Goal: Task Accomplishment & Management: Manage account settings

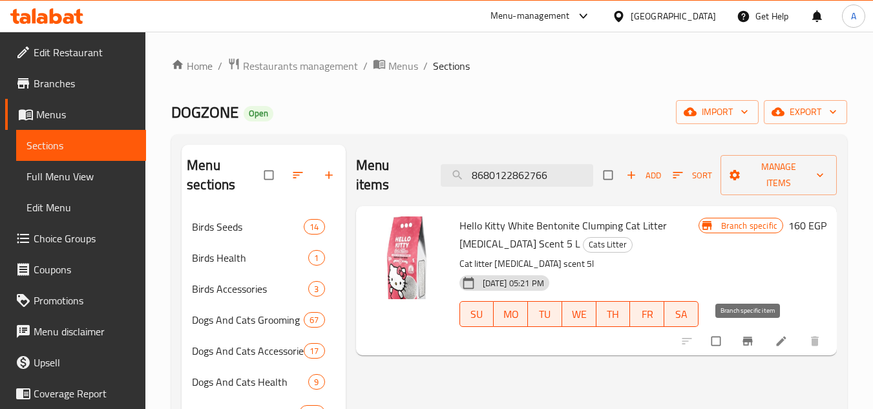
type input "8680122862766"
click at [751, 345] on icon "Branch-specific-item" at bounding box center [748, 341] width 10 height 8
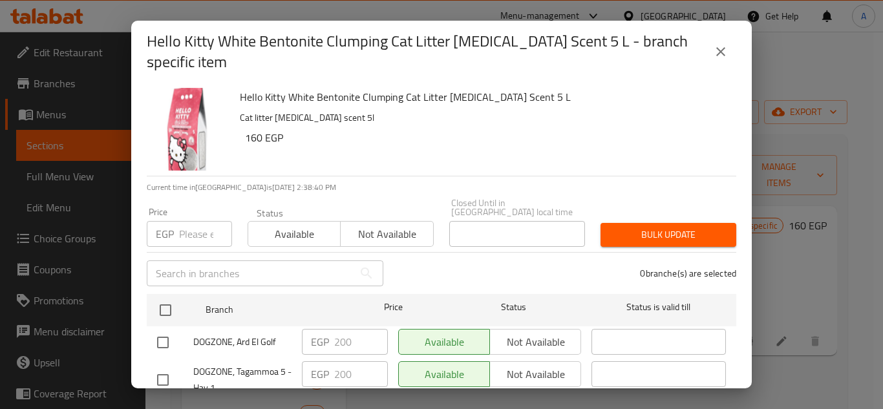
click at [701, 42] on h2 "Hello Kitty White Bentonite Clumping Cat Litter [MEDICAL_DATA] Scent 5 L - bran…" at bounding box center [426, 51] width 559 height 41
click at [705, 40] on h2 "Hello Kitty White Bentonite Clumping Cat Litter [MEDICAL_DATA] Scent 5 L - bran…" at bounding box center [426, 51] width 559 height 41
click at [712, 45] on button "close" at bounding box center [720, 51] width 31 height 31
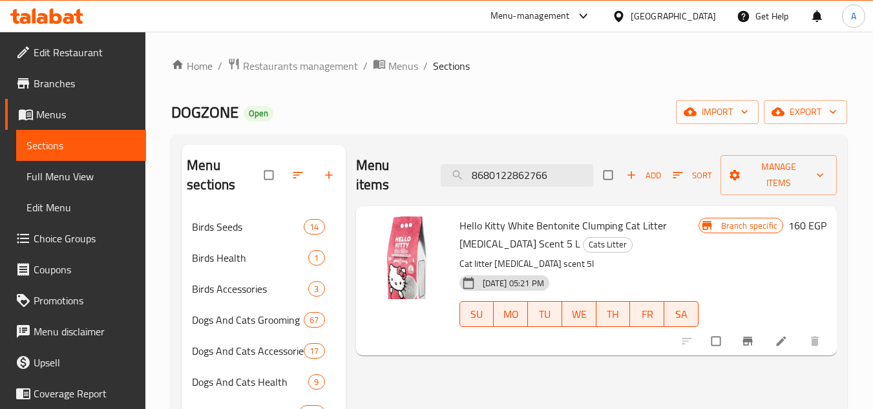
click at [789, 325] on div "Branch specific 160 EGP" at bounding box center [763, 281] width 128 height 129
click at [788, 330] on div at bounding box center [752, 341] width 159 height 28
click at [780, 336] on icon at bounding box center [781, 341] width 13 height 13
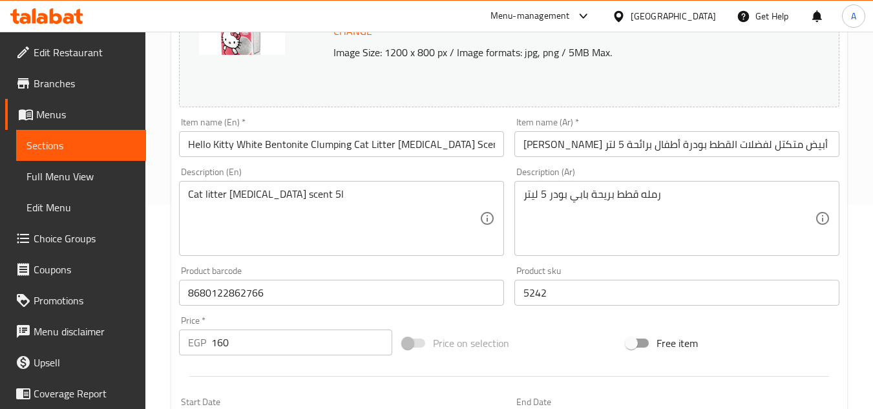
scroll to position [453, 0]
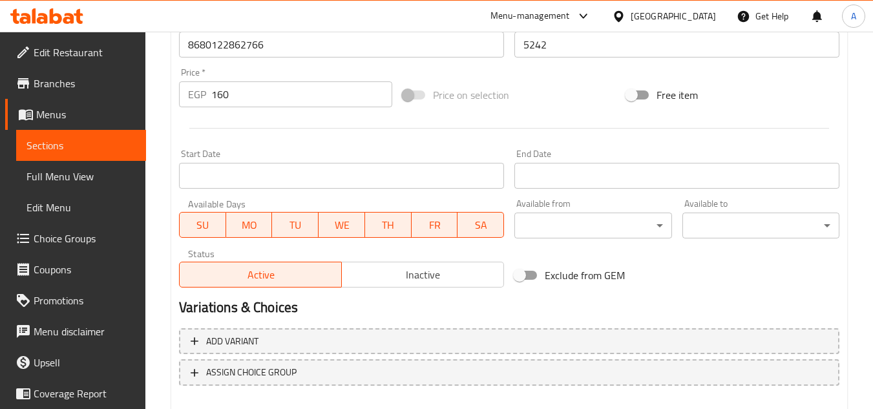
drag, startPoint x: 250, startPoint y: 99, endPoint x: 48, endPoint y: 112, distance: 202.8
click at [110, 91] on div "Edit Restaurant Branches Menus Sections Full Menu View Edit Menu Choice Groups …" at bounding box center [436, 29] width 873 height 901
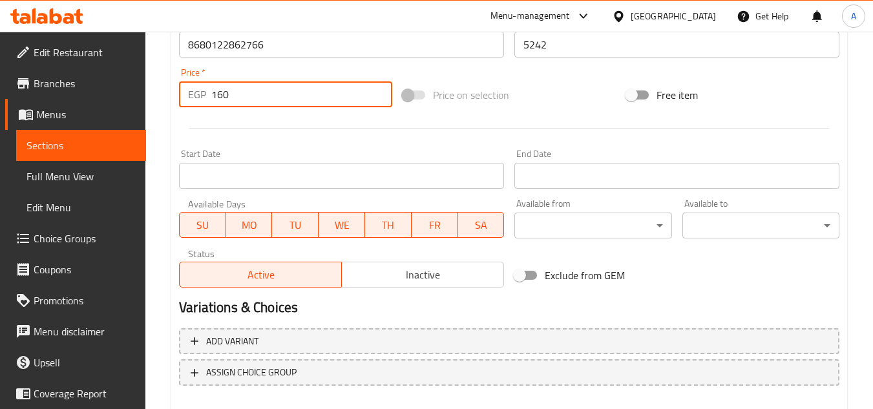
paste input "20"
type input "200"
click at [259, 128] on hr at bounding box center [509, 128] width 640 height 1
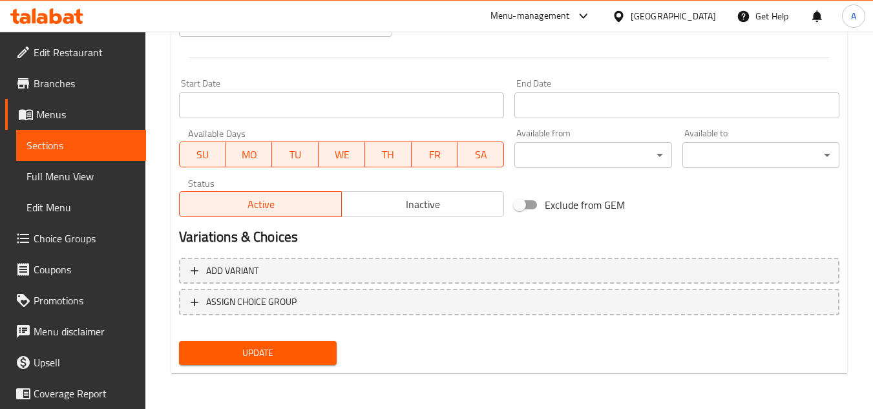
click at [274, 350] on span "Update" at bounding box center [257, 353] width 136 height 16
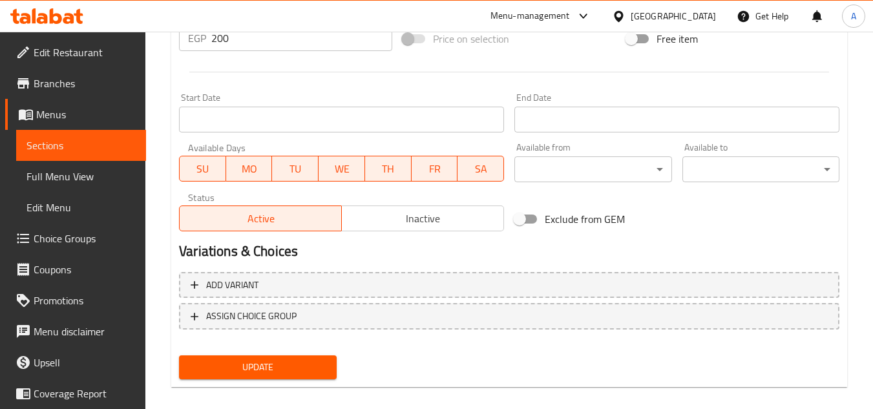
scroll to position [195, 0]
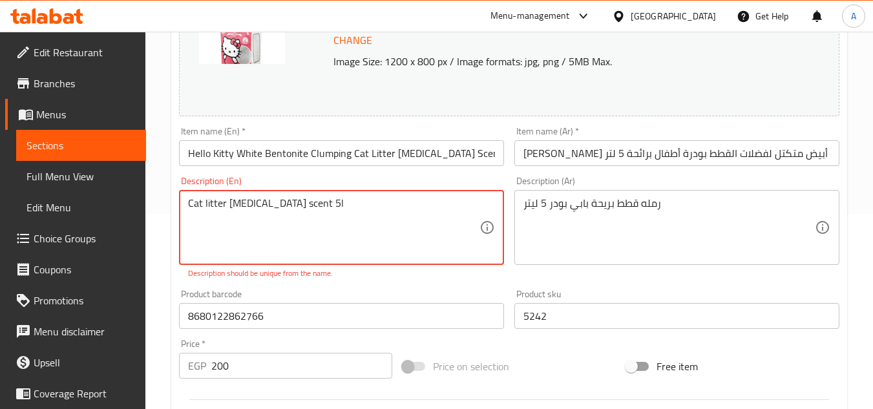
click at [384, 198] on textarea "Cat litter [MEDICAL_DATA] scent 5l" at bounding box center [334, 227] width 292 height 61
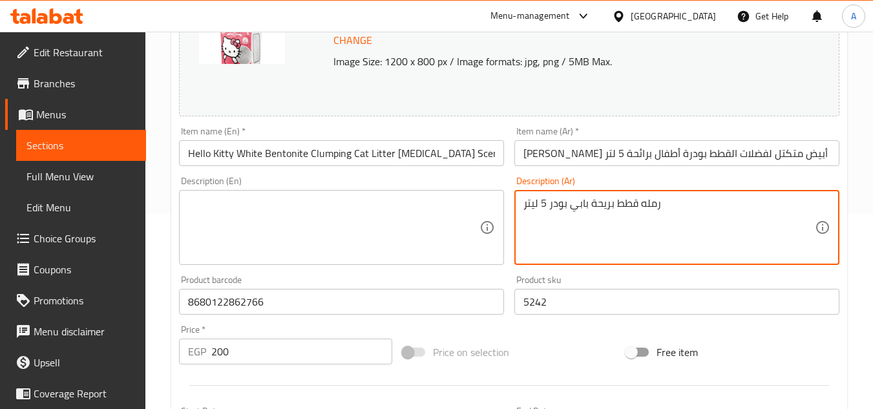
click at [611, 231] on textarea "رمله قطط بريحة بابي بودر 5 ليتر" at bounding box center [670, 227] width 292 height 61
click at [627, 280] on div "Product sku 5242 Product sku" at bounding box center [677, 294] width 325 height 39
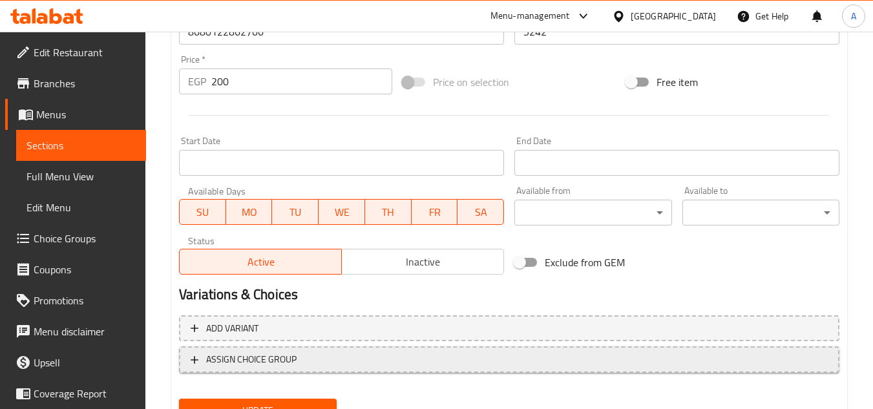
scroll to position [523, 0]
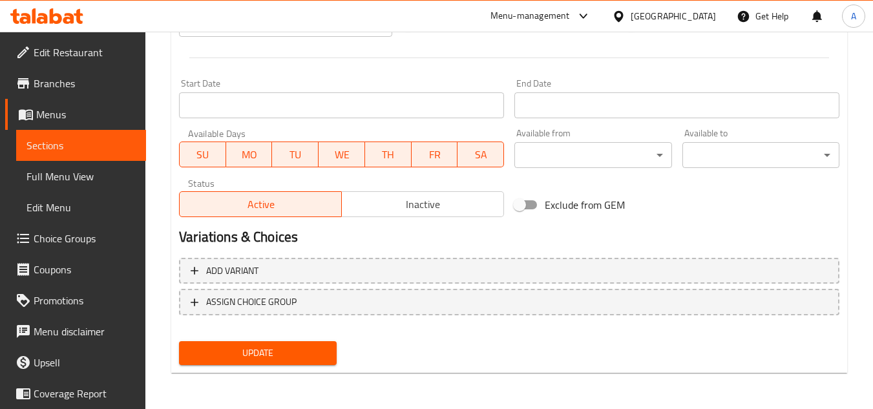
click at [288, 341] on div "Update" at bounding box center [257, 353] width 167 height 34
click at [290, 353] on span "Update" at bounding box center [257, 353] width 136 height 16
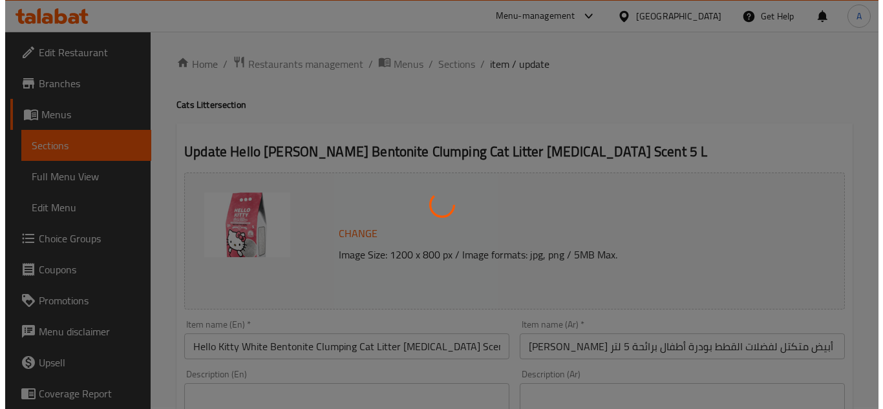
scroll to position [0, 0]
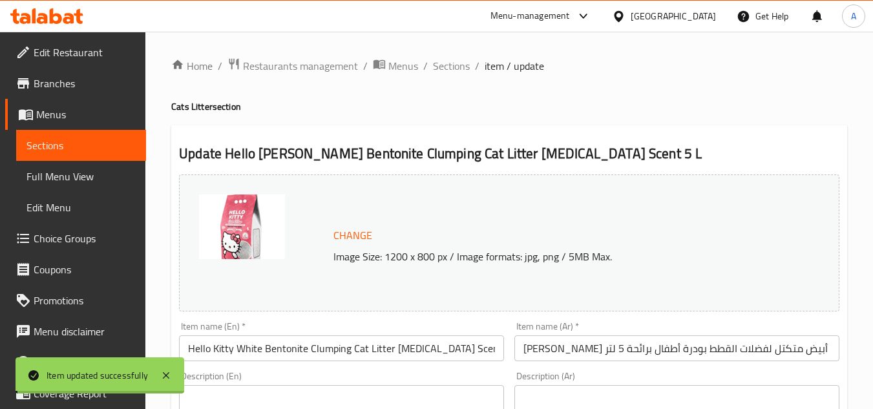
click at [458, 62] on span "Sections" at bounding box center [451, 66] width 37 height 16
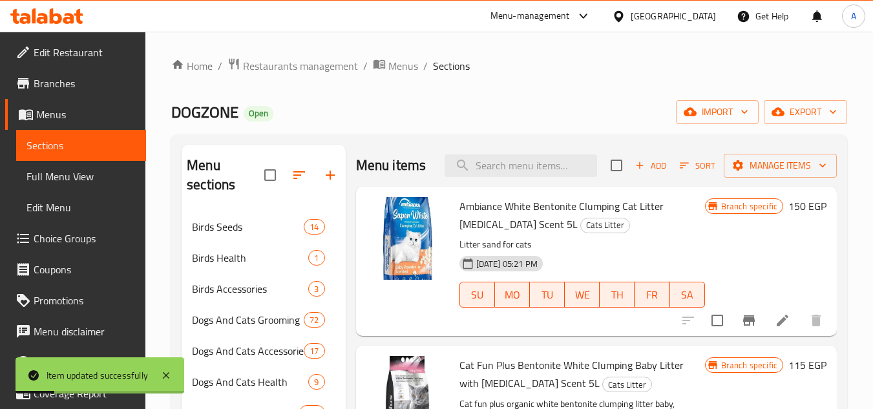
click at [480, 155] on div "Menu items Add Sort Manage items" at bounding box center [596, 166] width 481 height 42
click at [490, 177] on input "search" at bounding box center [521, 166] width 153 height 23
paste input "8680122862810"
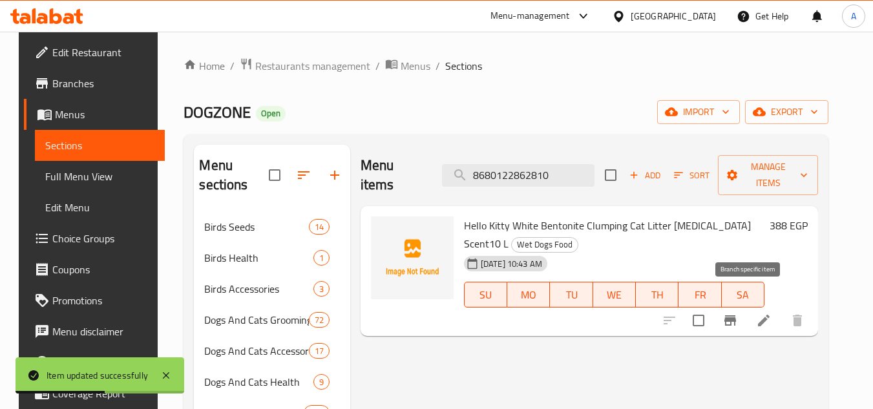
type input "8680122862810"
click at [736, 315] on icon "Branch-specific-item" at bounding box center [731, 320] width 12 height 10
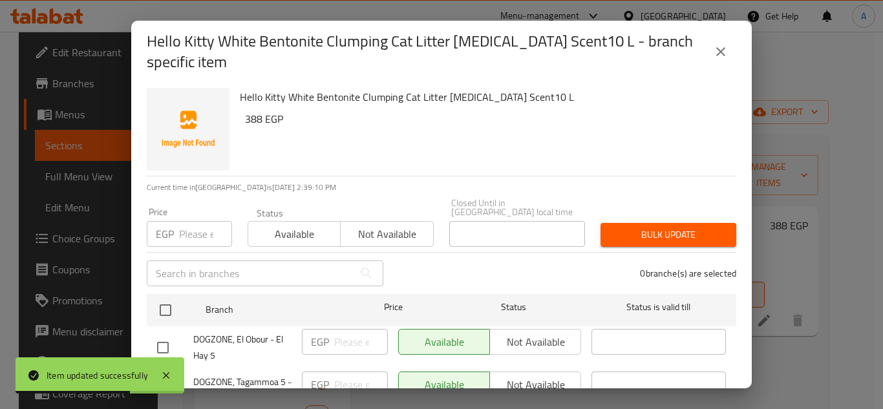
click at [851, 269] on div "Hello Kitty White Bentonite Clumping Cat Litter [MEDICAL_DATA] Scent10 L - bran…" at bounding box center [441, 204] width 883 height 409
click at [731, 41] on button "close" at bounding box center [720, 51] width 31 height 31
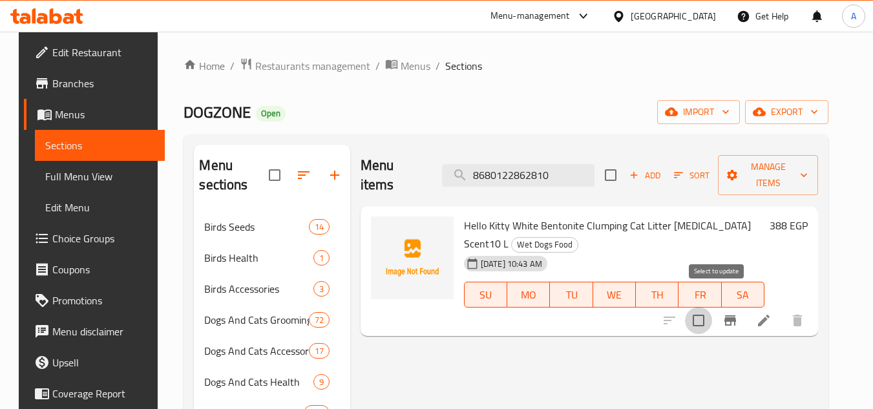
click at [712, 307] on input "checkbox" at bounding box center [698, 320] width 27 height 27
checkbox input "true"
click at [776, 162] on span "Manage items" at bounding box center [769, 175] width 80 height 32
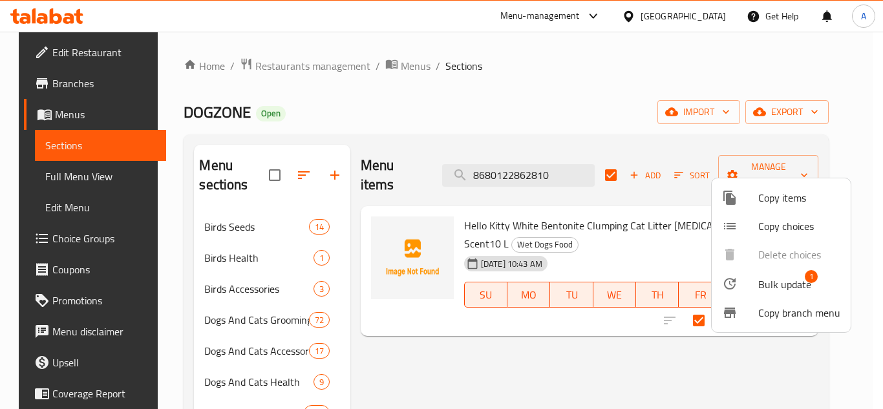
click at [783, 281] on span "Bulk update" at bounding box center [784, 285] width 53 height 16
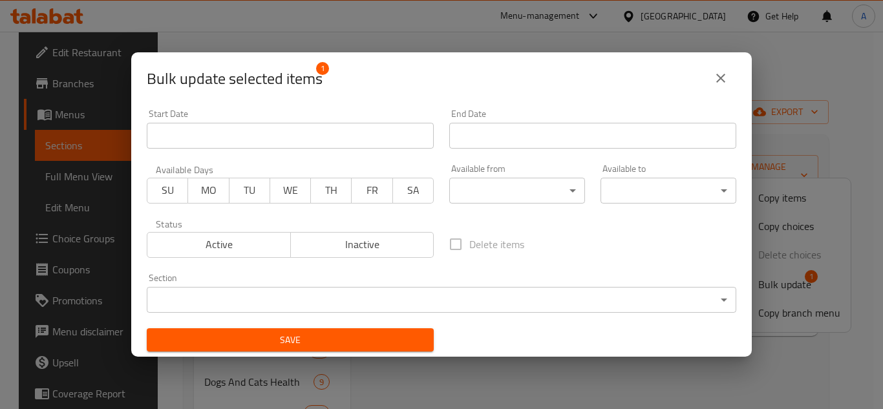
scroll to position [3, 0]
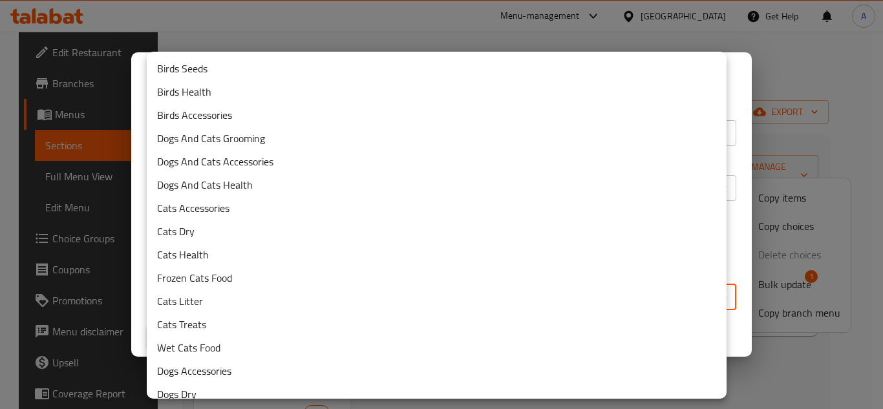
click at [359, 285] on body "​ Menu-management [GEOGRAPHIC_DATA] Get Help A Edit Restaurant Branches Menus S…" at bounding box center [441, 221] width 883 height 378
click at [332, 301] on li "Cats Litter" at bounding box center [437, 301] width 580 height 23
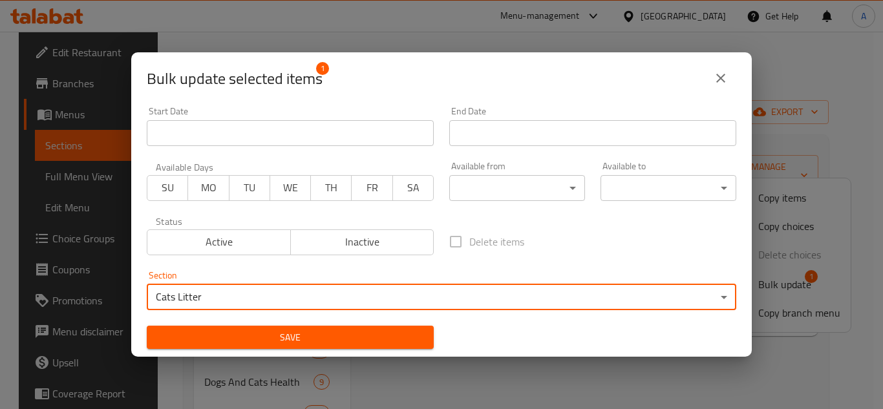
click at [400, 337] on span "Save" at bounding box center [290, 338] width 266 height 16
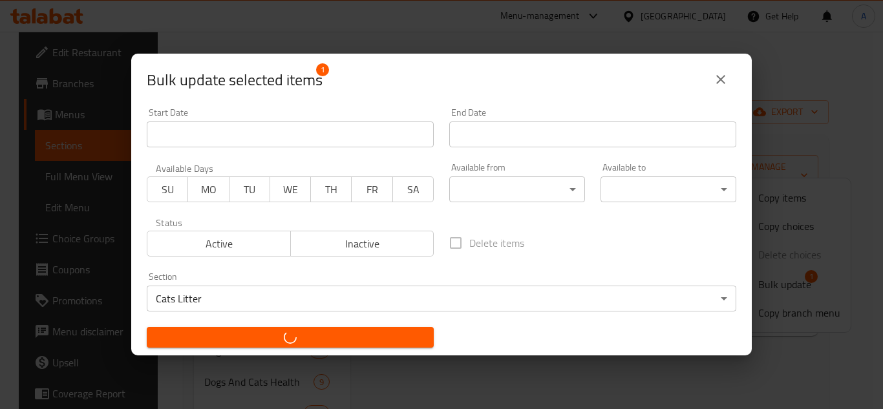
checkbox input "false"
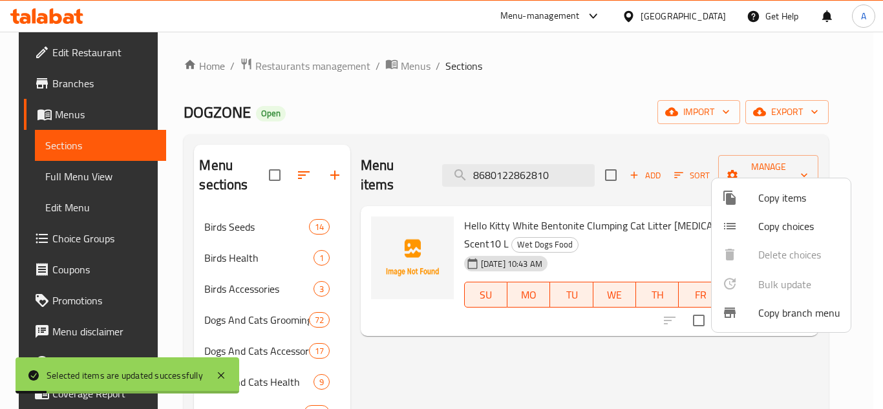
click at [609, 321] on div at bounding box center [441, 204] width 883 height 409
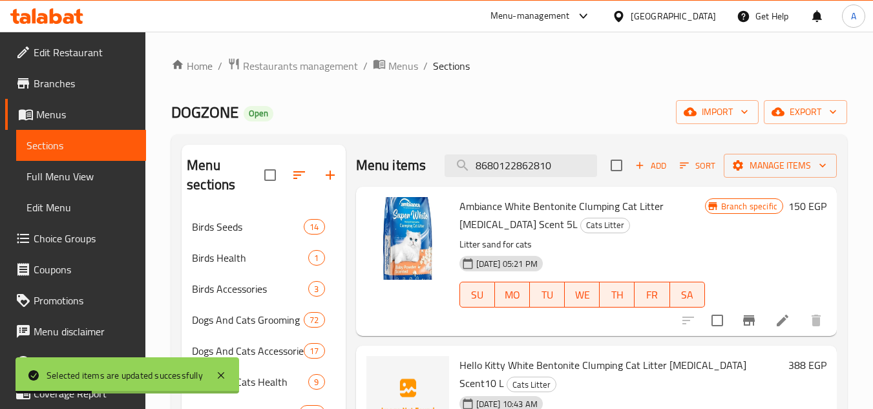
click at [536, 187] on div "Menu items 8680122862810 Add Sort Manage items" at bounding box center [596, 166] width 481 height 42
click at [546, 173] on input "8680122862810" at bounding box center [521, 166] width 153 height 23
paste input "773"
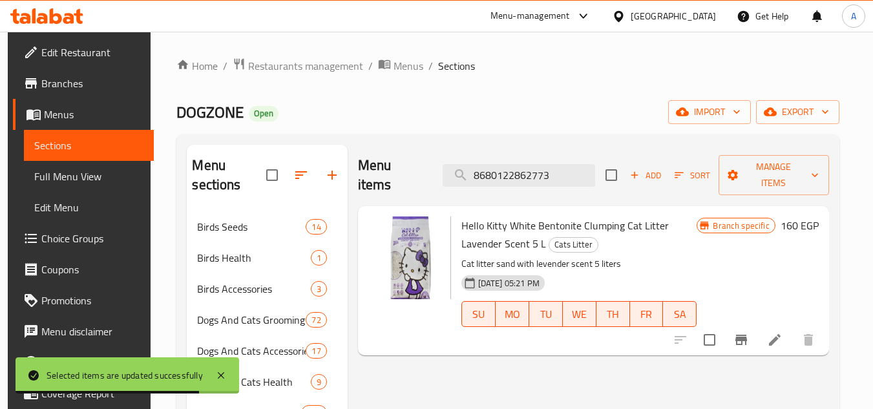
type input "8680122862773"
click at [746, 332] on icon "Branch-specific-item" at bounding box center [742, 340] width 16 height 16
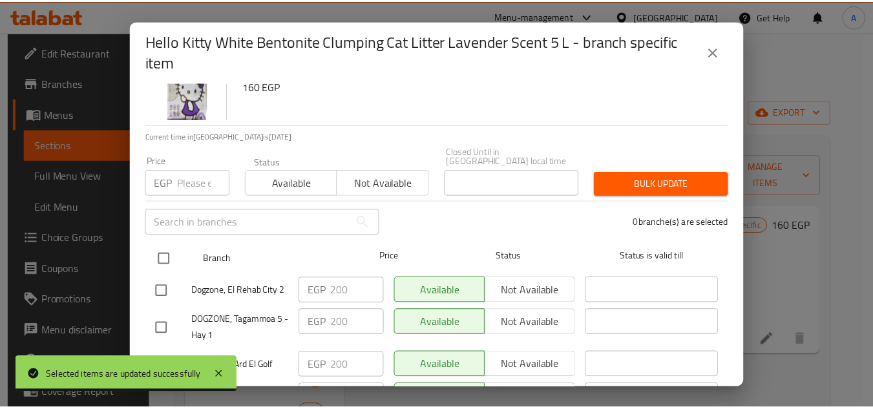
scroll to position [113, 0]
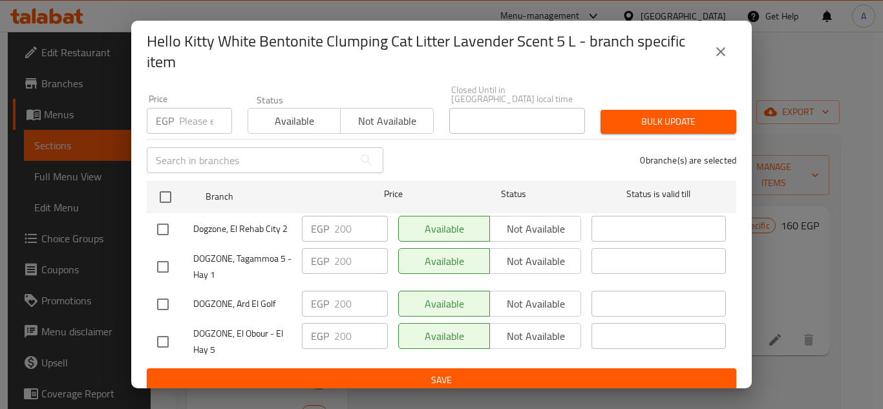
click at [721, 39] on button "close" at bounding box center [720, 51] width 31 height 31
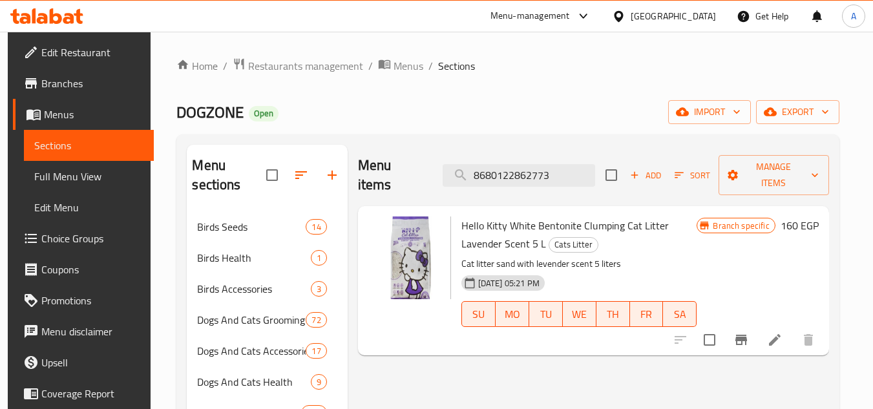
click at [777, 332] on icon at bounding box center [775, 340] width 16 height 16
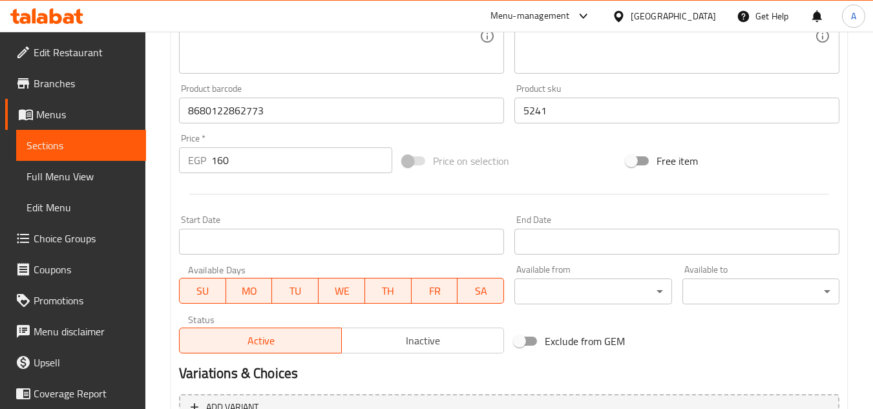
scroll to position [388, 0]
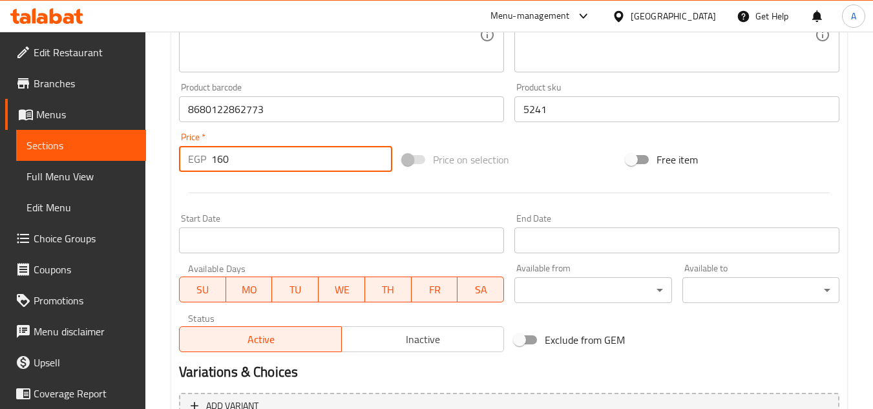
drag, startPoint x: 247, startPoint y: 158, endPoint x: 0, endPoint y: 180, distance: 247.9
click at [79, 167] on div "Edit Restaurant Branches Menus Sections Full Menu View Edit Menu Choice Groups …" at bounding box center [436, 94] width 873 height 901
paste input "20"
type input "200"
click at [205, 194] on div at bounding box center [509, 193] width 671 height 32
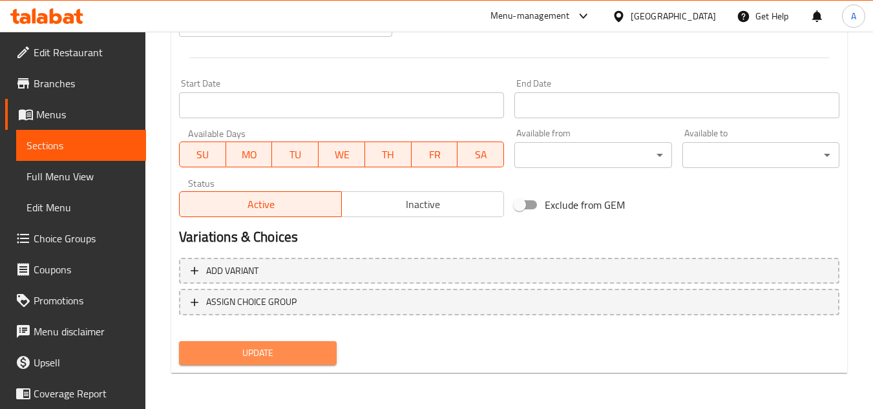
click at [294, 345] on span "Update" at bounding box center [257, 353] width 136 height 16
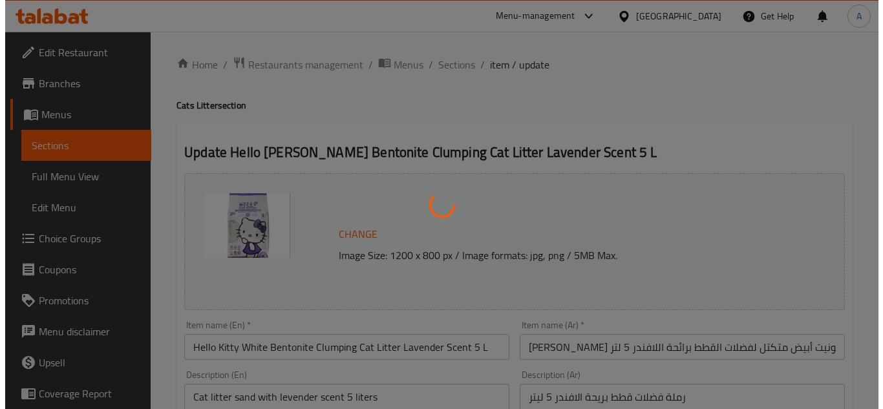
scroll to position [0, 0]
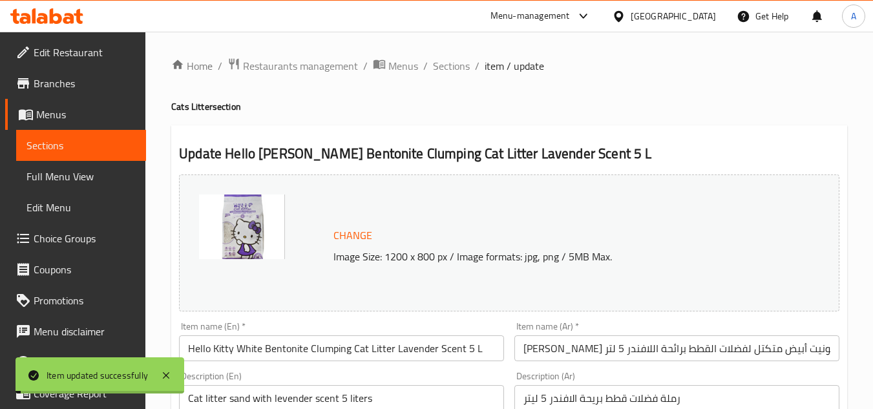
drag, startPoint x: 453, startPoint y: 69, endPoint x: 484, endPoint y: 1, distance: 75.2
click at [454, 69] on span "Sections" at bounding box center [451, 66] width 37 height 16
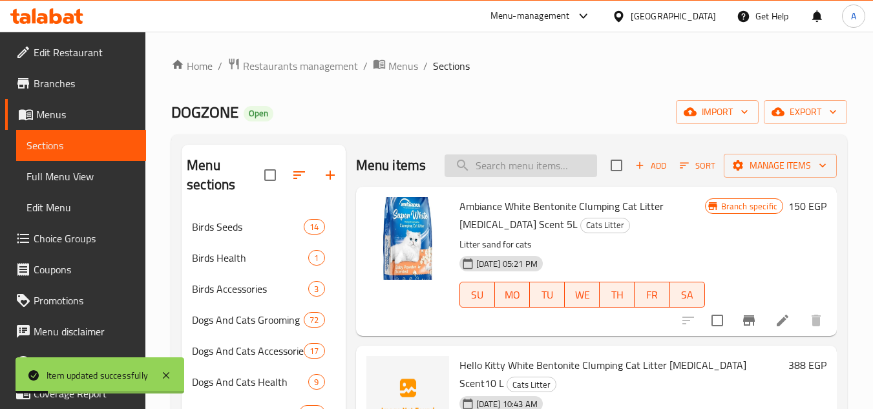
click at [544, 169] on input "search" at bounding box center [521, 166] width 153 height 23
paste input "8680122862827"
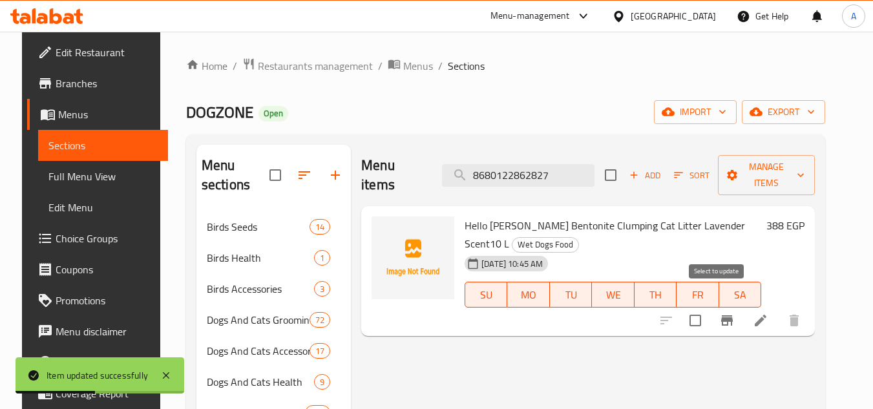
type input "8680122862827"
click at [709, 307] on input "checkbox" at bounding box center [695, 320] width 27 height 27
checkbox input "true"
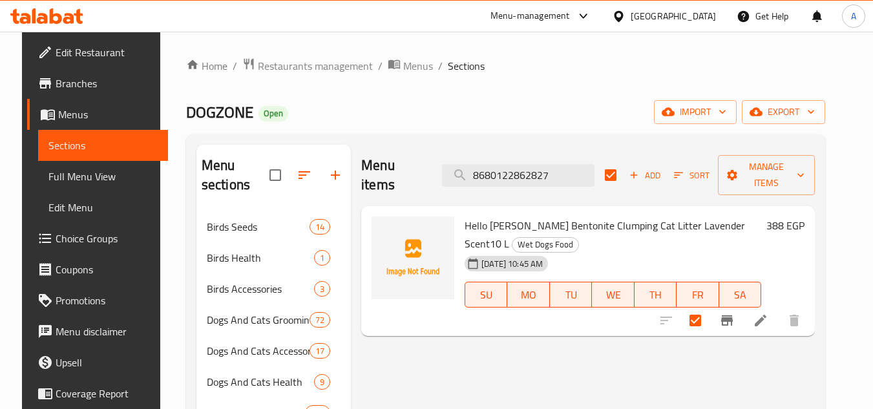
click at [562, 164] on input "8680122862827" at bounding box center [518, 175] width 153 height 23
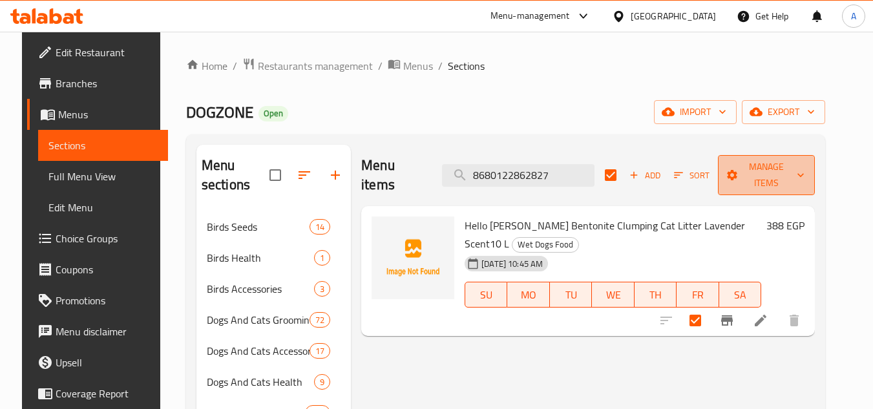
click at [764, 171] on span "Manage items" at bounding box center [767, 175] width 76 height 32
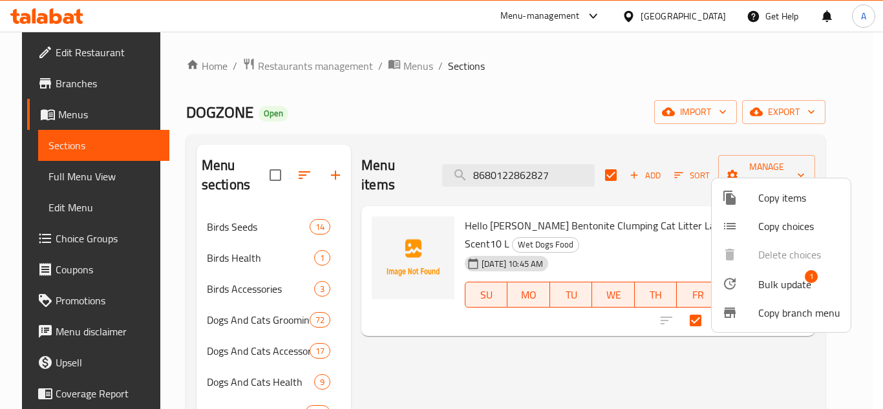
click at [750, 290] on div at bounding box center [740, 284] width 36 height 16
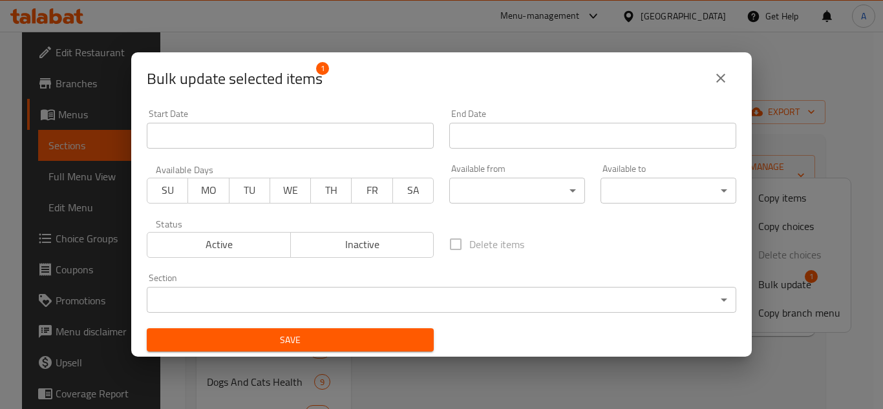
scroll to position [3, 0]
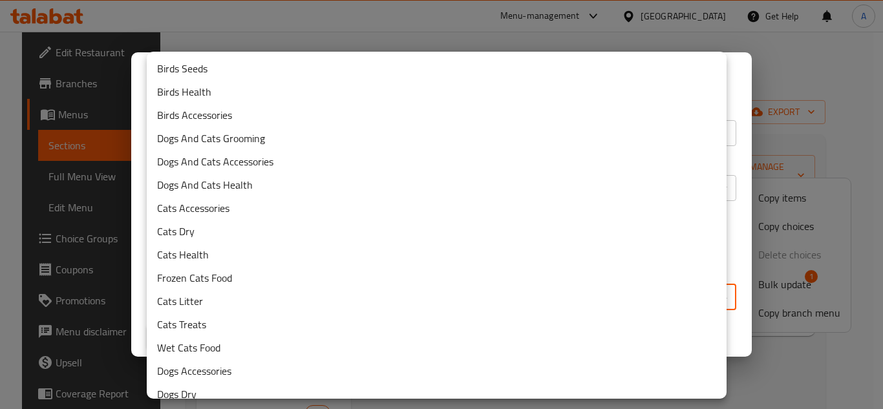
click at [351, 293] on body "​ Menu-management [GEOGRAPHIC_DATA] Get Help A Edit Restaurant Branches Menus S…" at bounding box center [441, 221] width 883 height 378
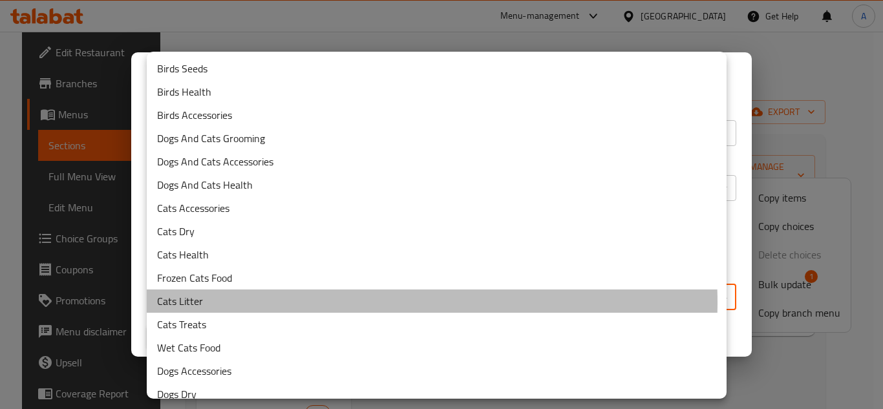
click at [337, 303] on li "Cats Litter" at bounding box center [437, 301] width 580 height 23
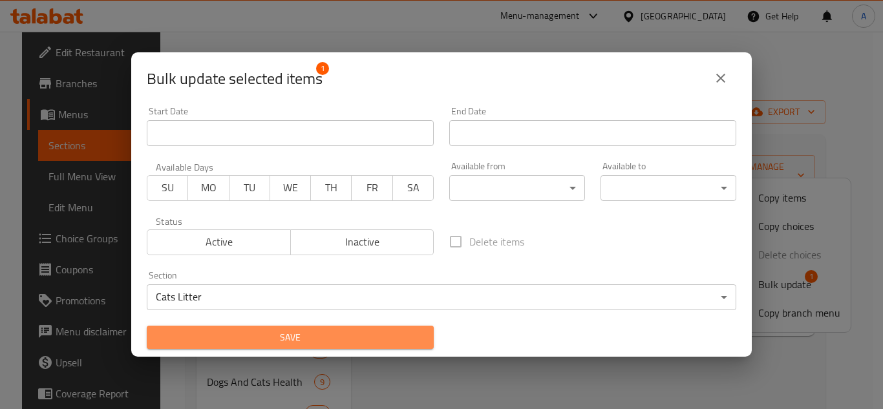
click at [310, 335] on span "Save" at bounding box center [290, 338] width 266 height 16
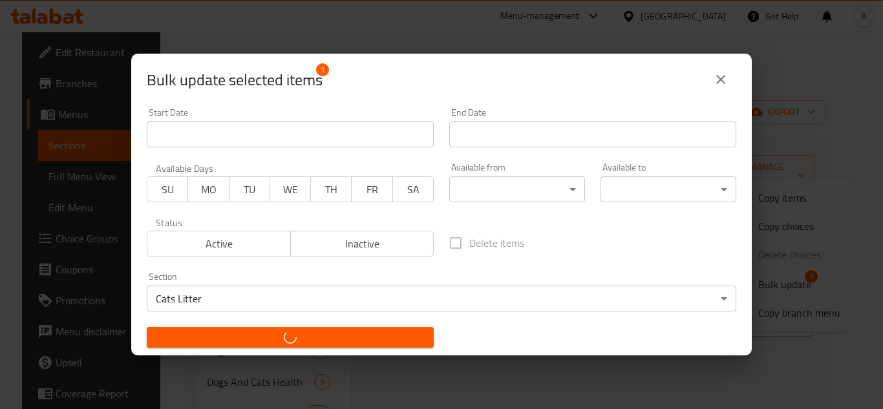
checkbox input "false"
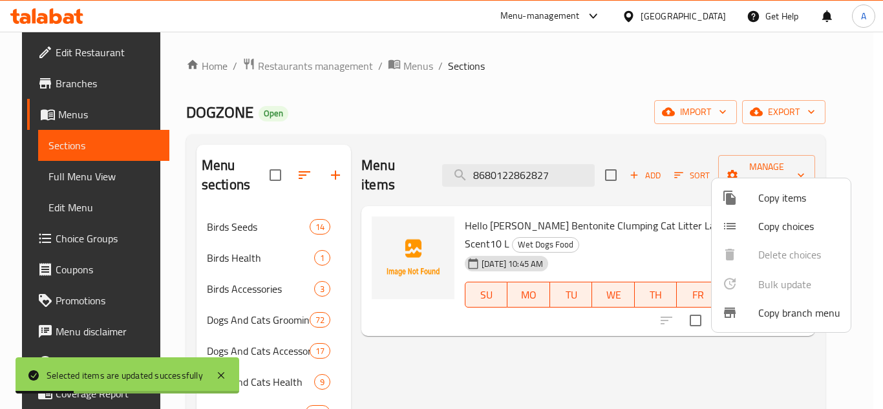
click at [538, 158] on div at bounding box center [441, 204] width 883 height 409
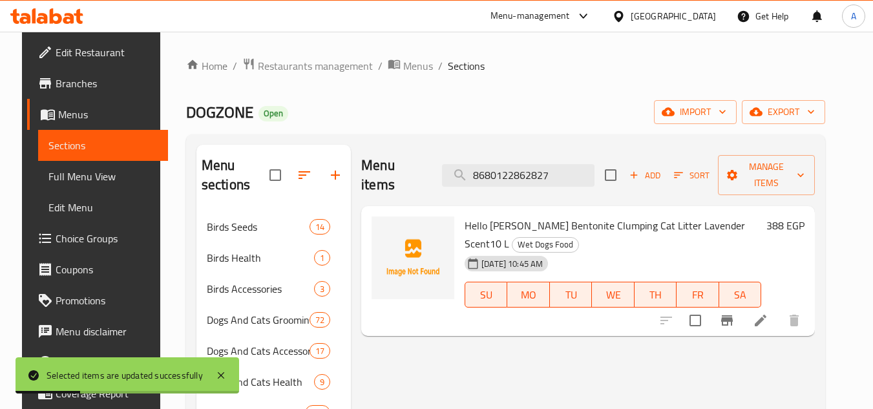
click at [538, 164] on input "8680122862827" at bounding box center [518, 175] width 153 height 23
paste input "780"
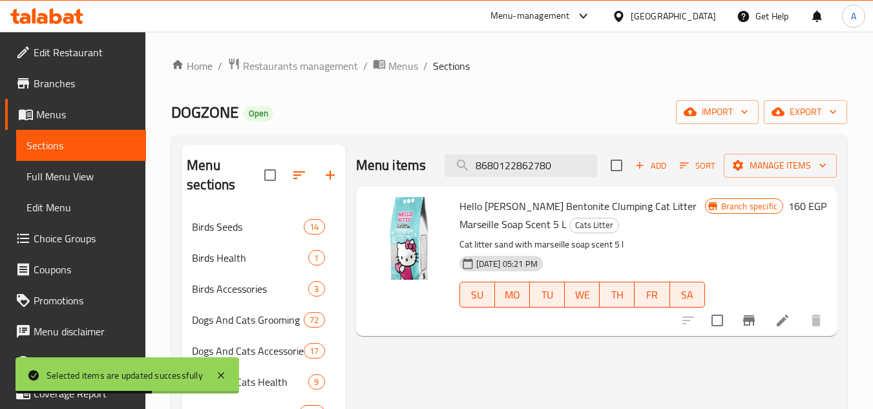
type input "8680122862780"
click at [745, 314] on icon "Branch-specific-item" at bounding box center [750, 321] width 16 height 16
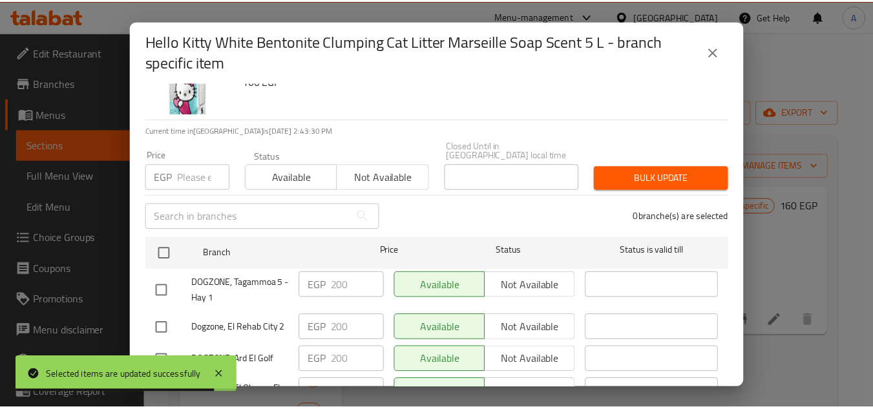
scroll to position [113, 0]
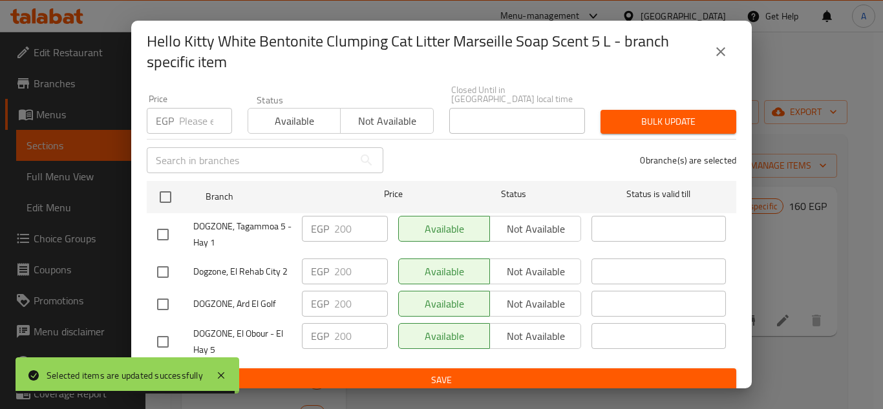
click at [721, 52] on icon "close" at bounding box center [720, 51] width 9 height 9
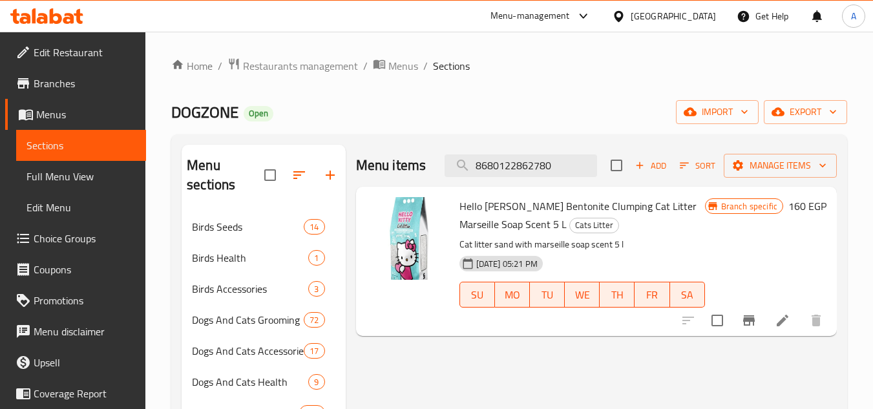
click at [778, 329] on li at bounding box center [783, 320] width 36 height 23
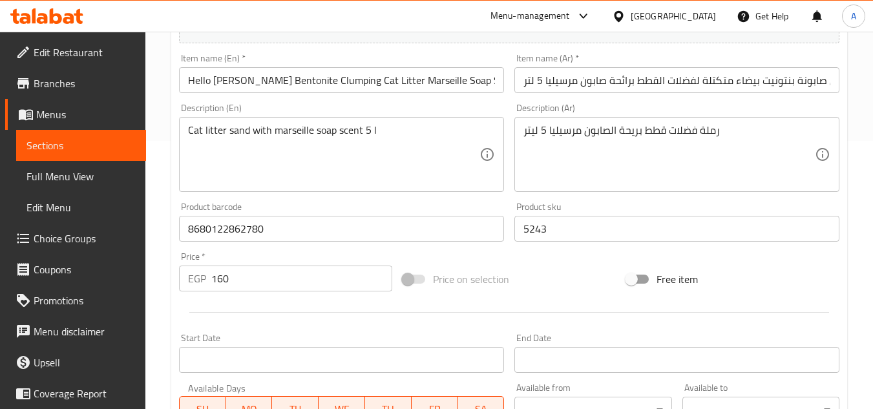
scroll to position [323, 0]
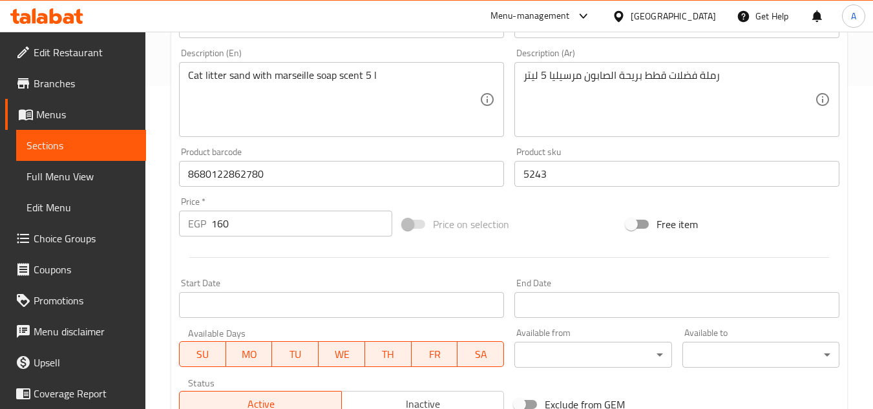
drag, startPoint x: 200, startPoint y: 196, endPoint x: 37, endPoint y: 175, distance: 163.7
click at [37, 175] on div "Edit Restaurant Branches Menus Sections Full Menu View Edit Menu Choice Groups …" at bounding box center [436, 158] width 873 height 901
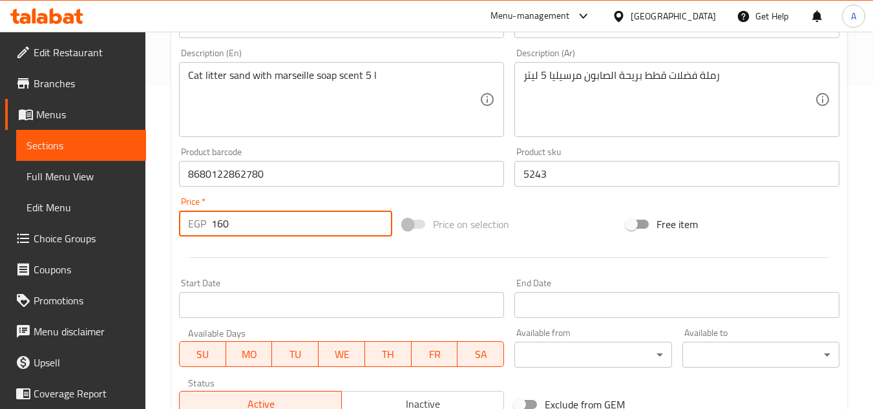
paste input "20"
type input "200"
click at [291, 248] on div at bounding box center [509, 258] width 671 height 32
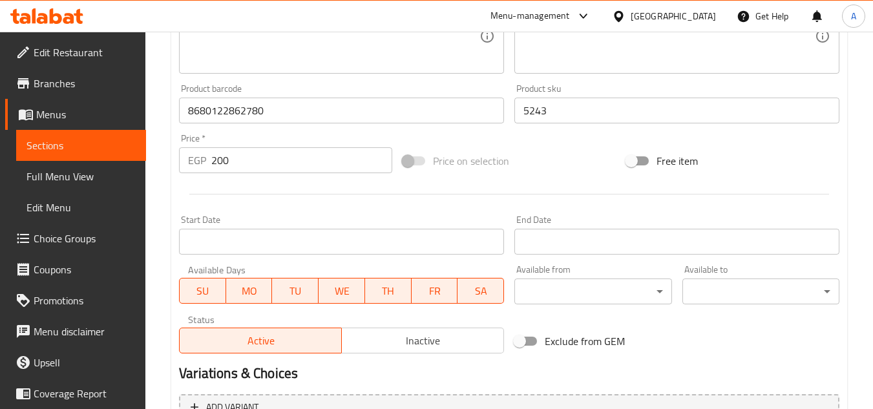
scroll to position [523, 0]
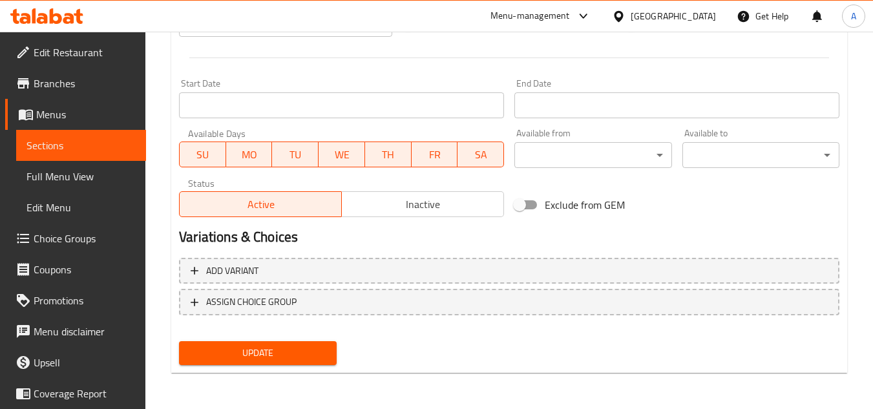
click at [269, 338] on div "Update" at bounding box center [257, 353] width 167 height 34
click at [270, 343] on button "Update" at bounding box center [257, 353] width 157 height 24
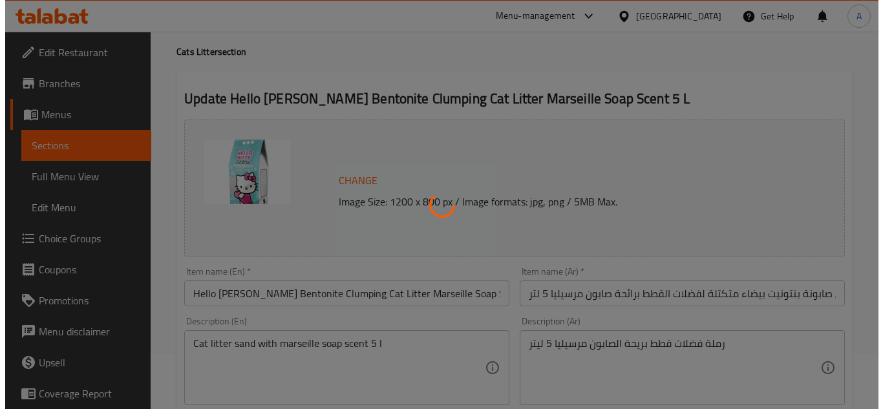
scroll to position [0, 0]
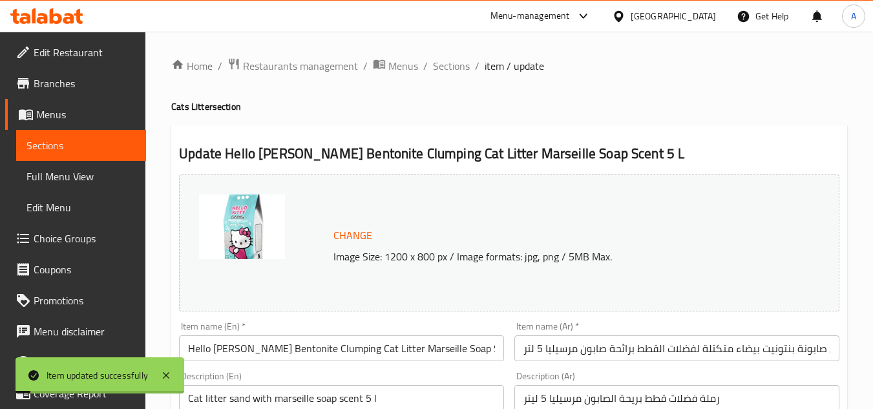
drag, startPoint x: 465, startPoint y: 65, endPoint x: 513, endPoint y: 3, distance: 78.3
click at [464, 65] on span "Sections" at bounding box center [451, 66] width 37 height 16
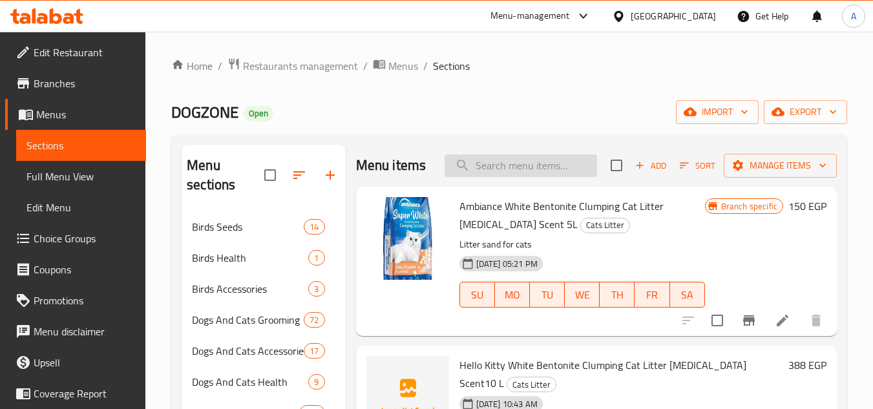
click at [535, 166] on input "search" at bounding box center [521, 166] width 153 height 23
paste input "8680122862780"
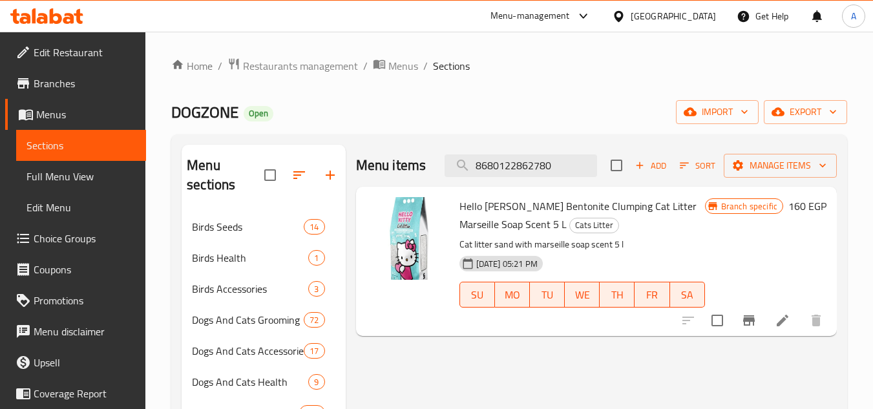
type input "8680122862780"
click at [743, 328] on icon "Branch-specific-item" at bounding box center [750, 321] width 16 height 16
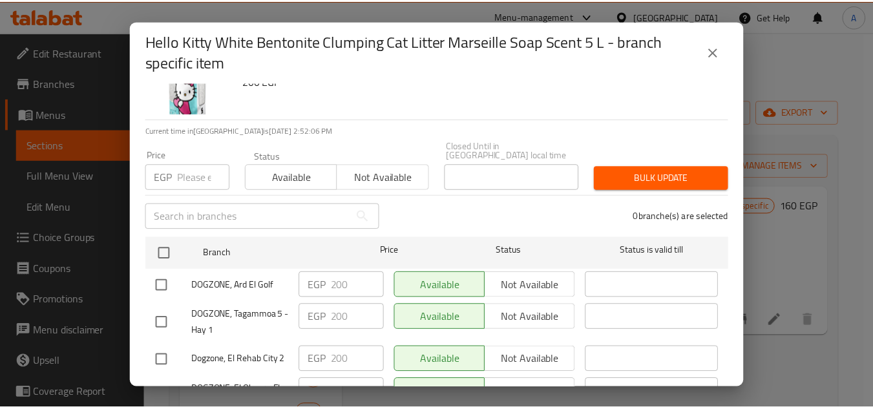
scroll to position [113, 0]
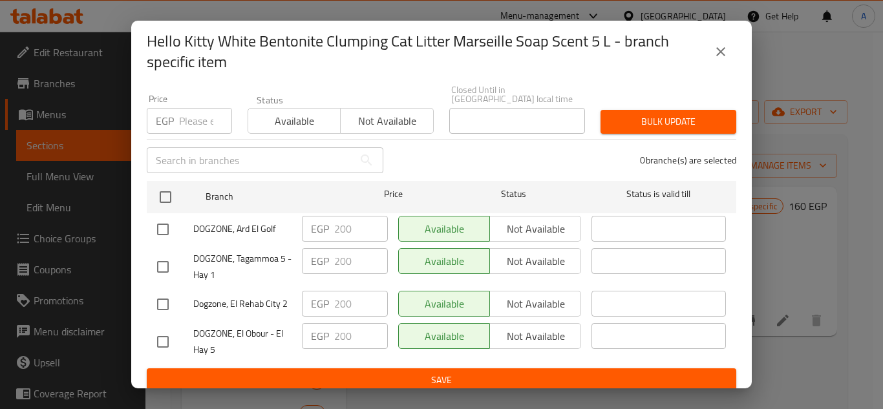
click at [714, 54] on icon "close" at bounding box center [721, 52] width 16 height 16
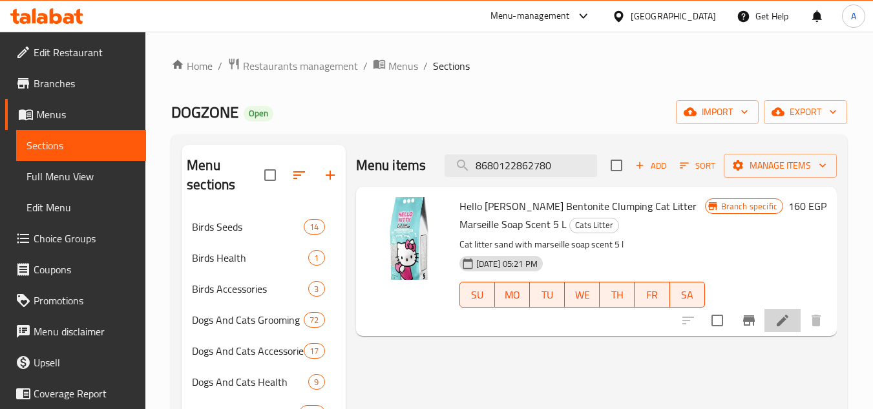
click at [775, 312] on li at bounding box center [783, 320] width 36 height 23
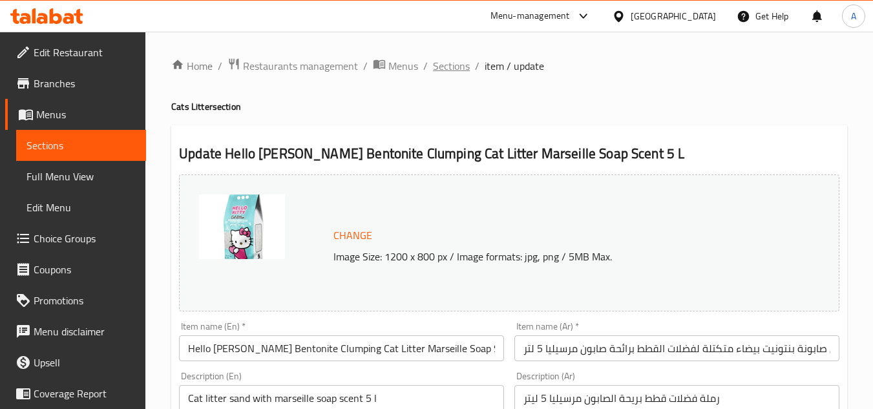
click at [462, 67] on span "Sections" at bounding box center [451, 66] width 37 height 16
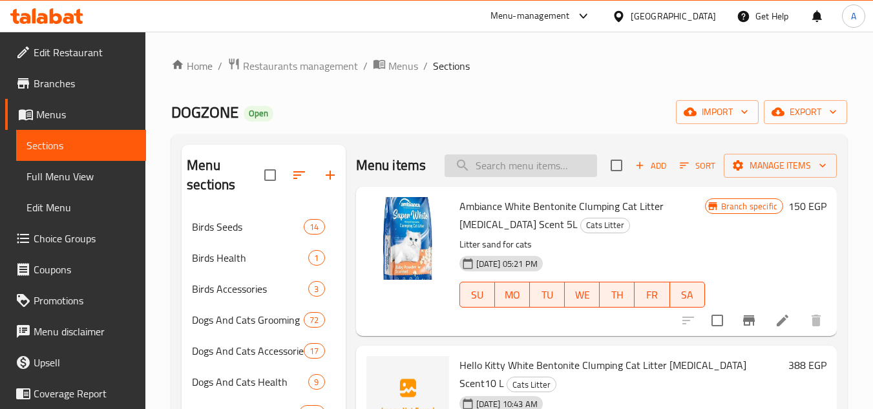
click at [517, 177] on input "search" at bounding box center [521, 166] width 153 height 23
paste input "8683498160269"
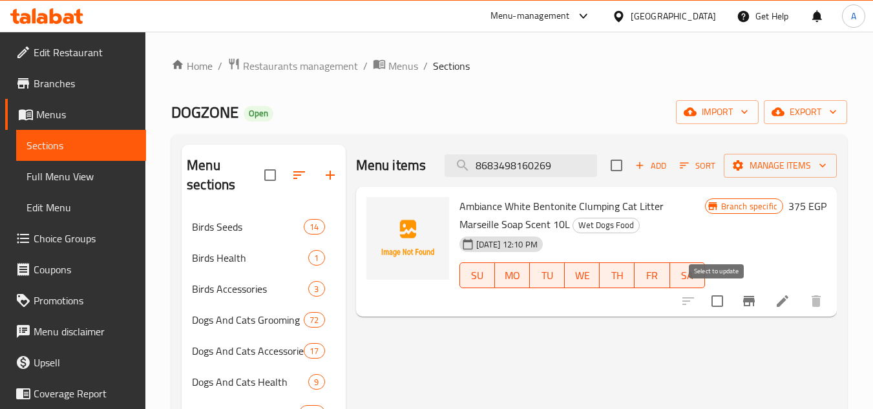
type input "8683498160269"
click at [726, 300] on input "checkbox" at bounding box center [717, 301] width 27 height 27
checkbox input "true"
click at [777, 174] on button "Manage items" at bounding box center [780, 166] width 113 height 24
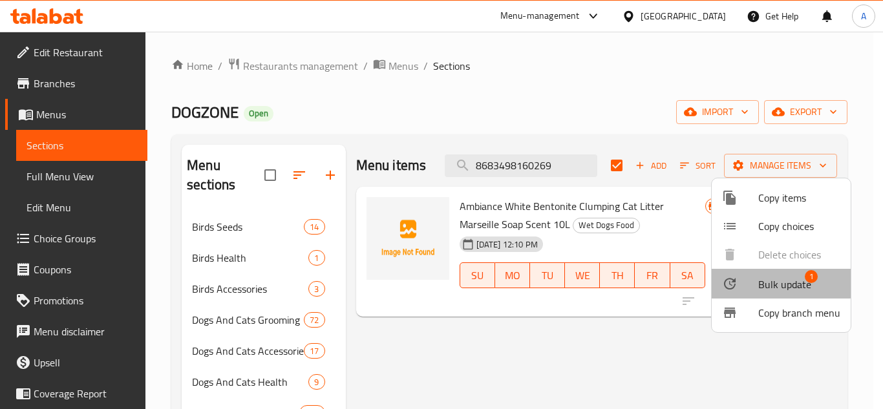
click at [760, 279] on span "Bulk update" at bounding box center [784, 285] width 53 height 16
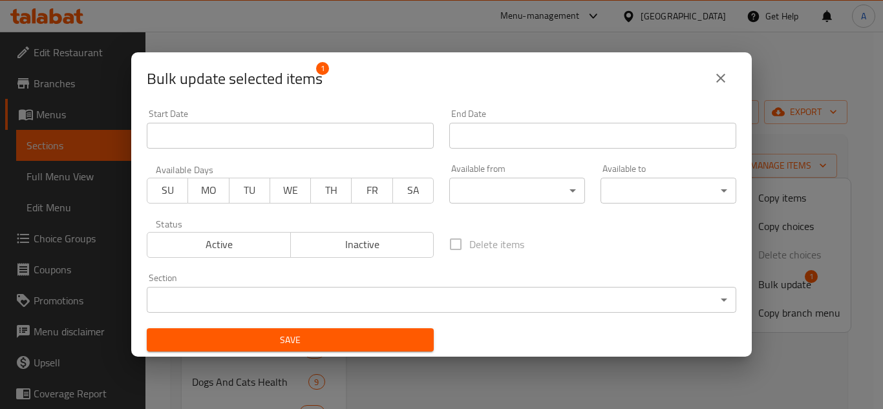
scroll to position [3, 0]
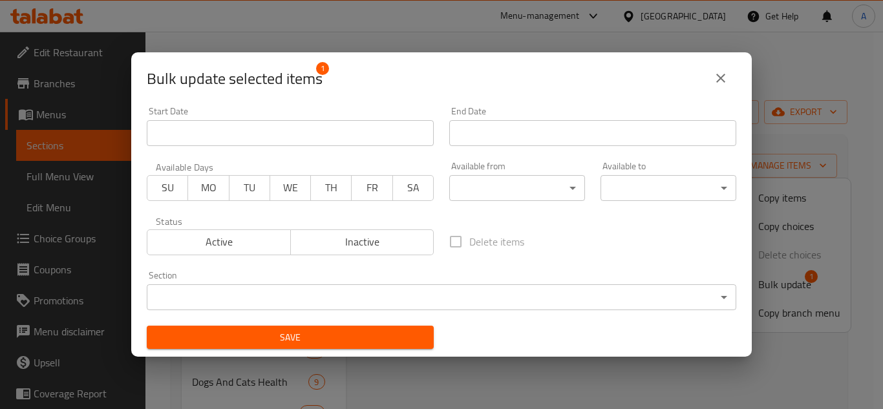
drag, startPoint x: 414, startPoint y: 279, endPoint x: 414, endPoint y: 286, distance: 7.8
click at [414, 279] on div "Section ​ ​" at bounding box center [442, 290] width 590 height 39
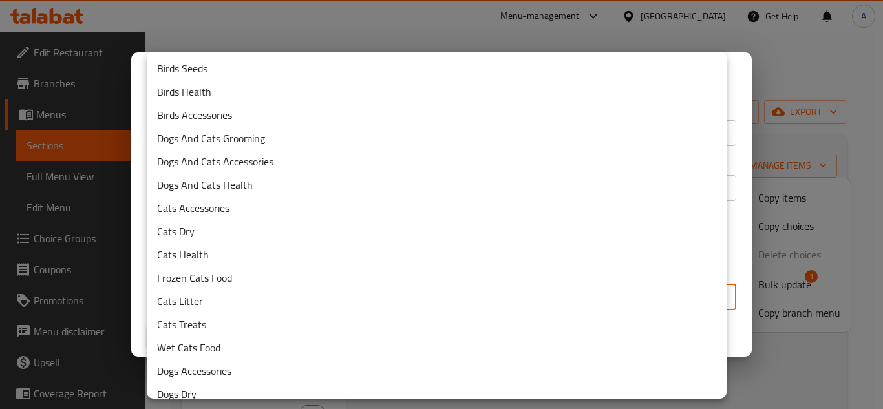
click at [444, 292] on body "​ Menu-management [GEOGRAPHIC_DATA] Get Help A Edit Restaurant Branches Menus S…" at bounding box center [441, 221] width 883 height 378
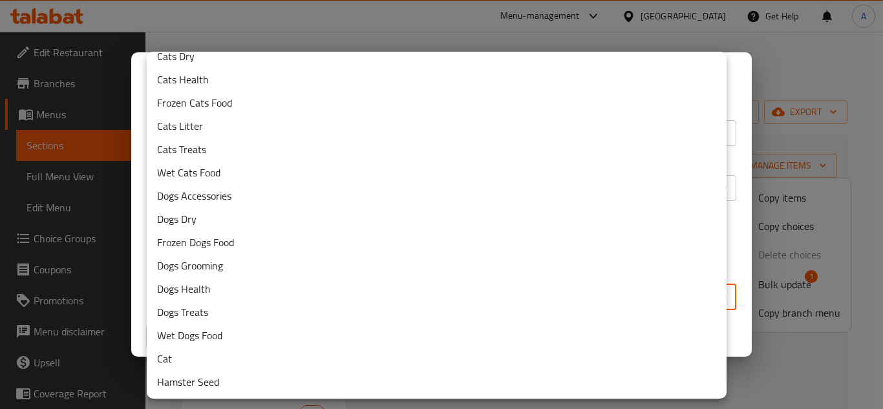
click at [261, 126] on li "Cats Litter" at bounding box center [437, 125] width 580 height 23
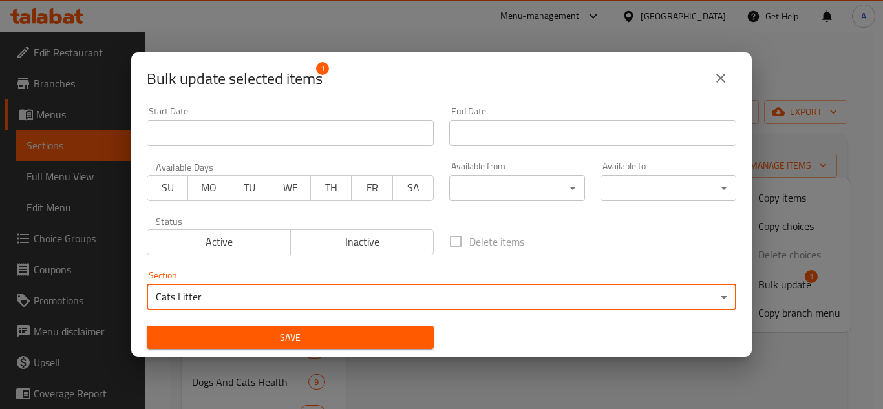
click at [383, 341] on span "Save" at bounding box center [290, 338] width 266 height 16
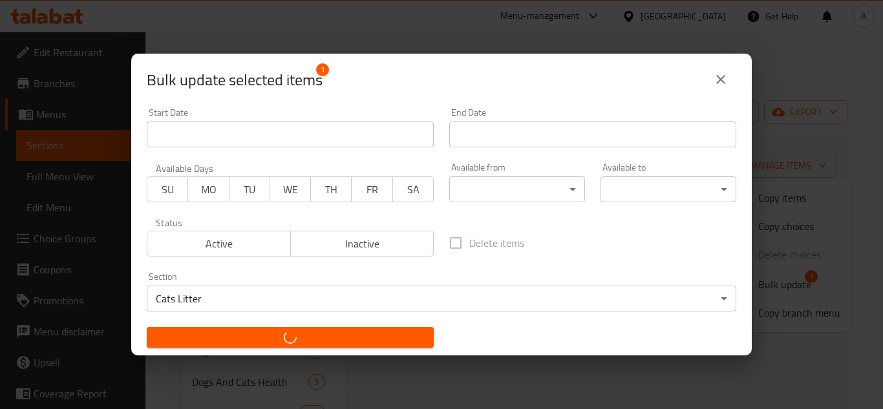
checkbox input "false"
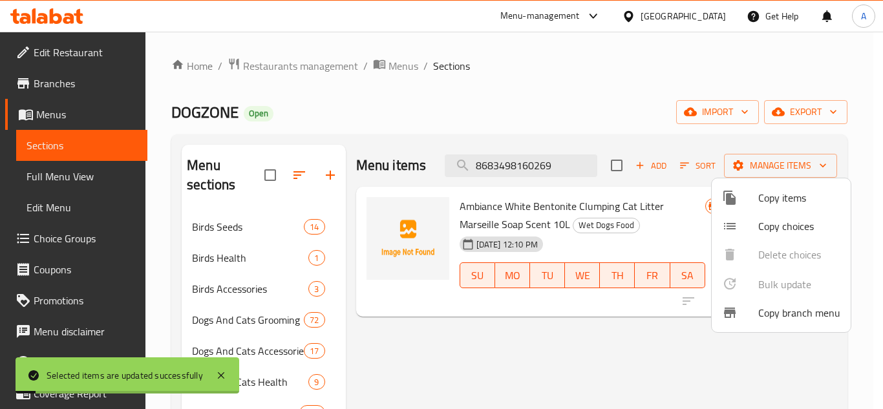
click at [656, 348] on div at bounding box center [441, 204] width 883 height 409
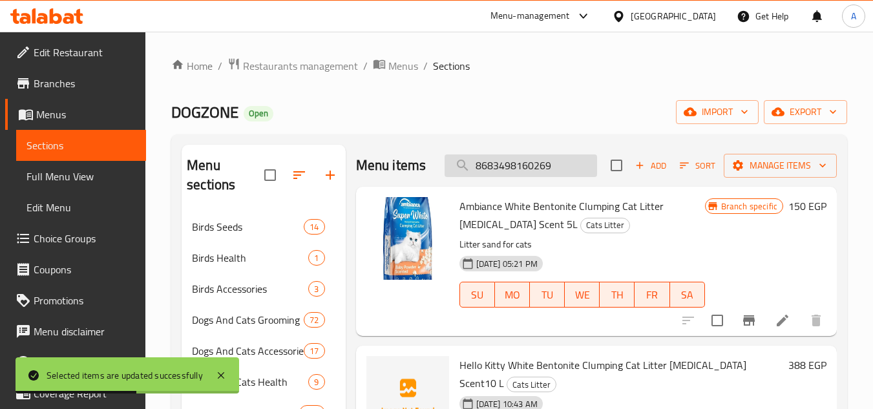
click at [564, 169] on input "8683498160269" at bounding box center [521, 166] width 153 height 23
paste input "search"
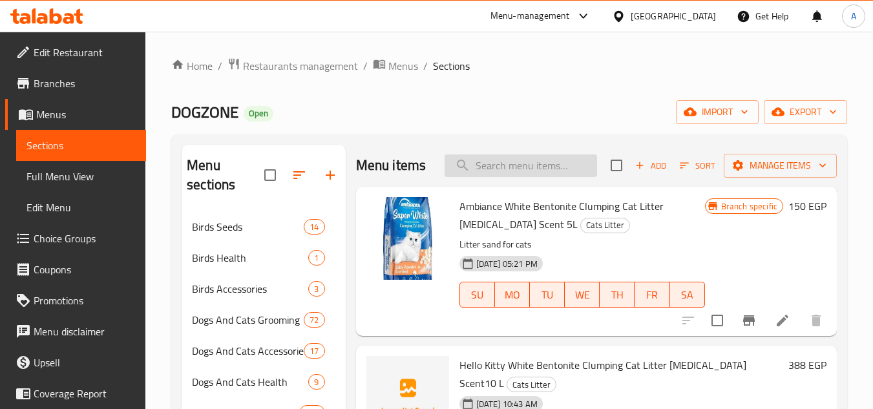
paste input "8683498160269"
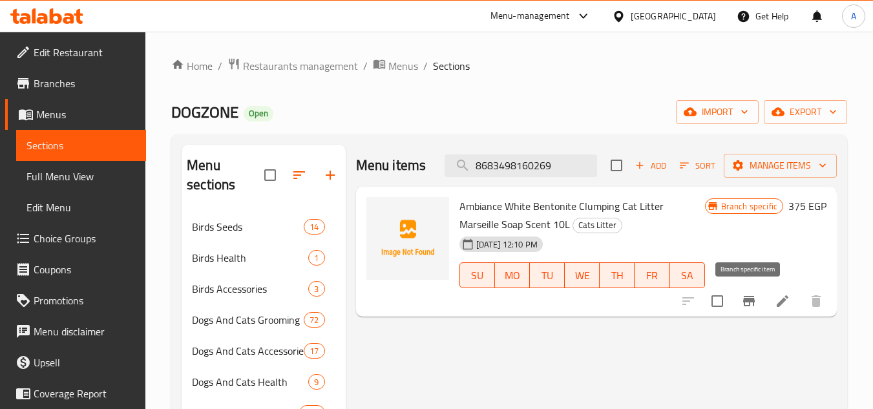
click at [757, 302] on button "Branch-specific-item" at bounding box center [749, 301] width 31 height 31
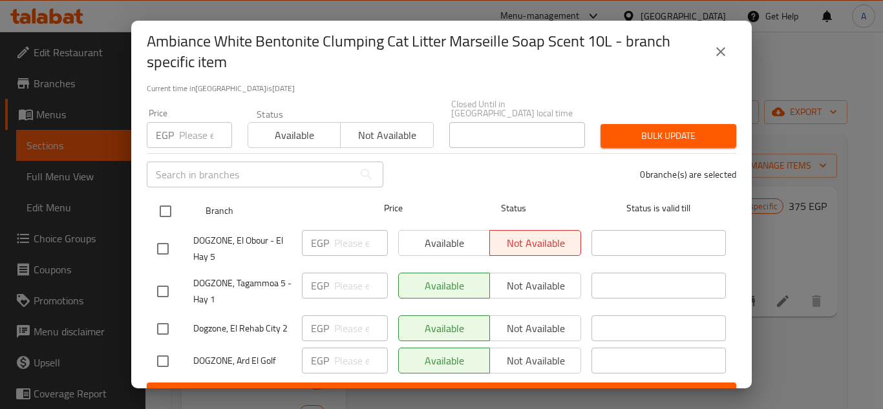
scroll to position [113, 0]
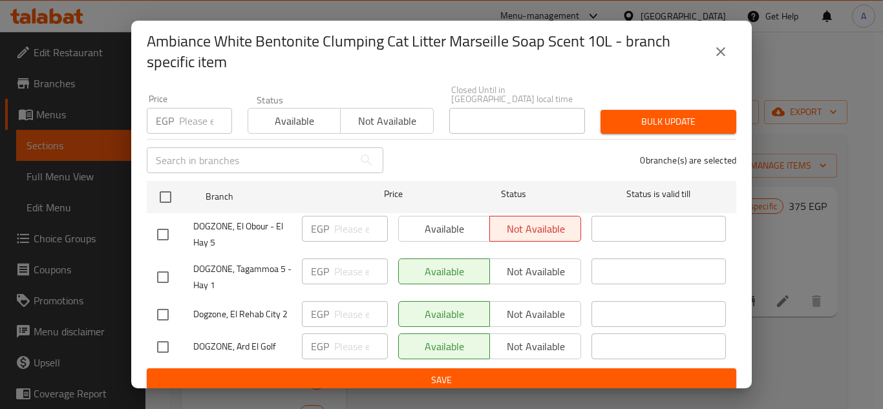
click at [720, 56] on icon "close" at bounding box center [721, 52] width 16 height 16
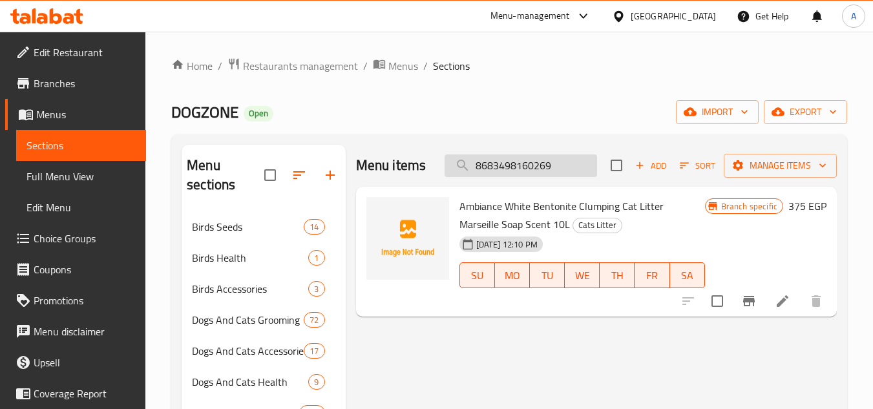
click at [537, 167] on input "8683498160269" at bounding box center [521, 166] width 153 height 23
click at [536, 167] on input "8683498160269" at bounding box center [521, 166] width 153 height 23
paste input "21"
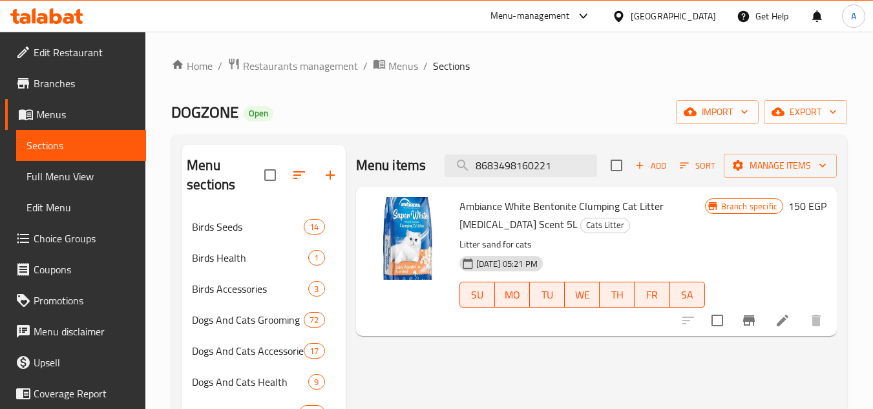
type input "8683498160221"
click at [747, 315] on icon "Branch-specific-item" at bounding box center [750, 321] width 16 height 16
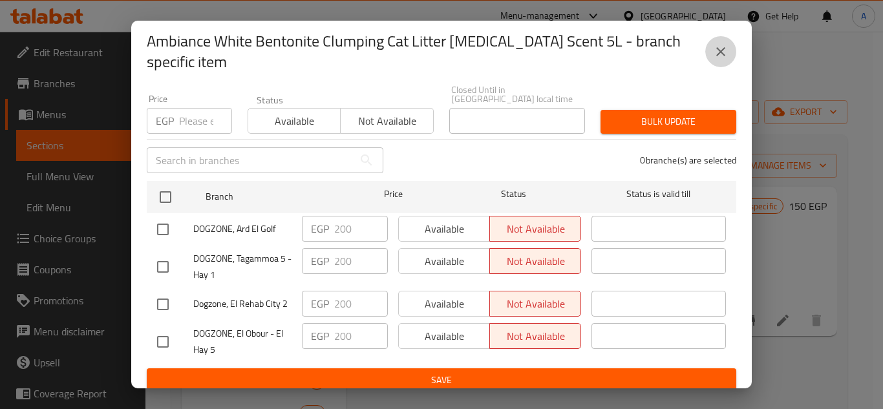
click at [709, 52] on button "close" at bounding box center [720, 51] width 31 height 31
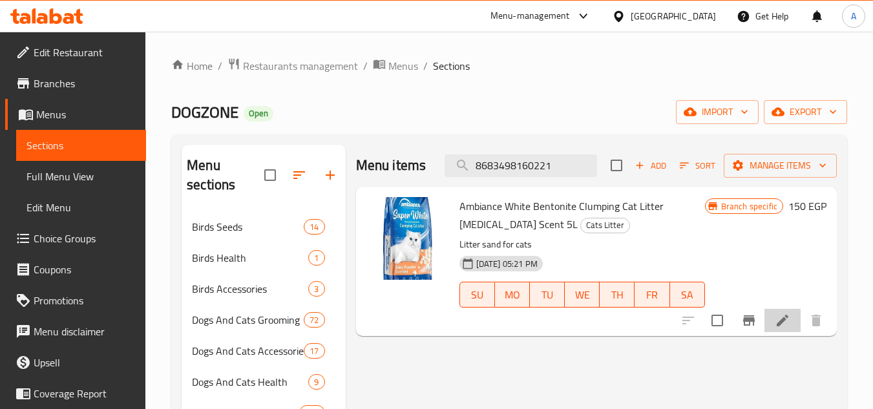
click at [784, 330] on li at bounding box center [783, 320] width 36 height 23
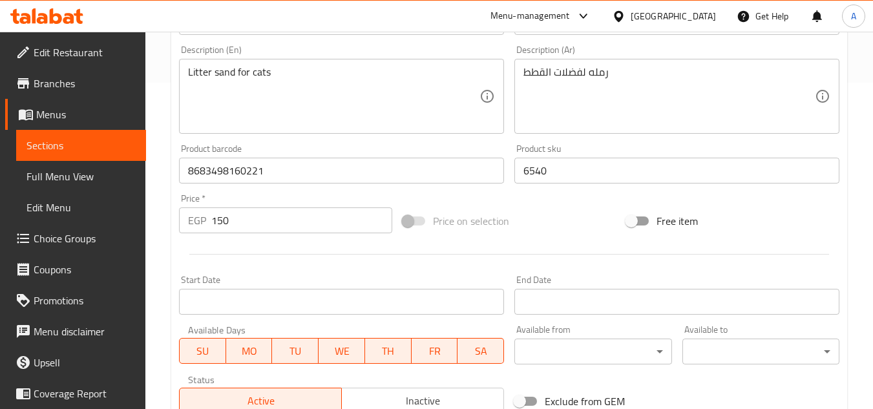
scroll to position [453, 0]
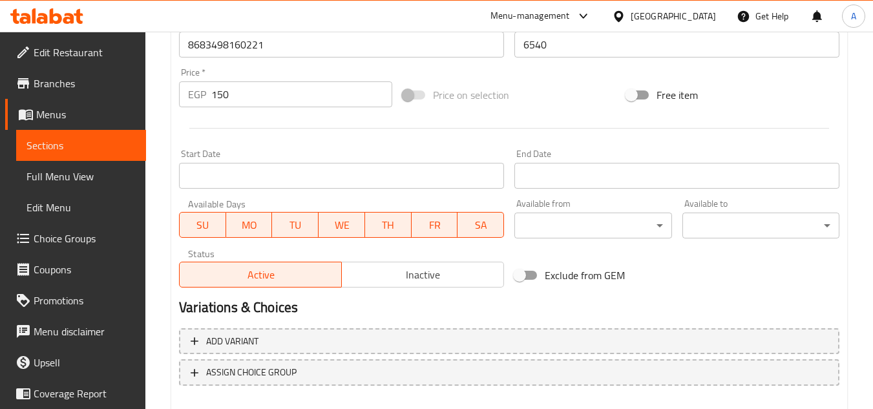
drag, startPoint x: 253, startPoint y: 94, endPoint x: 194, endPoint y: 108, distance: 60.4
click at [214, 96] on input "150" at bounding box center [301, 94] width 181 height 26
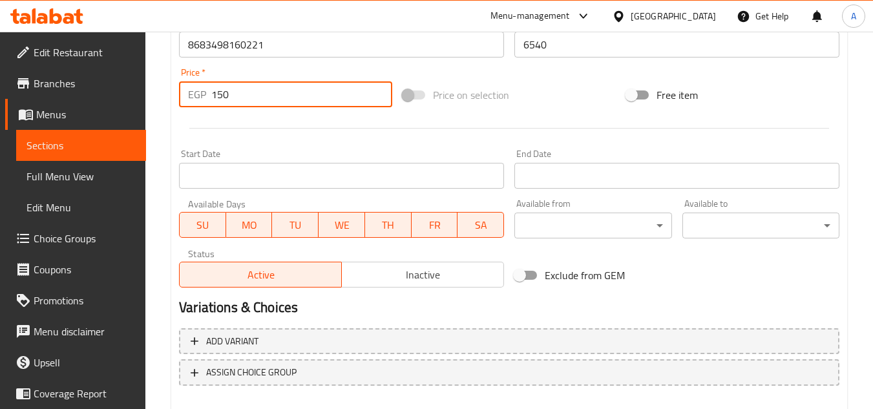
paste input "20"
type input "200"
click at [259, 135] on div at bounding box center [509, 128] width 671 height 32
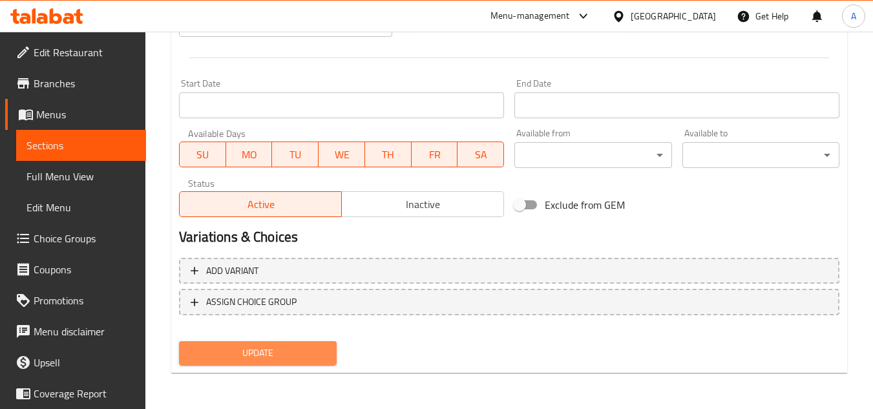
click at [286, 352] on span "Update" at bounding box center [257, 353] width 136 height 16
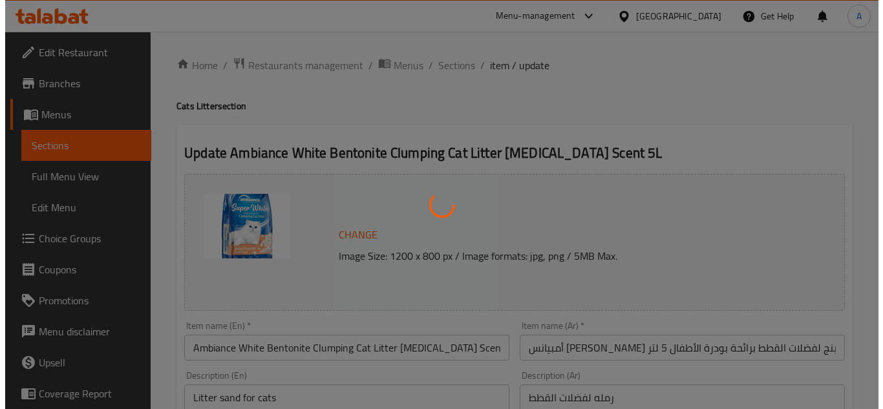
scroll to position [0, 0]
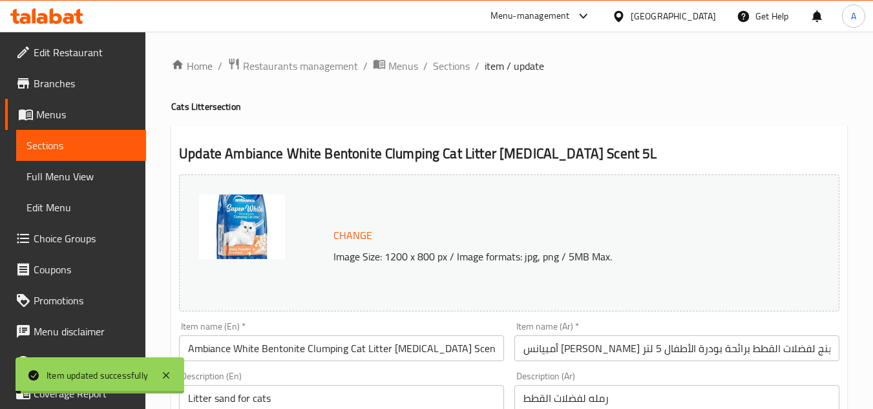
click at [457, 64] on span "Sections" at bounding box center [451, 66] width 37 height 16
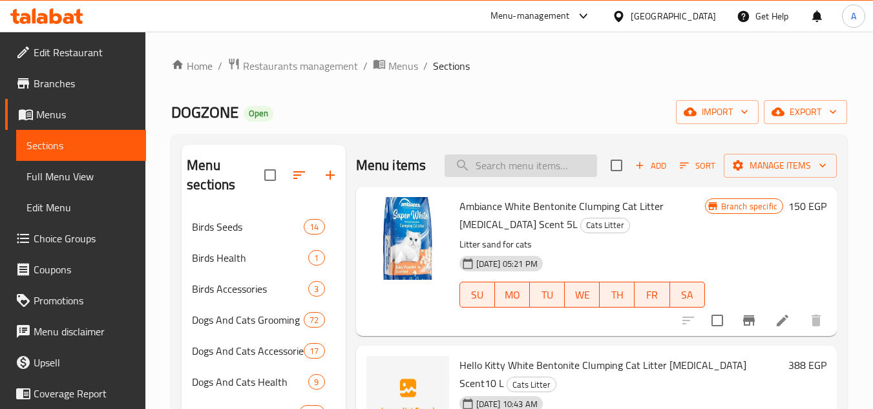
click at [493, 173] on input "search" at bounding box center [521, 166] width 153 height 23
paste input "8683498160207"
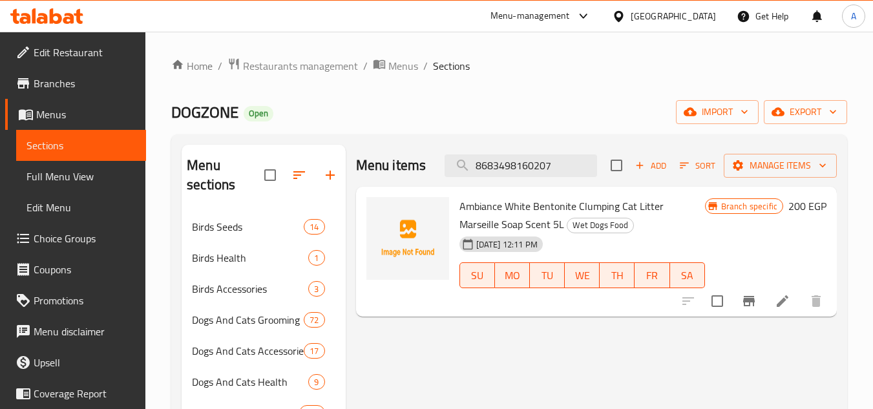
type input "8683498160207"
click at [722, 297] on input "checkbox" at bounding box center [717, 301] width 27 height 27
checkbox input "true"
click at [763, 170] on span "Manage items" at bounding box center [780, 166] width 92 height 16
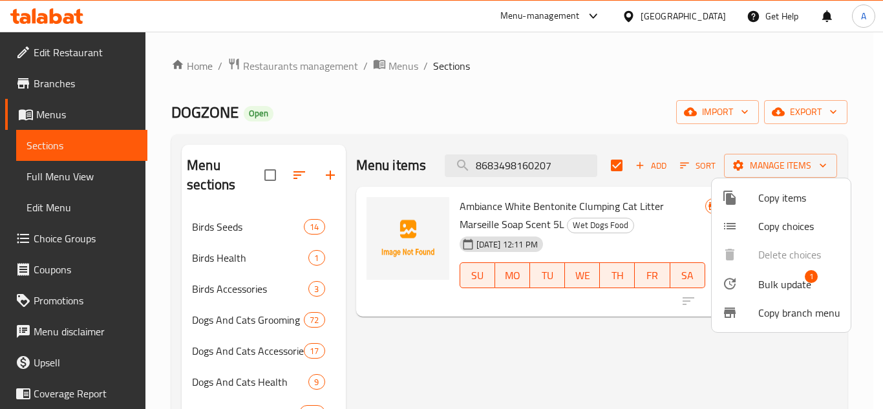
click at [800, 288] on span "Bulk update" at bounding box center [784, 285] width 53 height 16
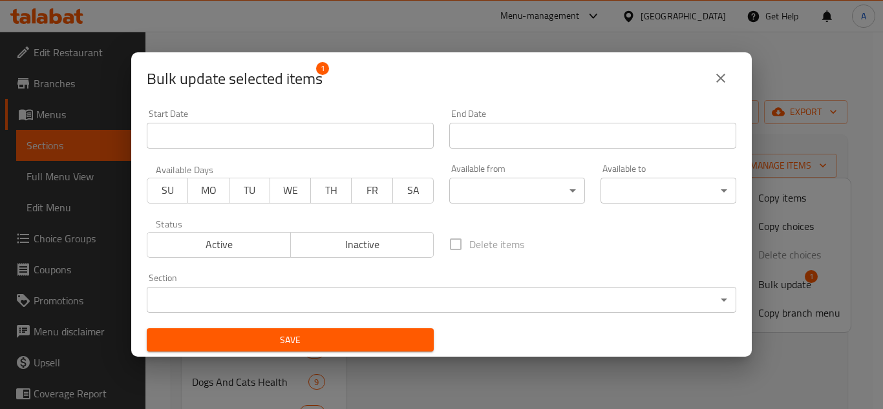
scroll to position [3, 0]
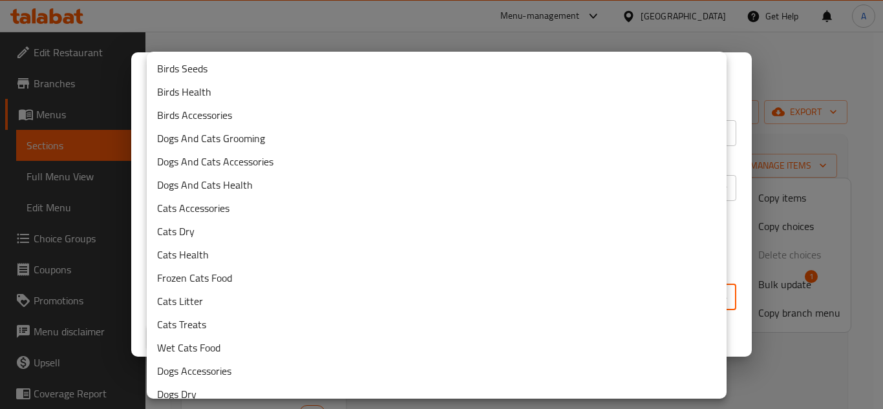
click at [416, 298] on body "​ Menu-management [GEOGRAPHIC_DATA] Get Help A Edit Restaurant Branches Menus S…" at bounding box center [441, 221] width 883 height 378
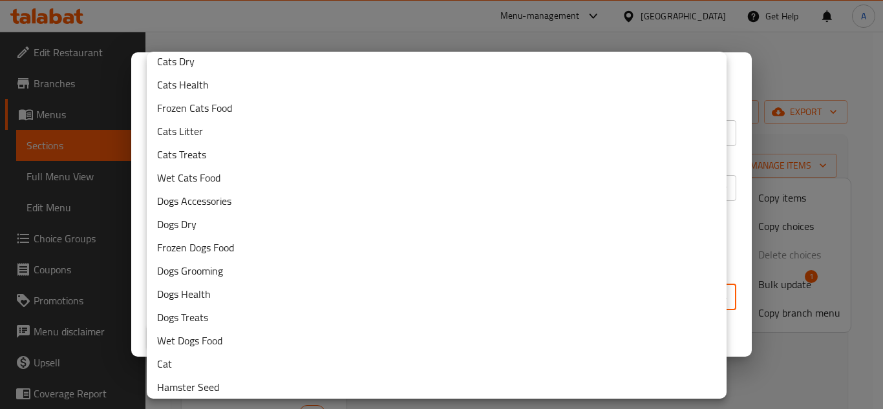
scroll to position [175, 0]
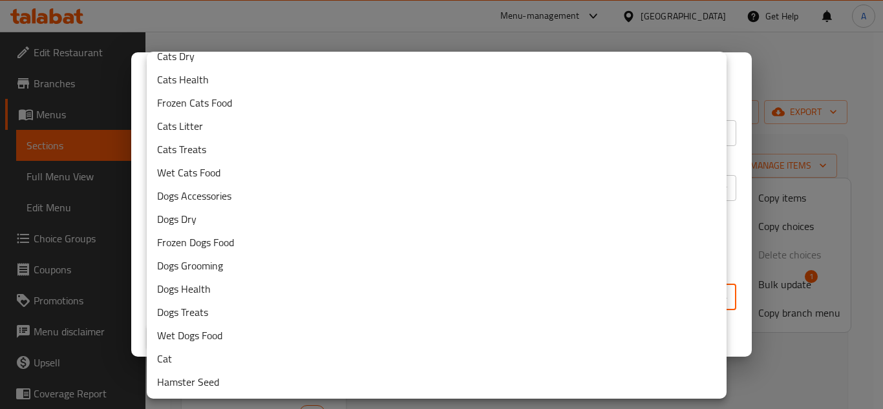
click at [345, 128] on li "Cats Litter" at bounding box center [437, 125] width 580 height 23
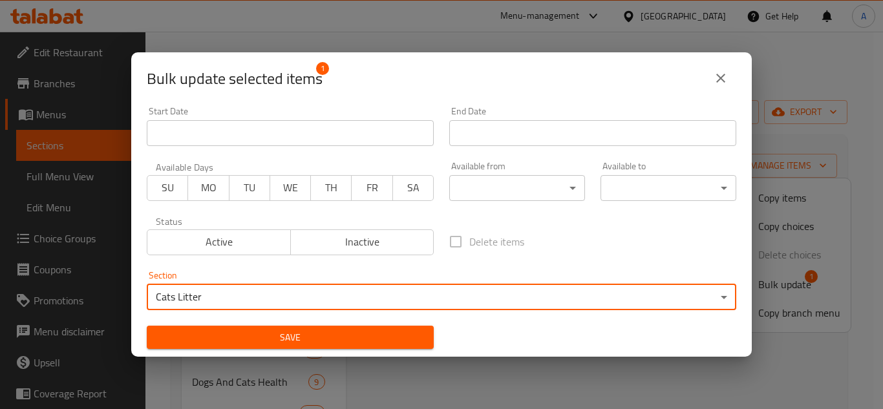
click at [368, 345] on span "Save" at bounding box center [290, 338] width 266 height 16
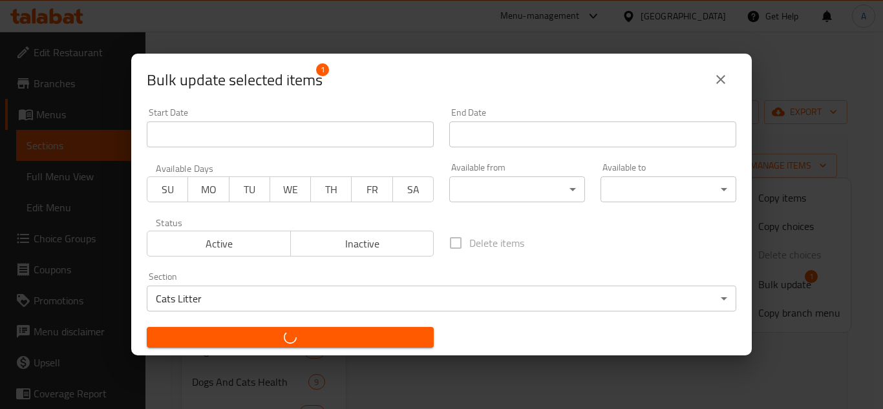
checkbox input "false"
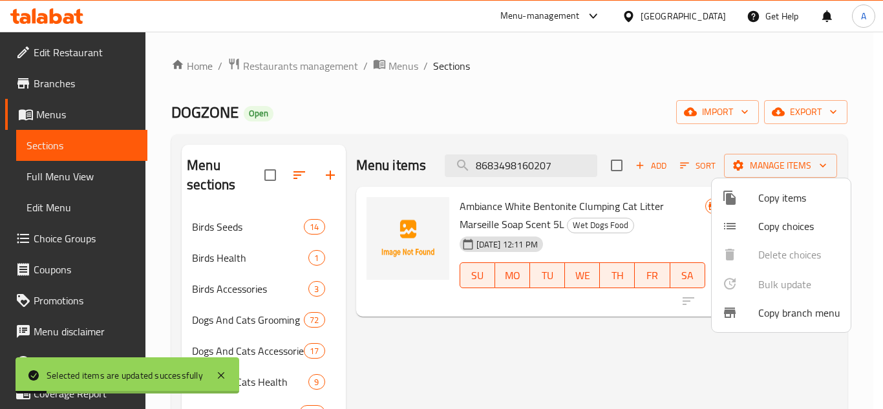
click at [552, 154] on div at bounding box center [441, 204] width 883 height 409
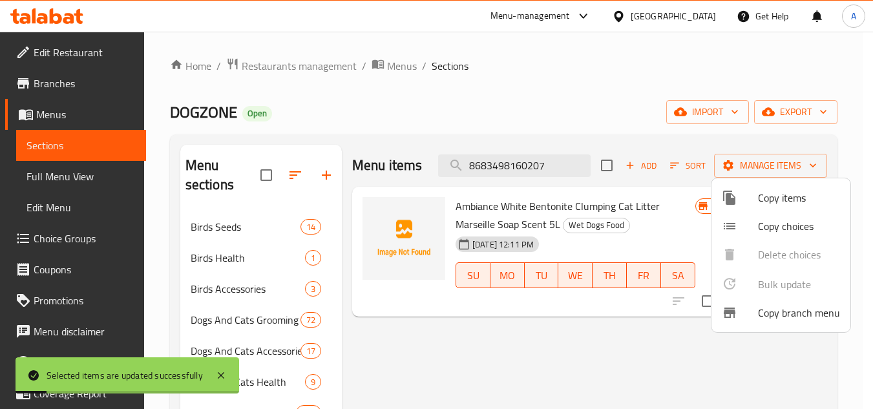
click at [552, 155] on input "8683498160207" at bounding box center [514, 166] width 153 height 23
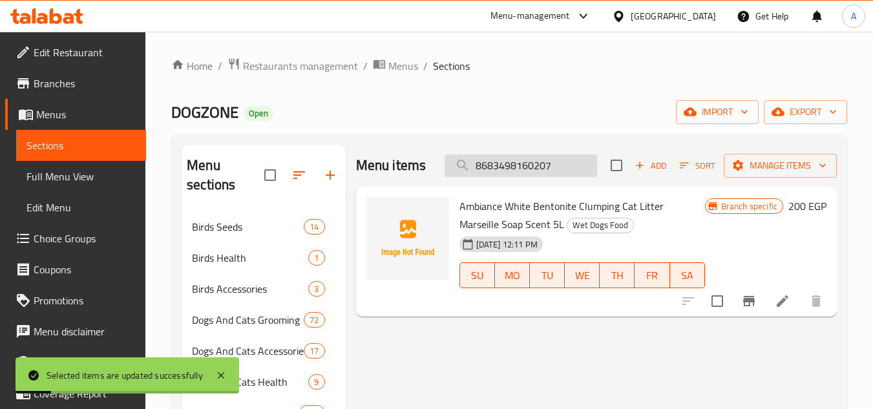
click at [551, 155] on input "8683498160207" at bounding box center [521, 166] width 153 height 23
paste input "0941690212"
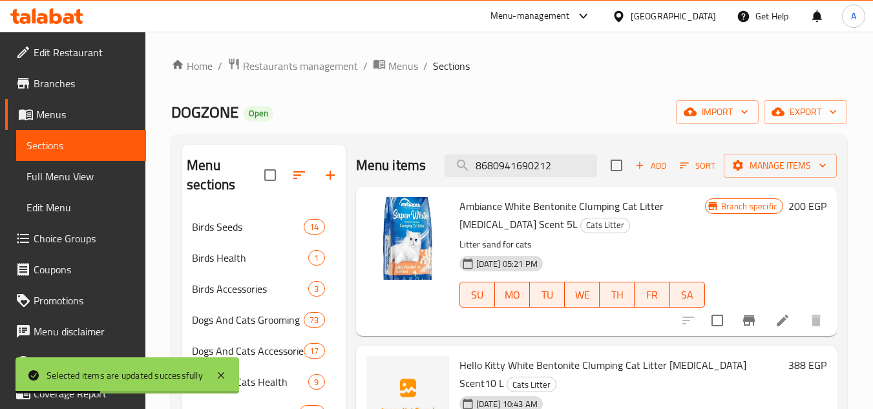
type input "8680941690212"
click at [552, 163] on div "Menu items 8680941690212 Add Sort Manage items" at bounding box center [596, 166] width 481 height 42
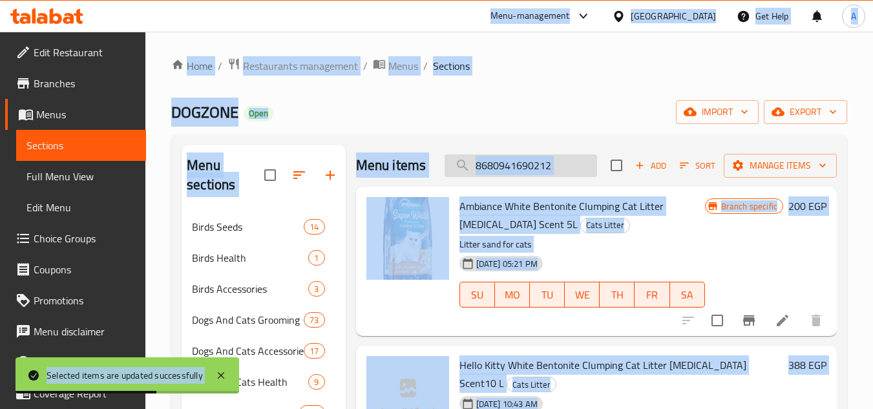
click at [561, 176] on input "8680941690212" at bounding box center [521, 166] width 153 height 23
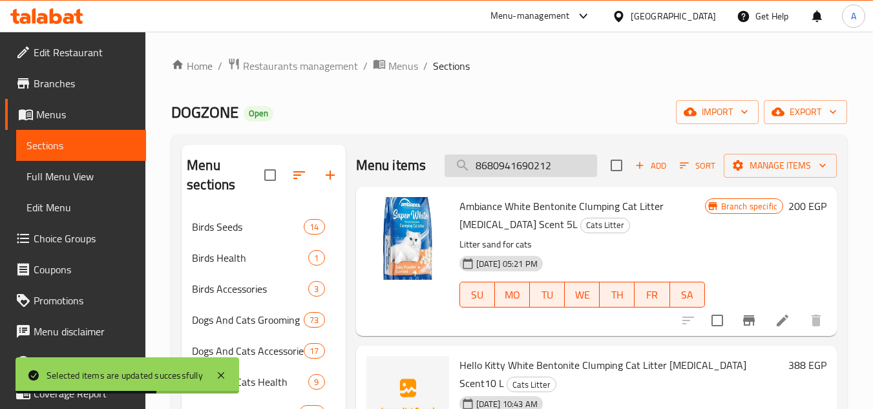
click at [561, 176] on input "8680941690212" at bounding box center [521, 166] width 153 height 23
paste input "8680941690212"
type input "8680941690212"
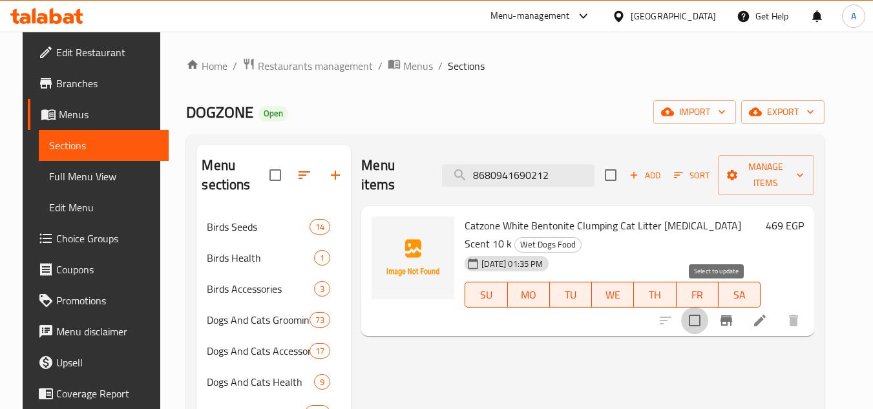
click at [709, 307] on input "checkbox" at bounding box center [694, 320] width 27 height 27
checkbox input "true"
click at [771, 170] on span "Manage items" at bounding box center [767, 175] width 76 height 32
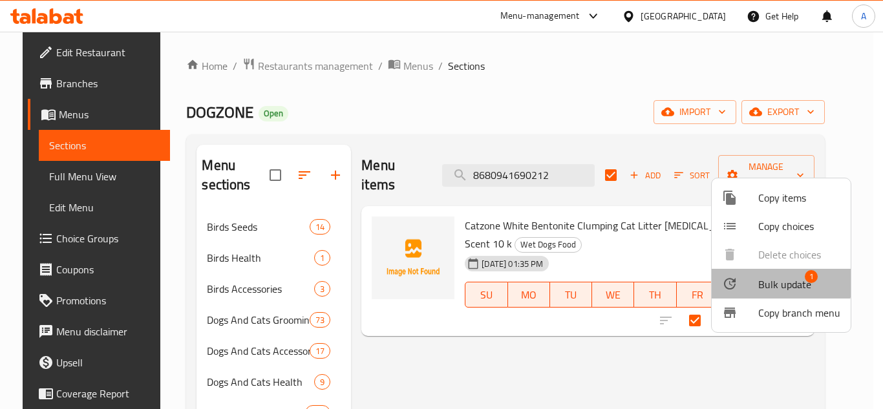
click at [765, 282] on span "Bulk update" at bounding box center [784, 285] width 53 height 16
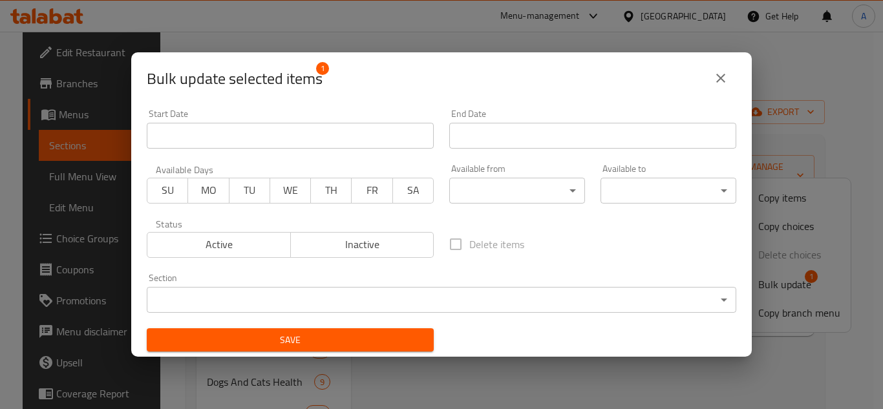
scroll to position [3, 0]
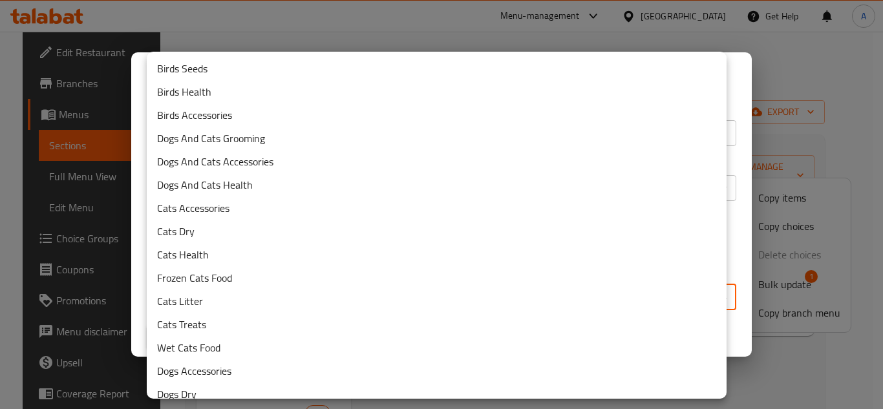
click at [443, 293] on body "​ Menu-management [GEOGRAPHIC_DATA] Get Help A Edit Restaurant Branches Menus S…" at bounding box center [441, 221] width 883 height 378
click at [444, 310] on li "Cats Litter" at bounding box center [437, 301] width 580 height 23
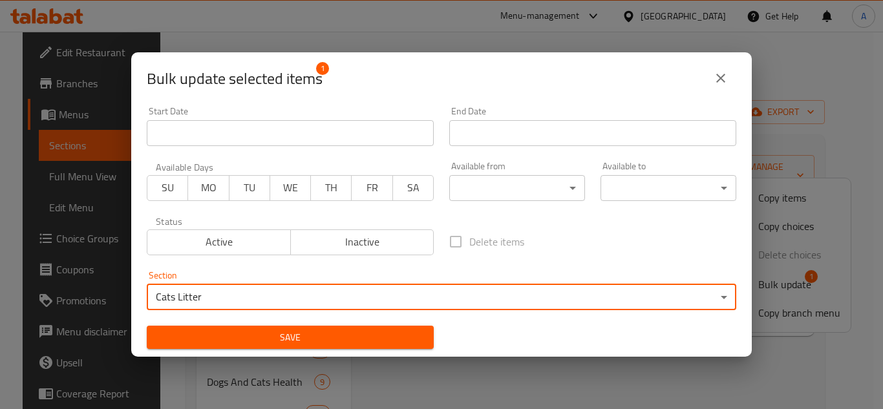
click at [395, 330] on span "Save" at bounding box center [290, 338] width 266 height 16
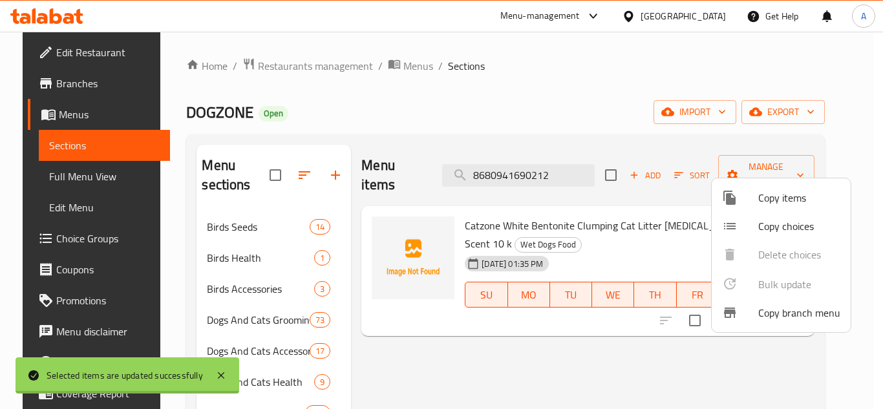
checkbox input "false"
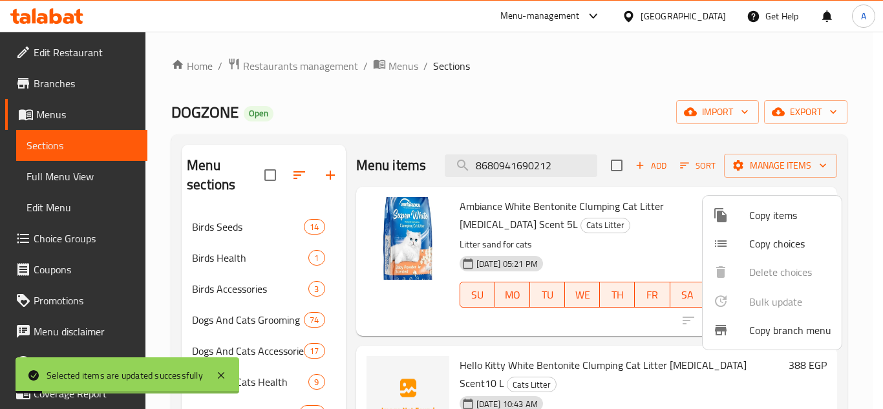
click at [505, 179] on div at bounding box center [441, 204] width 883 height 409
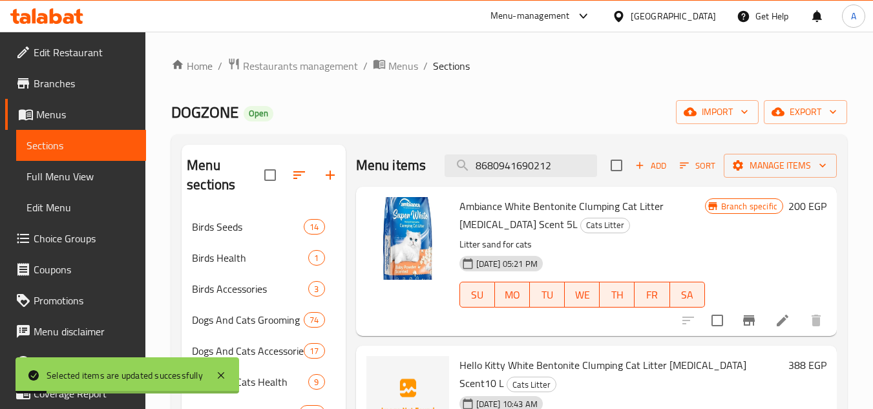
click at [505, 177] on input "8680941690212" at bounding box center [521, 166] width 153 height 23
paste input "8680941690151"
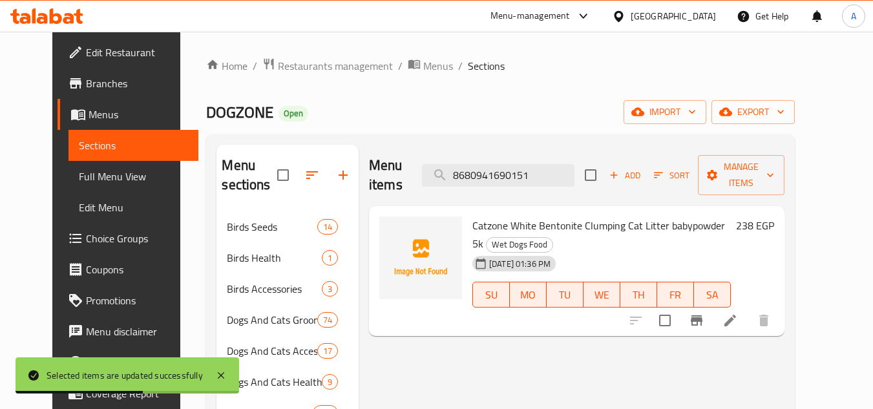
type input "8680941690151"
click at [679, 307] on input "checkbox" at bounding box center [665, 320] width 27 height 27
checkbox input "true"
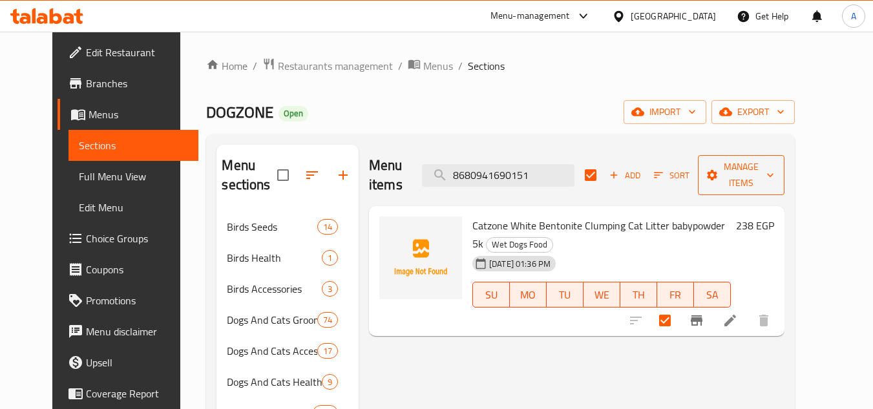
click at [775, 169] on span "Manage items" at bounding box center [742, 175] width 66 height 32
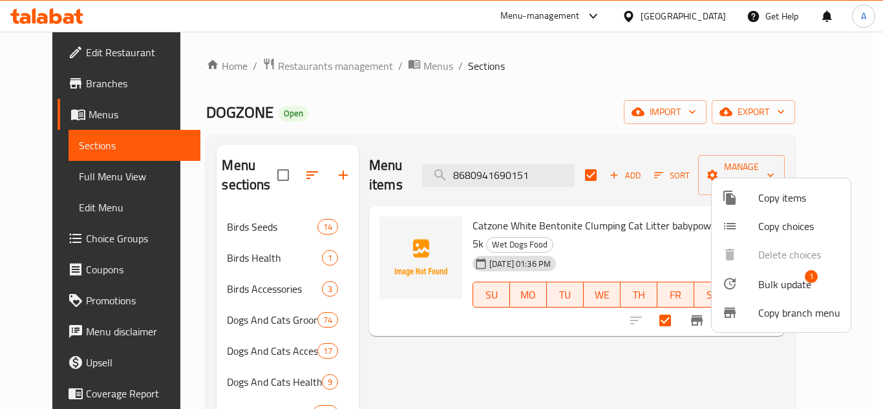
click at [784, 281] on span "Bulk update" at bounding box center [784, 285] width 53 height 16
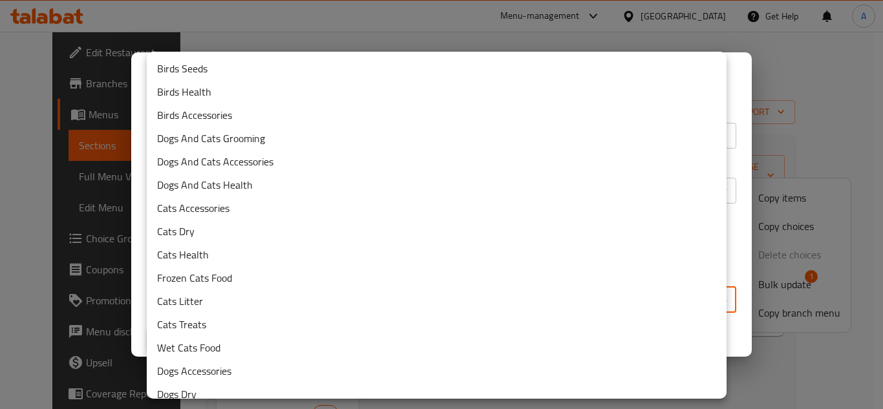
click at [419, 287] on body "​ Menu-management [GEOGRAPHIC_DATA] Get Help A Edit Restaurant Branches Menus S…" at bounding box center [441, 221] width 883 height 378
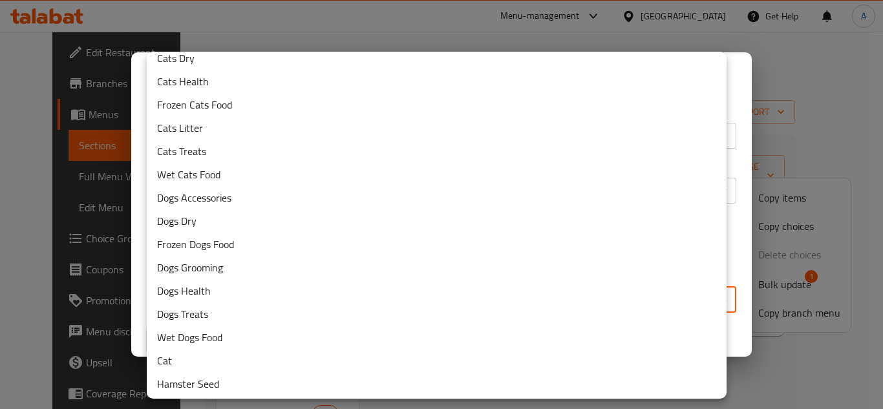
scroll to position [175, 0]
click at [338, 131] on li "Cats Litter" at bounding box center [437, 125] width 580 height 23
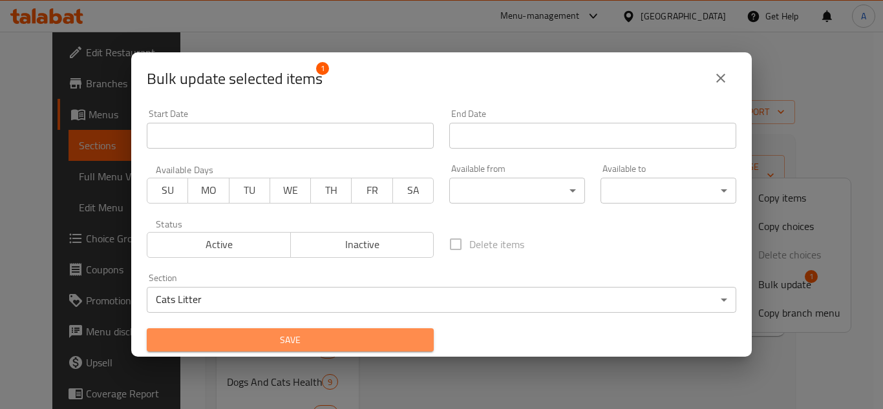
click at [304, 340] on span "Save" at bounding box center [290, 340] width 266 height 16
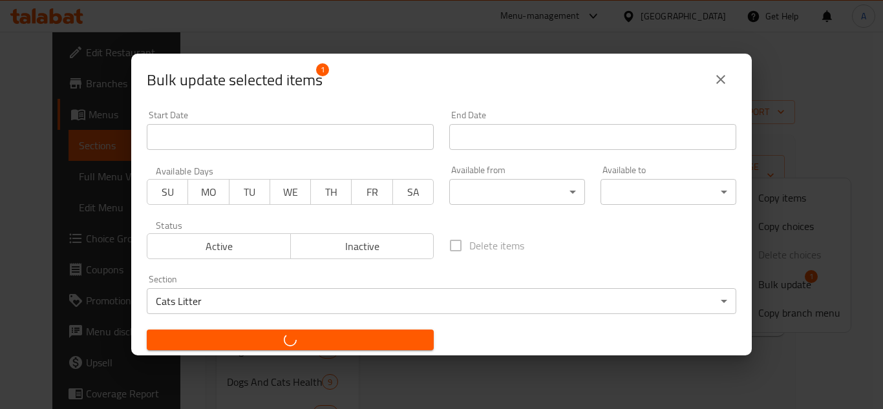
checkbox input "false"
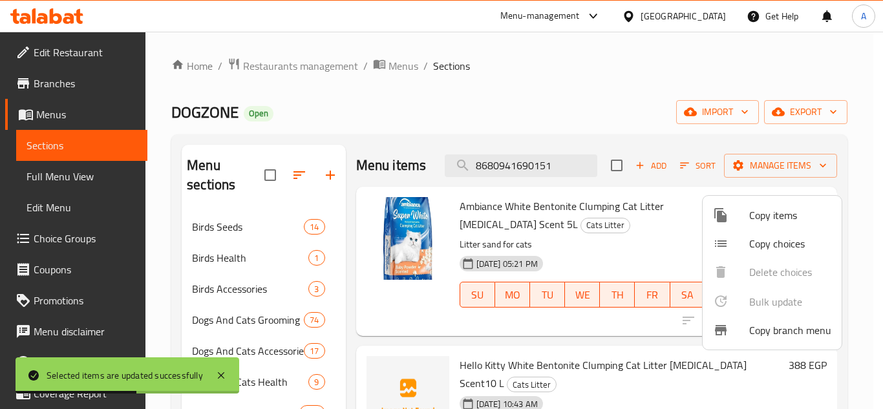
click at [530, 178] on div at bounding box center [441, 204] width 883 height 409
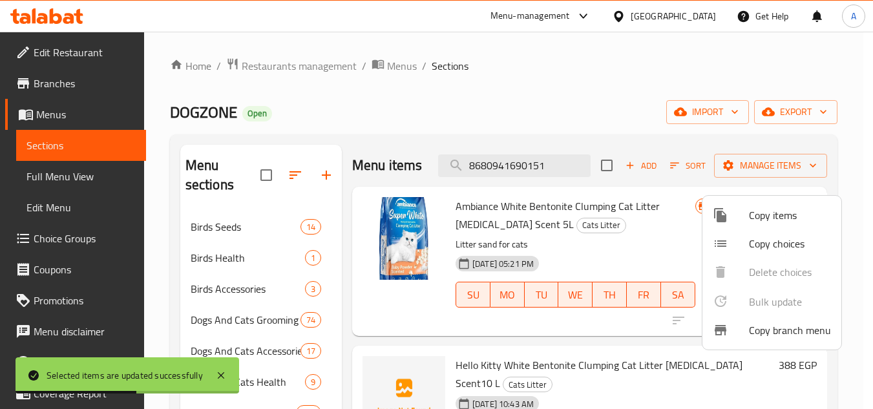
click at [530, 177] on input "8680941690151" at bounding box center [514, 166] width 153 height 23
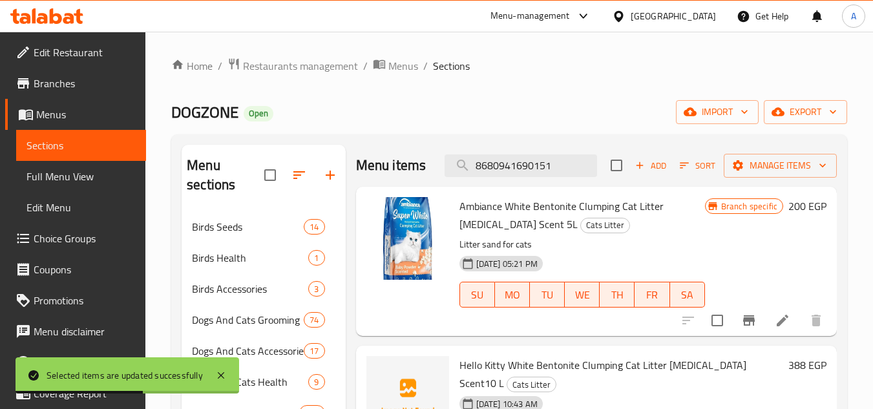
click at [530, 177] on input "8680941690151" at bounding box center [521, 166] width 153 height 23
paste input "search"
click at [555, 176] on input "8680941690151" at bounding box center [521, 166] width 153 height 23
paste input "8680941690151"
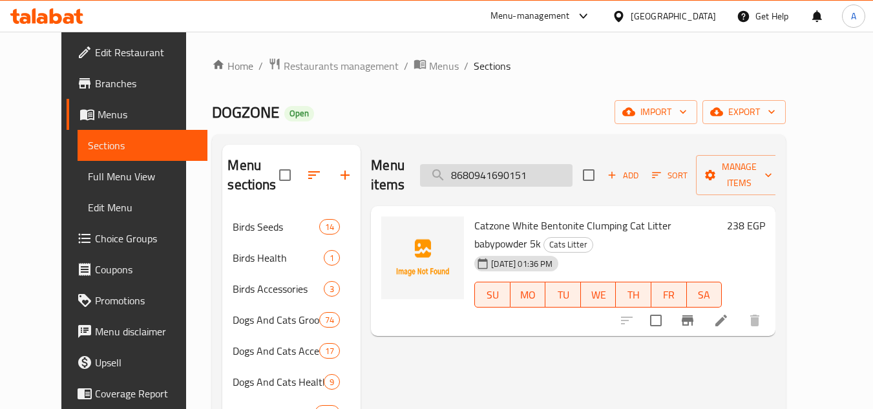
click at [528, 175] on input "8680941690151" at bounding box center [496, 175] width 153 height 23
paste input "99"
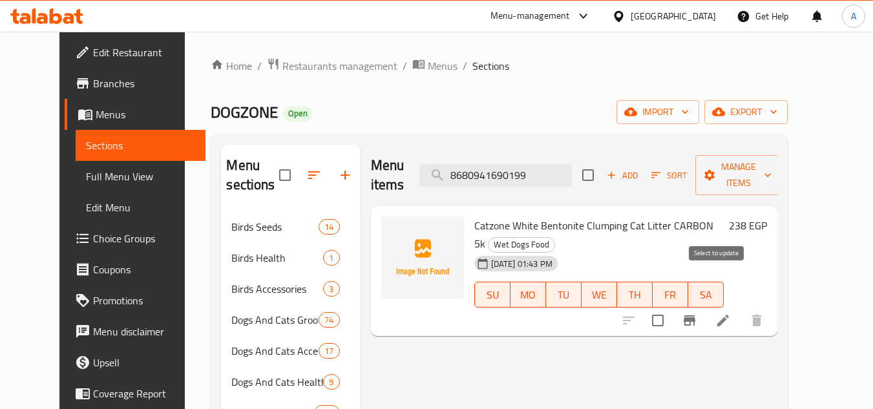
type input "8680941690199"
click at [672, 307] on input "checkbox" at bounding box center [658, 320] width 27 height 27
checkbox input "true"
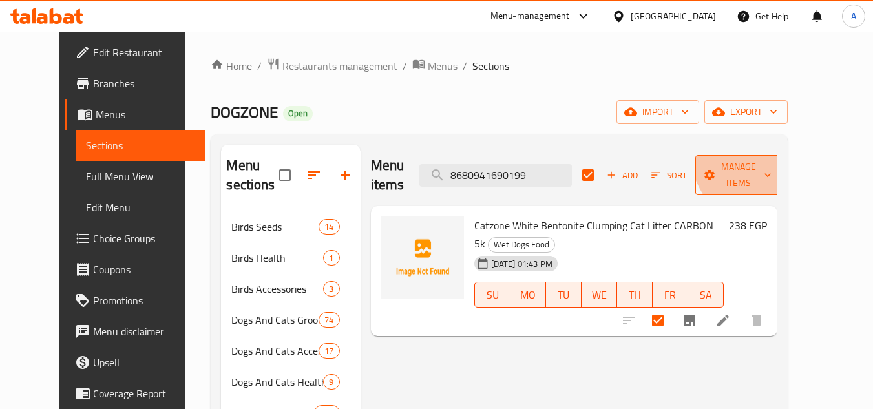
click at [782, 156] on button "Manage items" at bounding box center [739, 175] width 87 height 40
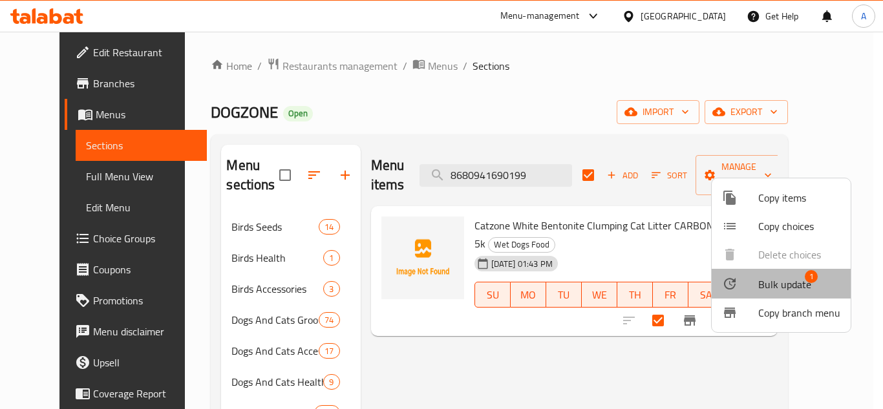
click at [822, 288] on span "Bulk update 1" at bounding box center [799, 283] width 82 height 17
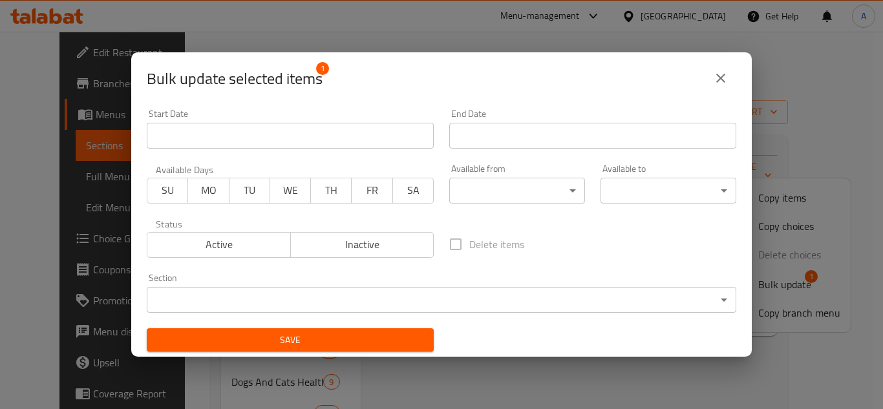
click at [258, 147] on input "Start Date" at bounding box center [290, 136] width 287 height 26
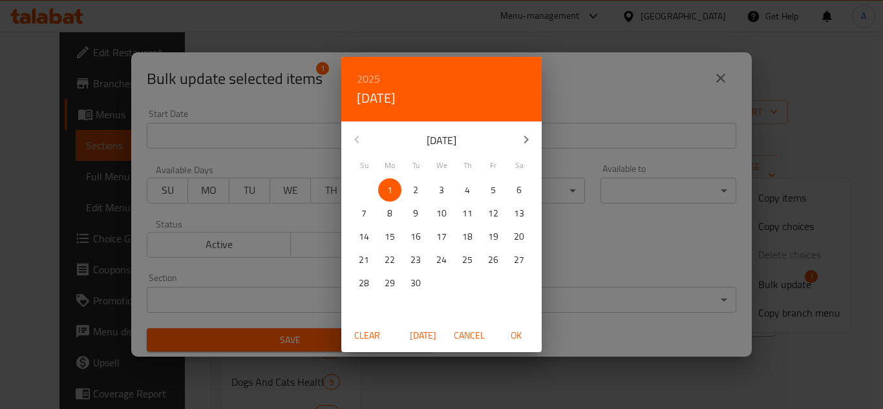
click at [472, 337] on span "Cancel" at bounding box center [469, 336] width 31 height 16
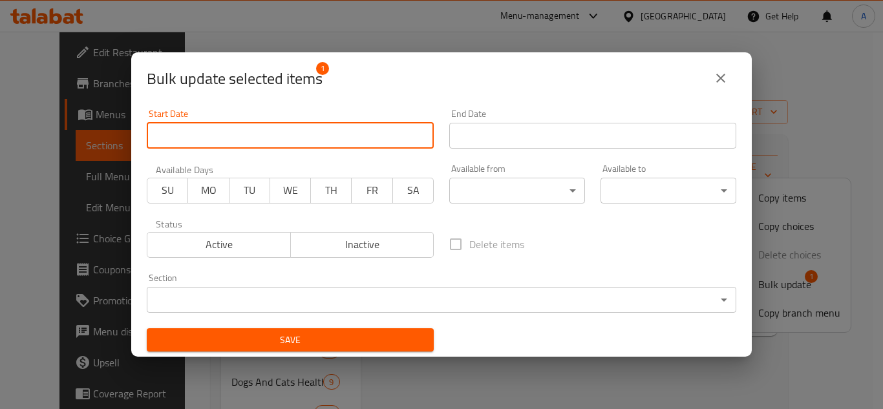
click at [439, 275] on div "Section ​ ​" at bounding box center [442, 292] width 590 height 39
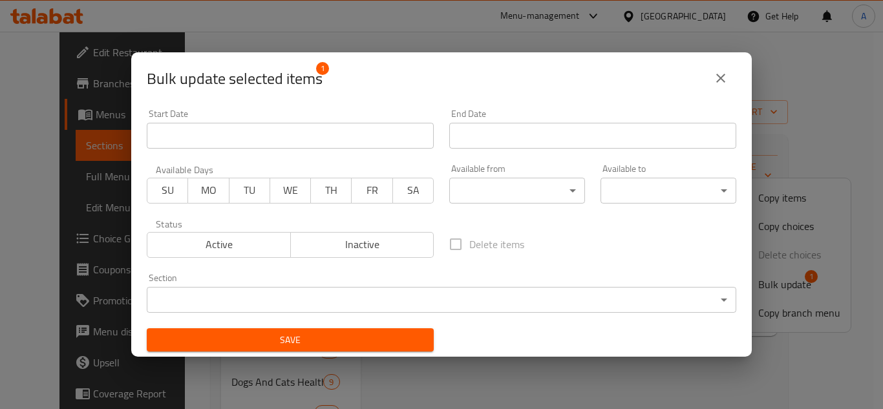
click at [410, 303] on body "​ Menu-management [GEOGRAPHIC_DATA] Get Help A Edit Restaurant Branches Menus S…" at bounding box center [441, 221] width 883 height 378
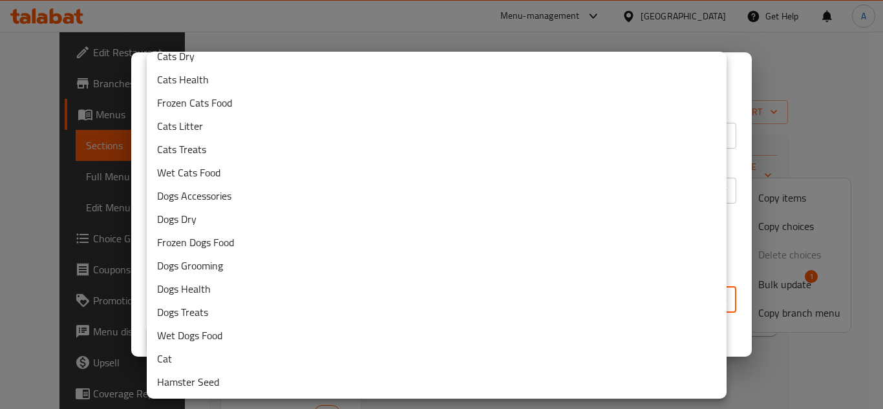
click at [411, 130] on li "Cats Litter" at bounding box center [437, 125] width 580 height 23
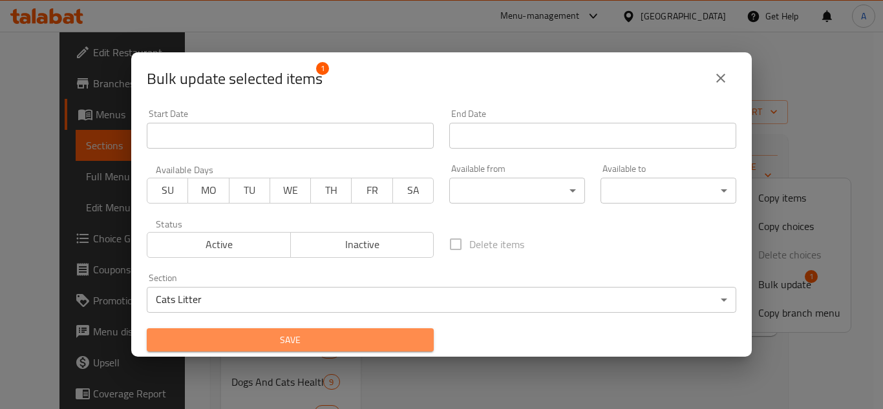
click at [354, 339] on span "Save" at bounding box center [290, 340] width 266 height 16
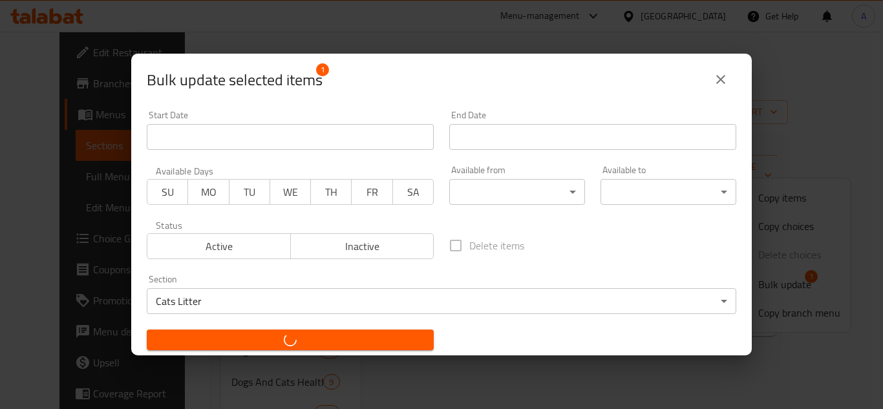
checkbox input "false"
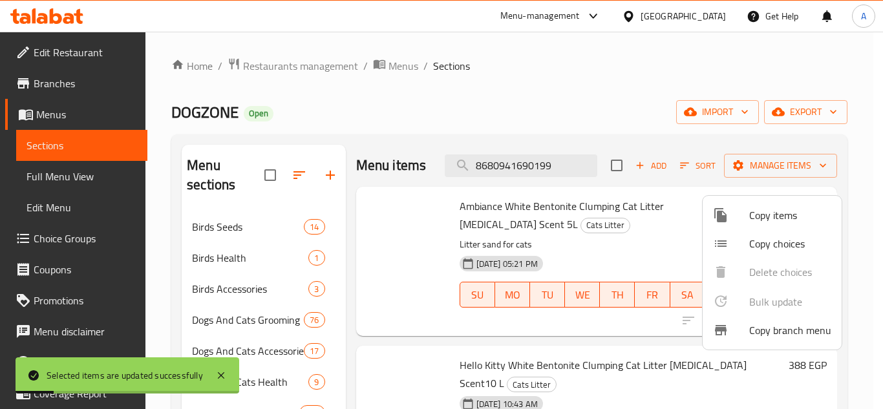
click at [539, 343] on div at bounding box center [441, 204] width 883 height 409
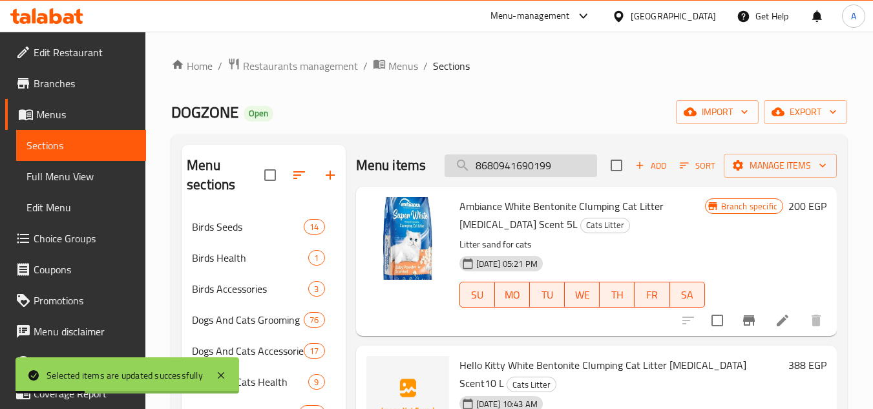
click at [572, 177] on input "8680941690199" at bounding box center [521, 166] width 153 height 23
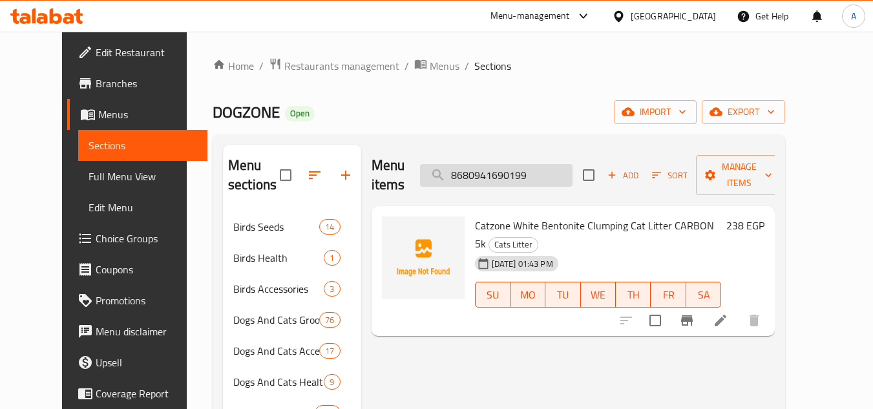
paste input "267"
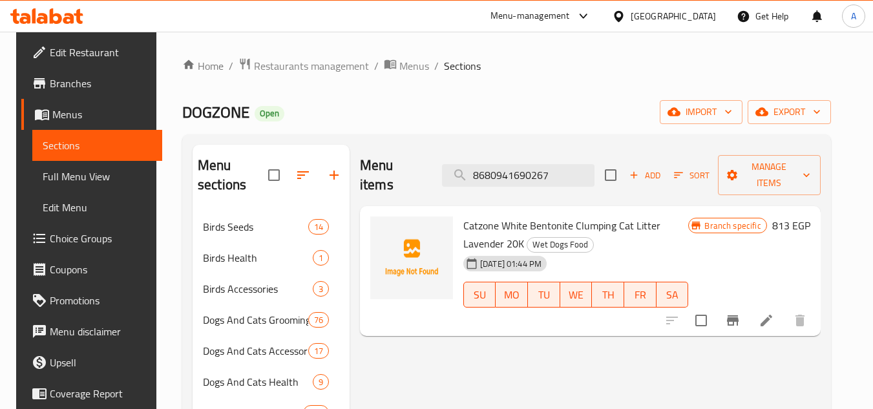
type input "8680941690267"
click at [715, 307] on input "checkbox" at bounding box center [701, 320] width 27 height 27
checkbox input "true"
click at [513, 164] on input "8680941690267" at bounding box center [518, 175] width 153 height 23
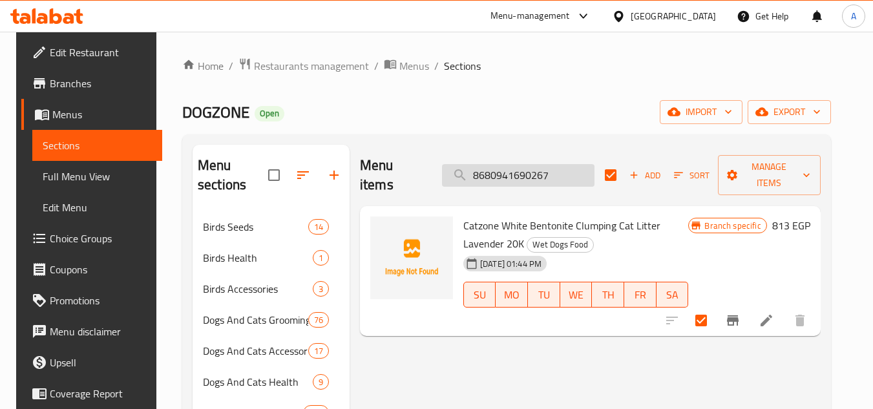
click at [513, 164] on input "8680941690267" at bounding box center [518, 175] width 153 height 23
paste input "175"
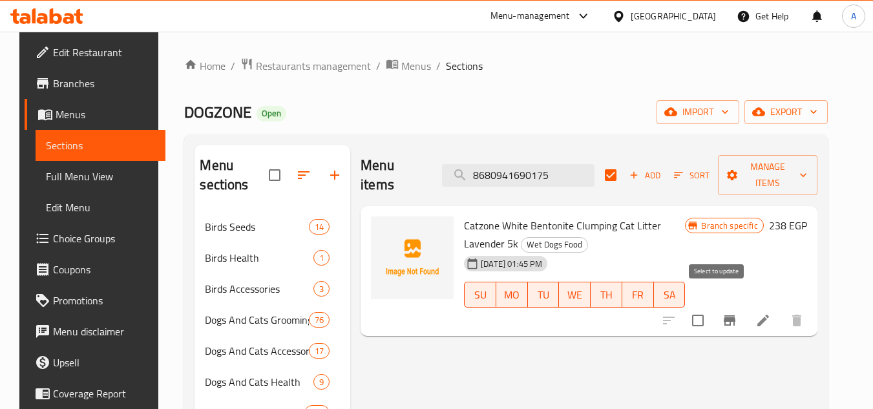
type input "8680941690175"
click at [712, 307] on input "checkbox" at bounding box center [698, 320] width 27 height 27
checkbox input "true"
checkbox input "false"
click at [540, 164] on input "8680941690175" at bounding box center [518, 175] width 153 height 23
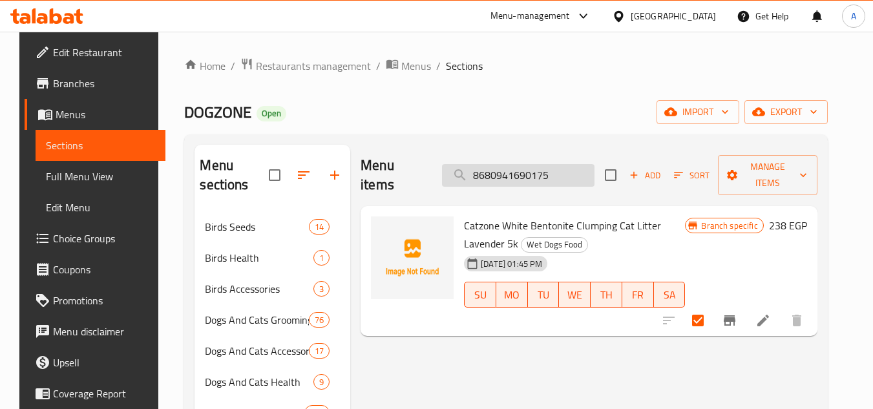
click at [540, 164] on input "8680941690175" at bounding box center [518, 175] width 153 height 23
paste input "250"
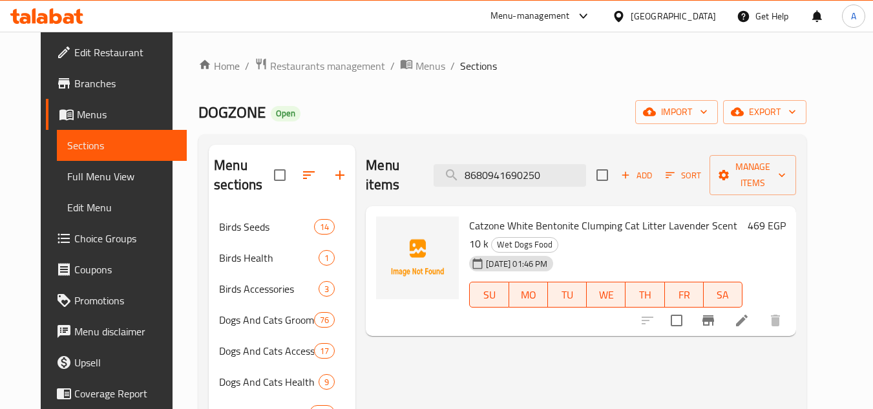
type input "8680941690250"
click at [690, 307] on input "checkbox" at bounding box center [676, 320] width 27 height 27
checkbox input "true"
click at [513, 171] on input "8680941690250" at bounding box center [510, 175] width 153 height 23
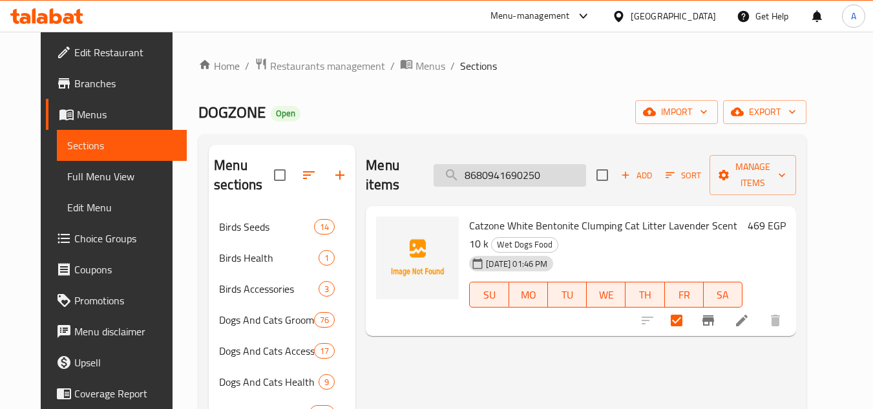
paste input "74"
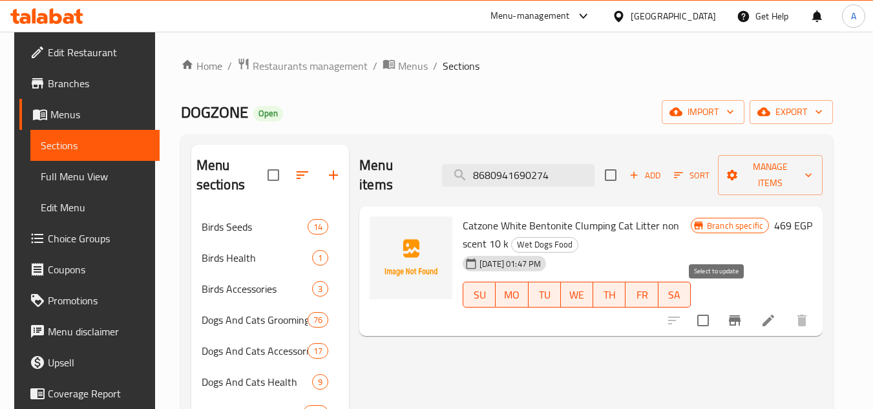
type input "8680941690274"
click at [717, 307] on input "checkbox" at bounding box center [703, 320] width 27 height 27
checkbox input "true"
click at [544, 173] on input "8680941690274" at bounding box center [518, 175] width 153 height 23
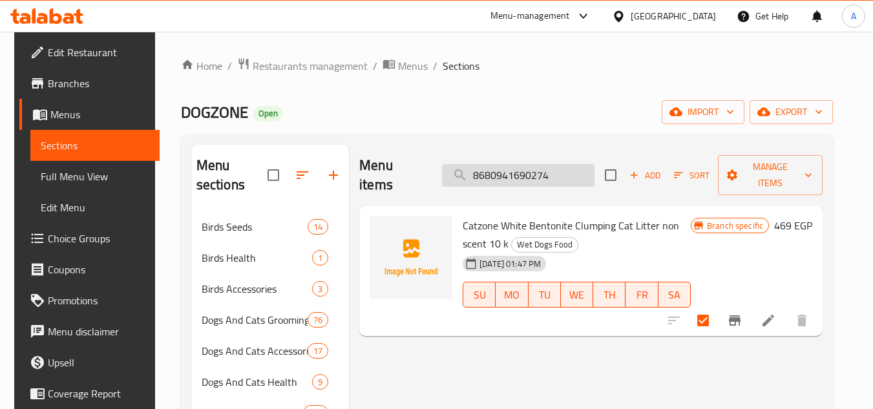
paste input "14"
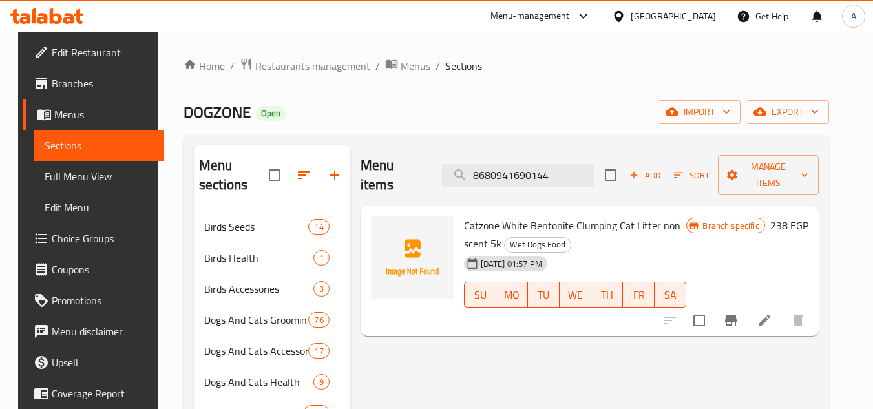
type input "8680941690144"
click at [713, 307] on input "checkbox" at bounding box center [699, 320] width 27 height 27
checkbox input "true"
click at [543, 164] on input "8680941690144" at bounding box center [518, 175] width 153 height 23
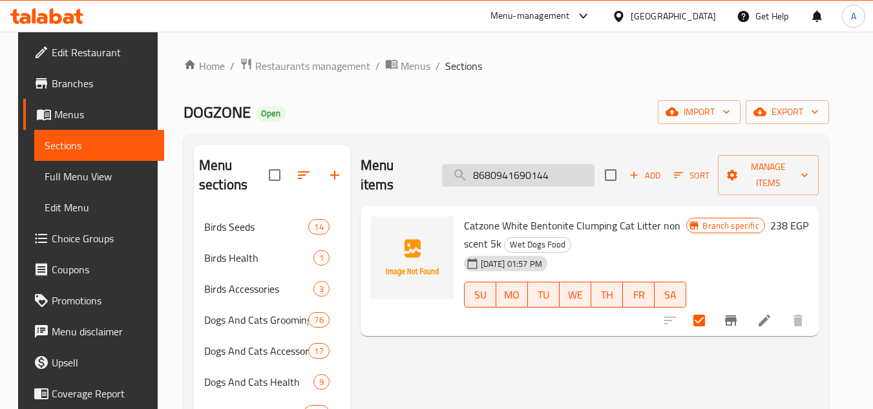
paste input "68"
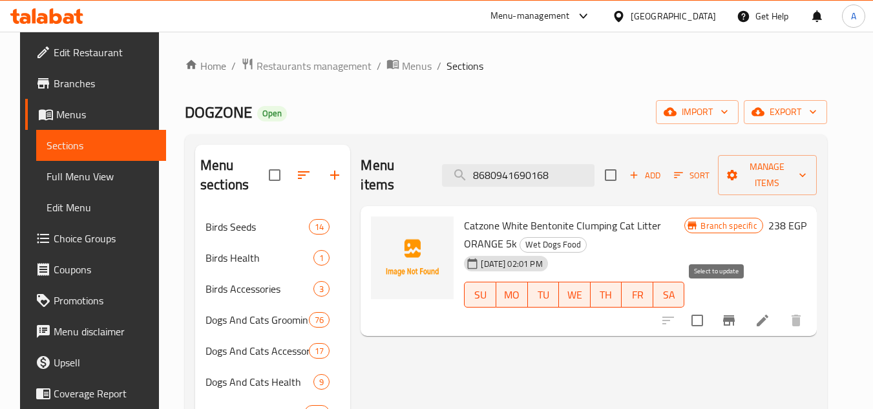
type input "8680941690168"
click at [711, 307] on input "checkbox" at bounding box center [697, 320] width 27 height 27
checkbox input "true"
click at [522, 165] on input "8680941690168" at bounding box center [518, 175] width 153 height 23
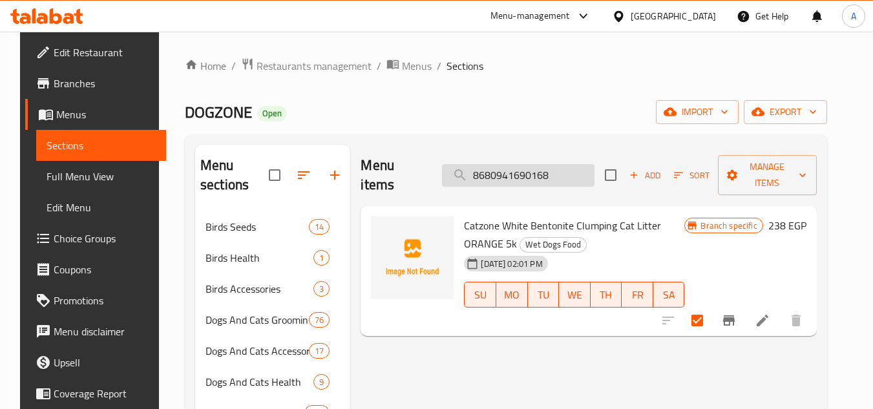
click at [522, 165] on input "8680941690168" at bounding box center [518, 175] width 153 height 23
paste input "236"
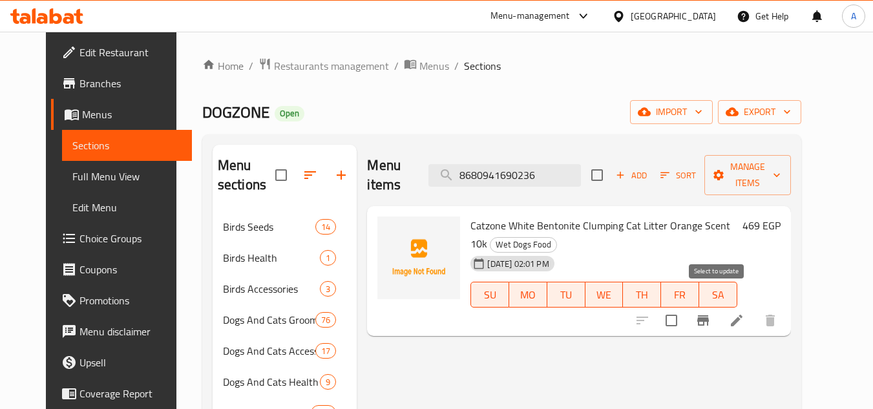
type input "8680941690236"
click at [685, 307] on input "checkbox" at bounding box center [671, 320] width 27 height 27
checkbox input "true"
click at [553, 174] on input "8680941690236" at bounding box center [505, 175] width 153 height 23
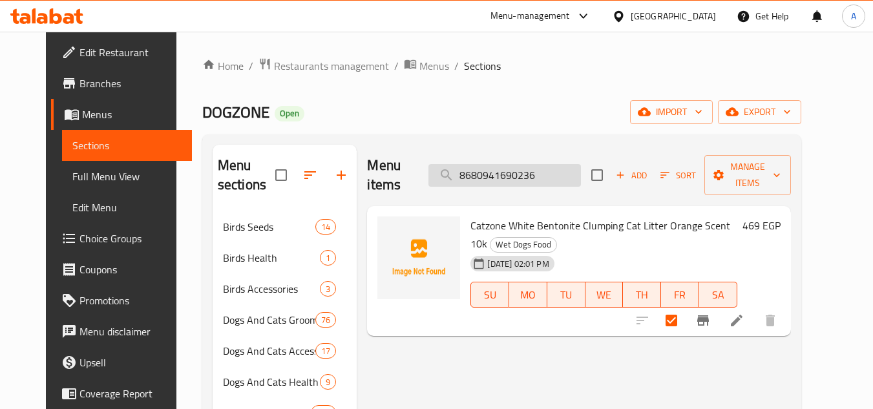
paste input "069"
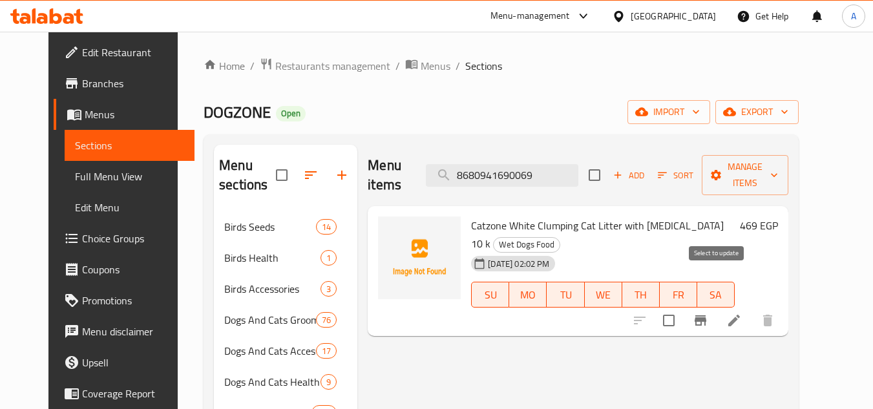
type input "8680941690069"
click at [683, 307] on input "checkbox" at bounding box center [669, 320] width 27 height 27
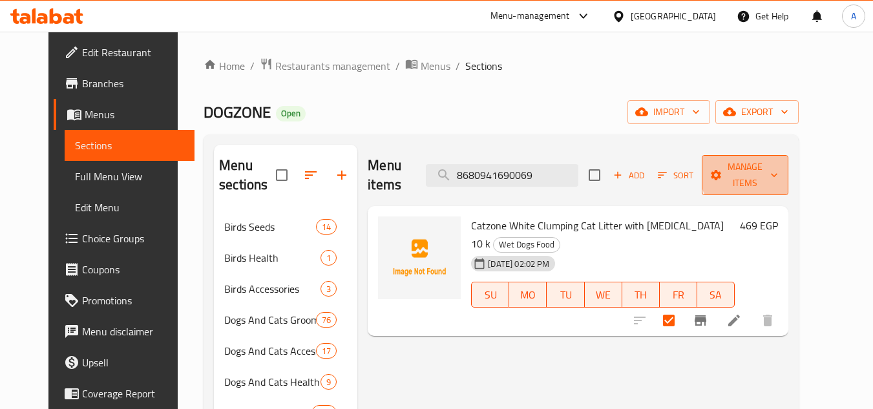
click at [778, 170] on span "Manage items" at bounding box center [745, 175] width 66 height 32
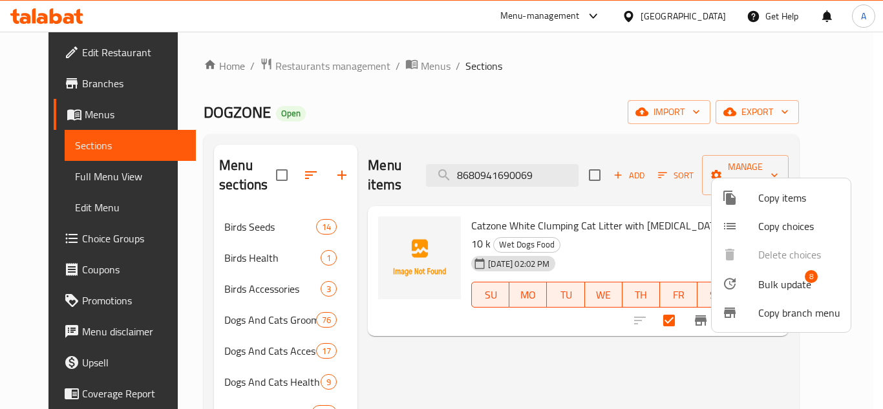
click at [786, 283] on span "Bulk update" at bounding box center [784, 285] width 53 height 16
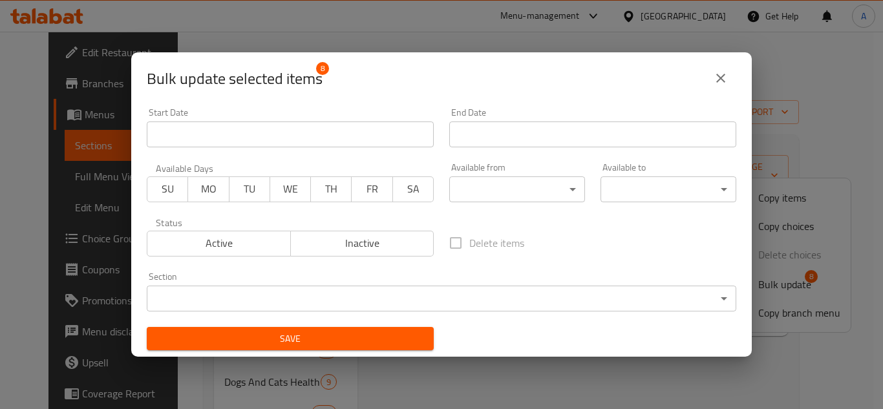
scroll to position [3, 0]
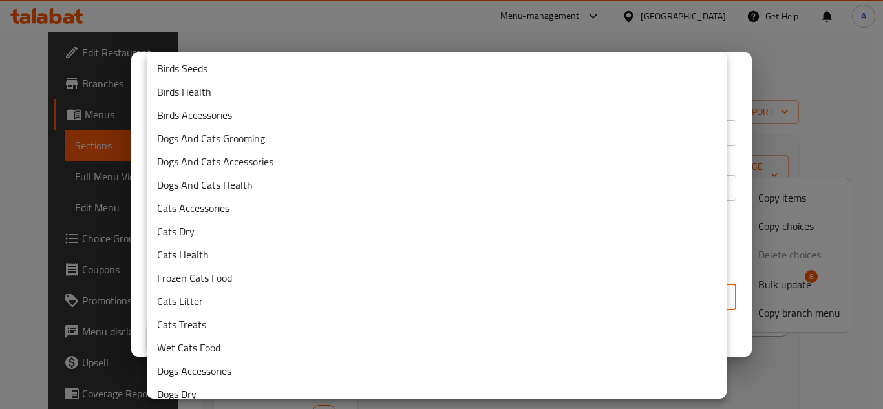
click at [312, 292] on body "​ Menu-management [GEOGRAPHIC_DATA] Get Help A Edit Restaurant Branches Menus S…" at bounding box center [441, 221] width 883 height 378
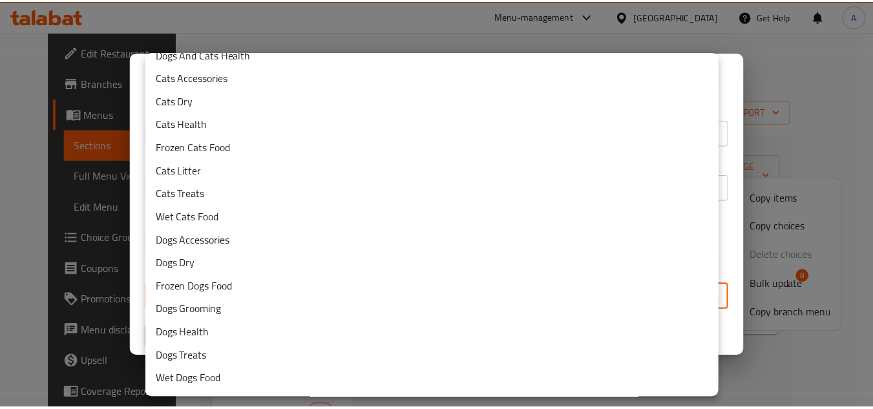
scroll to position [175, 0]
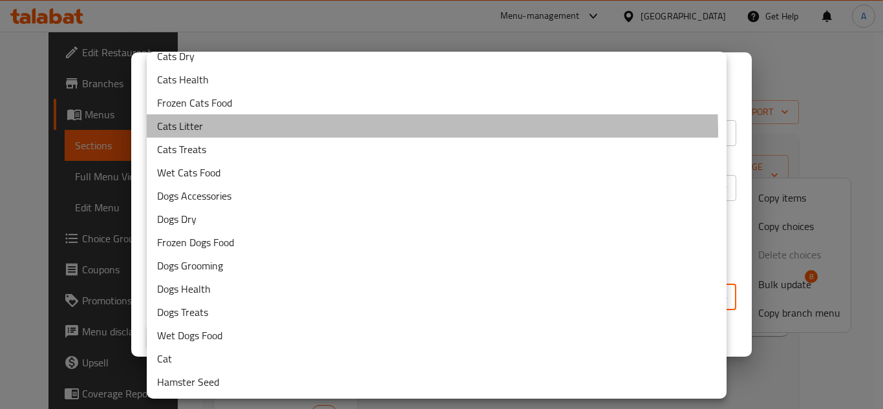
click at [259, 133] on li "Cats Litter" at bounding box center [437, 125] width 580 height 23
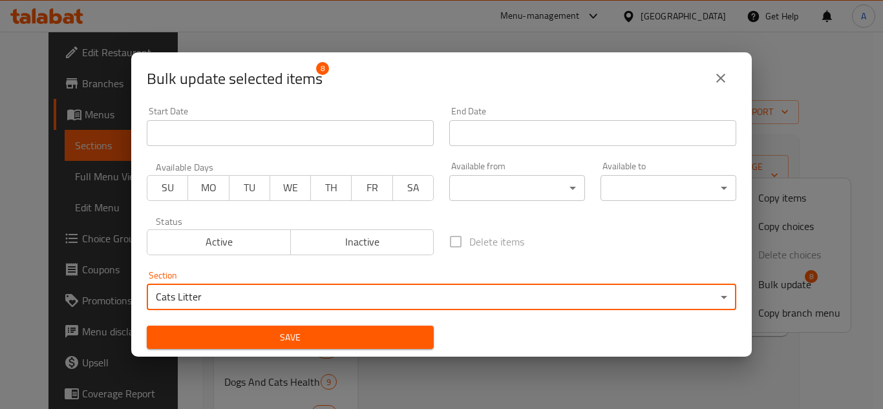
click at [323, 343] on span "Save" at bounding box center [290, 338] width 266 height 16
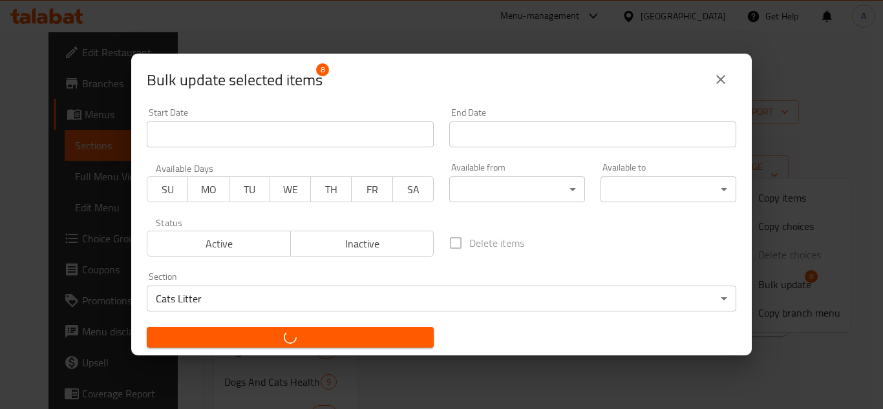
checkbox input "false"
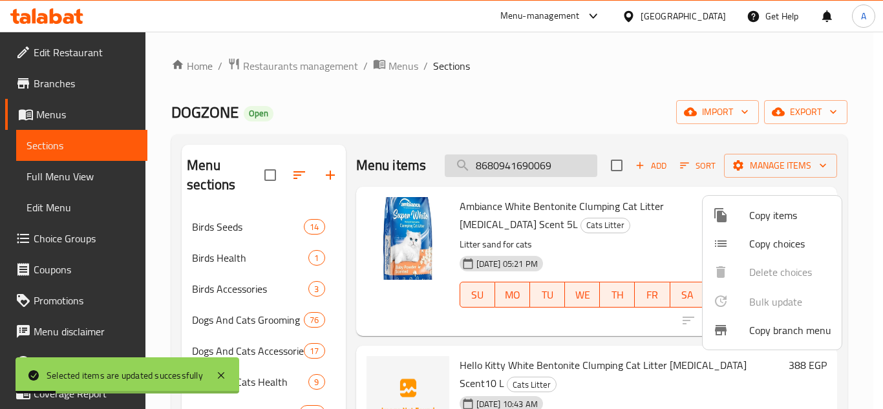
click at [535, 186] on div at bounding box center [441, 204] width 883 height 409
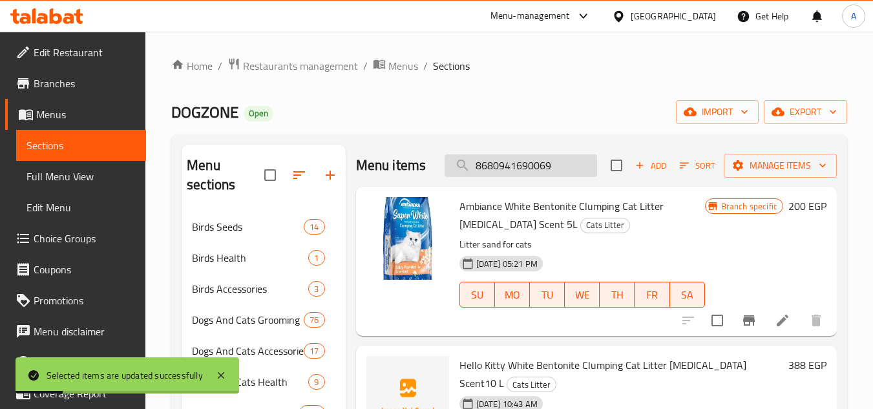
click at [535, 167] on input "8680941690069" at bounding box center [521, 166] width 153 height 23
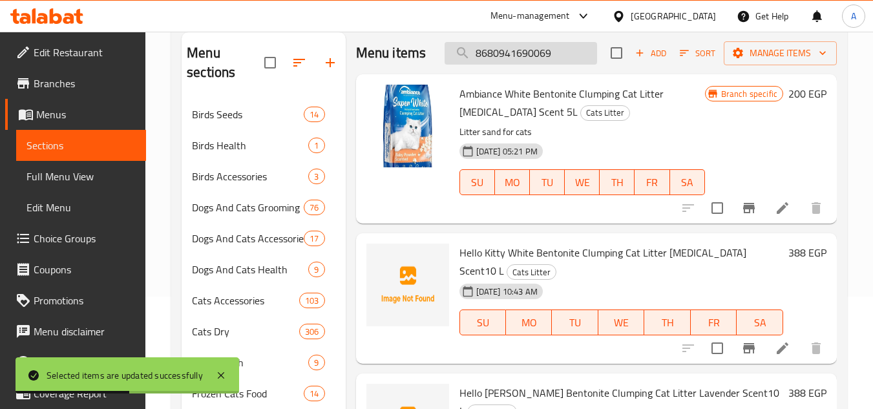
scroll to position [129, 0]
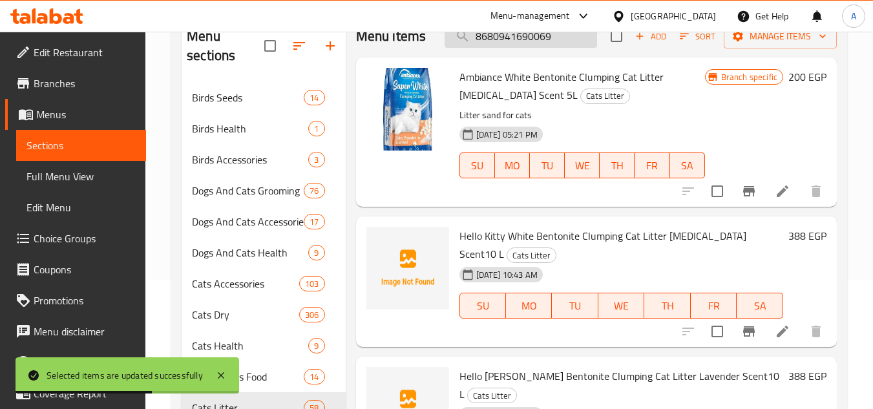
paste input "search"
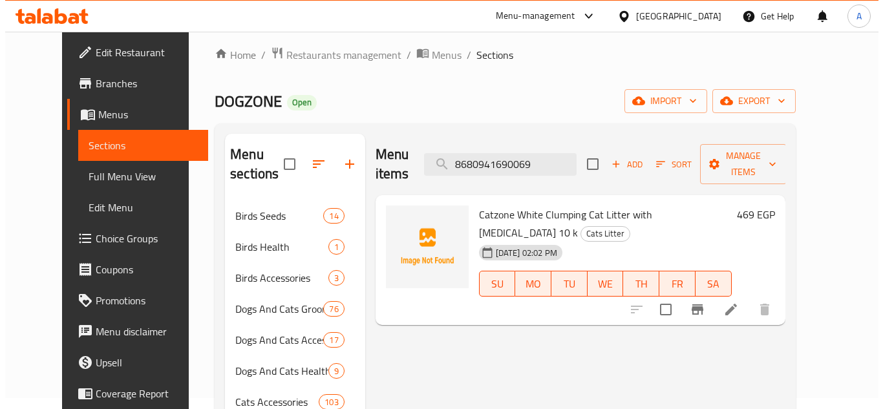
scroll to position [0, 0]
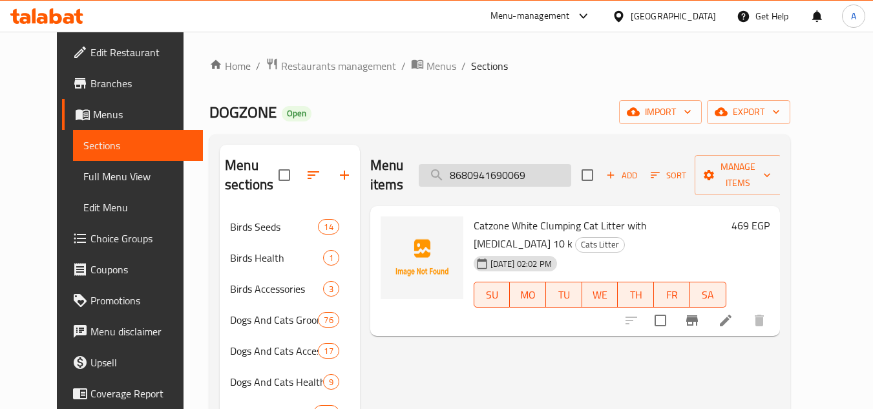
click at [548, 164] on input "8680941690069" at bounding box center [495, 175] width 153 height 23
paste input "12492010"
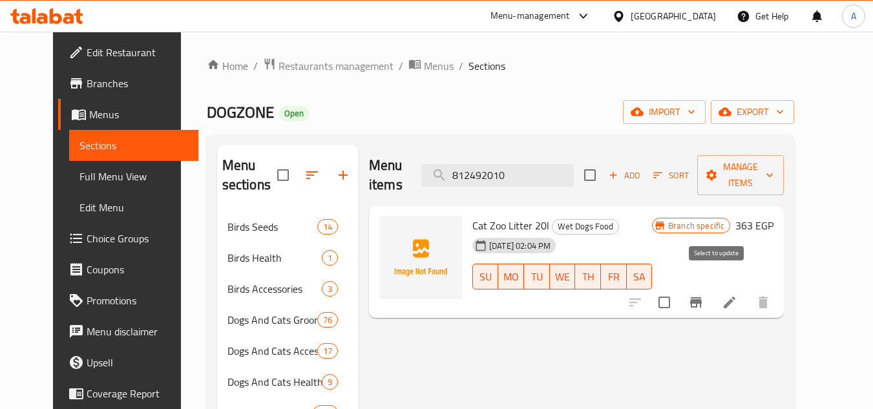
type input "812492010"
click at [678, 289] on input "checkbox" at bounding box center [664, 302] width 27 height 27
checkbox input "true"
click at [555, 164] on input "812492010" at bounding box center [498, 175] width 153 height 23
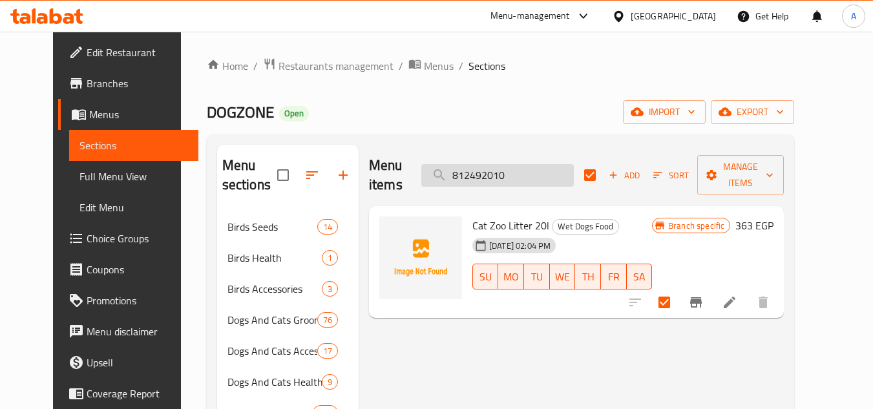
click at [555, 164] on input "812492010" at bounding box center [498, 175] width 153 height 23
paste input "68216200409"
type input "8682162004090"
checkbox input "false"
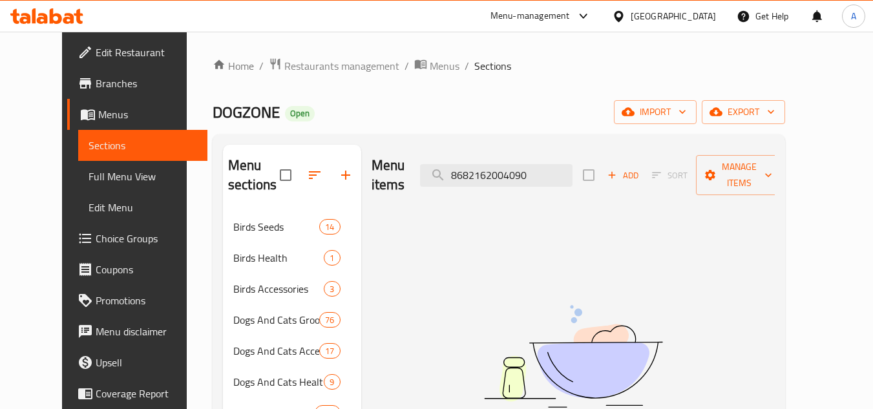
type input "812492010"
checkbox input "true"
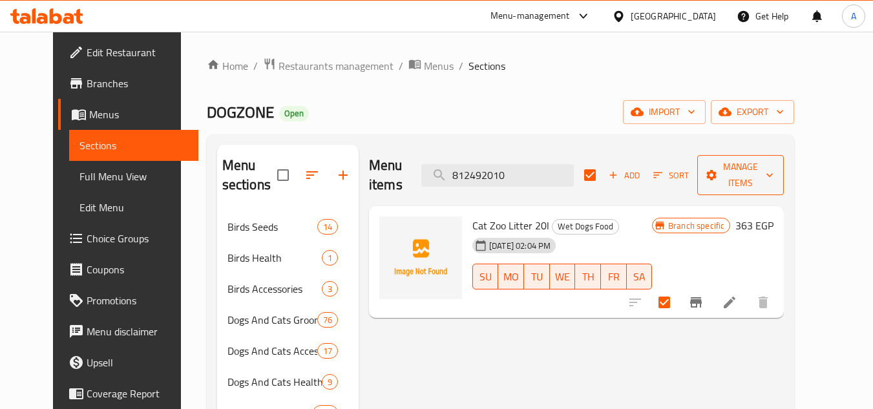
click at [767, 170] on span "Manage items" at bounding box center [741, 175] width 66 height 32
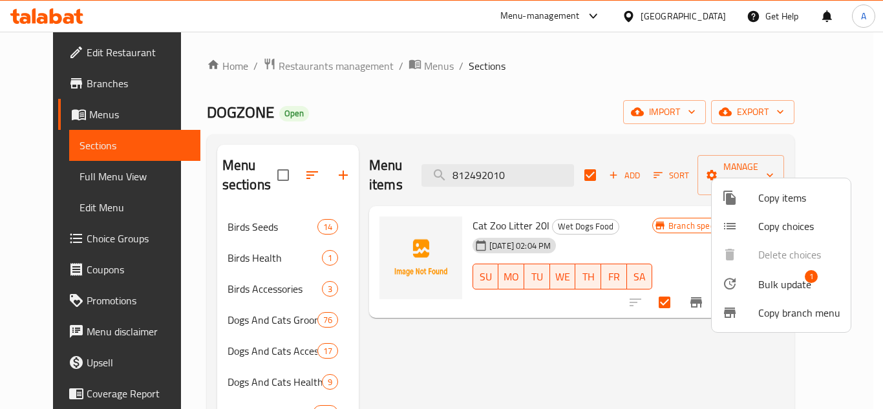
click at [757, 279] on div at bounding box center [740, 284] width 36 height 16
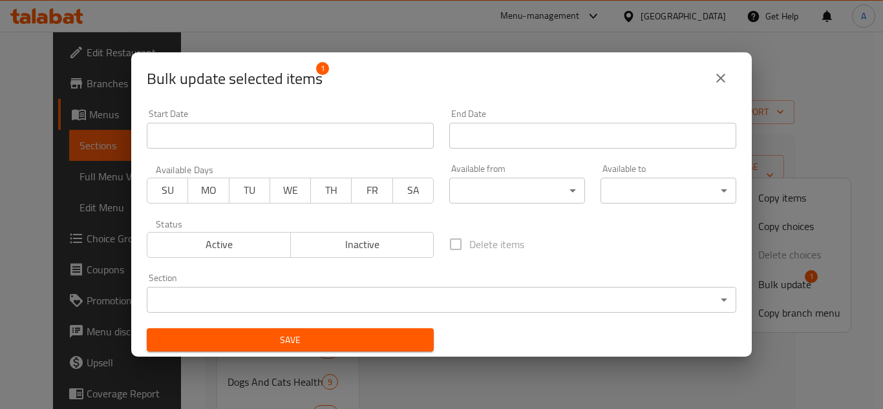
click at [725, 79] on icon "close" at bounding box center [721, 78] width 16 height 16
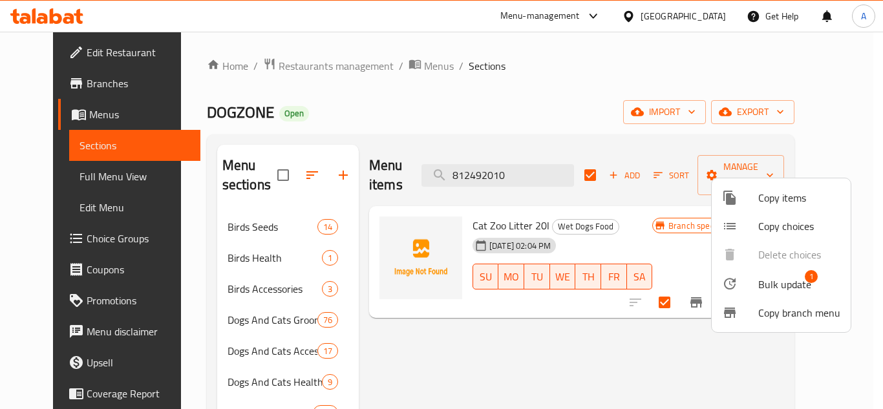
click at [568, 165] on div at bounding box center [441, 204] width 883 height 409
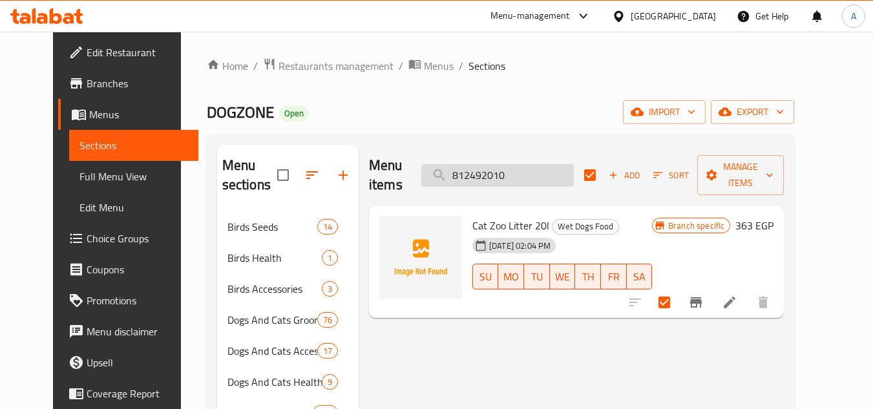
click at [540, 175] on input "812492010" at bounding box center [498, 175] width 153 height 23
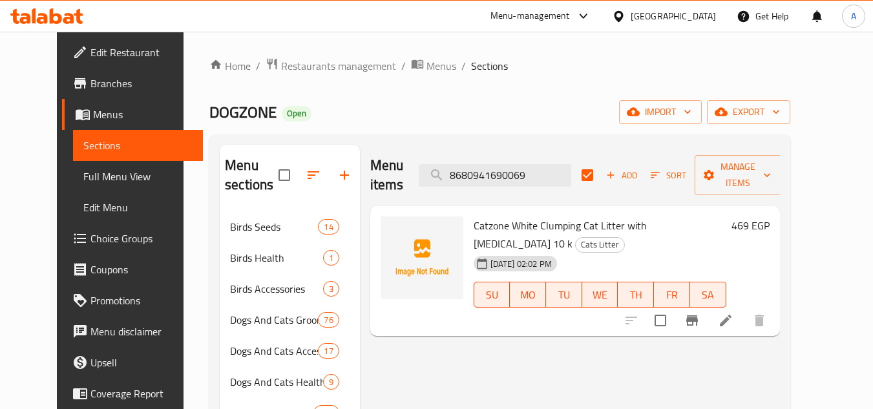
paste input "12491010"
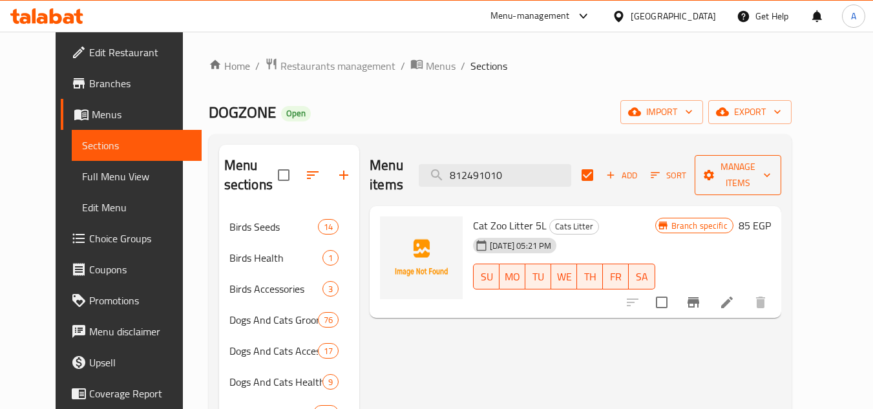
type input "812491010"
click at [716, 169] on icon "button" at bounding box center [709, 175] width 13 height 13
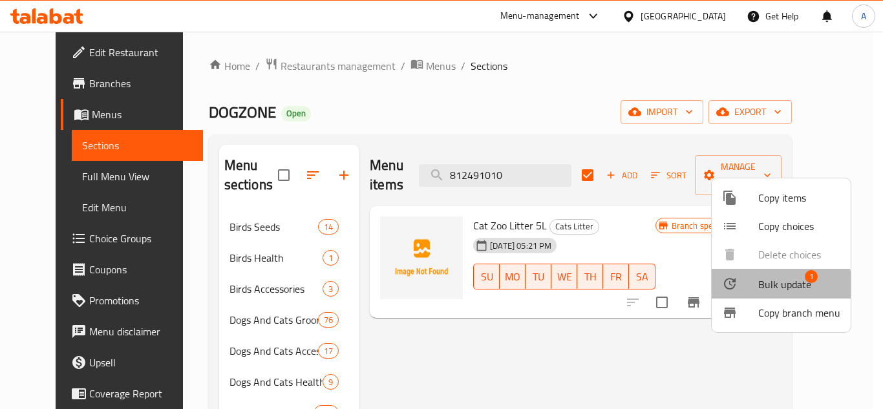
click at [777, 286] on span "Bulk update" at bounding box center [784, 285] width 53 height 16
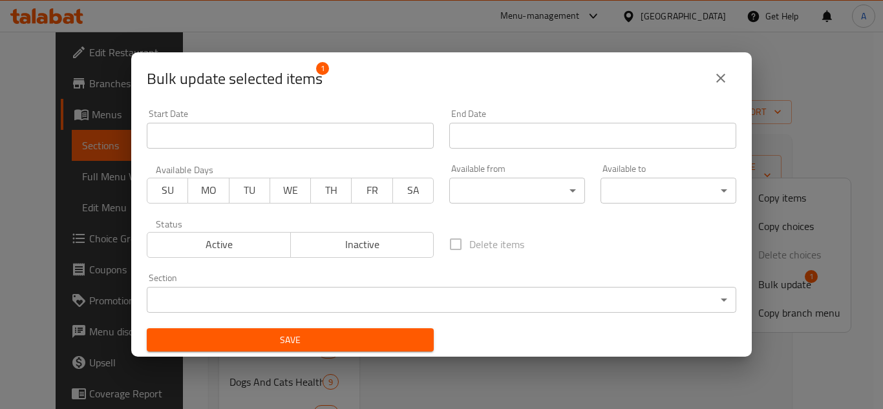
scroll to position [3, 0]
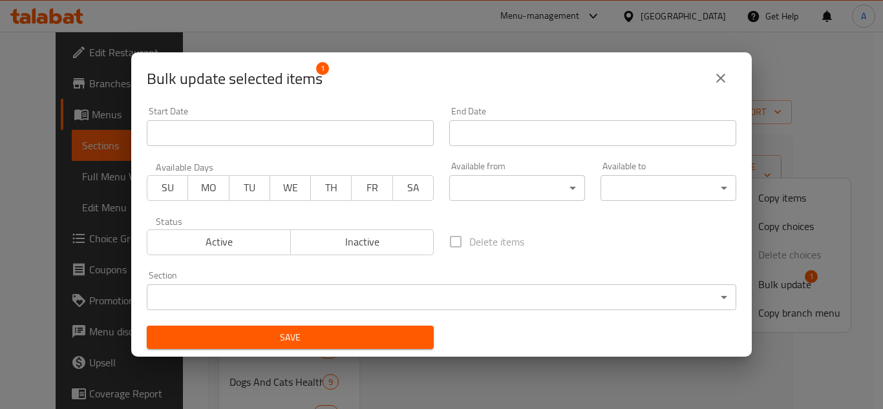
click at [497, 295] on body "​ Menu-management [GEOGRAPHIC_DATA] Get Help A Edit Restaurant Branches Menus S…" at bounding box center [441, 221] width 883 height 378
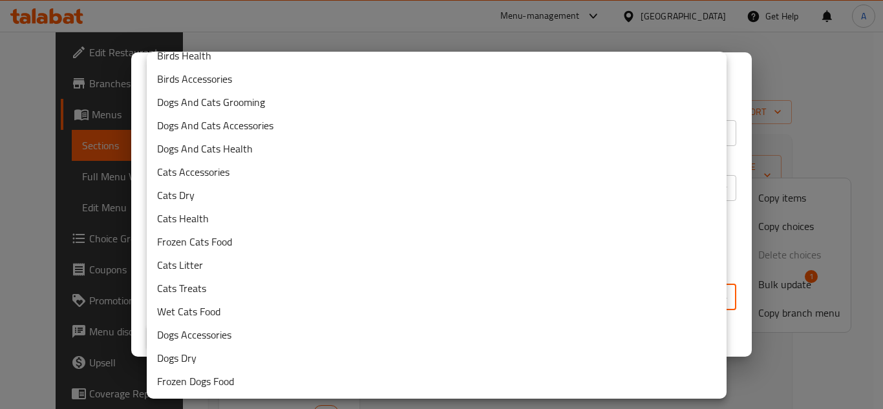
scroll to position [65, 0]
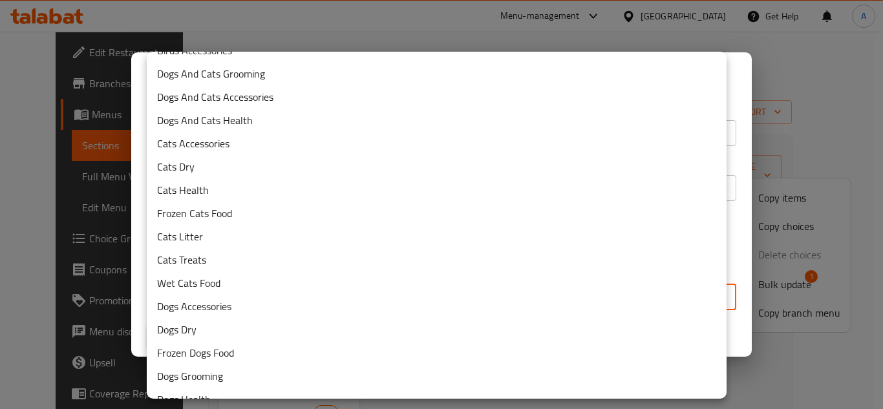
click at [427, 244] on li "Cats Litter" at bounding box center [437, 236] width 580 height 23
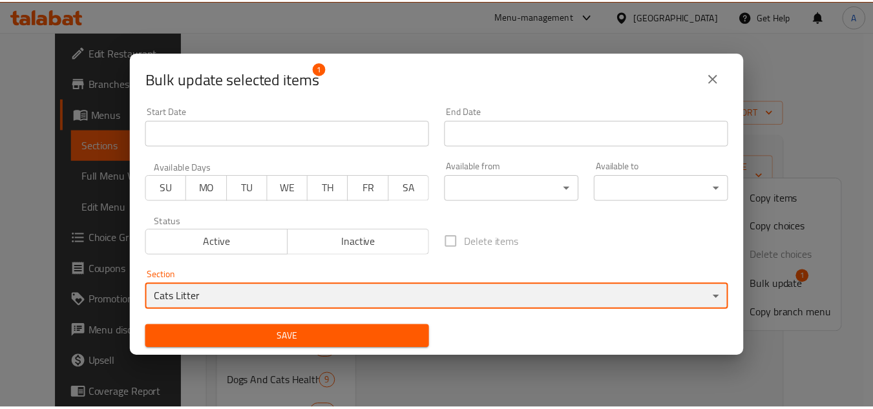
scroll to position [0, 0]
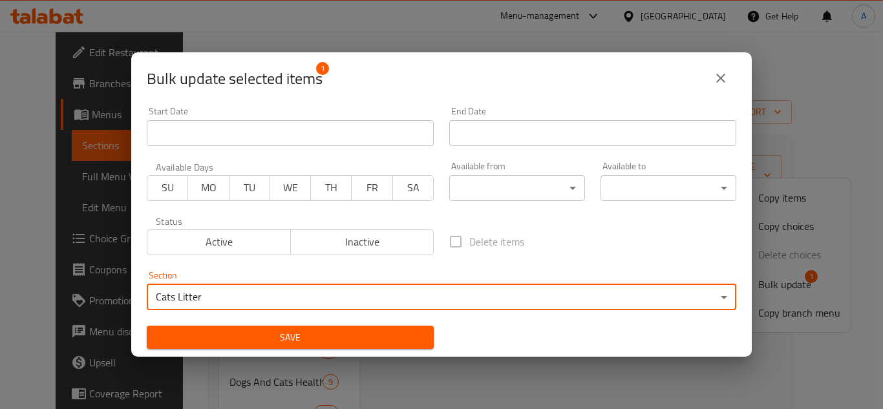
click at [387, 338] on span "Save" at bounding box center [290, 338] width 266 height 16
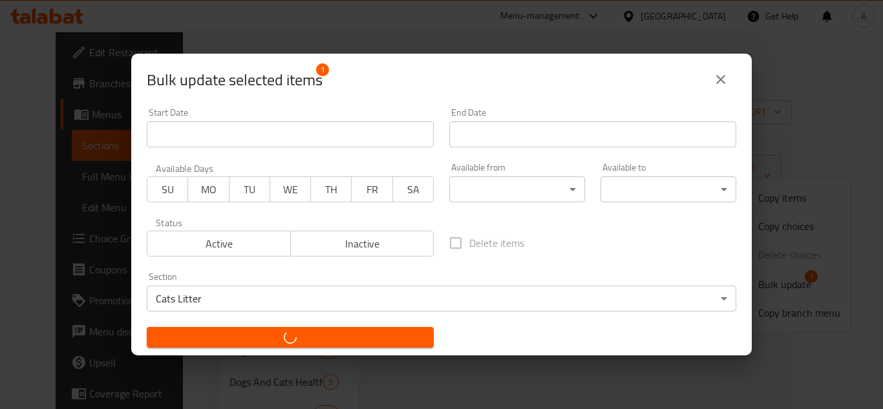
checkbox input "false"
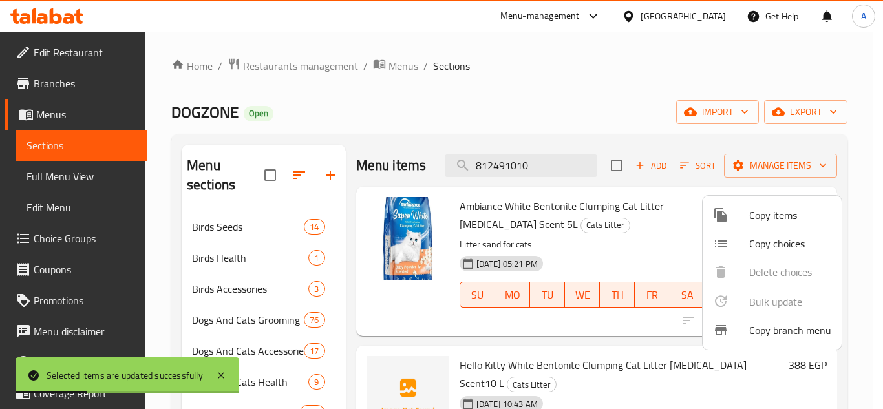
click at [543, 167] on div at bounding box center [441, 204] width 883 height 409
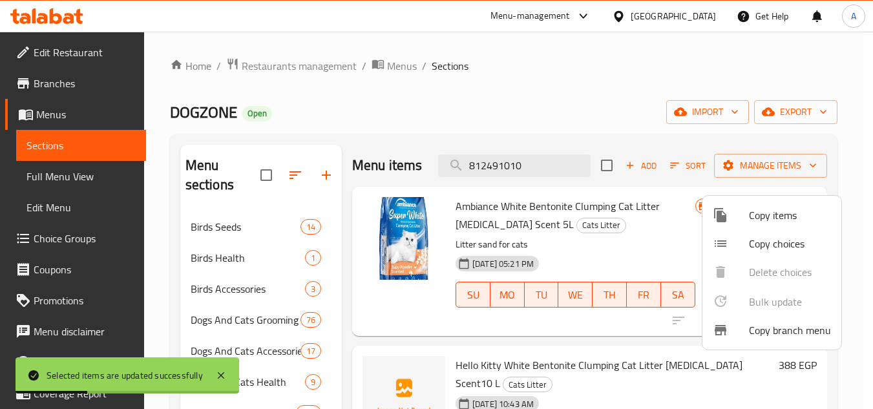
click at [543, 167] on input "812491010" at bounding box center [514, 166] width 153 height 23
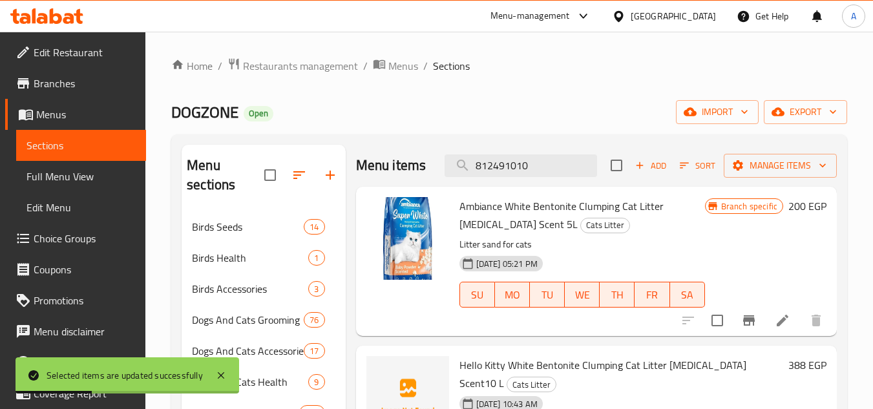
paste input "2"
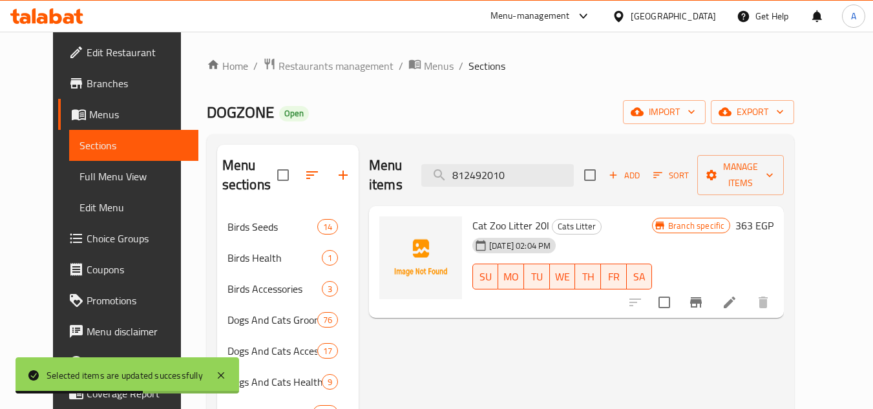
type input "812492010"
click at [748, 291] on li at bounding box center [730, 302] width 36 height 23
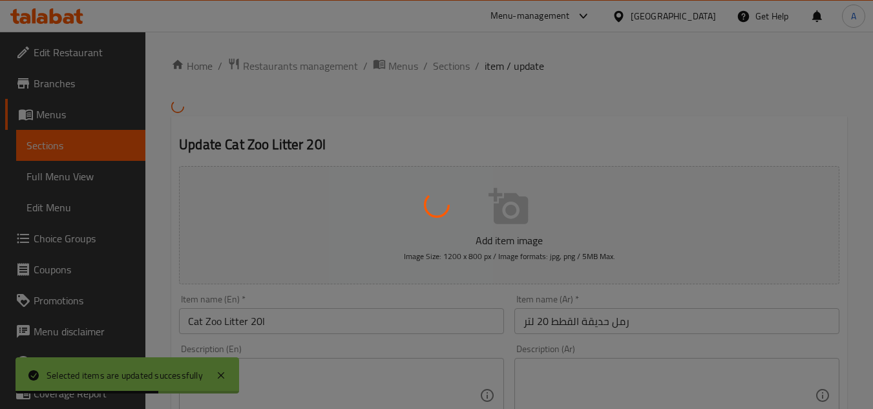
scroll to position [504, 0]
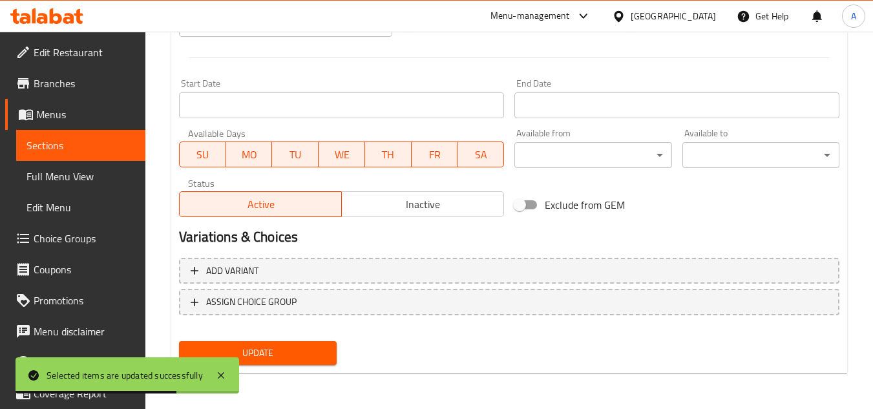
click at [449, 202] on span "Inactive" at bounding box center [423, 204] width 152 height 19
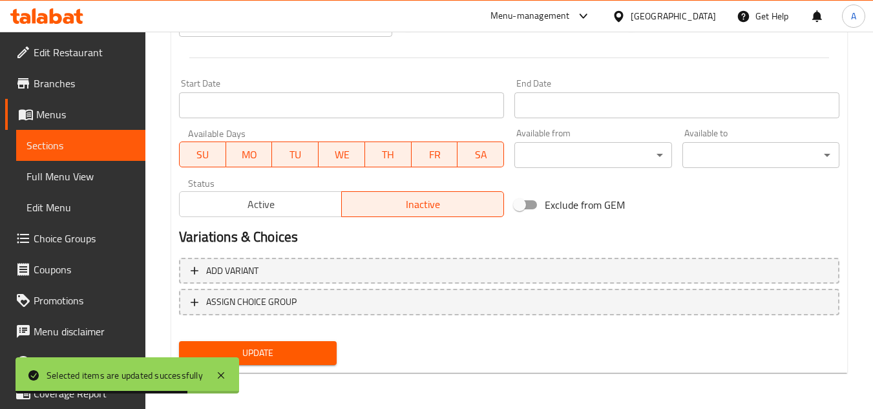
click at [307, 354] on span "Update" at bounding box center [257, 353] width 136 height 16
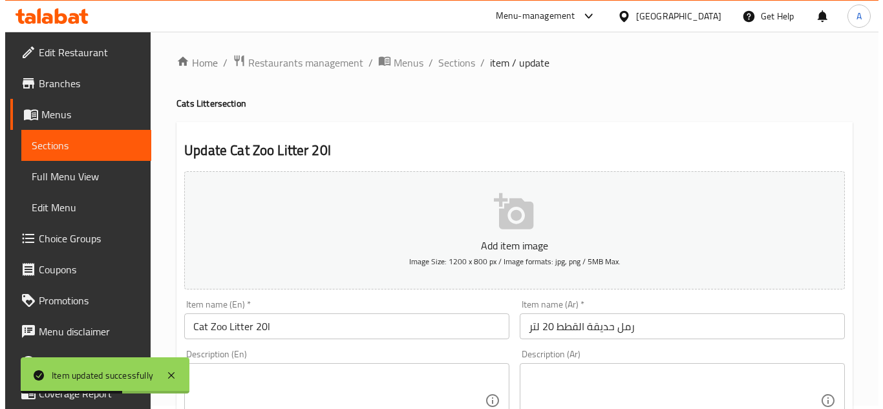
scroll to position [0, 0]
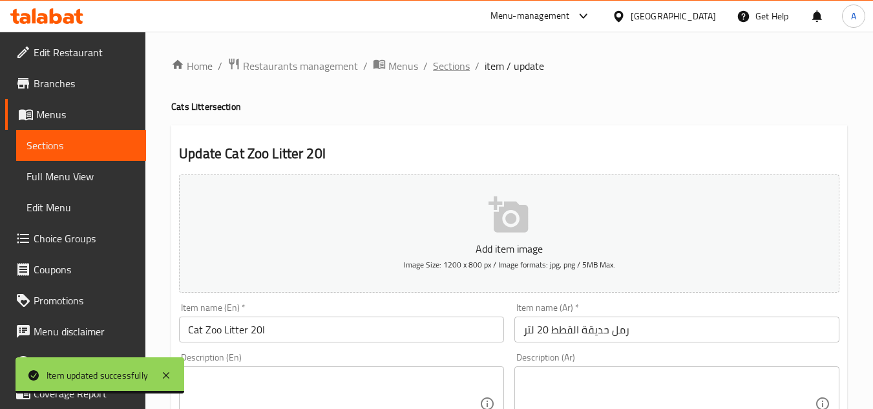
click at [462, 62] on span "Sections" at bounding box center [451, 66] width 37 height 16
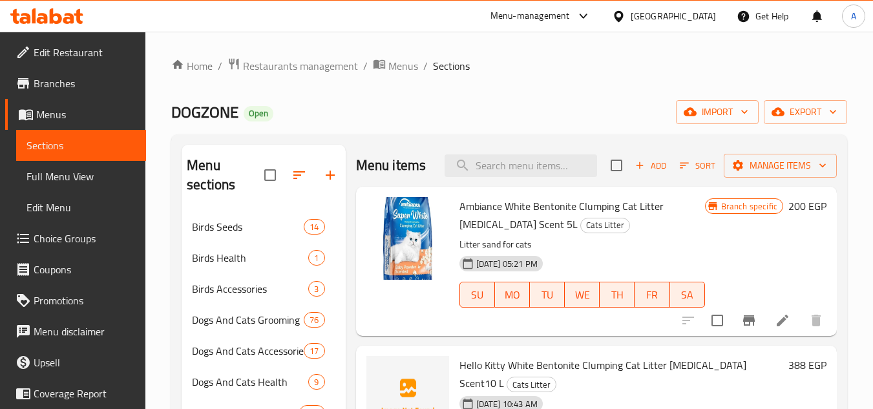
click at [533, 187] on div "Menu items Add Sort Manage items" at bounding box center [596, 166] width 481 height 42
click at [531, 164] on input "search" at bounding box center [521, 166] width 153 height 23
paste input "8682162004090"
type input "8682162004090"
paste input "8682162004090"
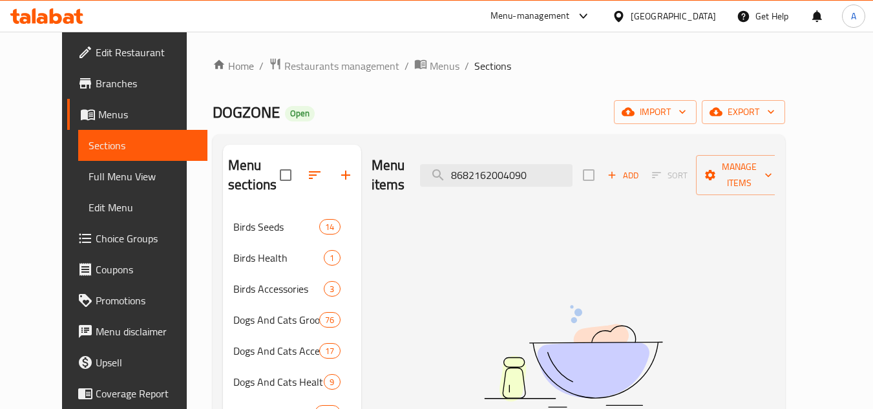
paste input "52"
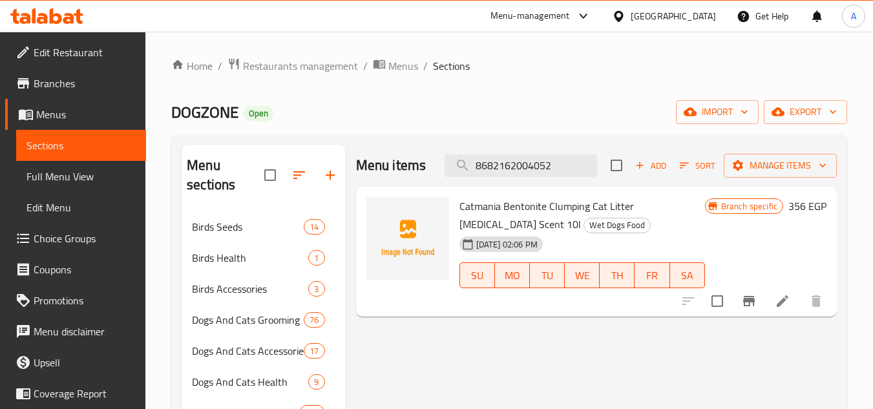
type input "8682162004052"
click at [723, 308] on input "checkbox" at bounding box center [717, 301] width 27 height 27
checkbox input "true"
click at [533, 171] on input "8682162004052" at bounding box center [521, 166] width 153 height 23
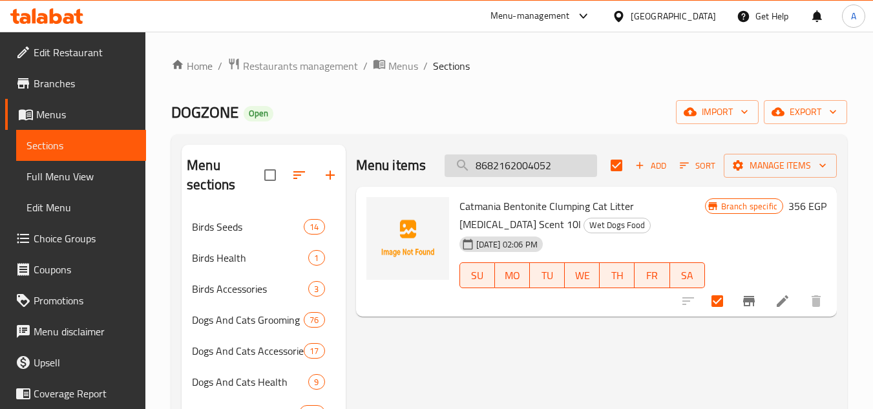
click at [533, 171] on input "8682162004052" at bounding box center [521, 166] width 153 height 23
paste input "533"
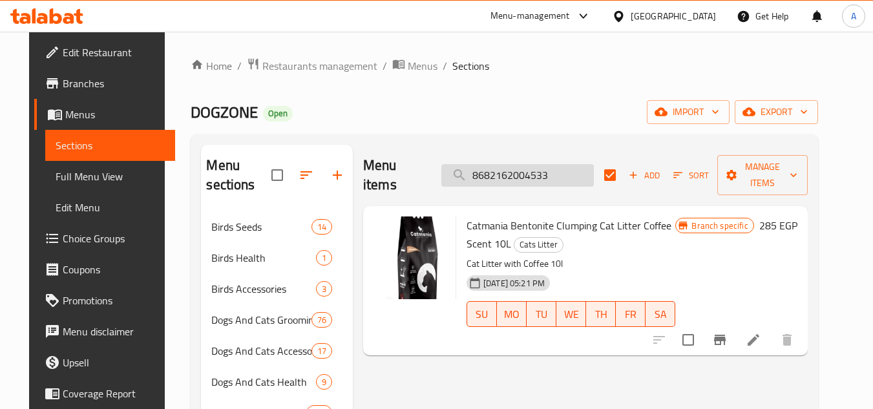
type input "8682162004052"
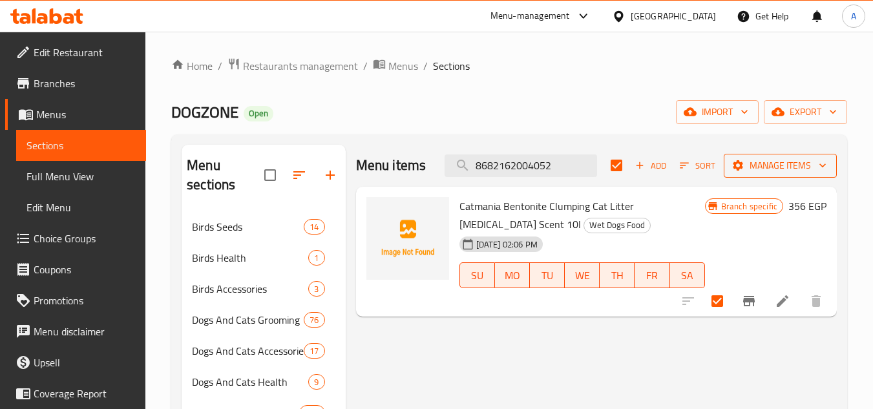
click at [776, 172] on span "Manage items" at bounding box center [780, 166] width 92 height 16
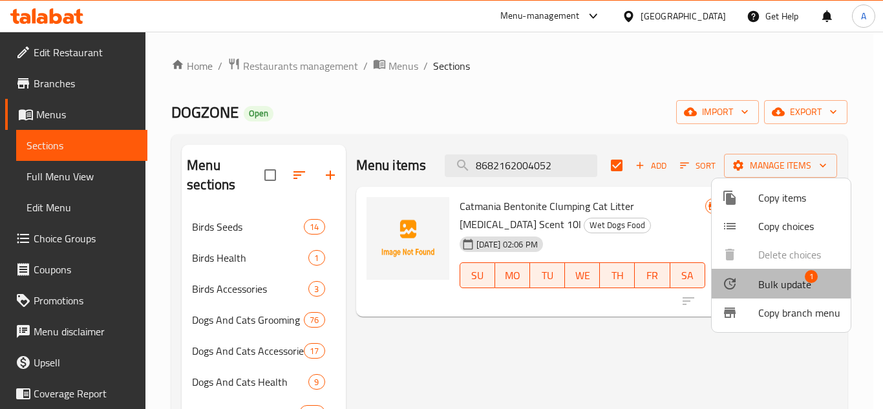
click at [765, 276] on li "Bulk update 1" at bounding box center [781, 284] width 139 height 30
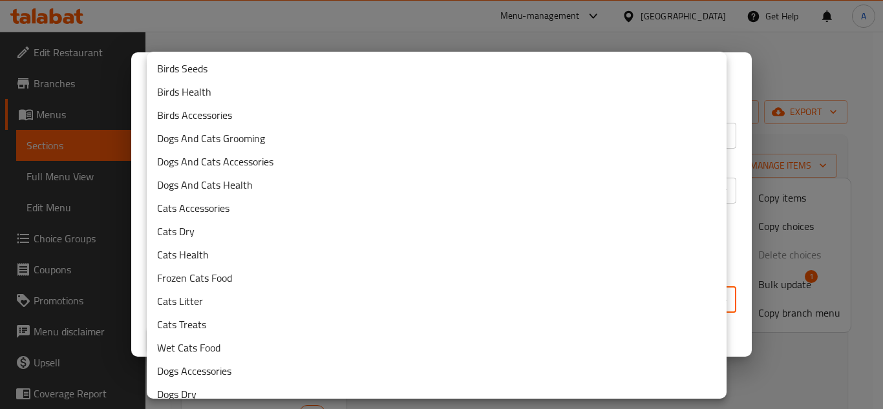
click at [462, 310] on body "​ Menu-management [GEOGRAPHIC_DATA] Get Help A Edit Restaurant Branches Menus S…" at bounding box center [441, 221] width 883 height 378
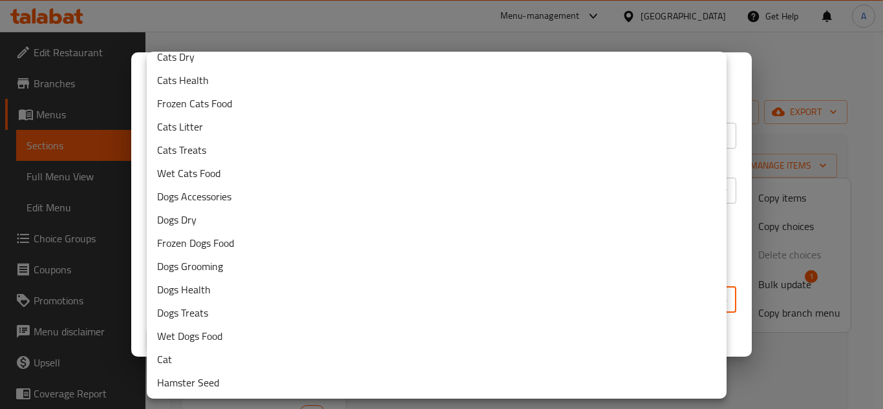
scroll to position [175, 0]
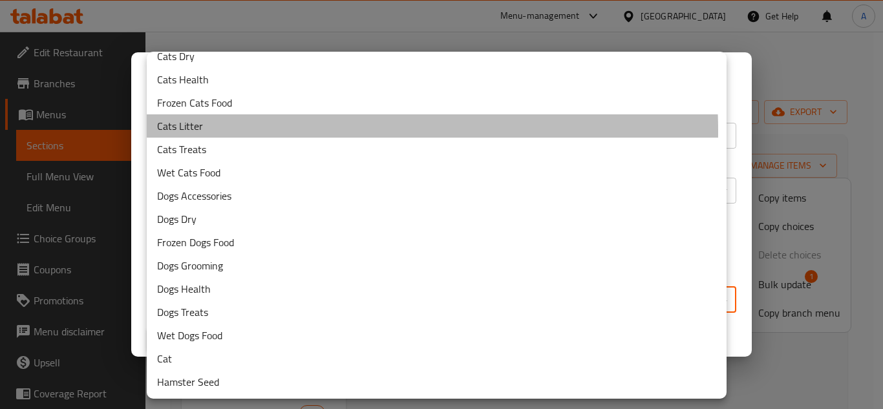
click at [275, 131] on li "Cats Litter" at bounding box center [437, 125] width 580 height 23
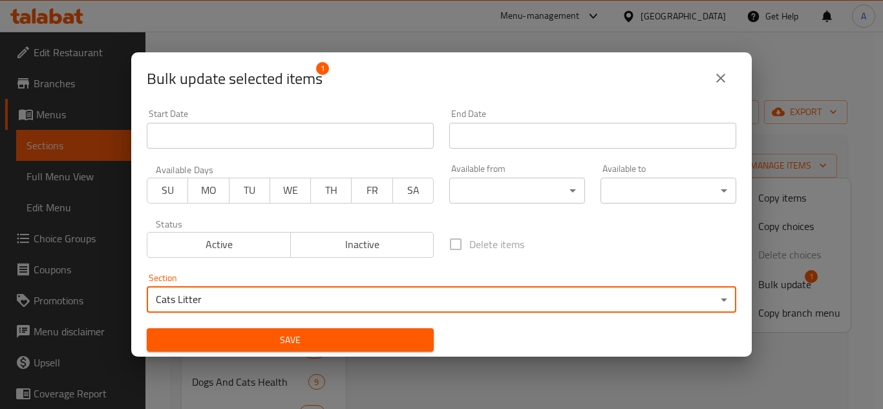
click at [602, 246] on div "Delete items" at bounding box center [593, 244] width 303 height 43
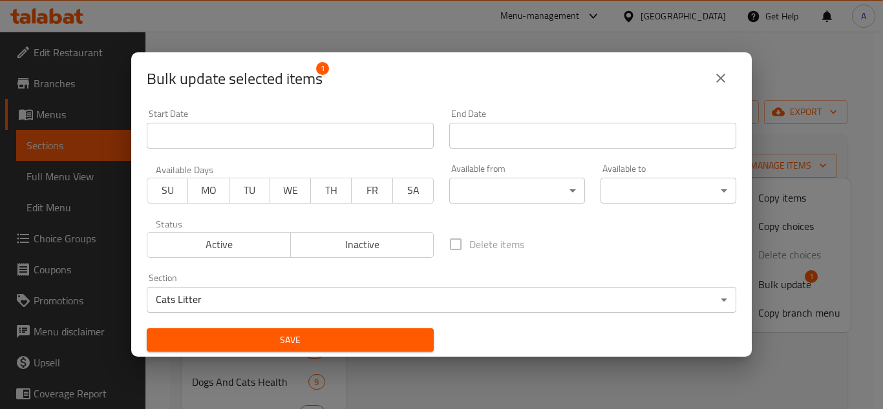
scroll to position [3, 0]
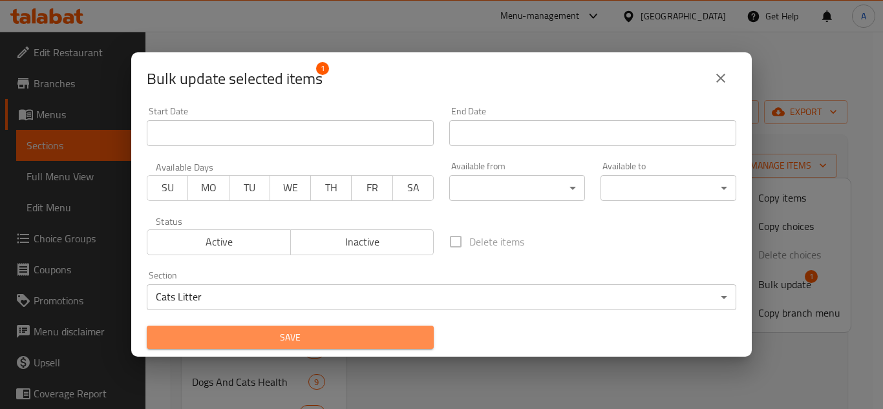
click at [411, 332] on span "Save" at bounding box center [290, 338] width 266 height 16
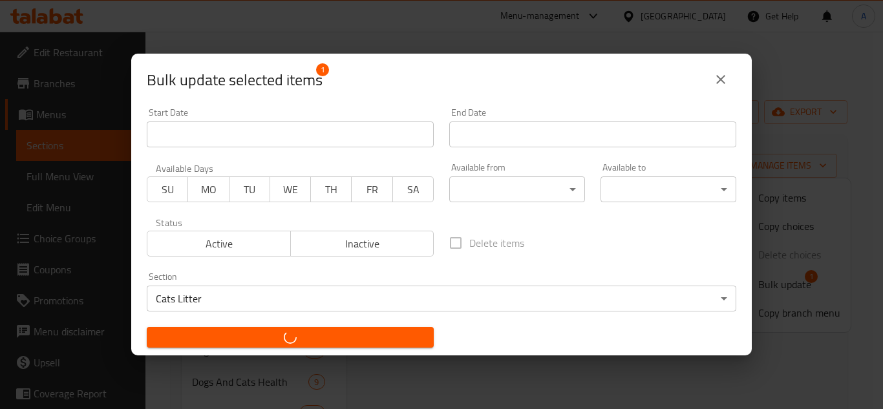
checkbox input "false"
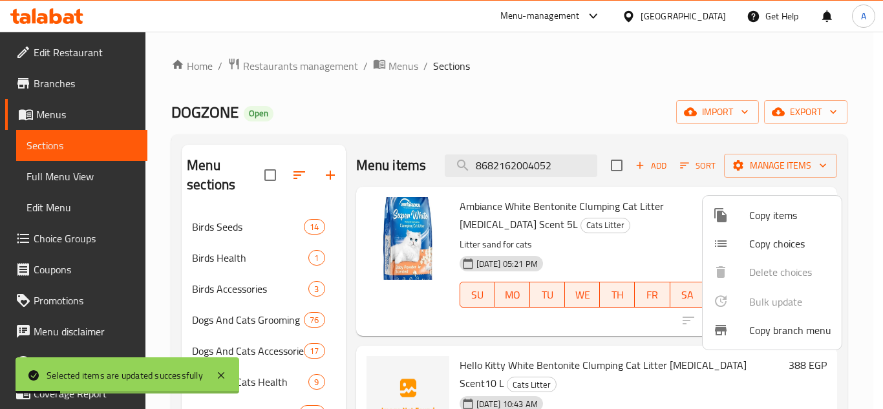
click at [535, 184] on div at bounding box center [441, 204] width 883 height 409
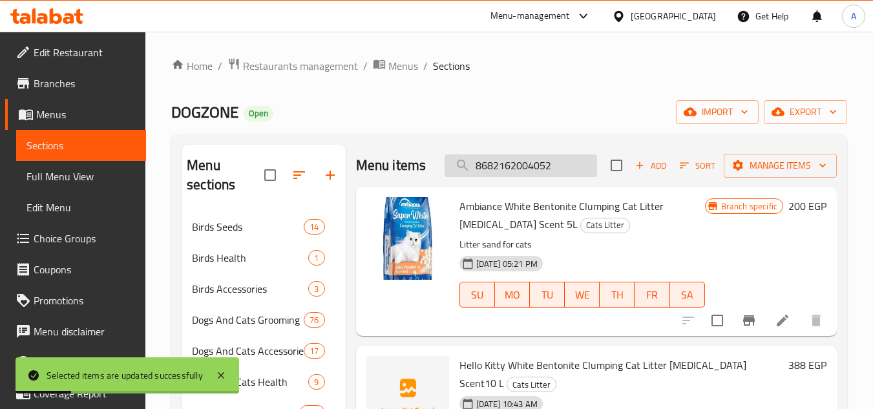
click at [535, 177] on input "8682162004052" at bounding box center [521, 166] width 153 height 23
paste input "533"
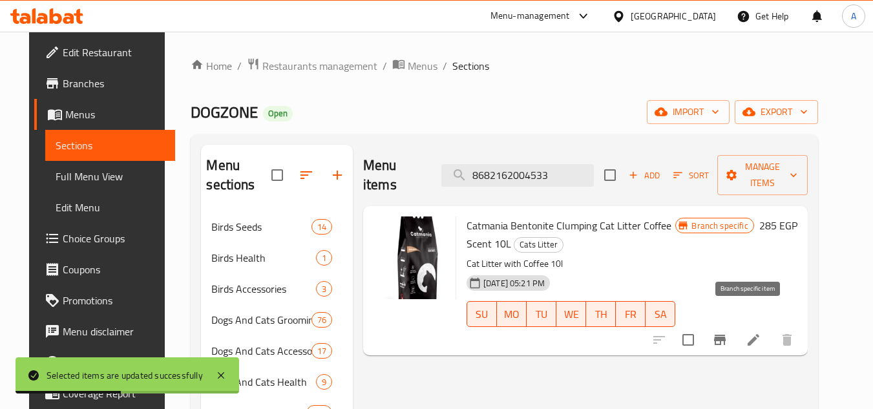
type input "8682162004533"
click at [728, 332] on icon "Branch-specific-item" at bounding box center [720, 340] width 16 height 16
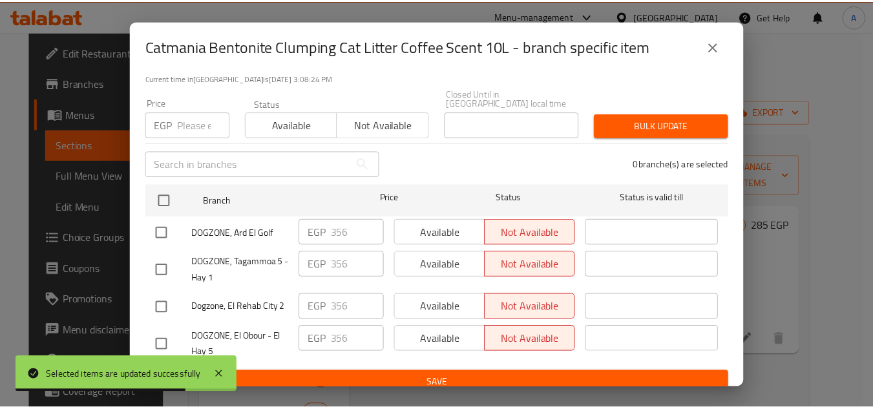
scroll to position [103, 0]
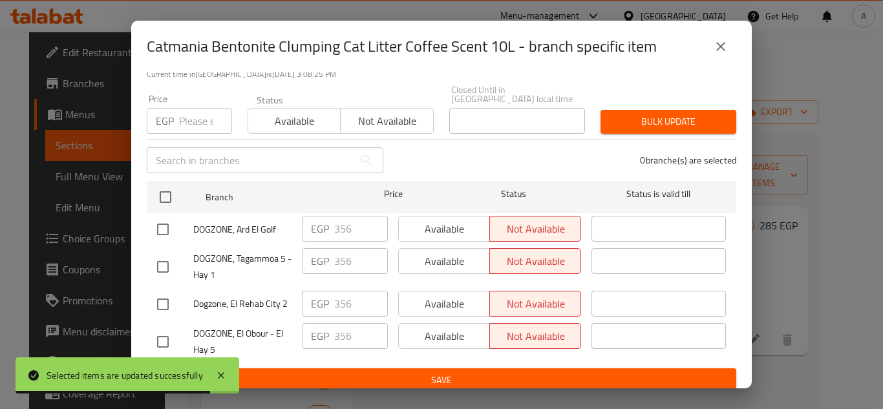
click at [729, 41] on button "close" at bounding box center [720, 46] width 31 height 31
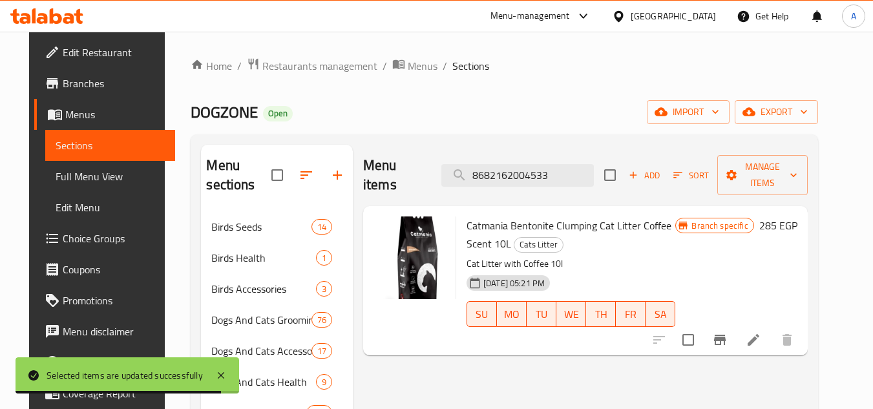
click at [763, 325] on div at bounding box center [723, 340] width 159 height 31
click at [771, 328] on li at bounding box center [754, 339] width 36 height 23
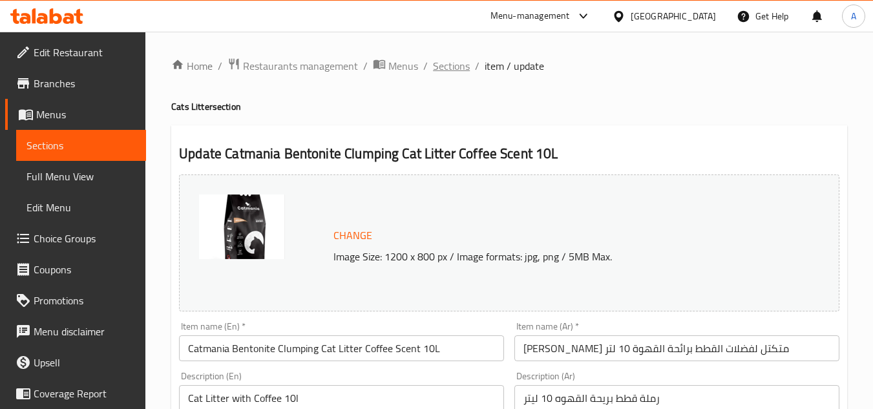
click at [457, 72] on span "Sections" at bounding box center [451, 66] width 37 height 16
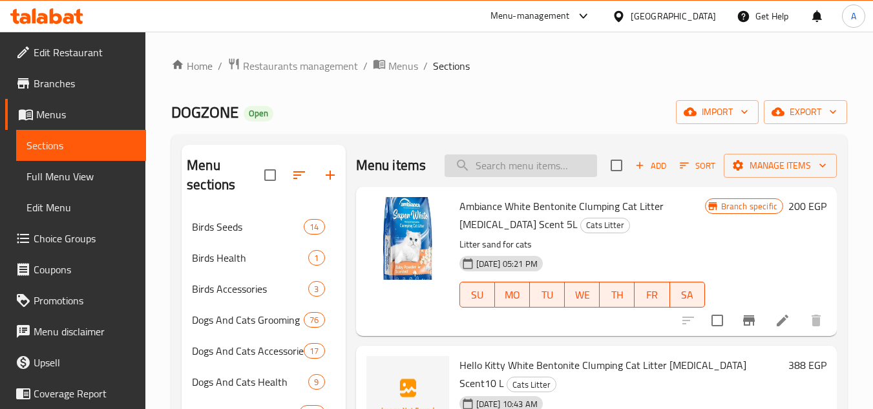
click at [484, 177] on input "search" at bounding box center [521, 166] width 153 height 23
paste input "8682162004533"
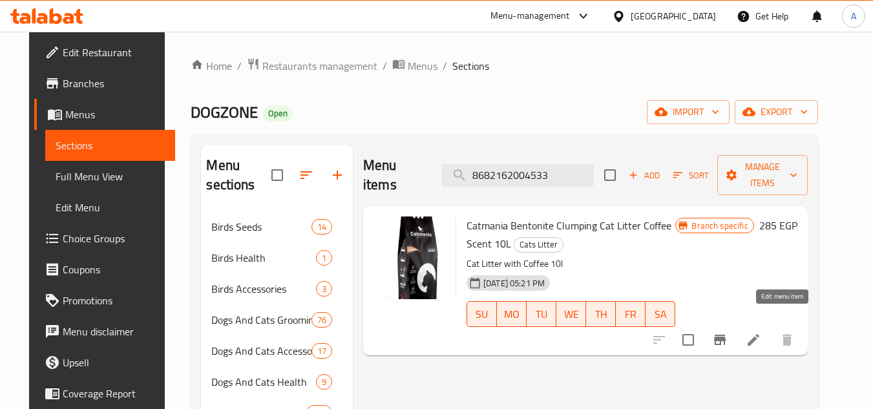
type input "8682162004533"
click at [760, 334] on icon at bounding box center [754, 340] width 12 height 12
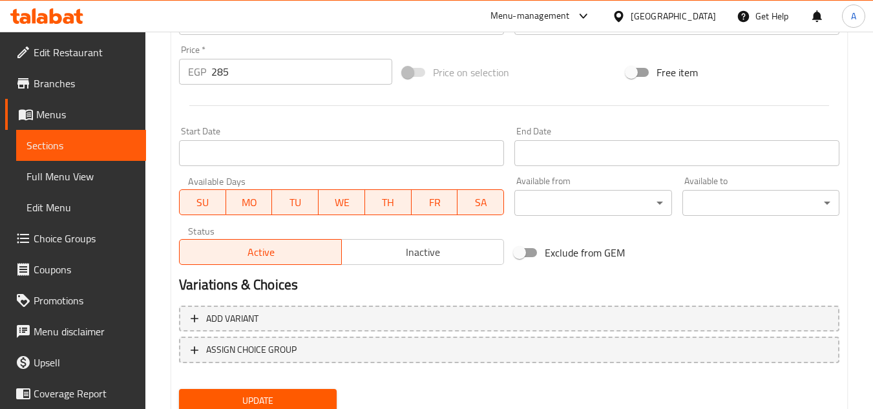
scroll to position [453, 0]
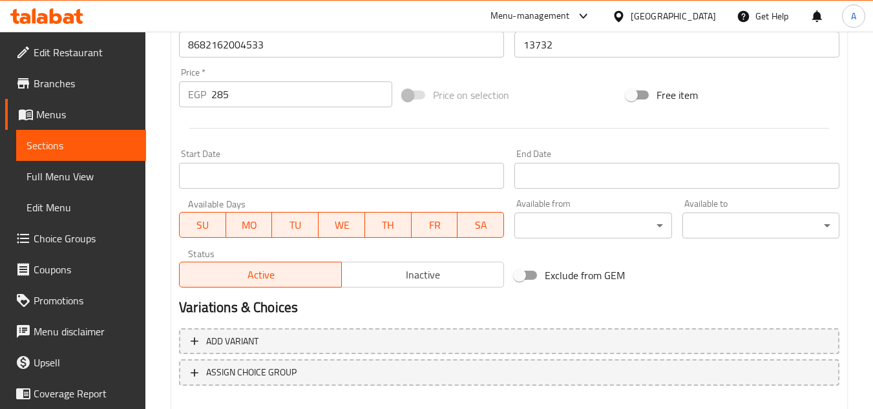
click at [357, 109] on div "Price   * EGP 285 Price *" at bounding box center [286, 88] width 224 height 50
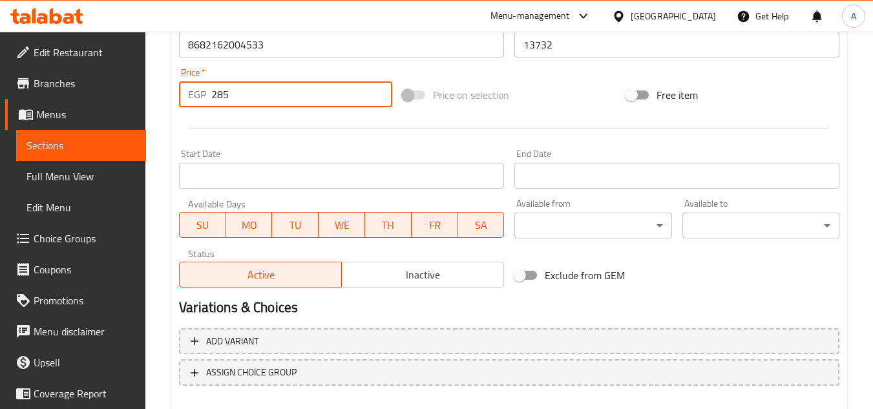
click at [354, 96] on input "285" at bounding box center [301, 94] width 181 height 26
paste input "356"
paste input "number"
type input "356"
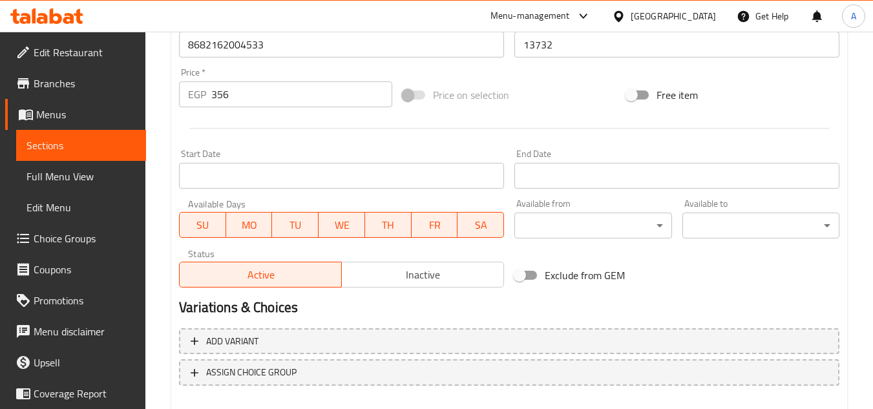
click at [377, 122] on div at bounding box center [509, 128] width 671 height 32
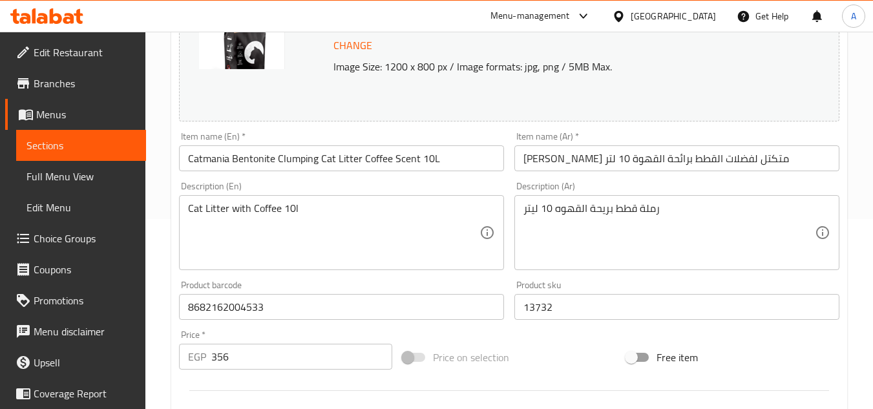
scroll to position [523, 0]
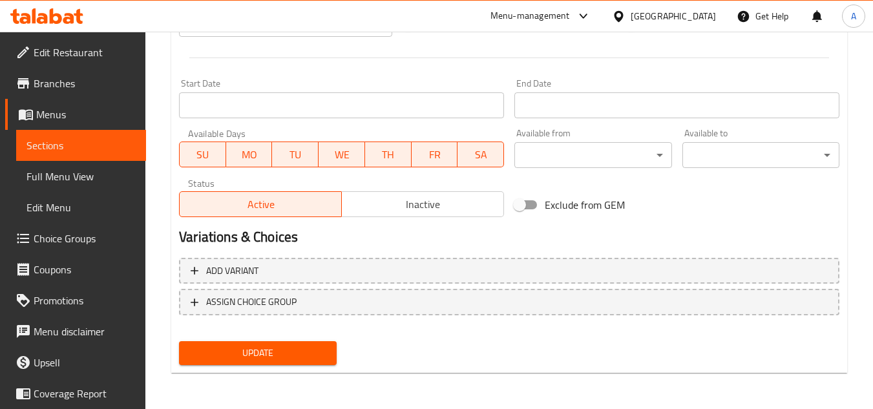
click at [315, 347] on span "Update" at bounding box center [257, 353] width 136 height 16
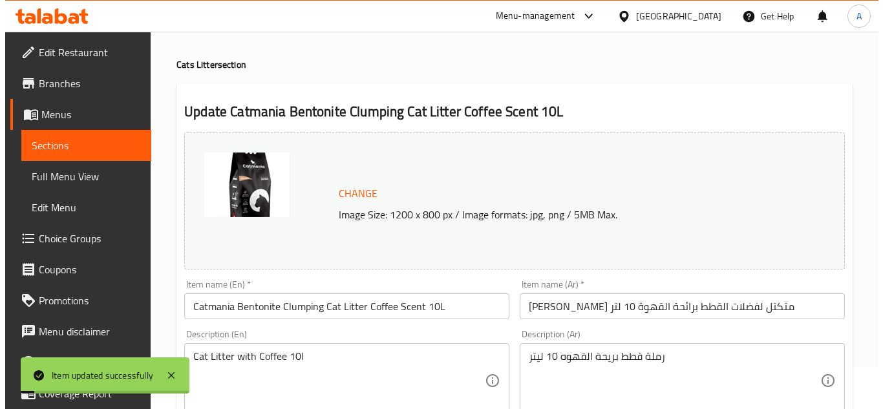
scroll to position [0, 0]
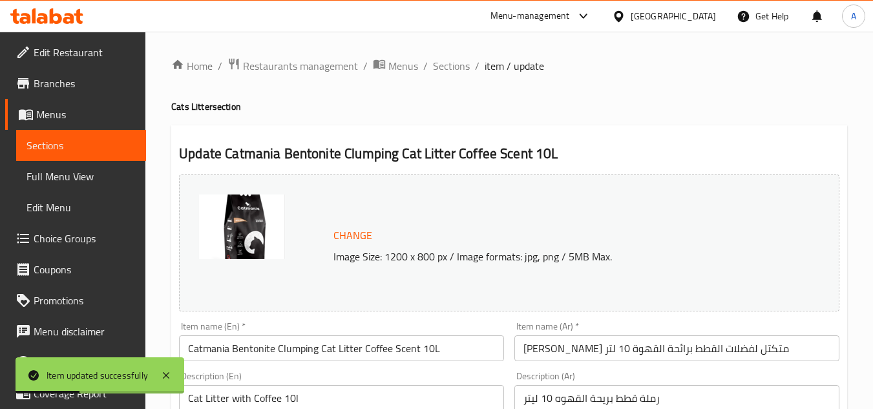
drag, startPoint x: 466, startPoint y: 69, endPoint x: 550, endPoint y: 53, distance: 85.6
click at [466, 69] on span "Sections" at bounding box center [451, 66] width 37 height 16
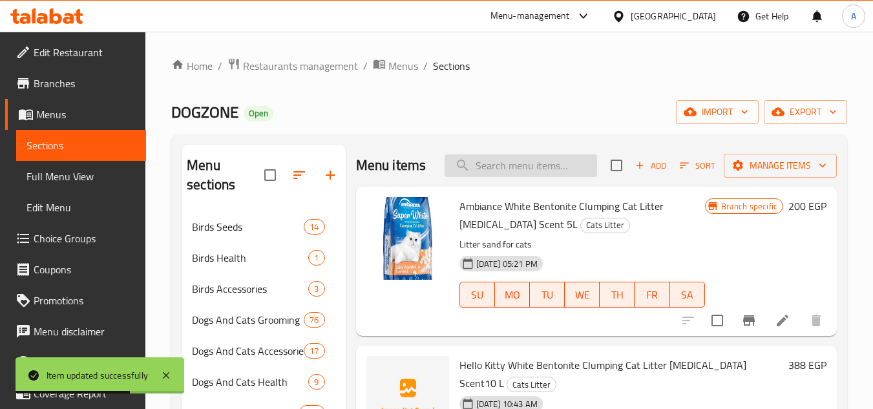
click at [513, 177] on input "search" at bounding box center [521, 166] width 153 height 23
paste input "8682162004137"
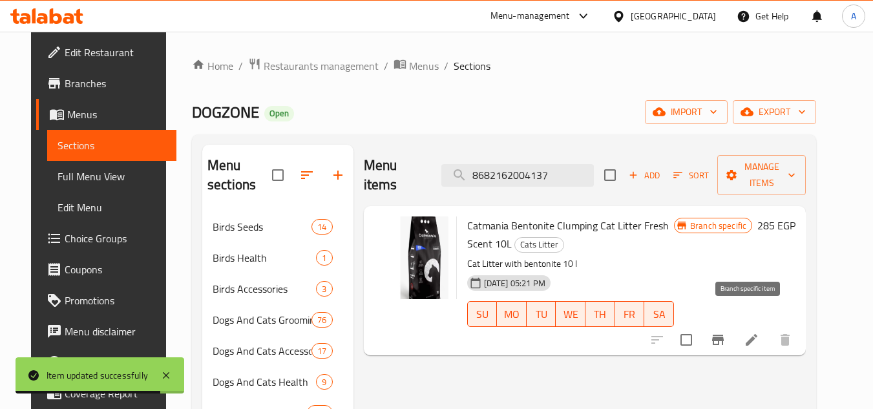
type input "8682162004137"
click at [726, 332] on icon "Branch-specific-item" at bounding box center [719, 340] width 16 height 16
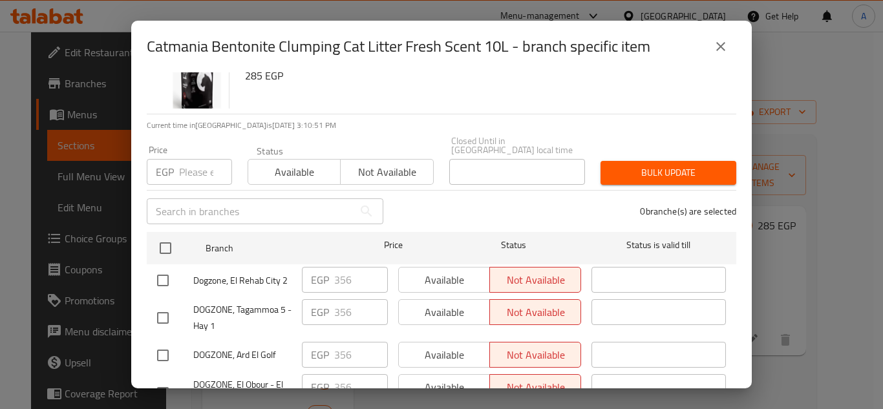
scroll to position [103, 0]
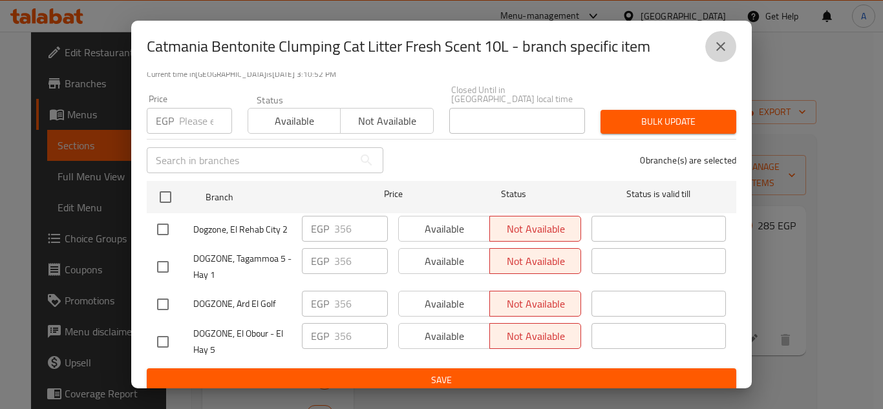
click at [729, 41] on button "close" at bounding box center [720, 46] width 31 height 31
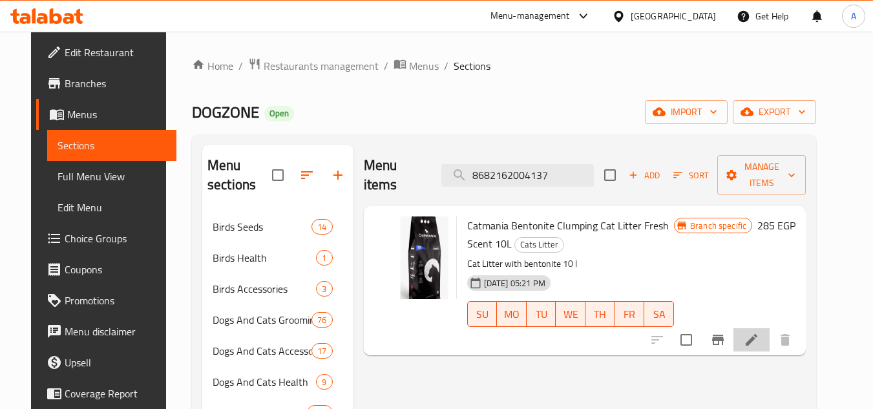
click at [770, 330] on li at bounding box center [752, 339] width 36 height 23
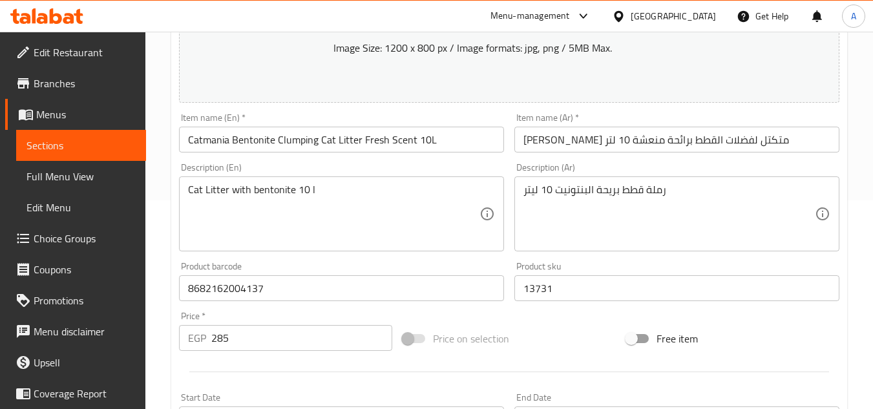
scroll to position [259, 0]
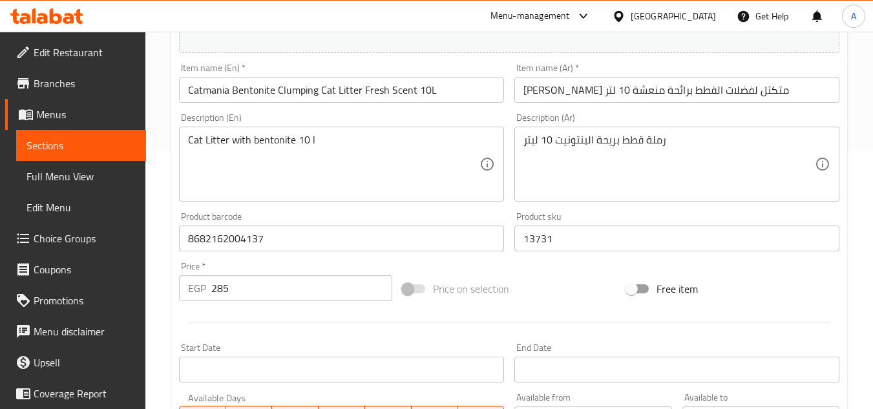
drag, startPoint x: 285, startPoint y: 288, endPoint x: 125, endPoint y: 318, distance: 163.1
click at [187, 297] on div "EGP 285 Price *" at bounding box center [285, 288] width 213 height 26
paste input "356"
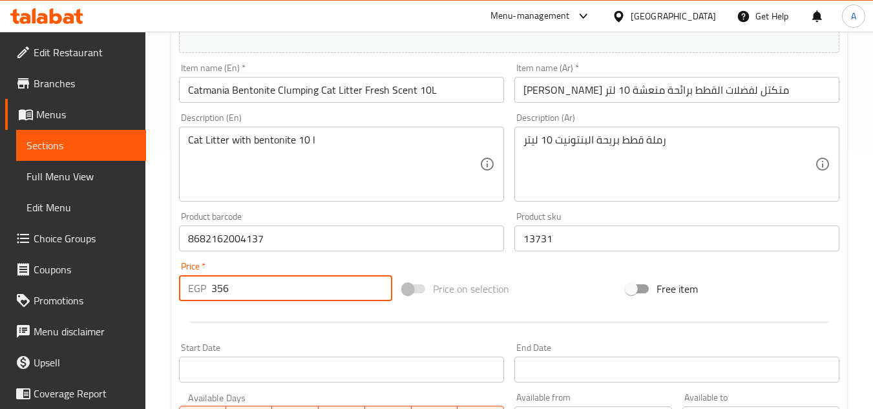
type input "356"
click at [220, 320] on div at bounding box center [509, 322] width 671 height 32
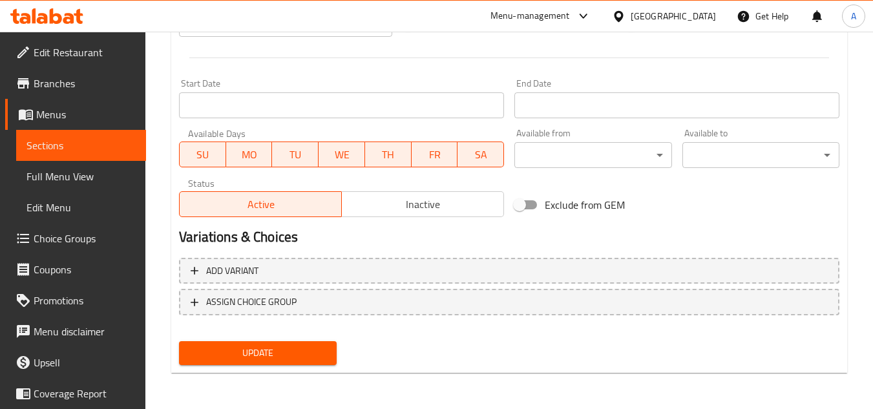
click at [296, 351] on span "Update" at bounding box center [257, 353] width 136 height 16
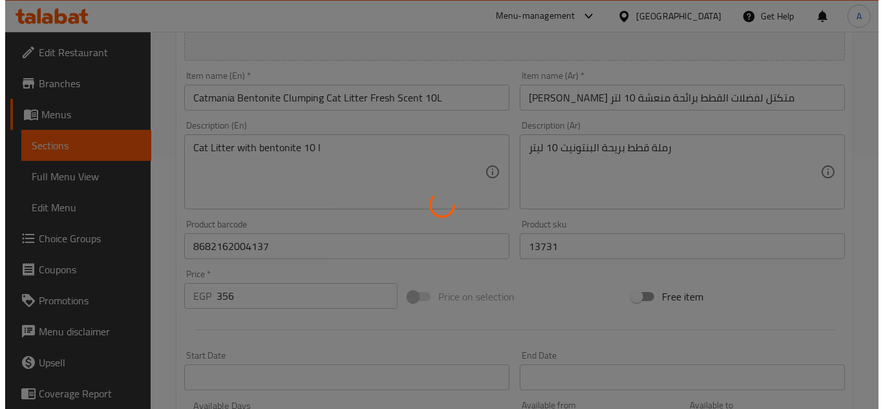
scroll to position [0, 0]
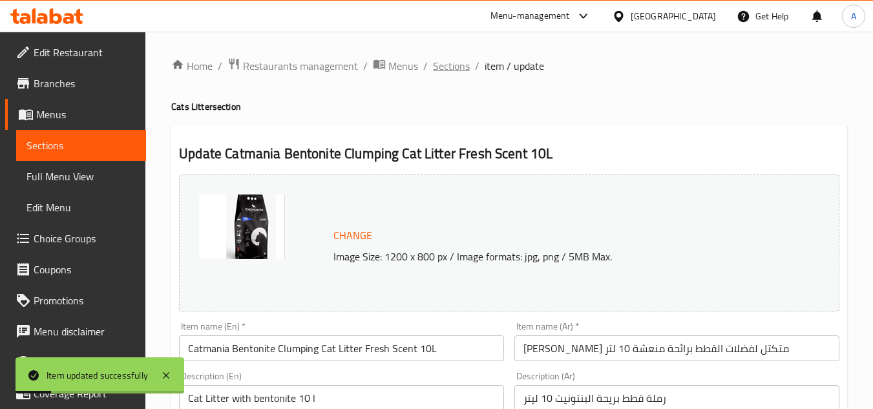
click at [467, 65] on span "Sections" at bounding box center [451, 66] width 37 height 16
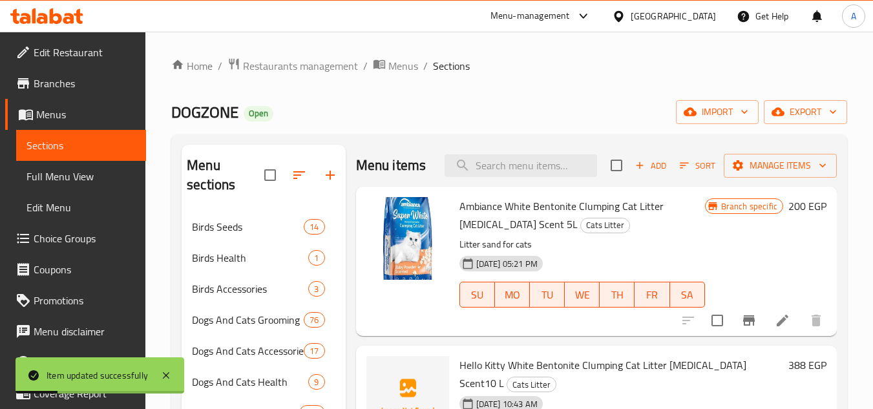
click at [526, 157] on div "Menu items Add Sort Manage items" at bounding box center [596, 166] width 481 height 42
click at [536, 169] on input "search" at bounding box center [521, 166] width 153 height 23
paste input "8682162004540"
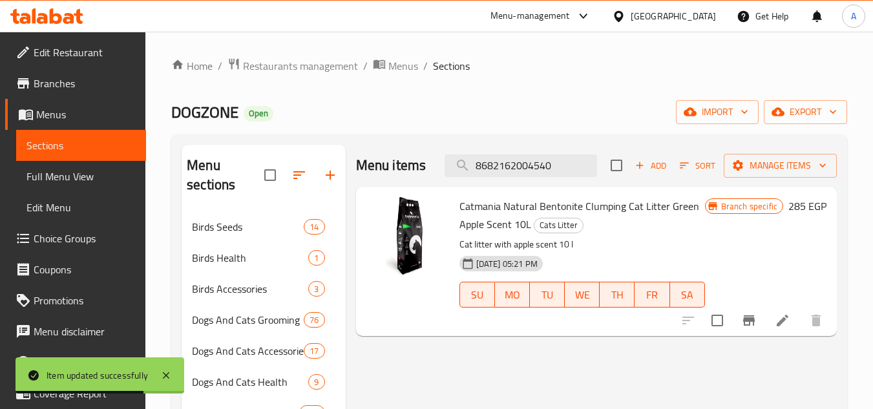
type input "8682162004540"
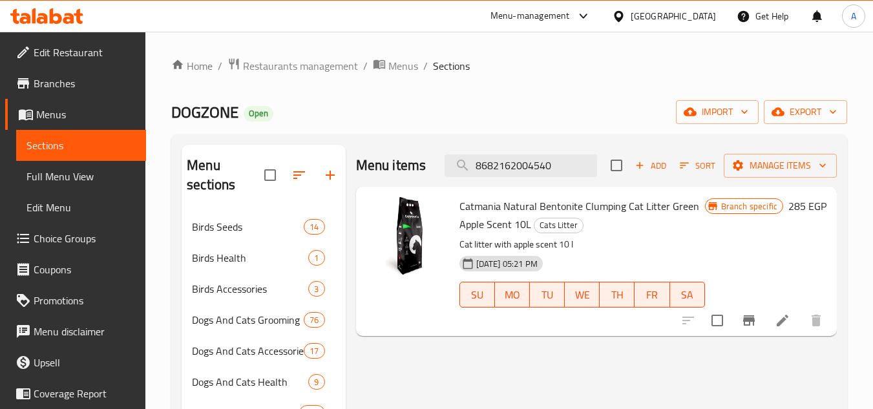
click at [723, 249] on div "Branch specific 285 EGP" at bounding box center [766, 261] width 122 height 129
click at [722, 249] on div "Branch specific 285 EGP" at bounding box center [766, 261] width 122 height 129
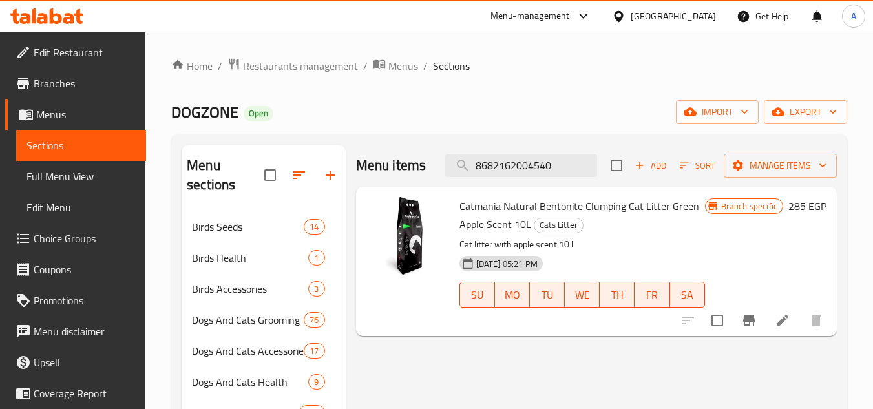
click at [758, 315] on button "Branch-specific-item" at bounding box center [749, 320] width 31 height 31
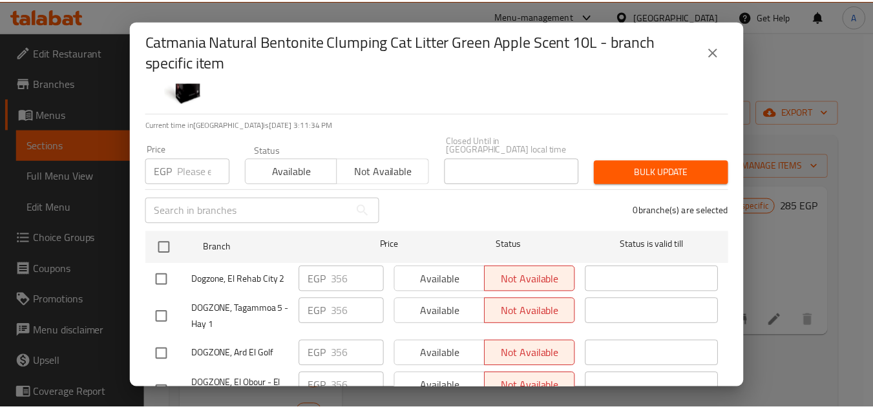
scroll to position [113, 0]
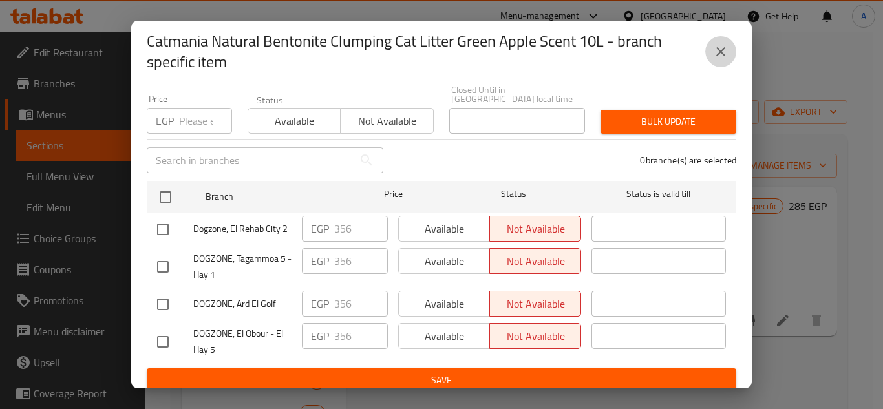
click at [725, 42] on button "close" at bounding box center [720, 51] width 31 height 31
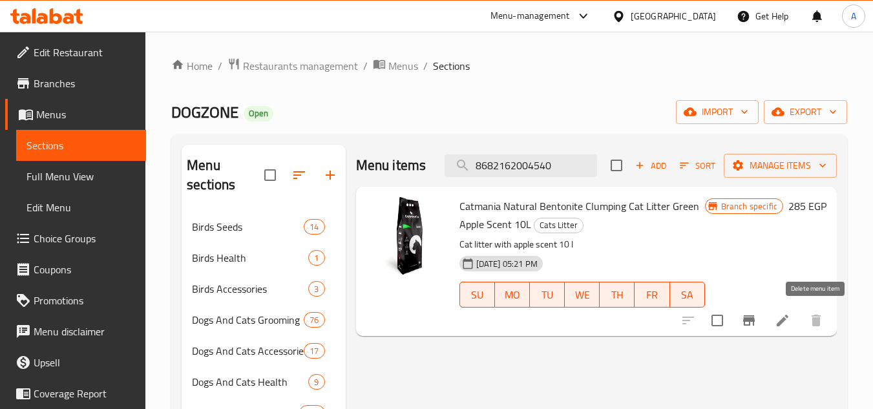
click at [787, 319] on icon at bounding box center [783, 321] width 16 height 16
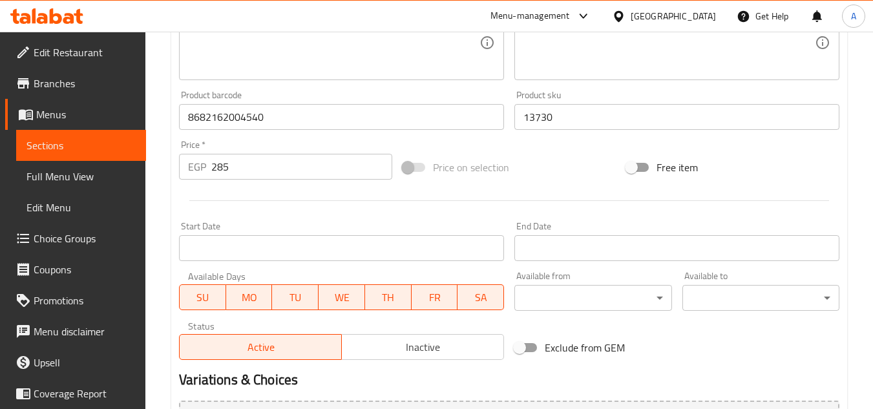
scroll to position [388, 0]
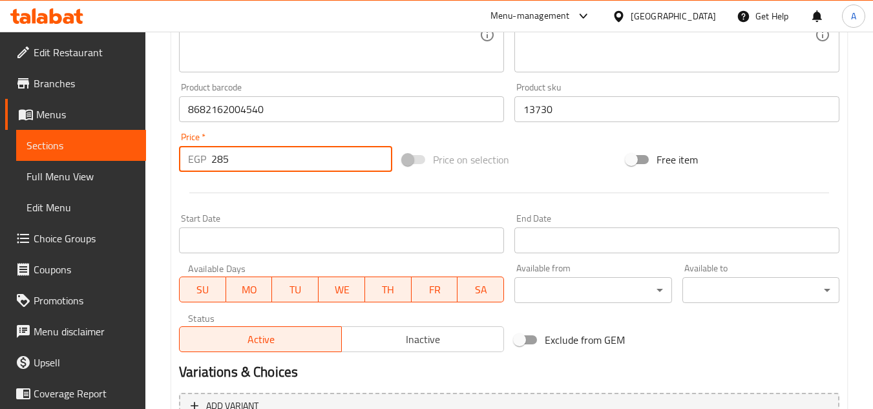
drag, startPoint x: 239, startPoint y: 166, endPoint x: 131, endPoint y: 169, distance: 107.4
click at [140, 167] on div "Edit Restaurant Branches Menus Sections Full Menu View Edit Menu Choice Groups …" at bounding box center [436, 94] width 873 height 901
paste input "356"
type input "356"
click at [232, 191] on div at bounding box center [509, 193] width 671 height 32
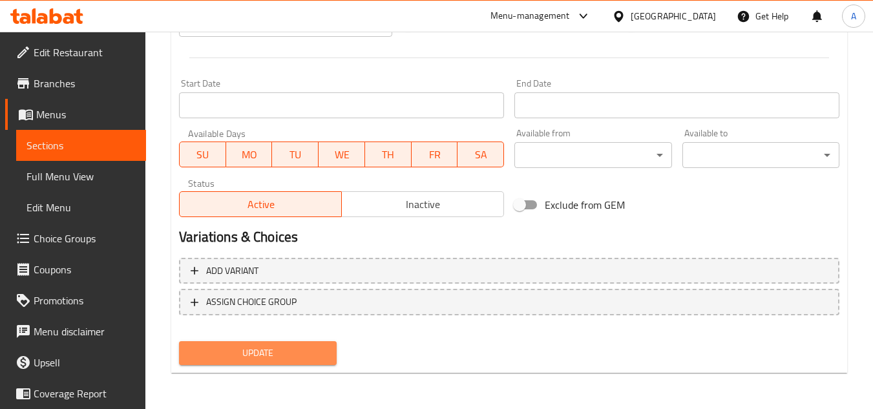
click at [301, 347] on span "Update" at bounding box center [257, 353] width 136 height 16
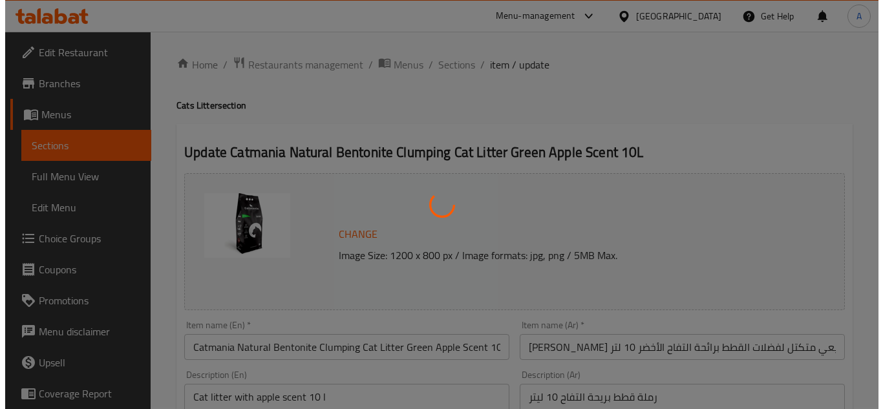
scroll to position [0, 0]
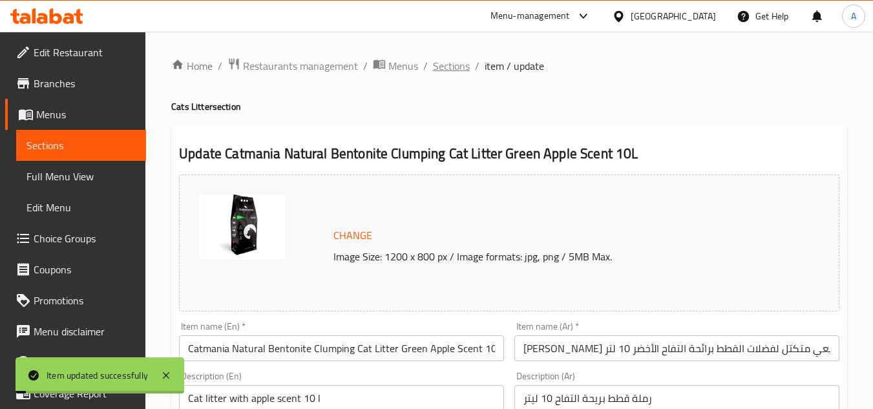
click at [456, 67] on span "Sections" at bounding box center [451, 66] width 37 height 16
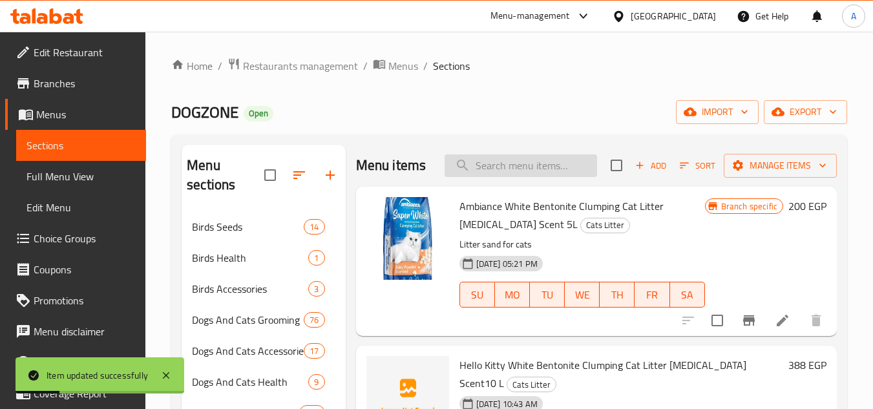
click at [547, 166] on input "search" at bounding box center [521, 166] width 153 height 23
paste input "8682162004540"
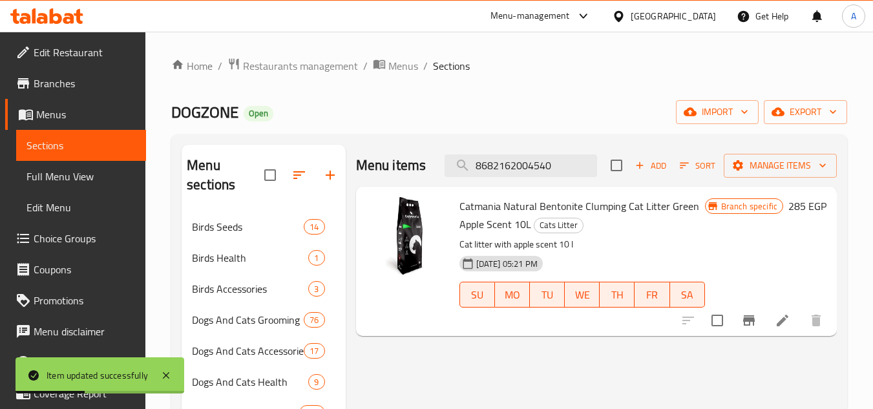
type input "8682162004540"
click at [785, 328] on icon at bounding box center [783, 321] width 16 height 16
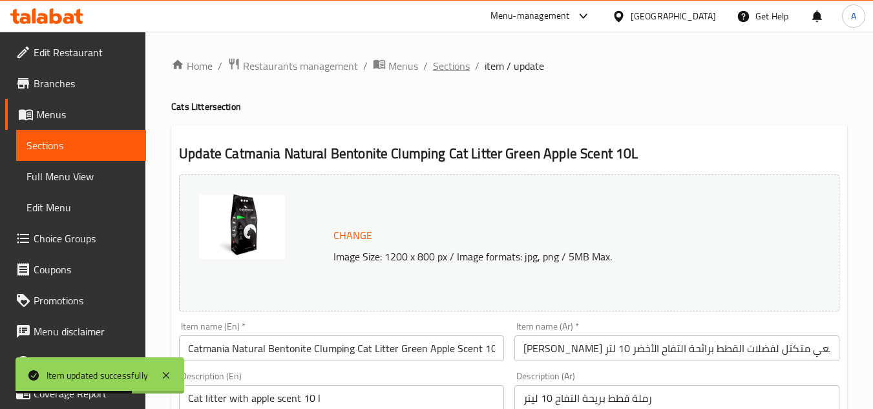
click at [449, 69] on span "Sections" at bounding box center [451, 66] width 37 height 16
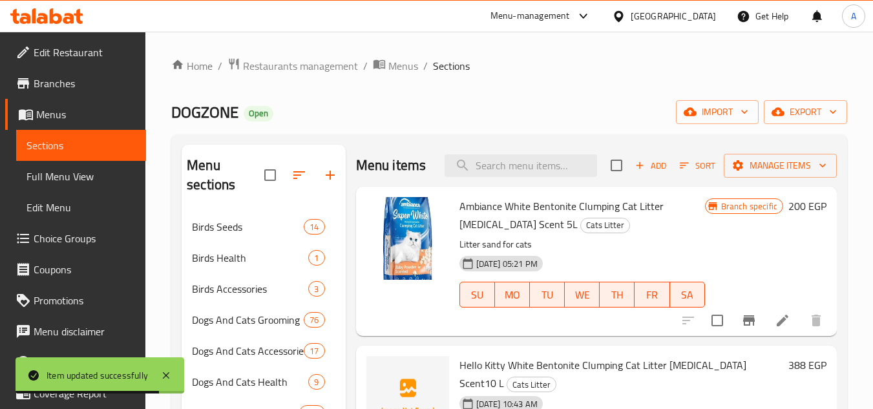
click at [516, 187] on div "Menu items Add Sort Manage items" at bounding box center [596, 166] width 481 height 42
click at [518, 177] on input "search" at bounding box center [521, 166] width 153 height 23
paste input "8682162004069"
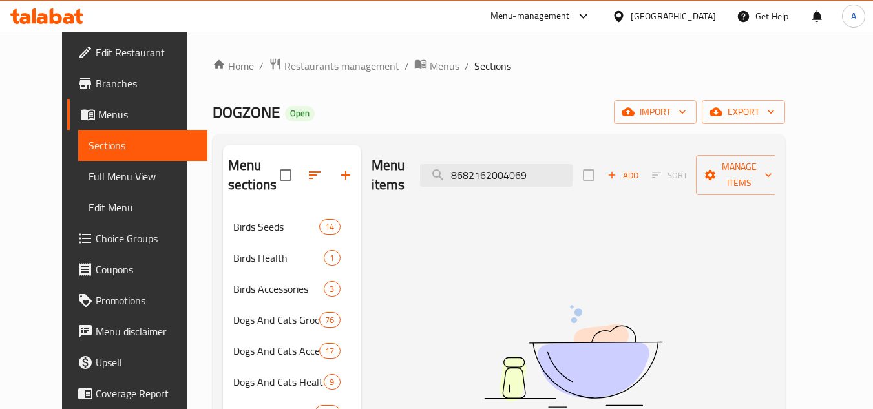
paste input "76"
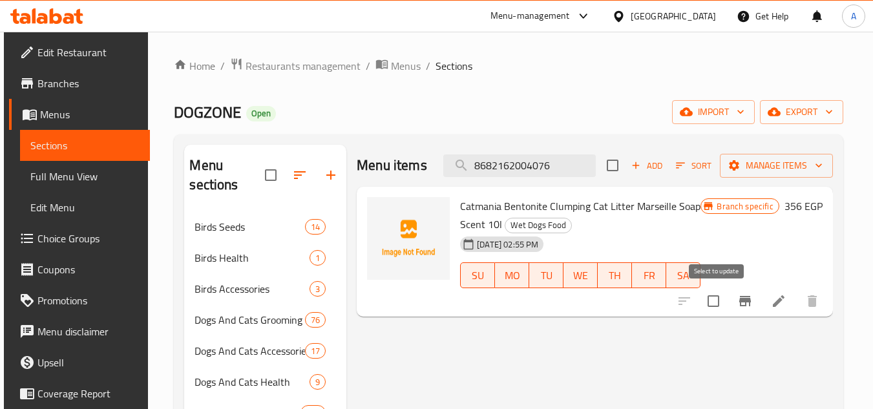
type input "8682162004076"
click at [714, 296] on input "checkbox" at bounding box center [713, 301] width 27 height 27
checkbox input "true"
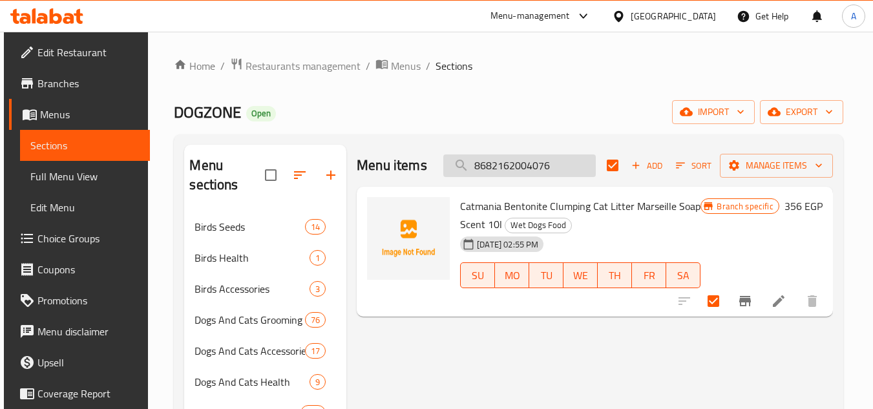
click at [536, 173] on input "8682162004076" at bounding box center [520, 166] width 153 height 23
paste input "120"
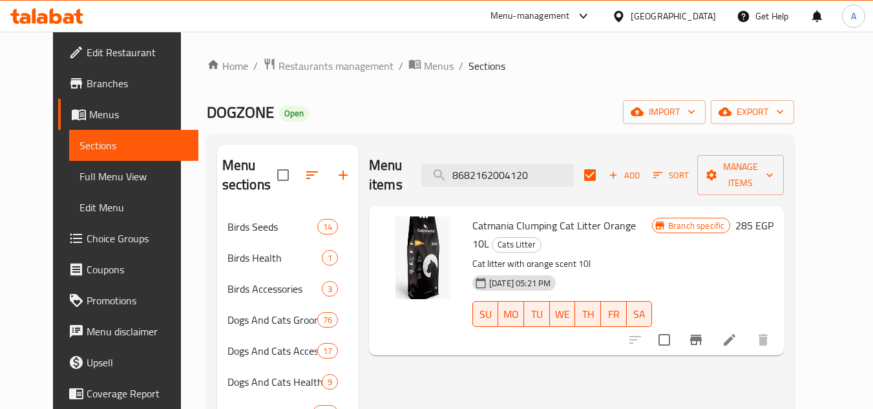
type input "8682162004076"
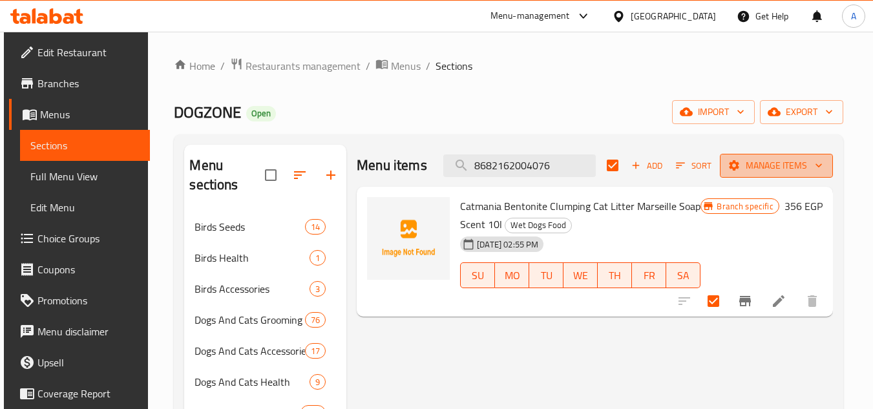
click at [799, 170] on span "Manage items" at bounding box center [777, 166] width 92 height 16
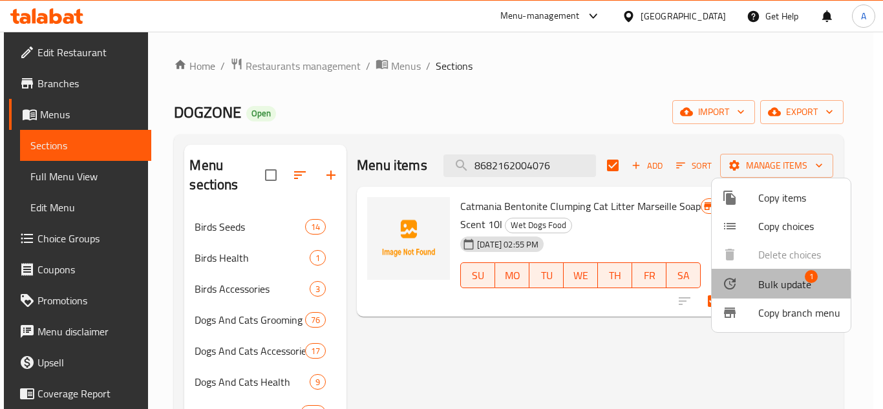
click at [767, 286] on span "Bulk update" at bounding box center [784, 285] width 53 height 16
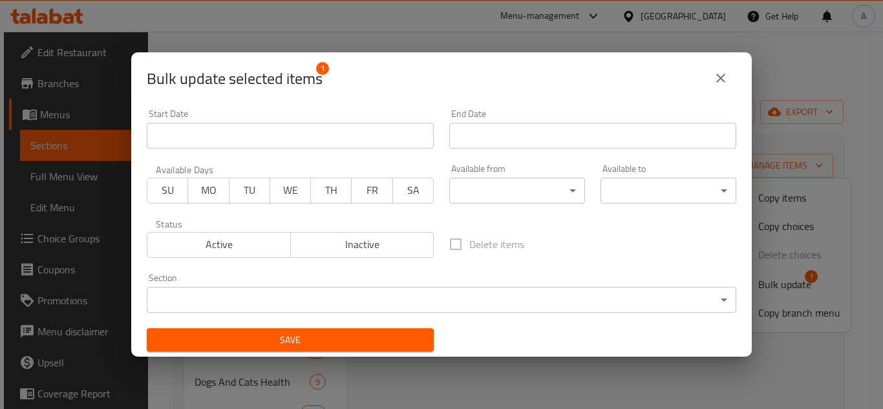
scroll to position [3, 0]
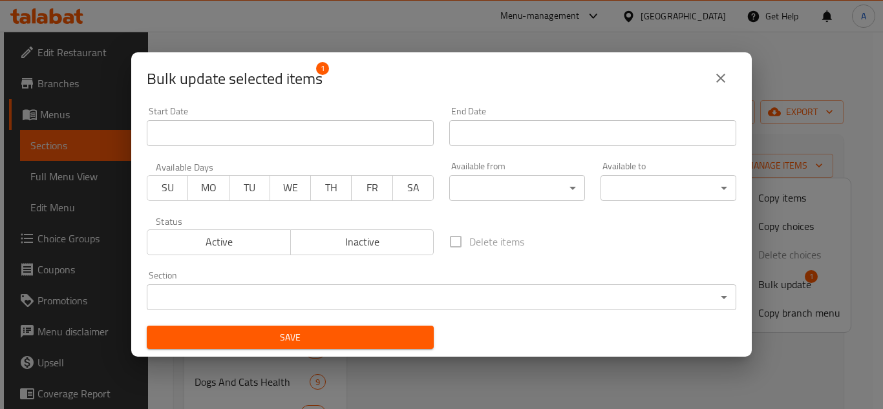
drag, startPoint x: 396, startPoint y: 280, endPoint x: 405, endPoint y: 301, distance: 23.2
click at [400, 286] on div "Section ​ ​" at bounding box center [442, 290] width 590 height 39
click at [412, 306] on body "​ Menu-management [GEOGRAPHIC_DATA] Get Help A Edit Restaurant Branches Menus S…" at bounding box center [441, 221] width 883 height 378
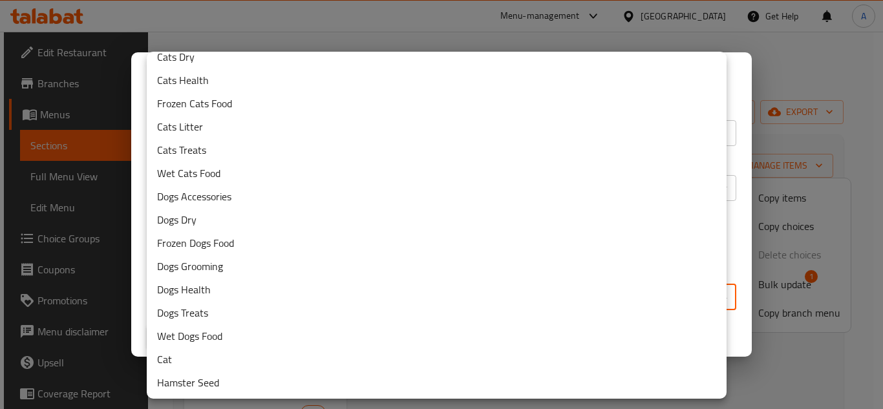
scroll to position [175, 0]
click at [333, 134] on li "Cats Litter" at bounding box center [437, 125] width 580 height 23
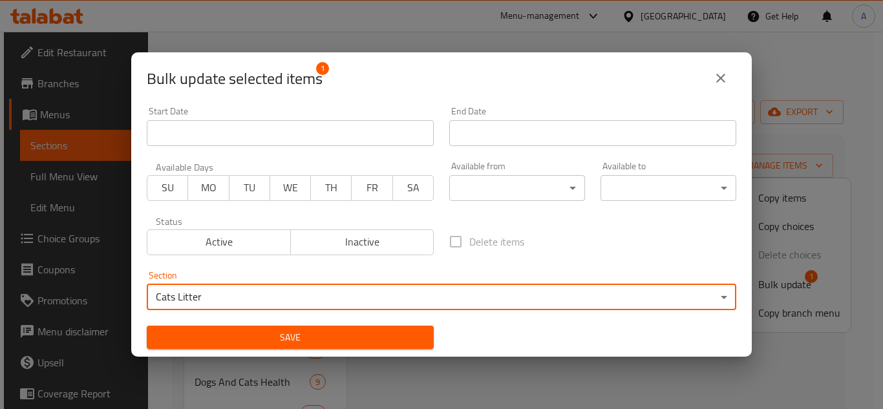
click at [636, 234] on div "Delete items" at bounding box center [593, 241] width 303 height 43
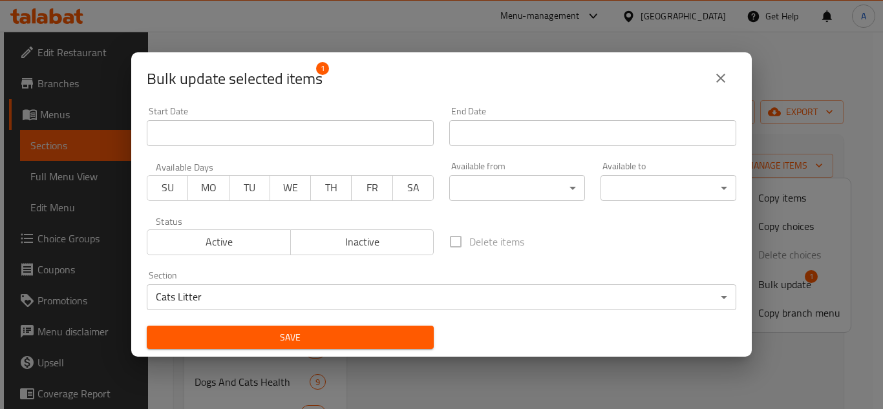
click at [367, 341] on span "Save" at bounding box center [290, 338] width 266 height 16
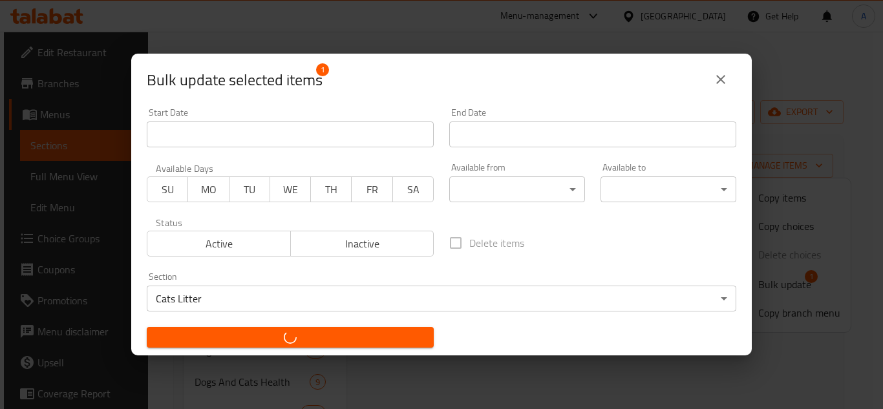
checkbox input "false"
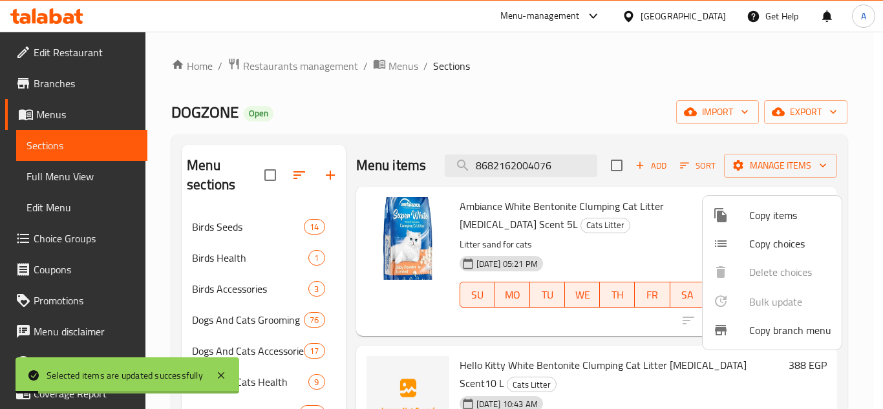
click at [520, 185] on div at bounding box center [441, 204] width 883 height 409
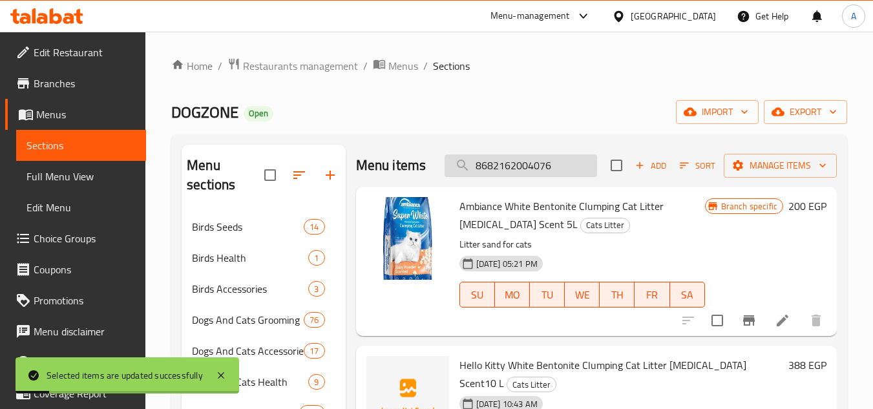
click at [520, 177] on input "8682162004076" at bounding box center [521, 166] width 153 height 23
paste input "120"
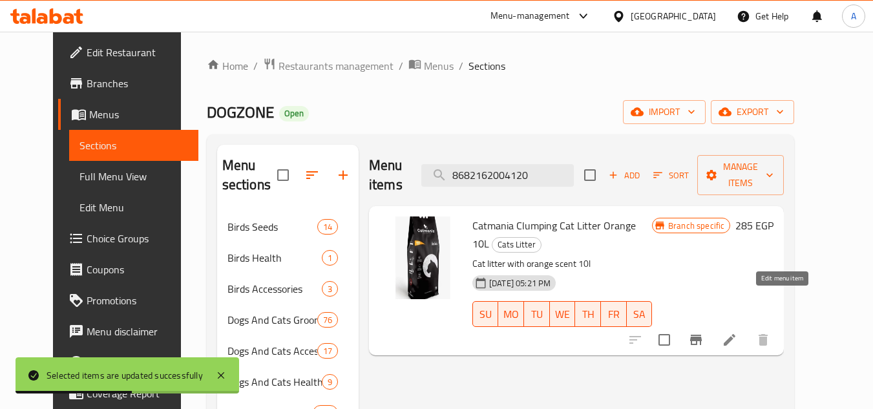
type input "8682162004120"
click at [704, 332] on icon "Branch-specific-item" at bounding box center [697, 340] width 16 height 16
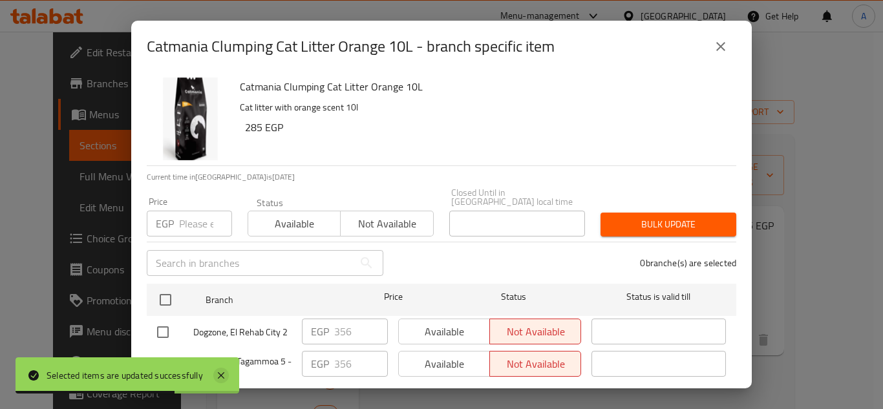
click at [222, 372] on icon at bounding box center [221, 376] width 16 height 16
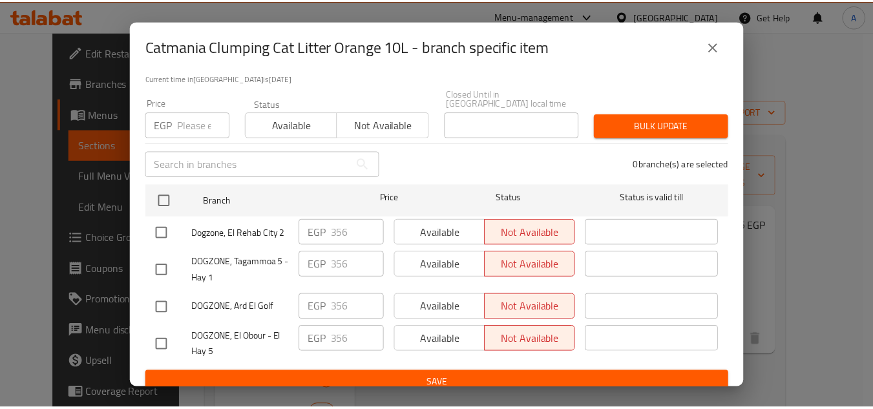
scroll to position [103, 0]
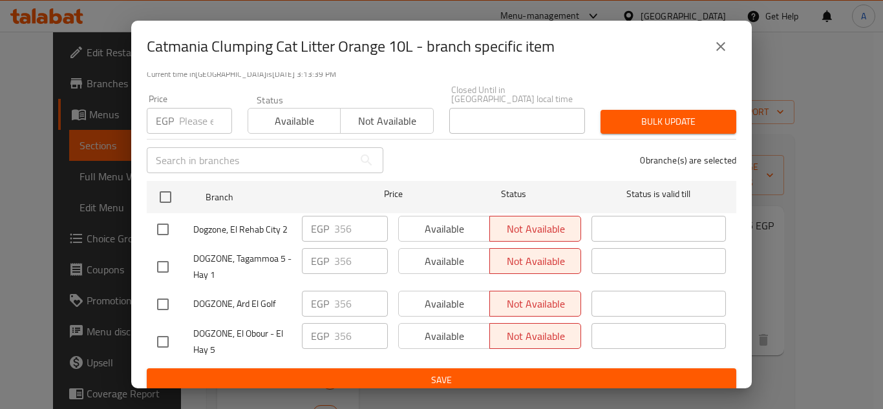
click at [306, 216] on div "EGP 356 ​" at bounding box center [345, 229] width 86 height 26
drag, startPoint x: 726, startPoint y: 40, endPoint x: 750, endPoint y: 78, distance: 45.0
click at [725, 40] on icon "close" at bounding box center [721, 47] width 16 height 16
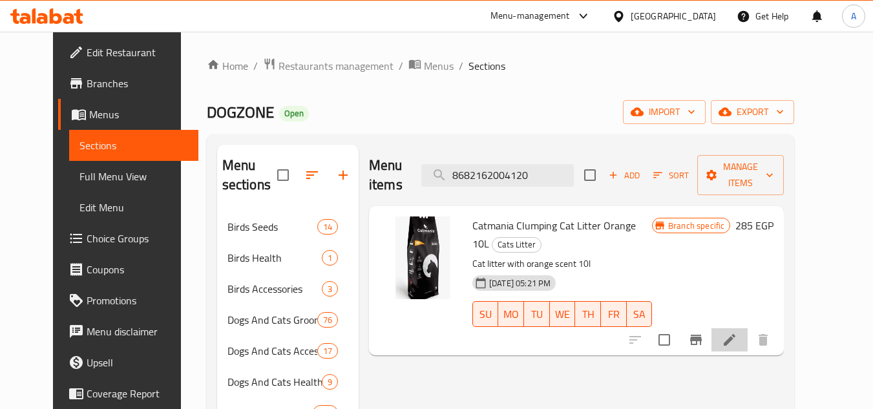
click at [738, 332] on icon at bounding box center [730, 340] width 16 height 16
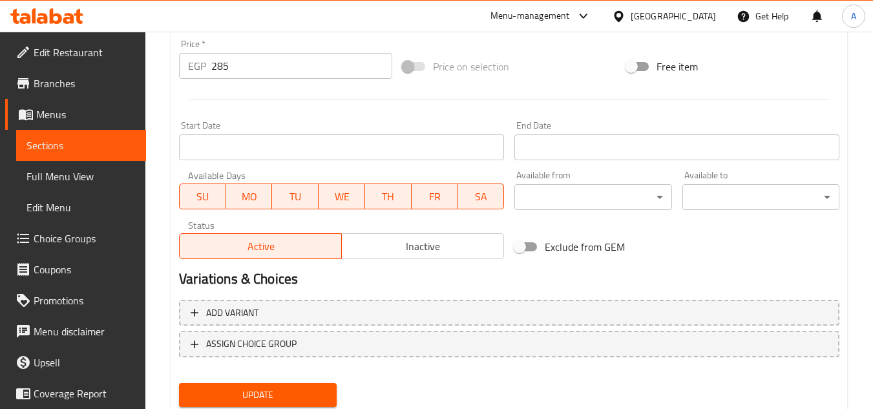
scroll to position [458, 0]
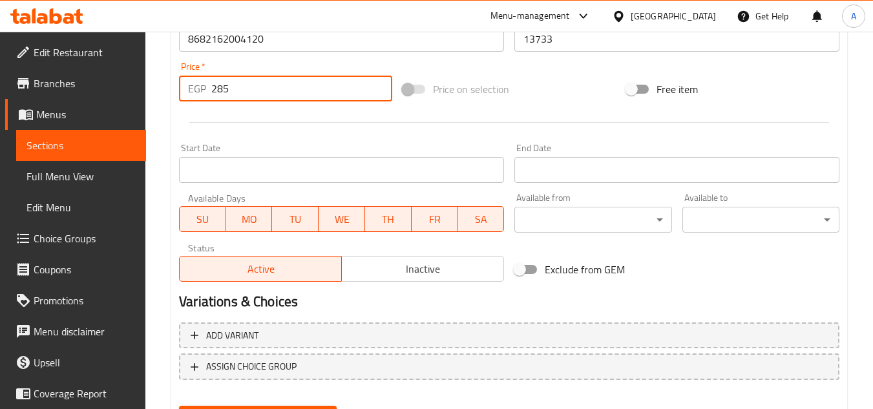
drag, startPoint x: 247, startPoint y: 98, endPoint x: 148, endPoint y: 118, distance: 100.8
paste input "356"
type input "356"
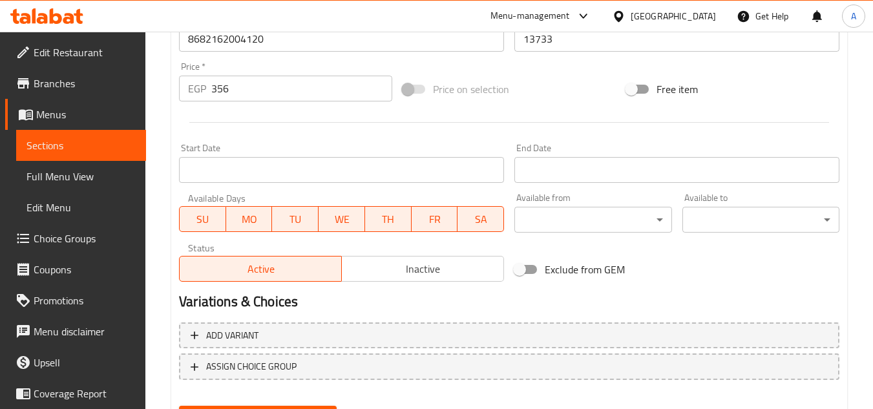
click at [220, 149] on div "Start Date Start Date" at bounding box center [341, 163] width 325 height 39
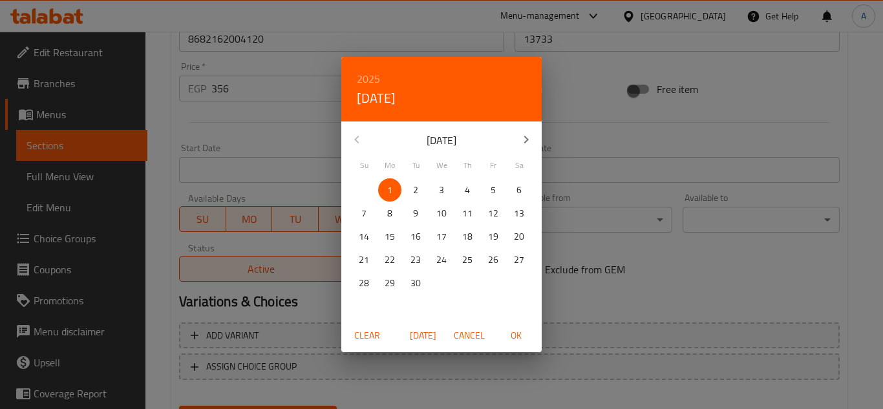
drag, startPoint x: 474, startPoint y: 335, endPoint x: 462, endPoint y: 326, distance: 14.4
click at [474, 336] on span "Cancel" at bounding box center [469, 336] width 31 height 16
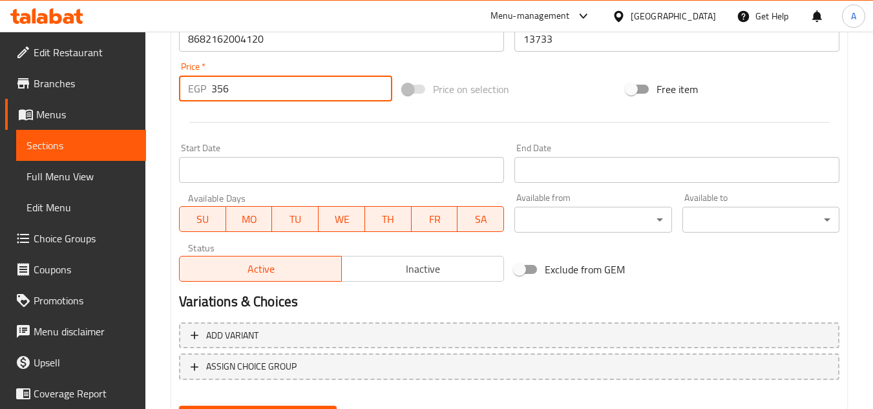
drag, startPoint x: 109, startPoint y: 84, endPoint x: 10, endPoint y: 98, distance: 100.5
click at [59, 90] on div "Edit Restaurant Branches Menus Sections Full Menu View Edit Menu Choice Groups …" at bounding box center [436, 23] width 873 height 901
click at [314, 123] on div at bounding box center [509, 123] width 671 height 32
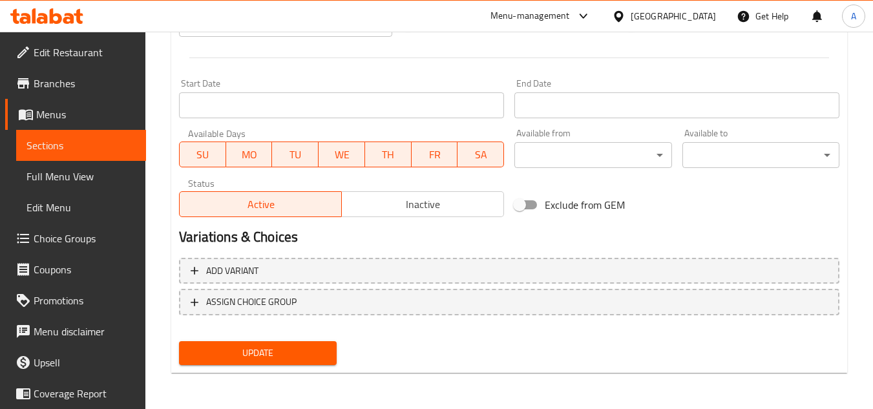
click at [302, 353] on span "Update" at bounding box center [257, 353] width 136 height 16
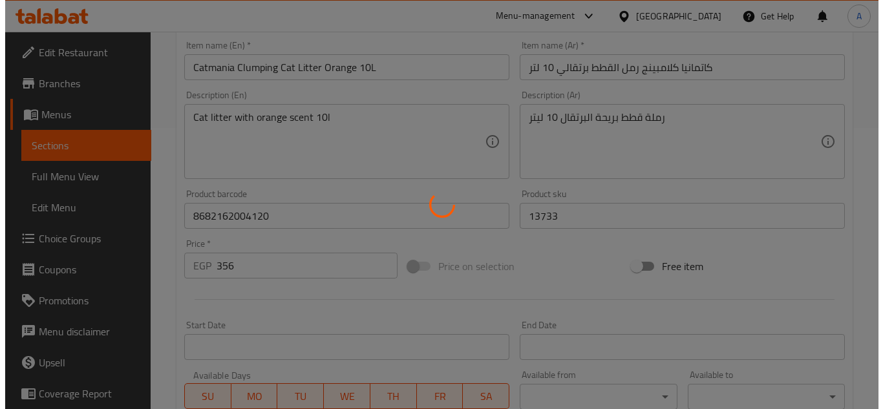
scroll to position [0, 0]
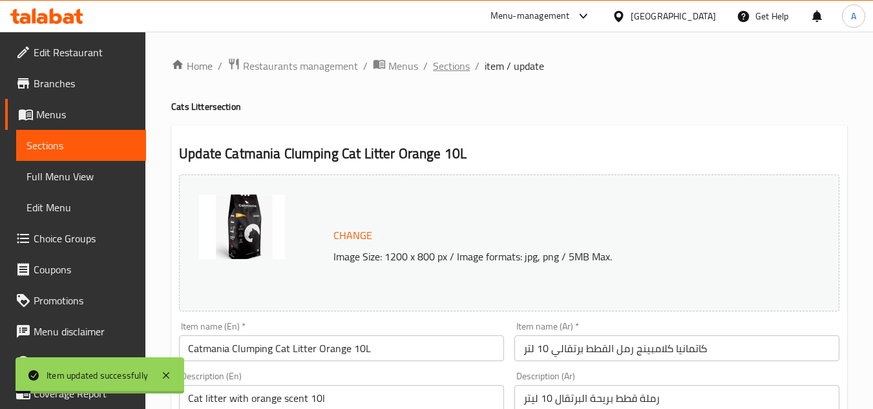
click at [455, 69] on span "Sections" at bounding box center [451, 66] width 37 height 16
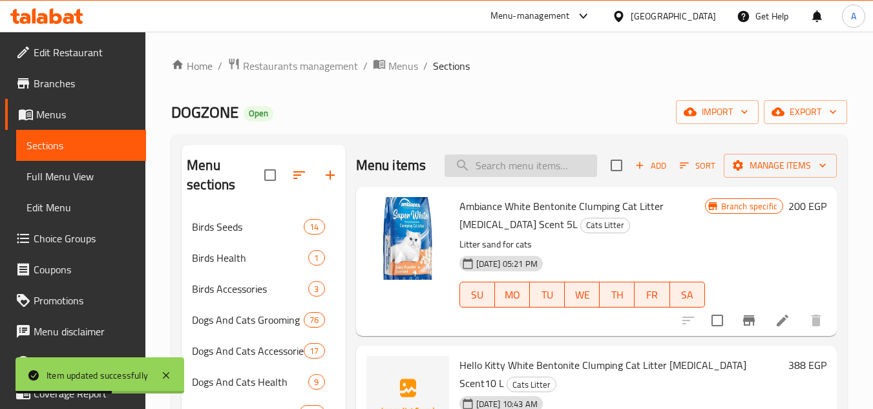
click at [546, 165] on input "search" at bounding box center [521, 166] width 153 height 23
paste input "8682162004120"
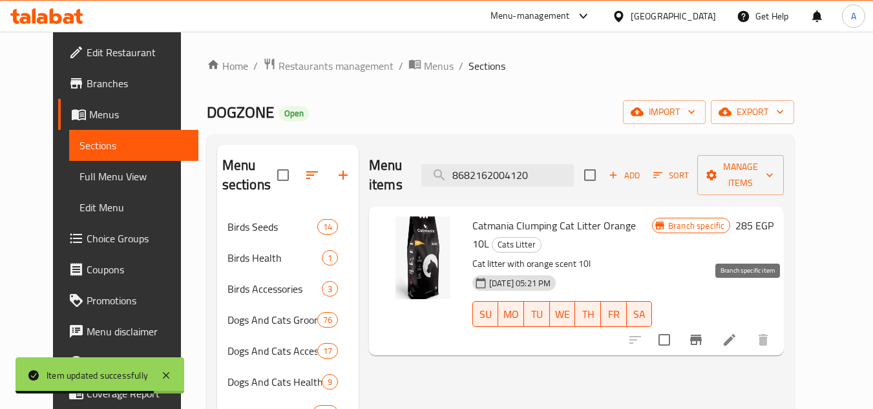
type input "8682162004120"
click at [704, 332] on icon "Branch-specific-item" at bounding box center [697, 340] width 16 height 16
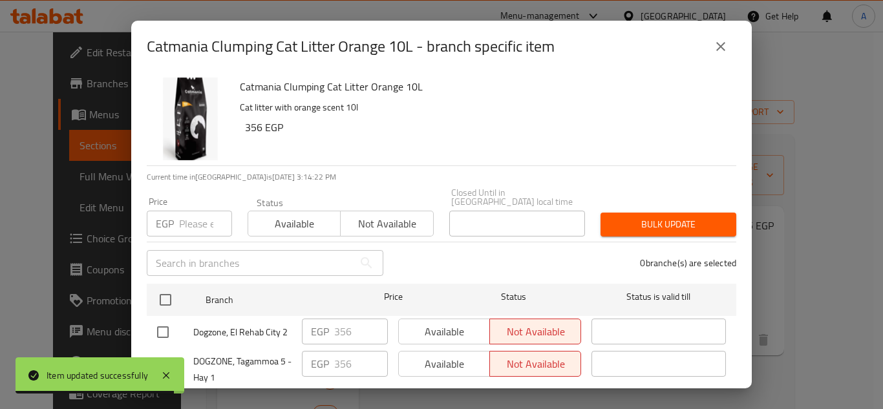
click at [725, 45] on icon "close" at bounding box center [721, 47] width 16 height 16
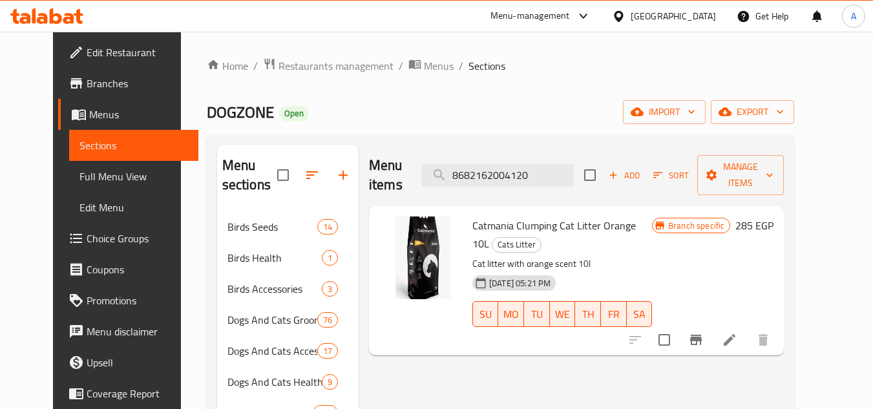
click at [736, 334] on icon at bounding box center [730, 340] width 12 height 12
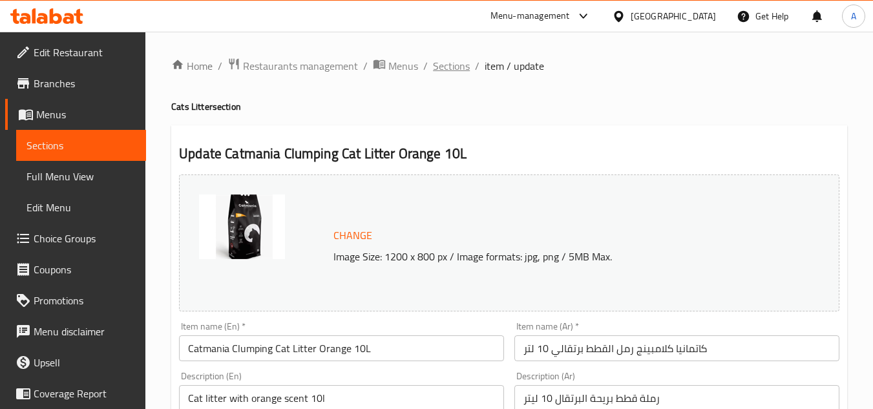
click at [449, 65] on span "Sections" at bounding box center [451, 66] width 37 height 16
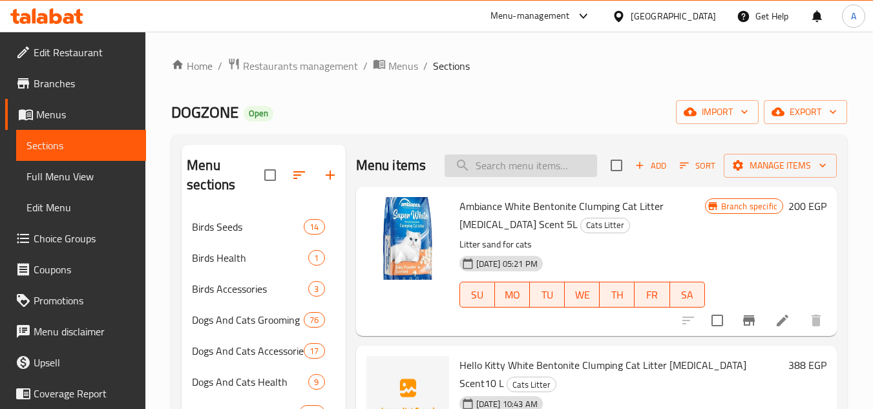
click at [529, 177] on input "search" at bounding box center [521, 166] width 153 height 23
paste input "8682162004113"
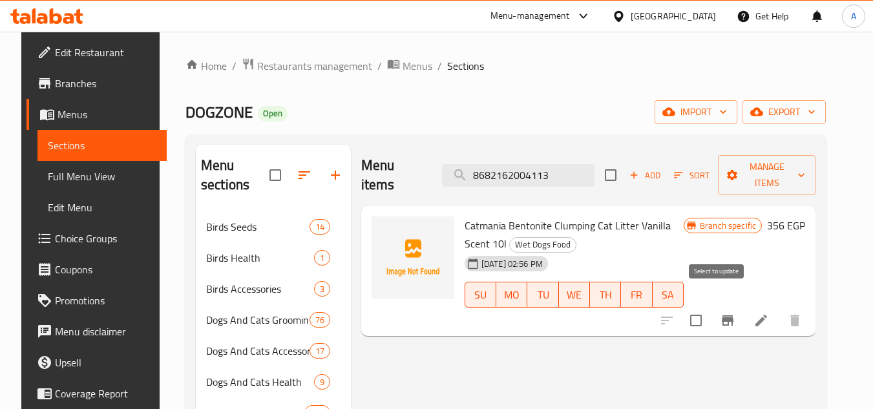
type input "8682162004113"
click at [710, 307] on input "checkbox" at bounding box center [696, 320] width 27 height 27
checkbox input "true"
click at [552, 178] on div "Menu items 8682162004113 Add Sort Manage items" at bounding box center [588, 175] width 455 height 61
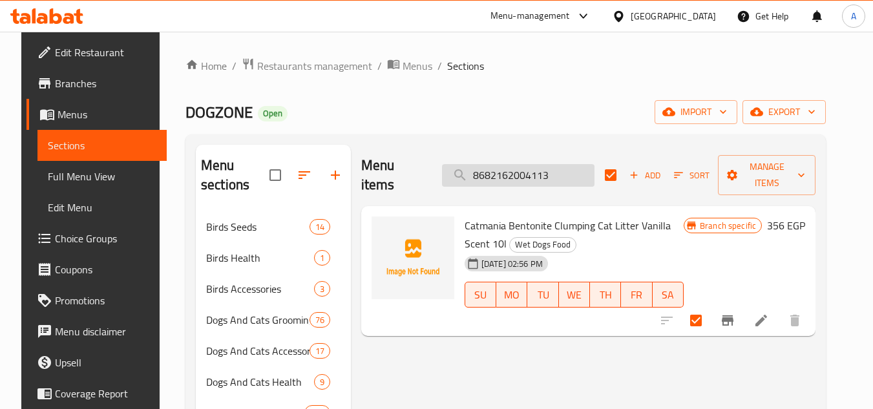
click at [551, 168] on input "8682162004113" at bounding box center [518, 175] width 153 height 23
paste input "6772504487567"
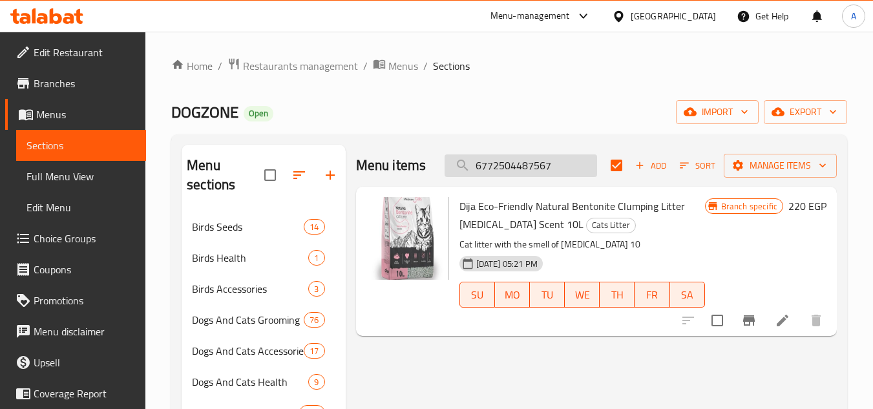
type input "8682162004113"
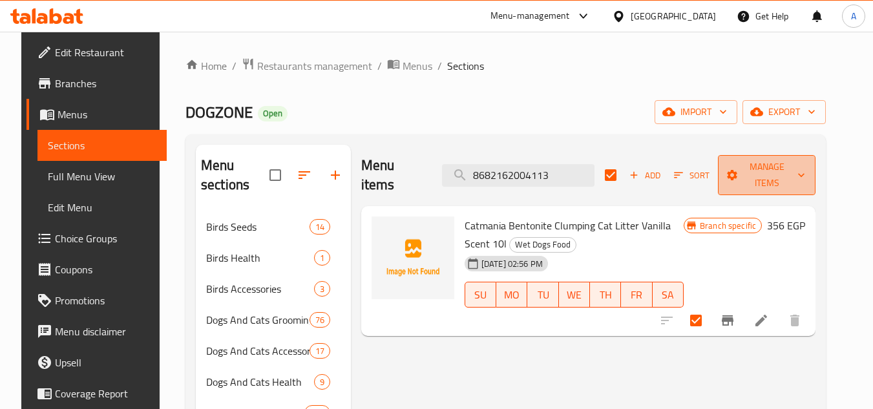
click at [785, 173] on span "Manage items" at bounding box center [767, 175] width 77 height 32
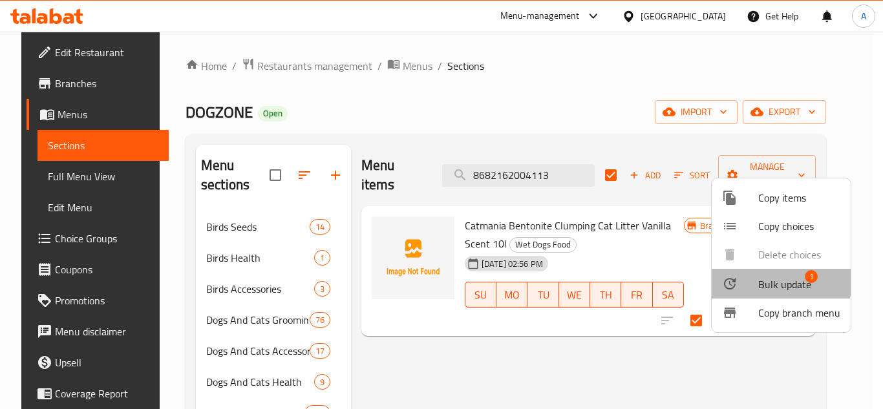
click at [758, 276] on div at bounding box center [740, 284] width 36 height 16
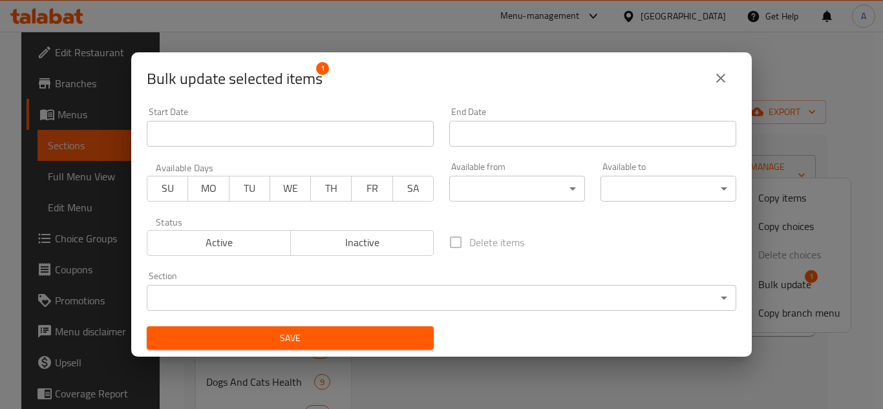
scroll to position [3, 0]
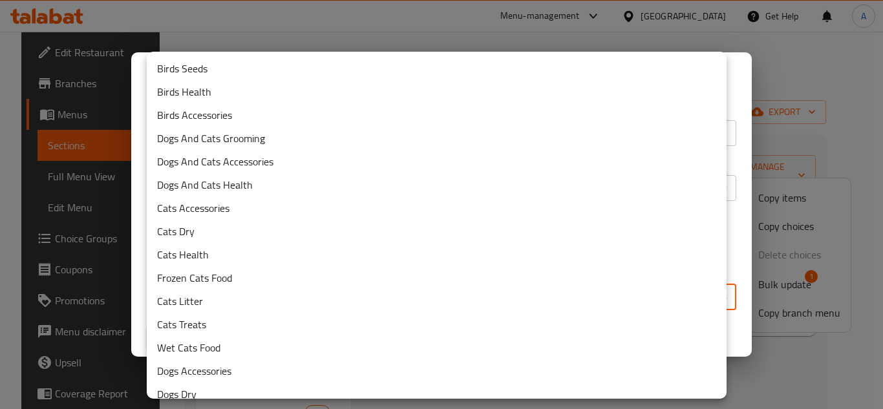
click at [407, 289] on body "​ Menu-management [GEOGRAPHIC_DATA] Get Help A Edit Restaurant Branches Menus S…" at bounding box center [441, 221] width 883 height 378
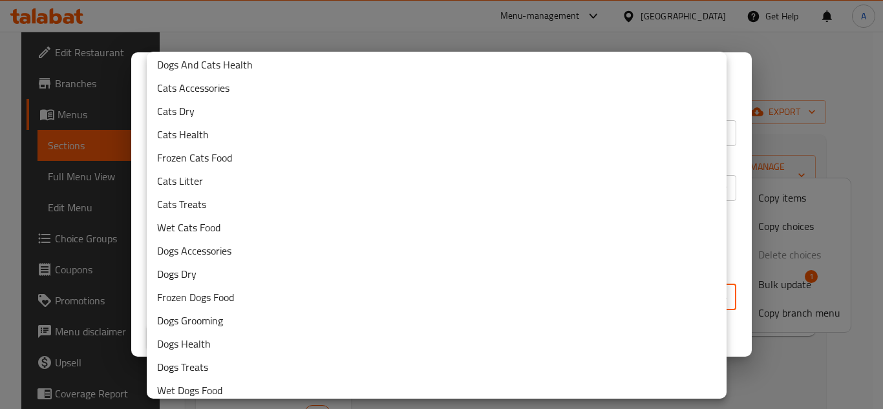
scroll to position [175, 0]
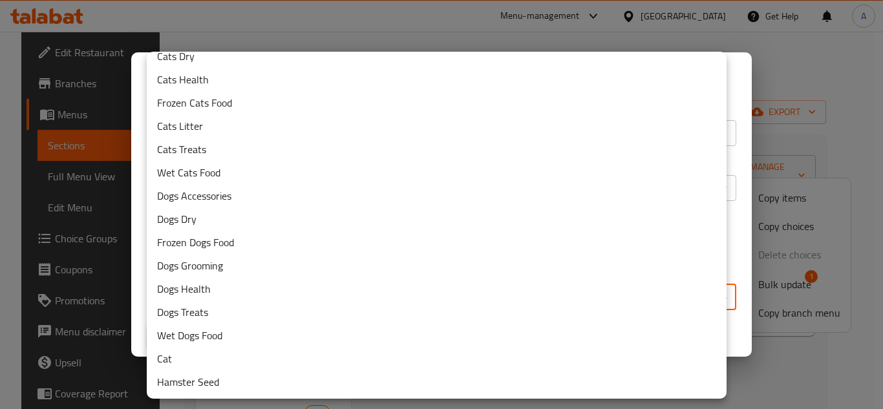
click at [313, 131] on li "Cats Litter" at bounding box center [437, 125] width 580 height 23
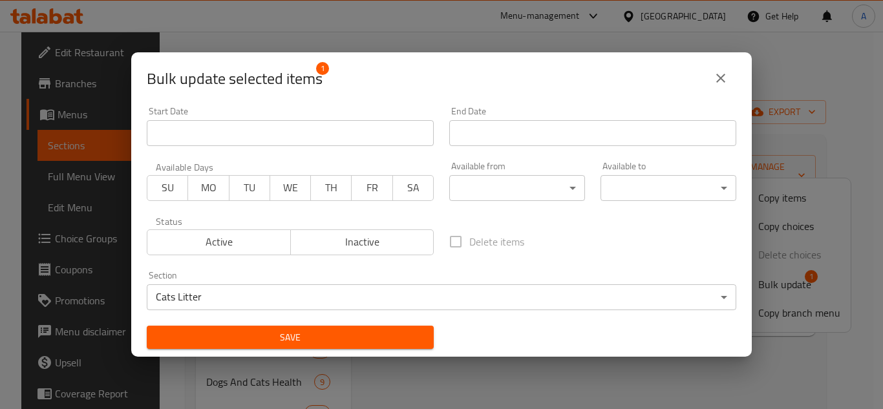
click at [567, 235] on div "Delete items" at bounding box center [593, 241] width 303 height 43
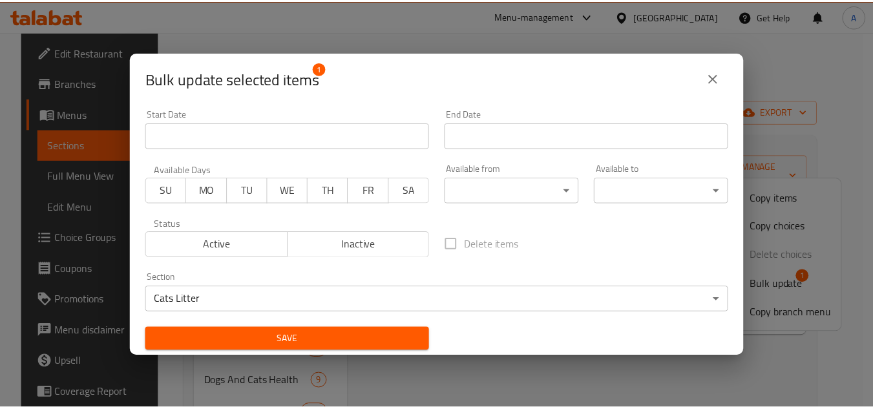
scroll to position [3, 0]
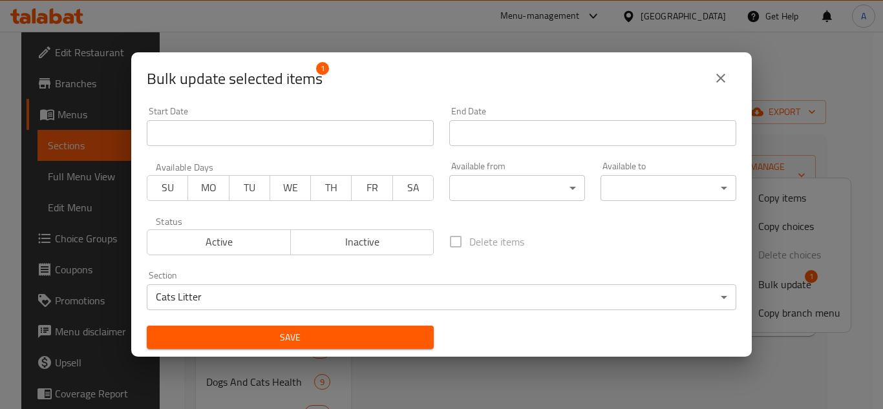
click at [409, 336] on span "Save" at bounding box center [290, 338] width 266 height 16
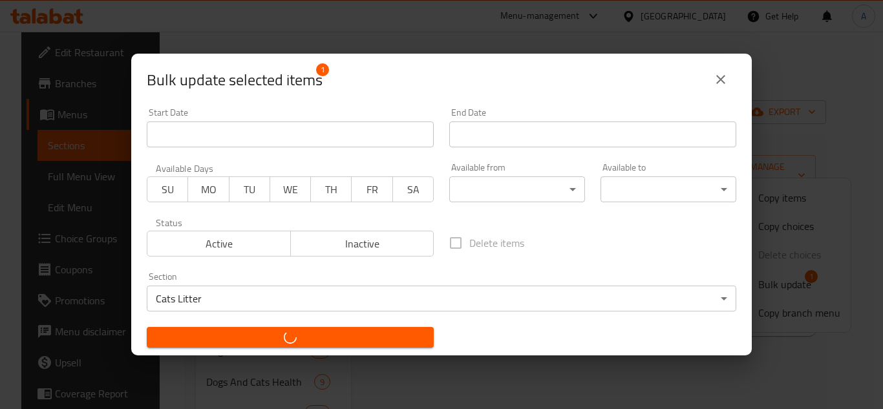
checkbox input "false"
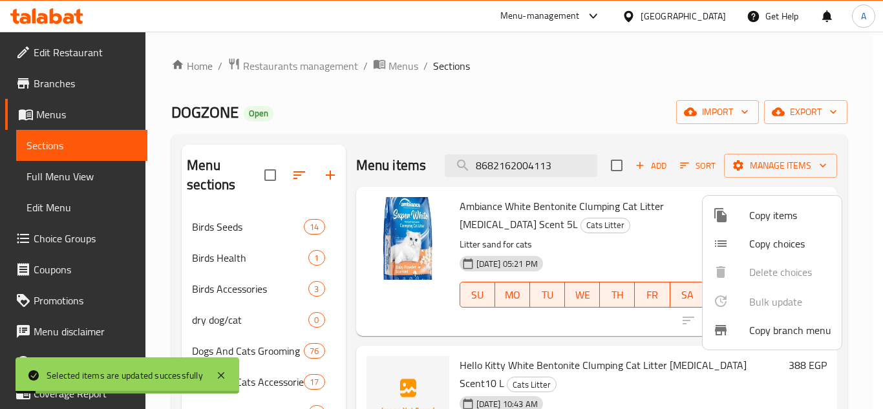
click at [538, 166] on div at bounding box center [441, 204] width 883 height 409
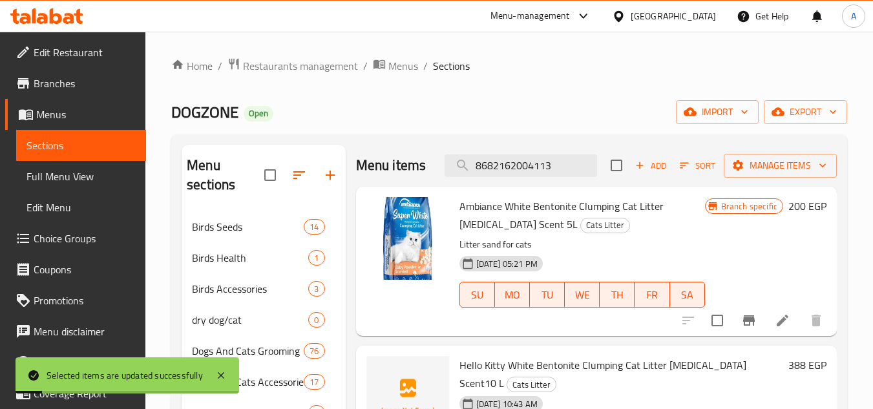
click at [538, 166] on input "8682162004113" at bounding box center [521, 166] width 153 height 23
paste input "search"
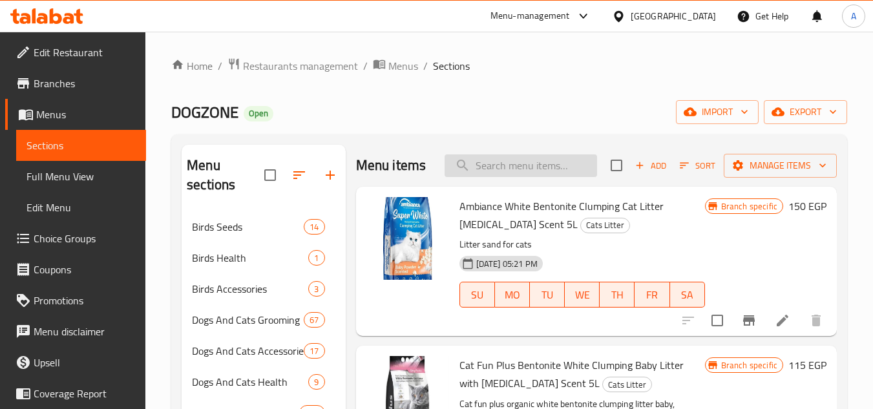
click at [528, 177] on input "search" at bounding box center [521, 166] width 153 height 23
paste input "812491010"
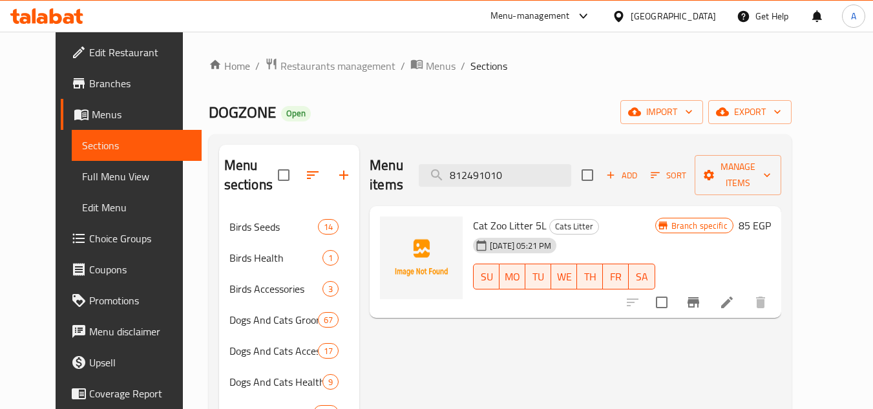
type input "812491010"
click at [676, 291] on input "checkbox" at bounding box center [661, 302] width 27 height 27
checkbox input "true"
click at [676, 289] on input "checkbox" at bounding box center [661, 302] width 27 height 27
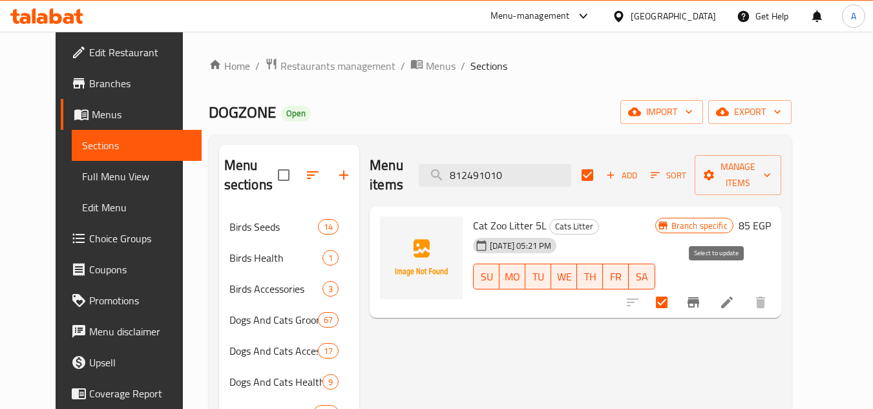
checkbox input "false"
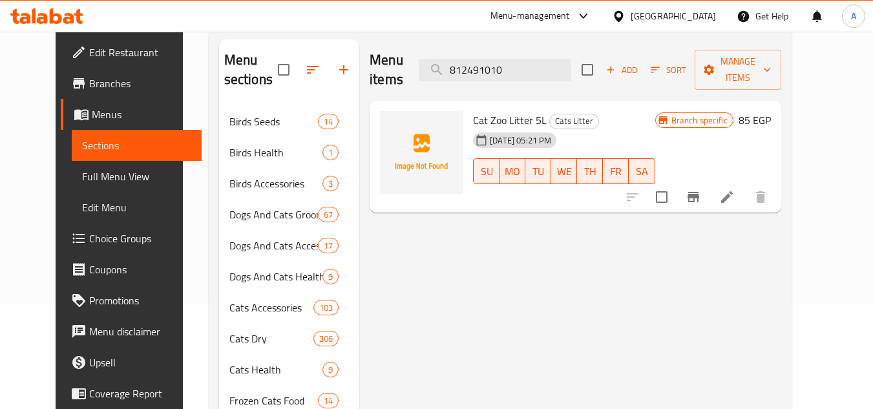
scroll to position [388, 0]
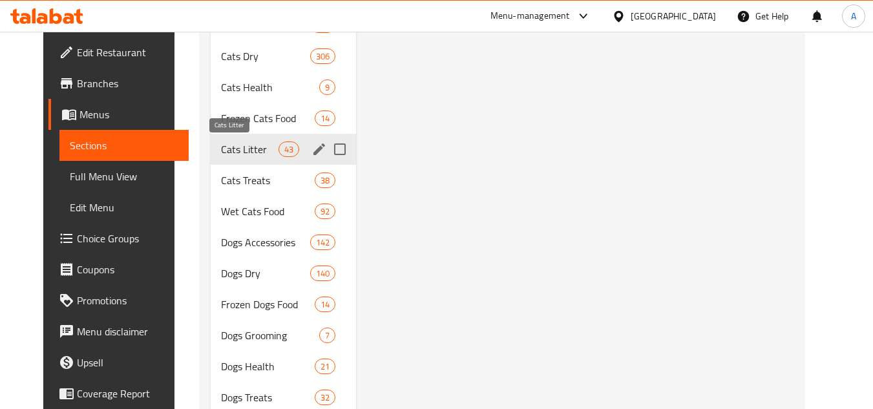
click at [244, 156] on span "Cats Litter" at bounding box center [250, 150] width 58 height 16
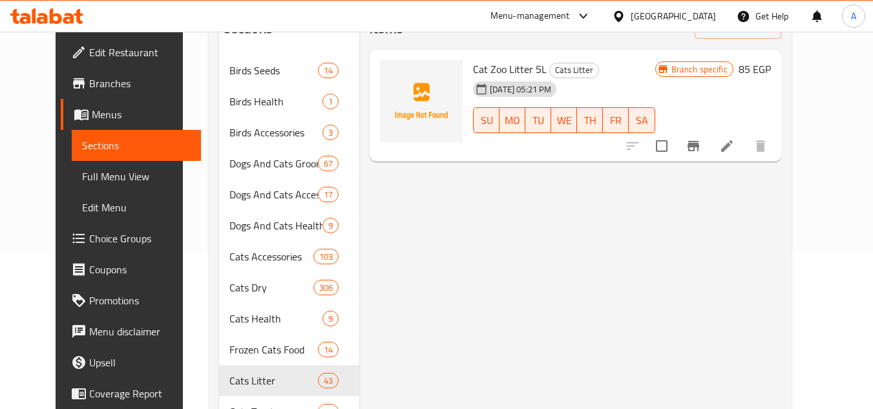
scroll to position [0, 0]
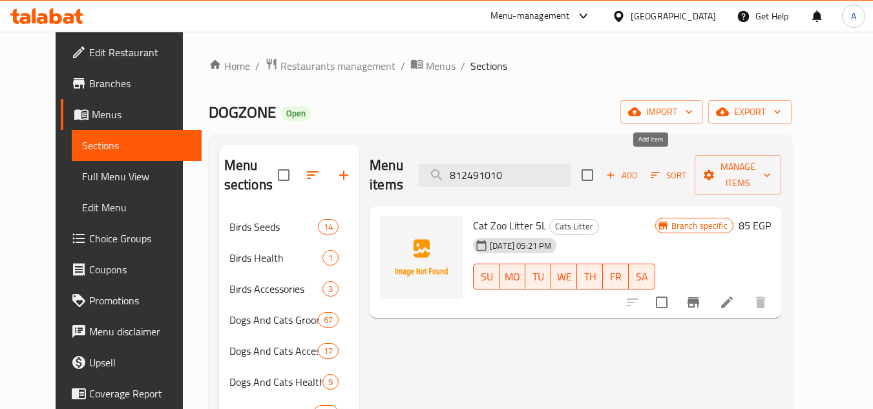
click at [639, 168] on span "Add" at bounding box center [621, 175] width 35 height 15
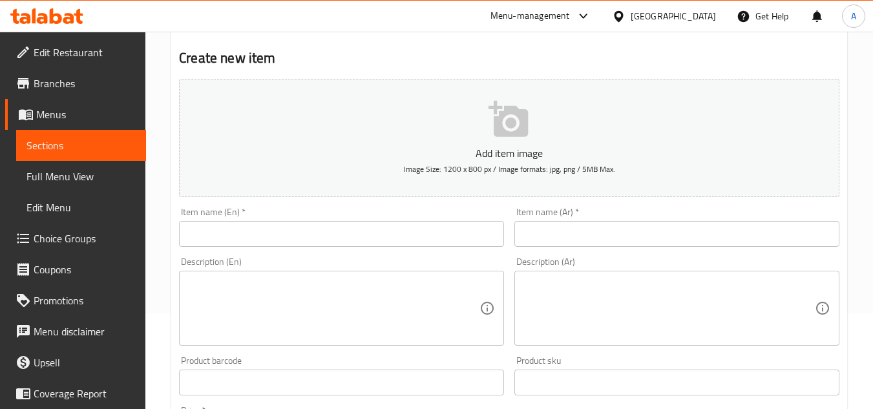
scroll to position [194, 0]
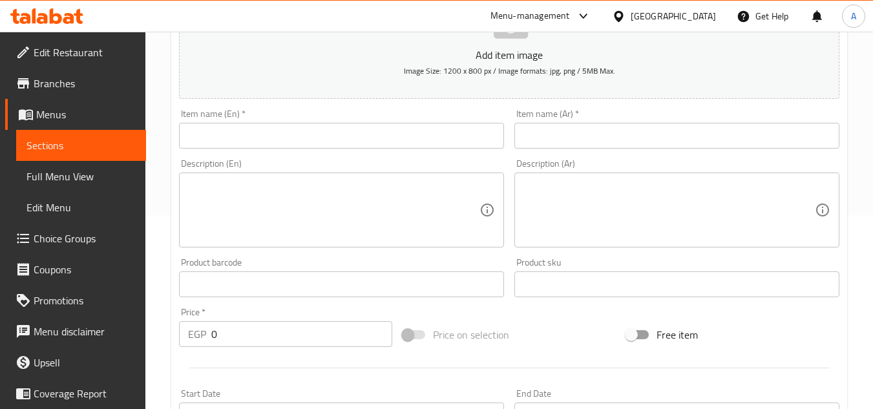
click at [391, 152] on div "Item name (En)   * Item name (En) *" at bounding box center [342, 129] width 336 height 50
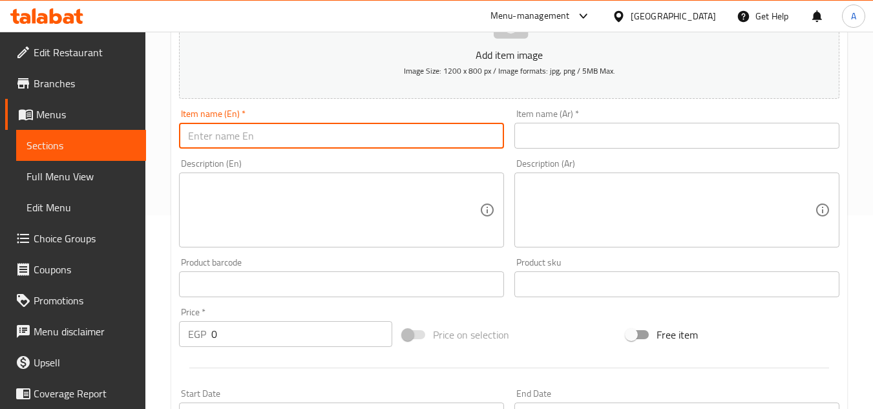
click at [392, 148] on input "text" at bounding box center [341, 136] width 325 height 26
paste input "Catmania Bentonite Clumping Cat Litter Aloe Vera 10L"
type input "Catmania Bentonite Clumping Cat Litter Aloe Vera 10L"
click at [564, 272] on div "Product sku Product sku" at bounding box center [677, 277] width 325 height 39
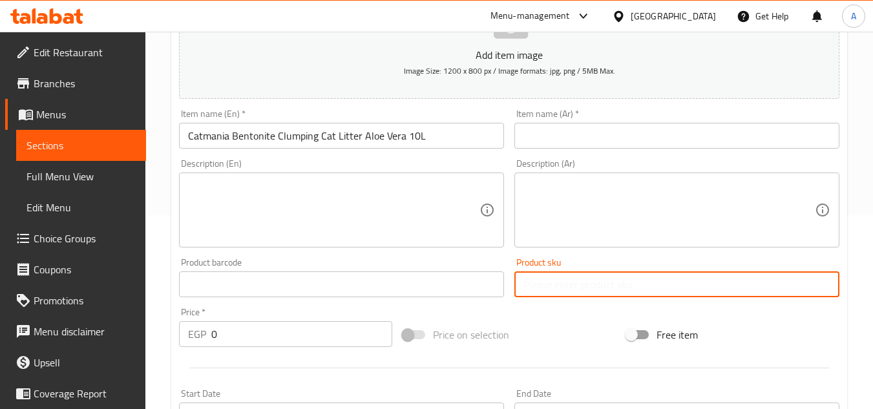
drag, startPoint x: 564, startPoint y: 275, endPoint x: 564, endPoint y: 257, distance: 18.1
click at [564, 275] on input "text" at bounding box center [677, 285] width 325 height 26
paste input "13825"
drag, startPoint x: 527, startPoint y: 287, endPoint x: 486, endPoint y: 295, distance: 42.1
click at [492, 295] on div "Add item image Image Size: 1200 x 800 px / Image formats: jpg, png / 5MB Max. I…" at bounding box center [509, 253] width 671 height 557
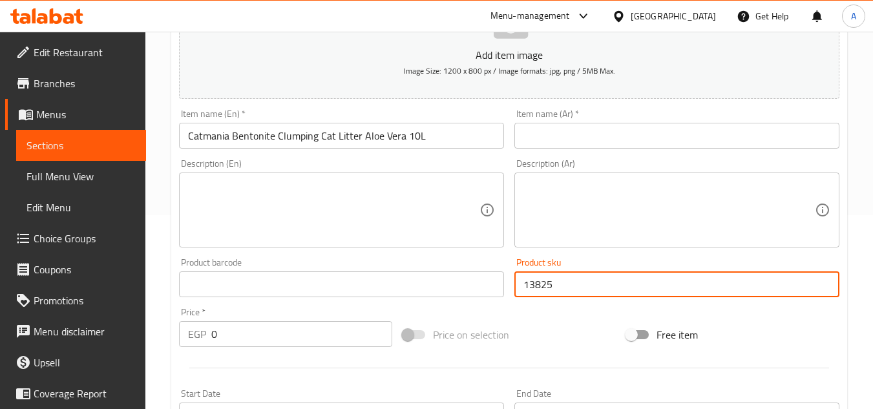
type input "13825"
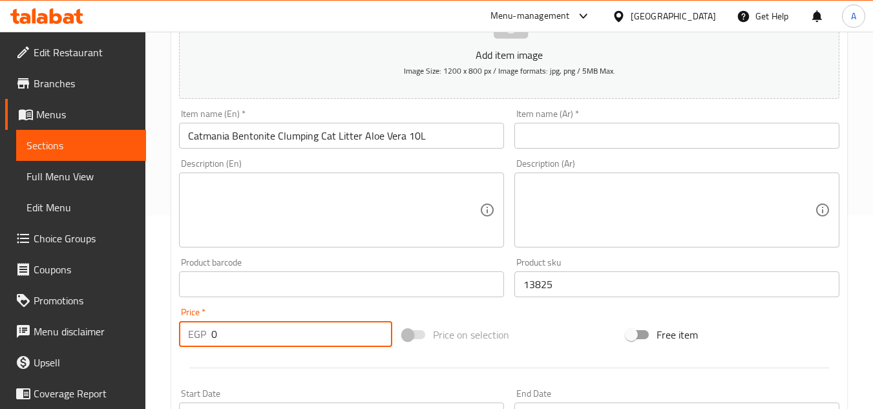
drag, startPoint x: 294, startPoint y: 341, endPoint x: 92, endPoint y: 370, distance: 203.8
click at [146, 359] on div "Home / Restaurants management / Menus / Sections / item / create Cats Litter se…" at bounding box center [509, 279] width 728 height 882
paste input "356"
type input "356"
click at [358, 294] on input "text" at bounding box center [341, 285] width 325 height 26
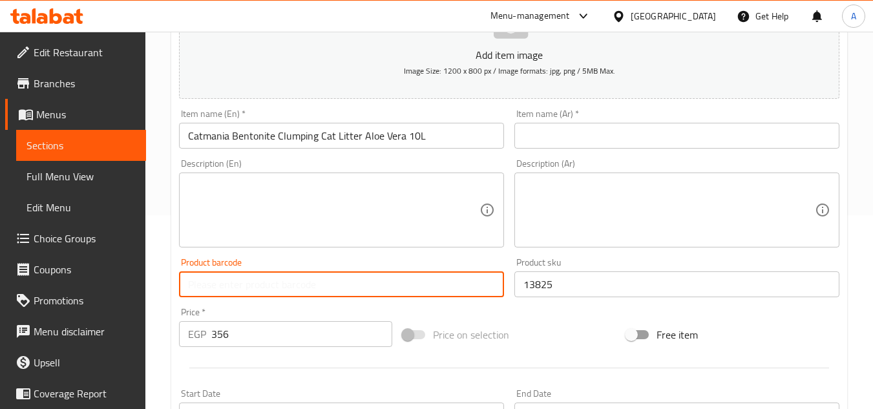
paste input "8682162004090"
type input "8682162004090"
click at [557, 308] on div "Add item image Image Size: 1200 x 800 px / Image formats: jpg, png / 5MB Max. I…" at bounding box center [509, 253] width 671 height 557
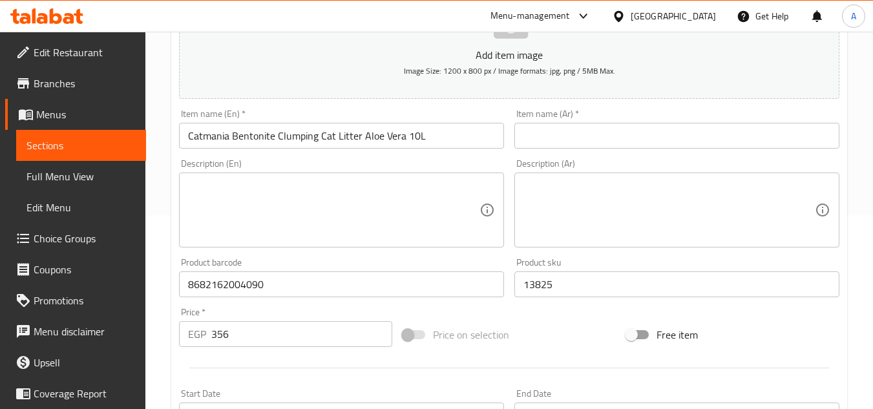
click at [407, 129] on input "Catmania Bentonite Clumping Cat Litter Aloe Vera 10L" at bounding box center [341, 136] width 325 height 26
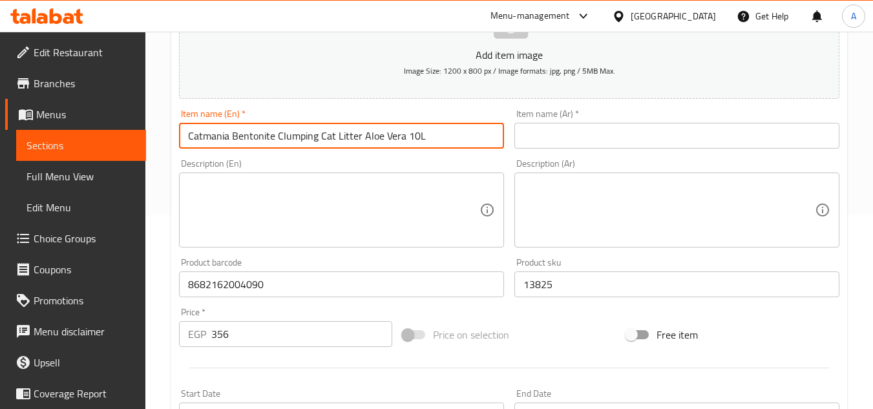
click at [407, 129] on input "Catmania Bentonite Clumping Cat Litter Aloe Vera 10L" at bounding box center [341, 136] width 325 height 26
click at [597, 144] on input "text" at bounding box center [677, 136] width 325 height 26
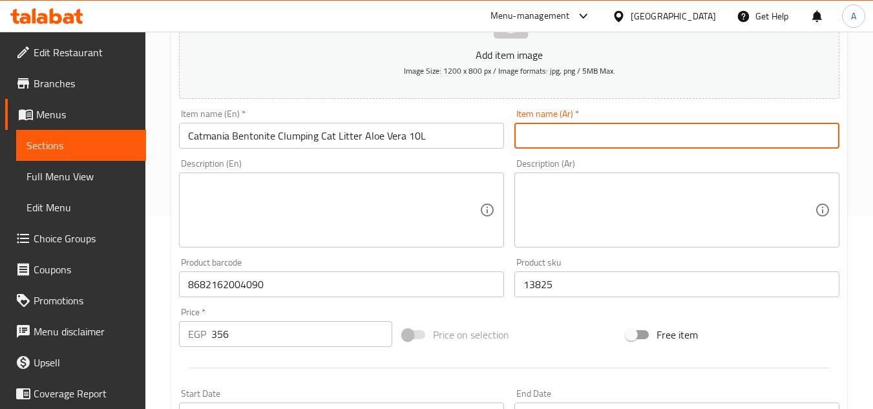
paste input "رمل قطط كاتمانيا بنتونيت متكتل بنكهة الصبار 10 لتر"
drag, startPoint x: 572, startPoint y: 134, endPoint x: 600, endPoint y: 150, distance: 31.8
click at [600, 150] on div "Item name (Ar)   * رمل قطط كاتمانيا بنتونيت متكتل بنكهة الصبار 10 لتر Item name…" at bounding box center [677, 129] width 336 height 50
type input "رمل قطط كاتمانيا بنتونيت متكتل بالصبار 10 لتر"
click at [607, 156] on div "Description (Ar) Description (Ar)" at bounding box center [677, 203] width 336 height 99
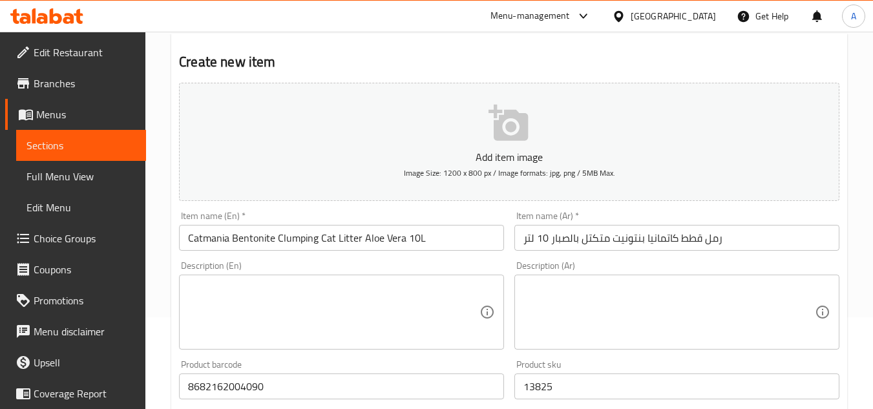
scroll to position [0, 0]
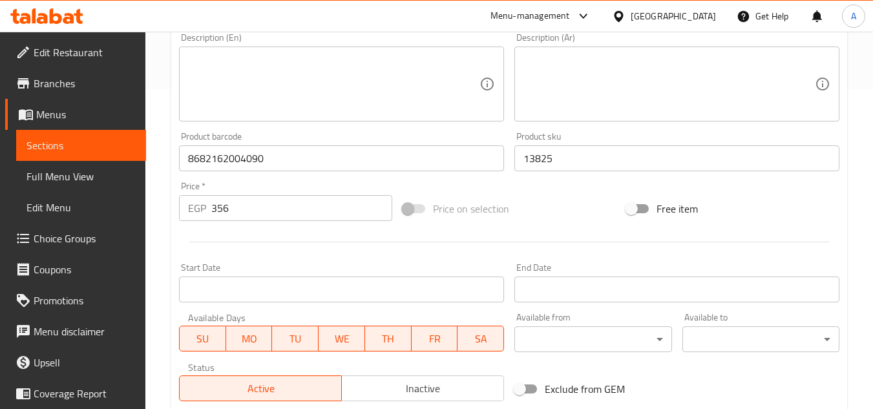
scroll to position [323, 0]
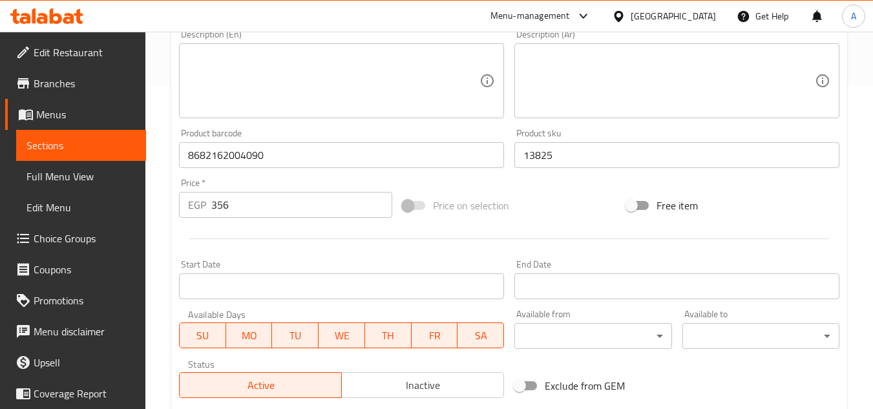
click at [576, 184] on div "Add item image Image Size: 1200 x 800 px / Image formats: jpg, png / 5MB Max. I…" at bounding box center [509, 124] width 671 height 557
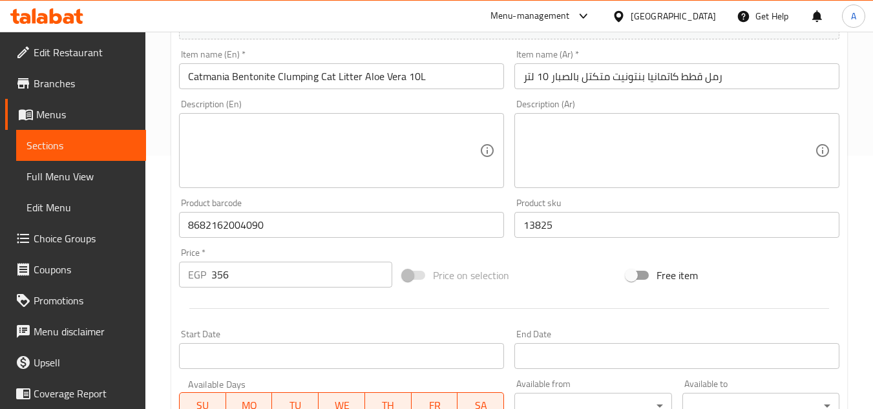
scroll to position [259, 0]
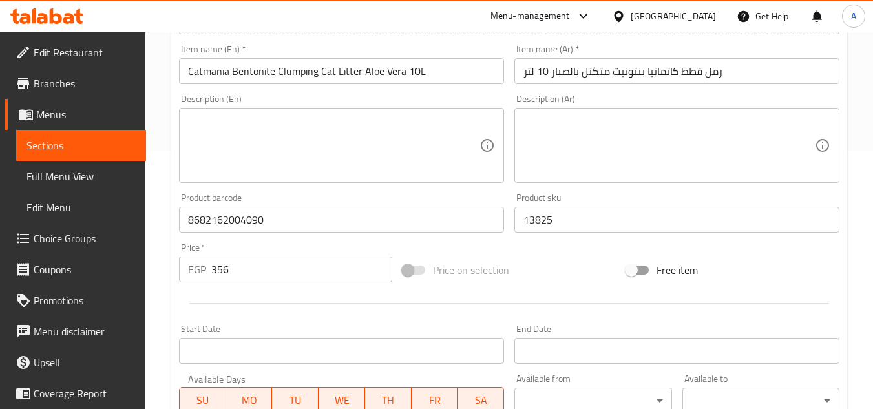
click at [586, 196] on div "Product sku 13825 Product sku" at bounding box center [677, 212] width 325 height 39
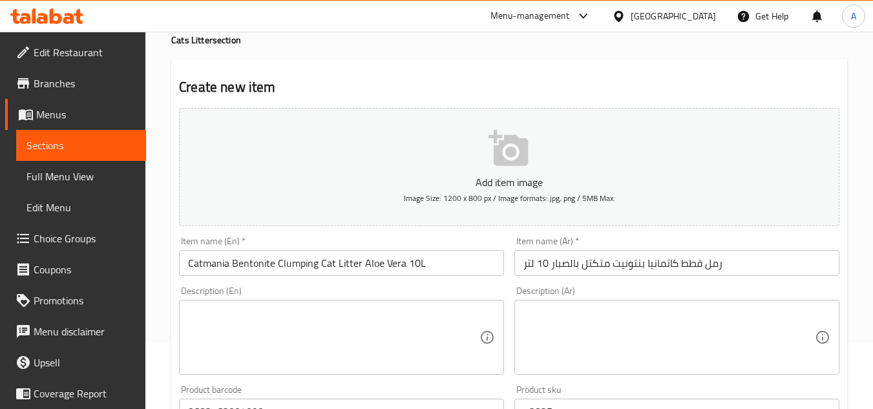
scroll to position [65, 0]
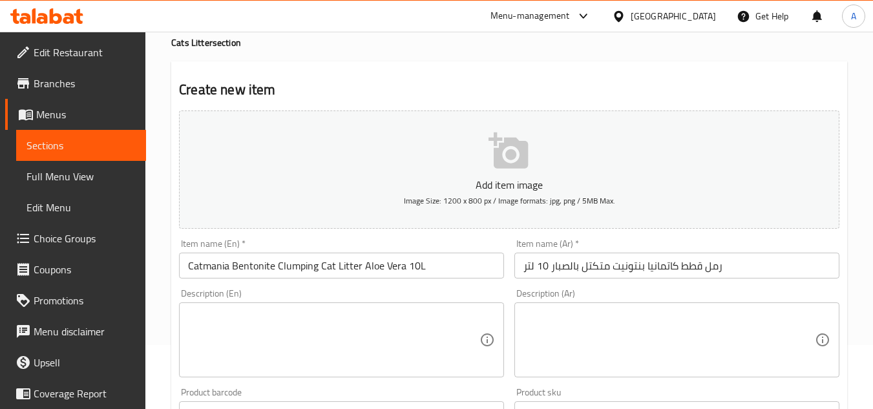
scroll to position [259, 0]
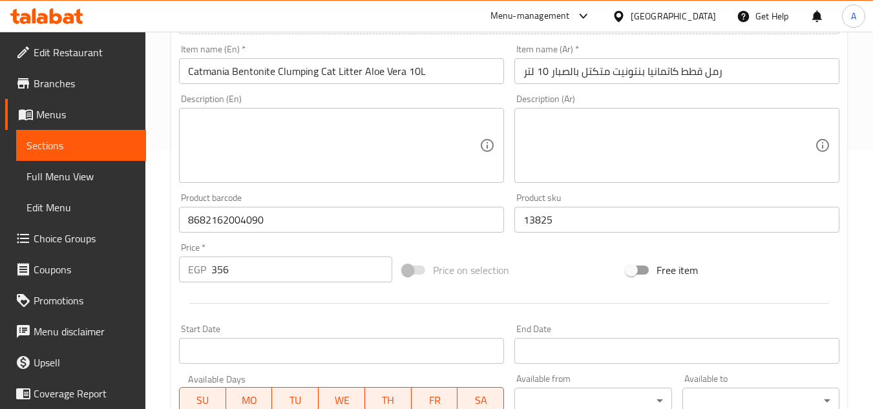
click at [561, 255] on div "Price on selection" at bounding box center [510, 270] width 224 height 35
click at [555, 247] on div "Add item image Image Size: 1200 x 800 px / Image formats: jpg, png / 5MB Max. I…" at bounding box center [509, 189] width 671 height 557
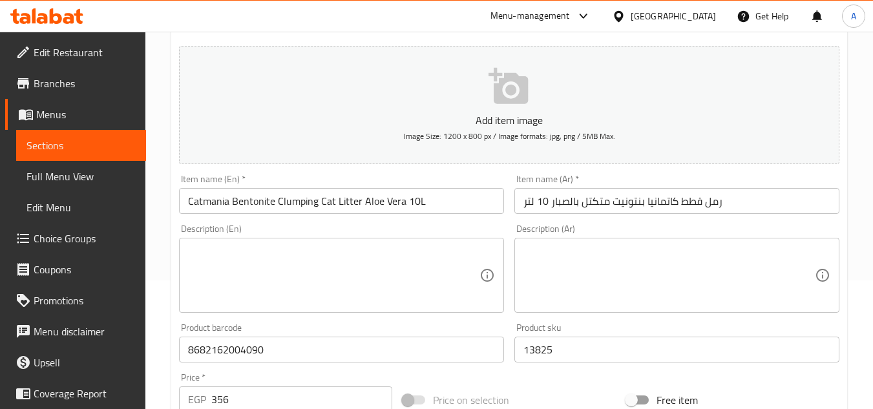
scroll to position [129, 0]
click at [517, 219] on div "Description (Ar) Description (Ar)" at bounding box center [677, 268] width 336 height 99
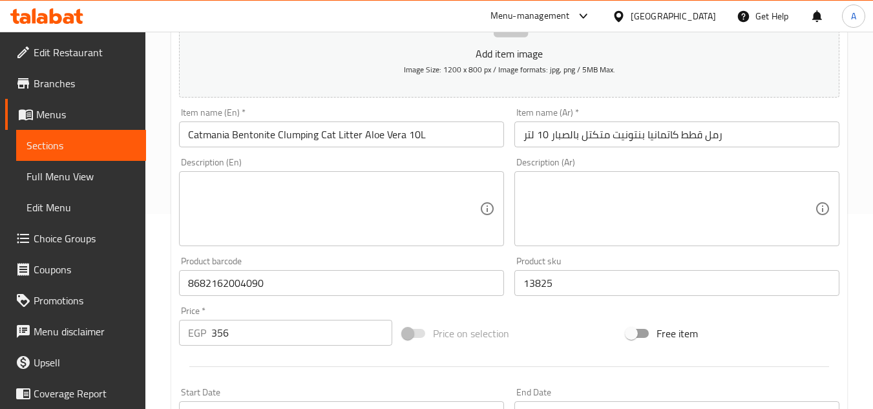
scroll to position [504, 0]
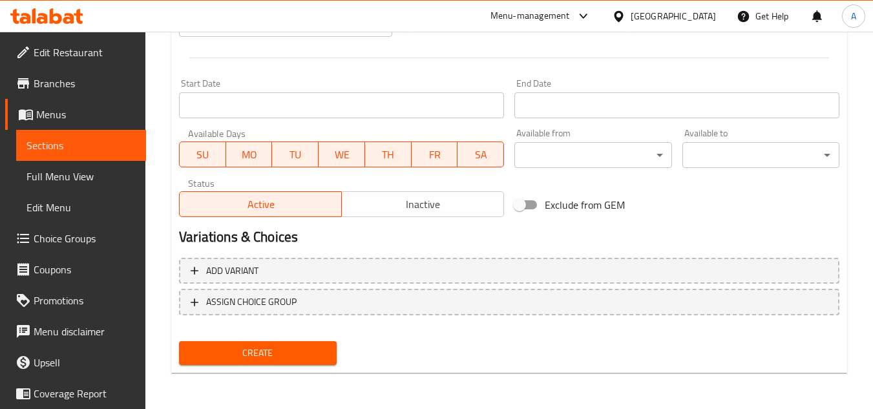
click at [272, 351] on span "Create" at bounding box center [257, 353] width 136 height 16
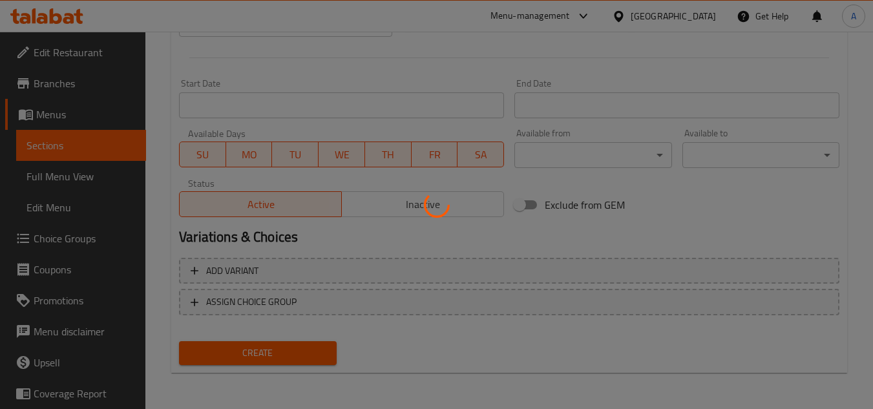
type input "0"
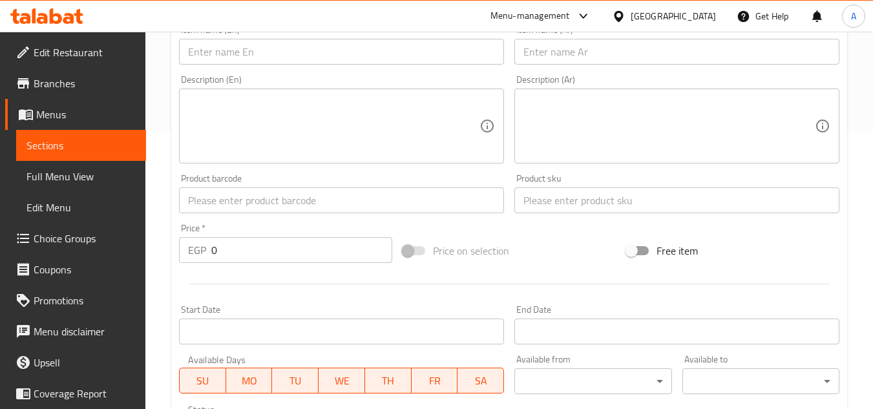
scroll to position [116, 0]
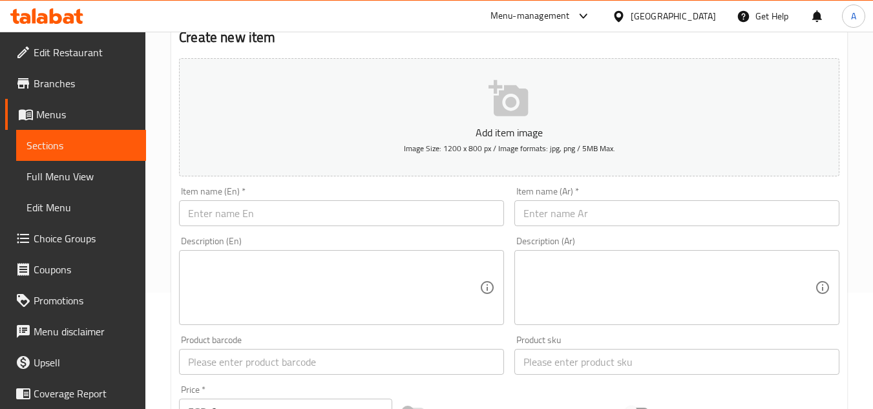
click at [429, 211] on input "text" at bounding box center [341, 213] width 325 height 26
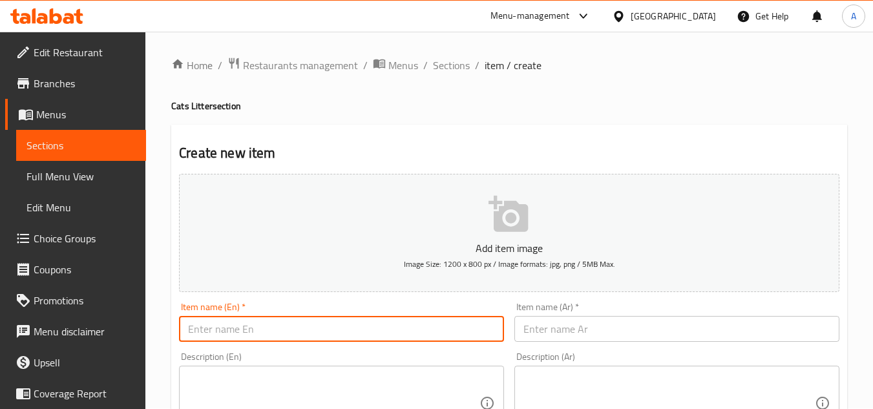
scroll to position [0, 0]
paste input "Catmania Bentonite Clumping Cat Litter Lavender Scent 10L"
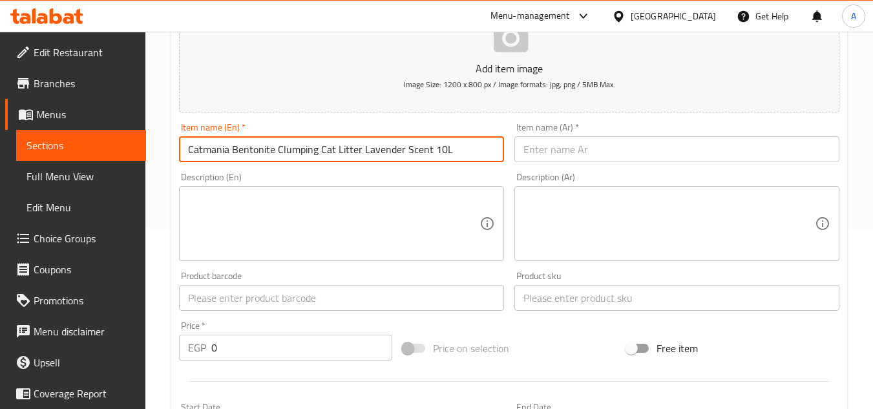
scroll to position [194, 0]
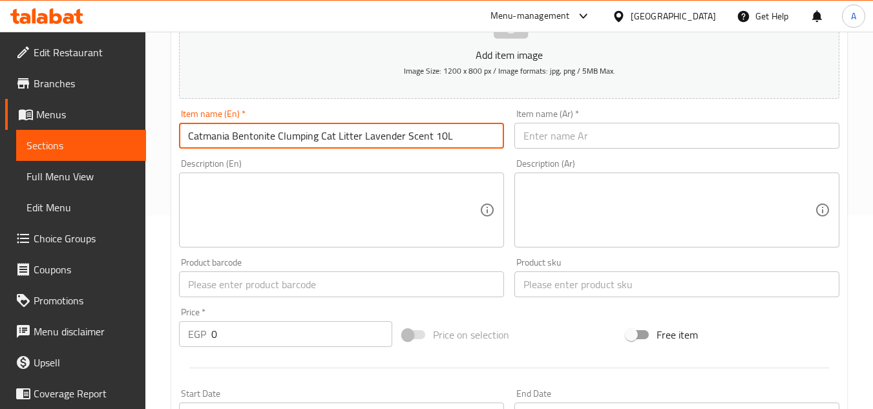
type input "Catmania Bentonite Clumping Cat Litter Lavender Scent 10L"
click at [548, 286] on input "text" at bounding box center [677, 285] width 325 height 26
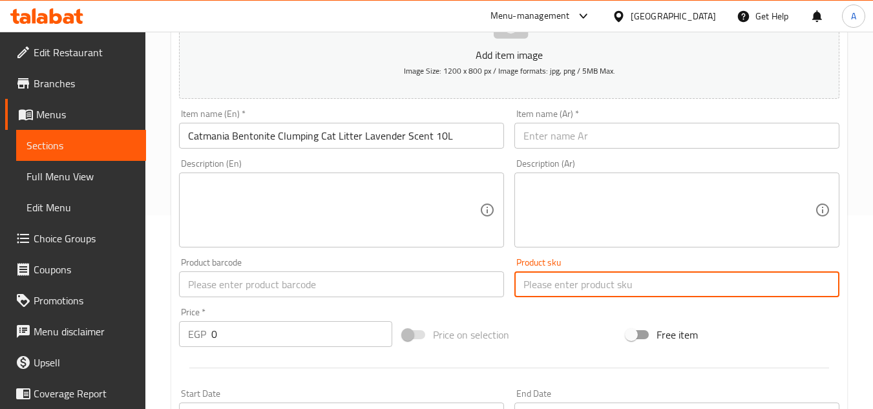
paste input "3683"
type input "3683"
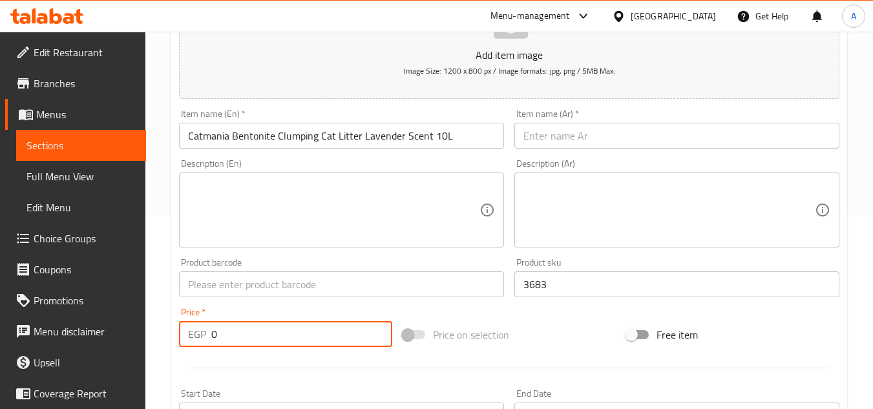
drag, startPoint x: 275, startPoint y: 337, endPoint x: 83, endPoint y: 344, distance: 192.8
click at [125, 330] on div "Edit Restaurant Branches Menus Sections Full Menu View Edit Menu Choice Groups …" at bounding box center [436, 279] width 873 height 882
paste input "356"
type input "356"
click at [513, 314] on div "Add item image Image Size: 1200 x 800 px / Image formats: jpg, png / 5MB Max. I…" at bounding box center [509, 253] width 671 height 557
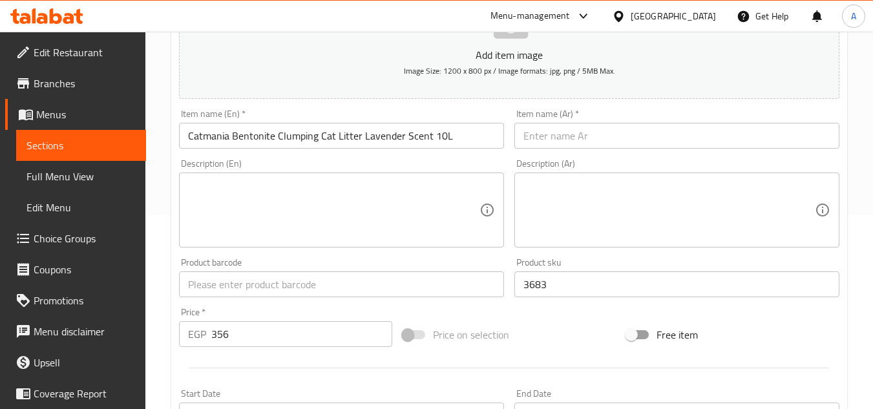
click at [375, 286] on input "text" at bounding box center [341, 285] width 325 height 26
paste input "8682162004069"
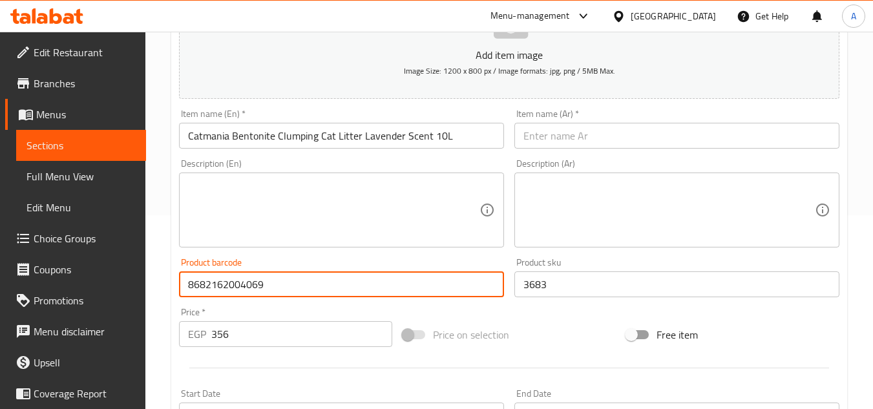
type input "8682162004069"
click at [561, 310] on div "Add item image Image Size: 1200 x 800 px / Image formats: jpg, png / 5MB Max. I…" at bounding box center [509, 253] width 671 height 557
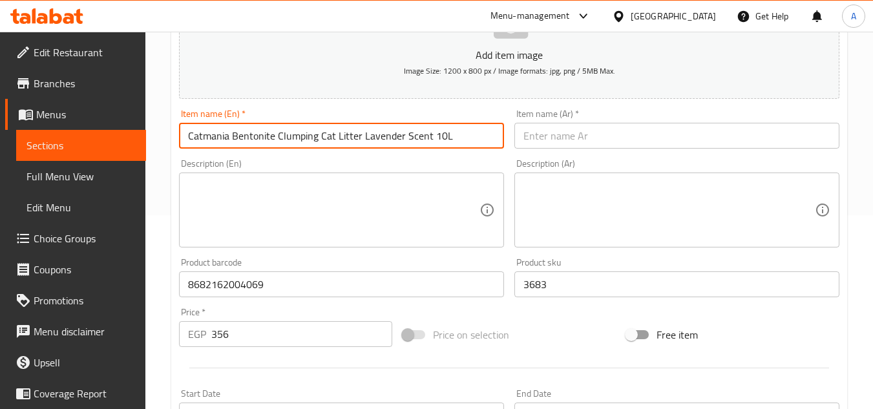
click at [444, 142] on input "Catmania Bentonite Clumping Cat Litter Lavender Scent 10L" at bounding box center [341, 136] width 325 height 26
click at [610, 139] on input "text" at bounding box center [677, 136] width 325 height 26
paste input "رمل قطط كاتمانيا بنتونيت متكتّل برائحة اللافندر، 10 لتر"
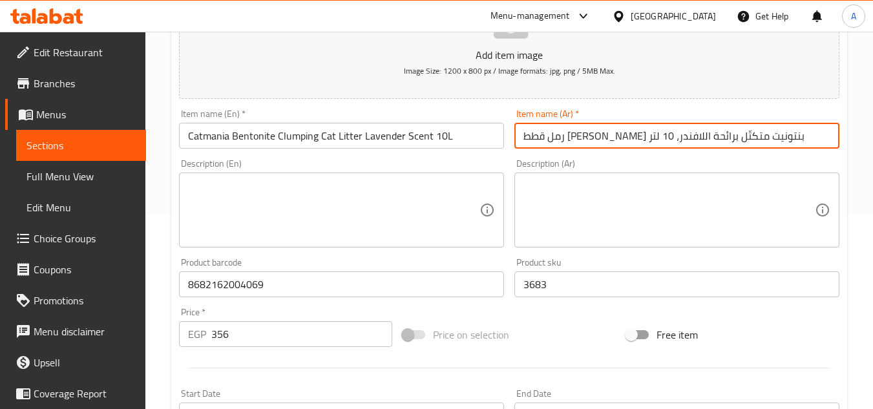
click at [564, 162] on div "Description (Ar) Description (Ar)" at bounding box center [677, 203] width 325 height 89
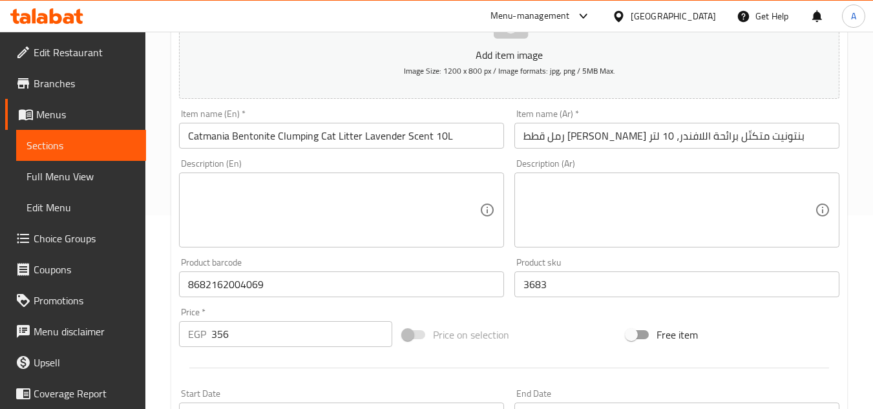
click at [553, 136] on input "رمل قطط كاتمانيا بنتونيت متكتّل برائحة اللافندر، 10 لتر" at bounding box center [677, 136] width 325 height 26
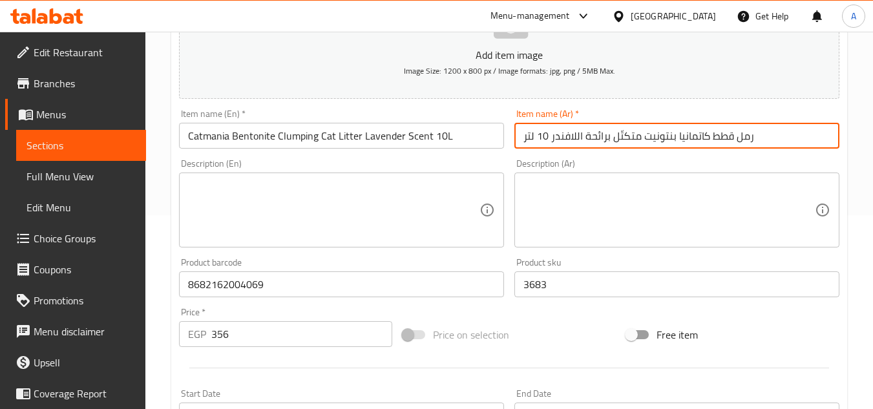
type input "رمل قطط كاتمانيا بنتونيت متكتّل برائحة اللافندر 10 لتر"
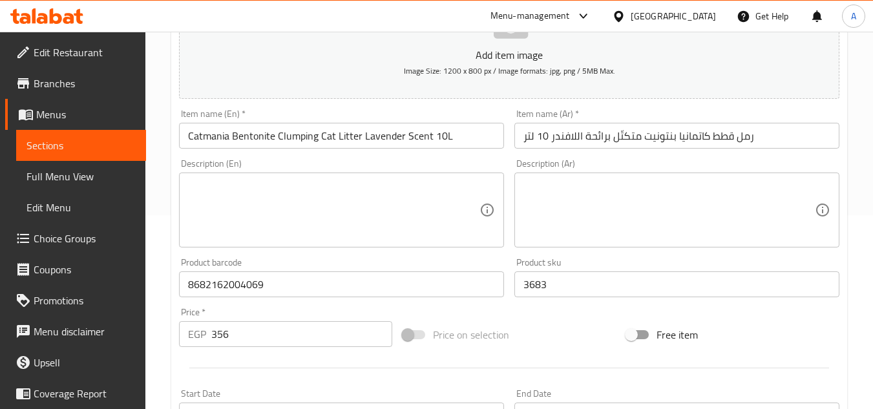
click at [581, 325] on div "Price on selection" at bounding box center [510, 334] width 224 height 35
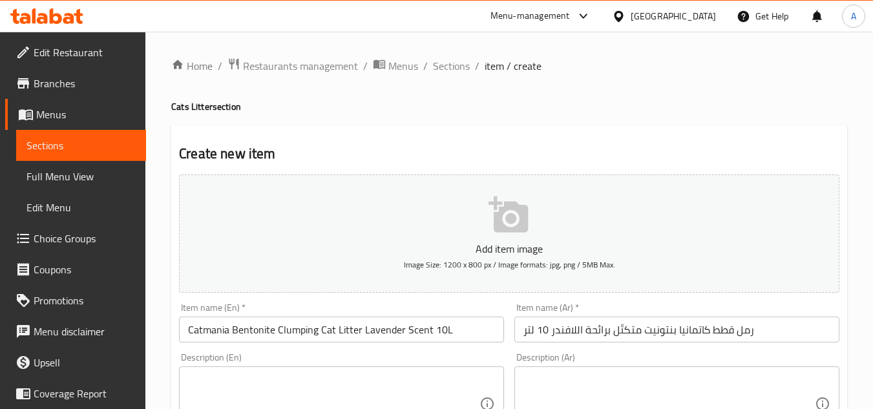
scroll to position [504, 0]
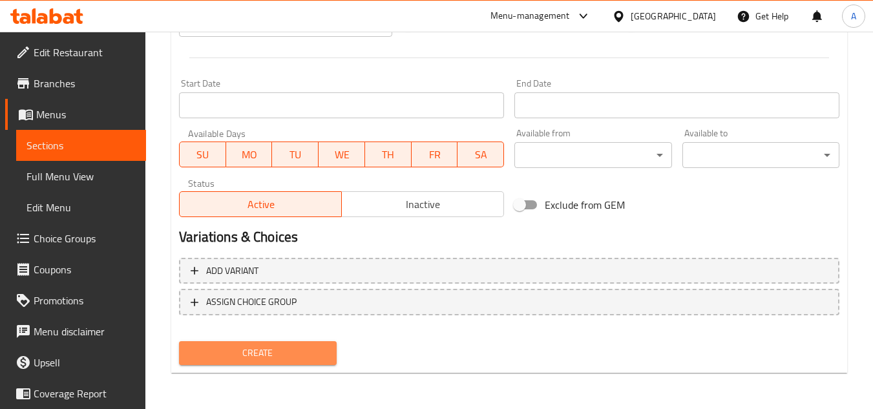
click at [305, 356] on span "Create" at bounding box center [257, 353] width 136 height 16
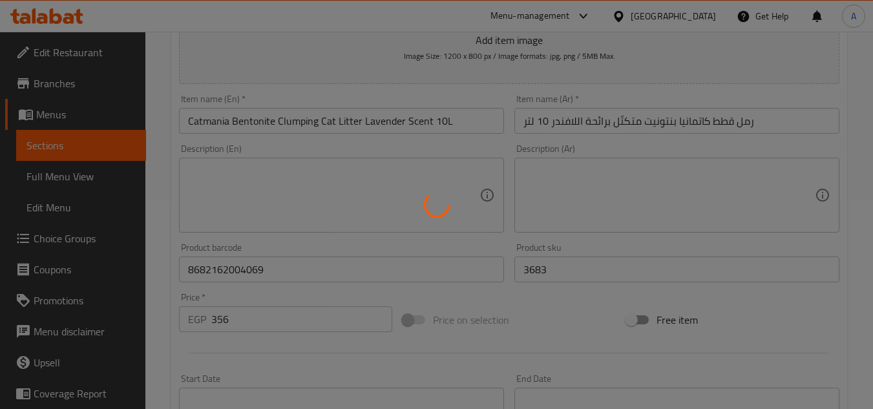
scroll to position [52, 0]
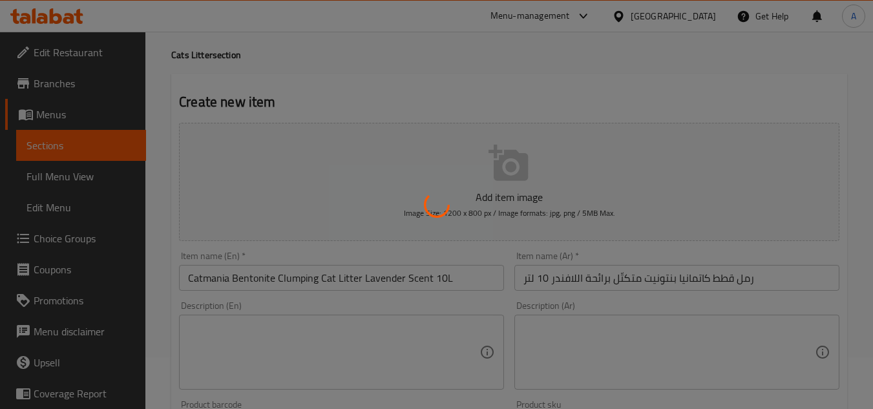
type input "0"
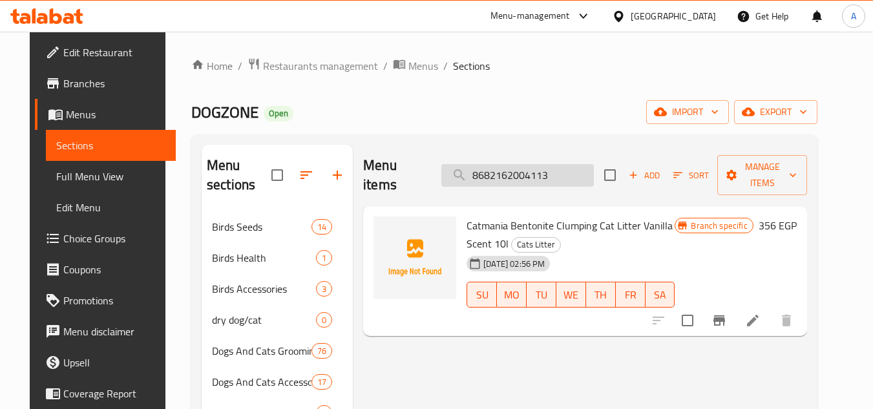
click at [546, 173] on input "8682162004113" at bounding box center [518, 175] width 153 height 23
click at [547, 173] on input "8682162004113" at bounding box center [518, 175] width 153 height 23
paste input "6772504487567"
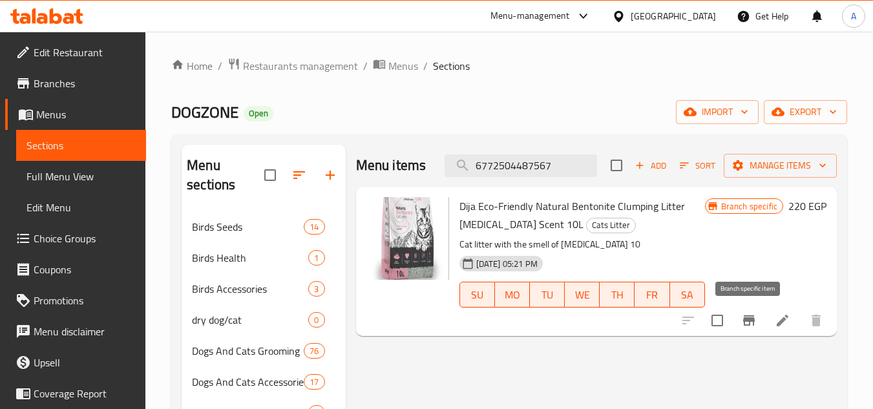
type input "6772504487567"
click at [742, 331] on button "Branch-specific-item" at bounding box center [749, 320] width 31 height 31
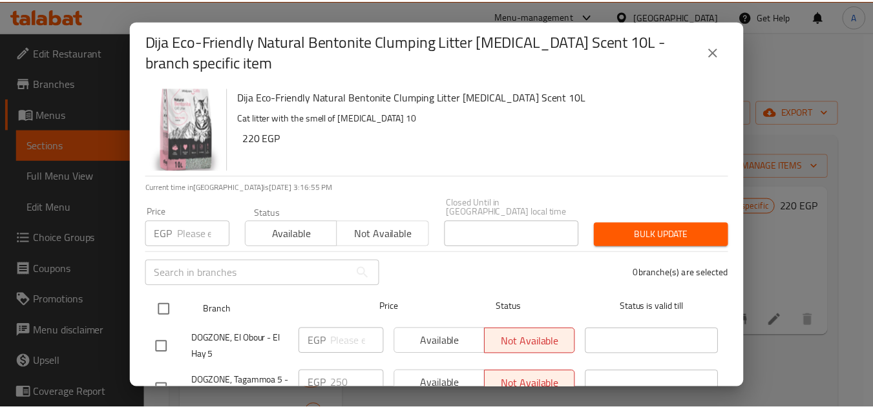
scroll to position [65, 0]
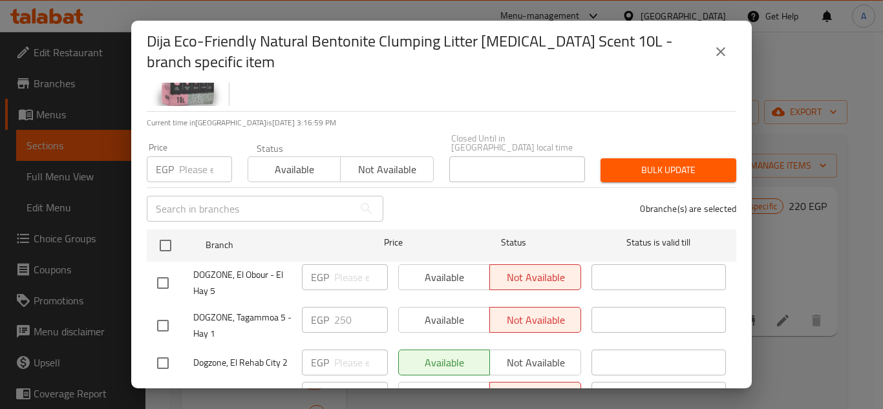
click at [183, 160] on input "number" at bounding box center [205, 169] width 53 height 26
paste input "275"
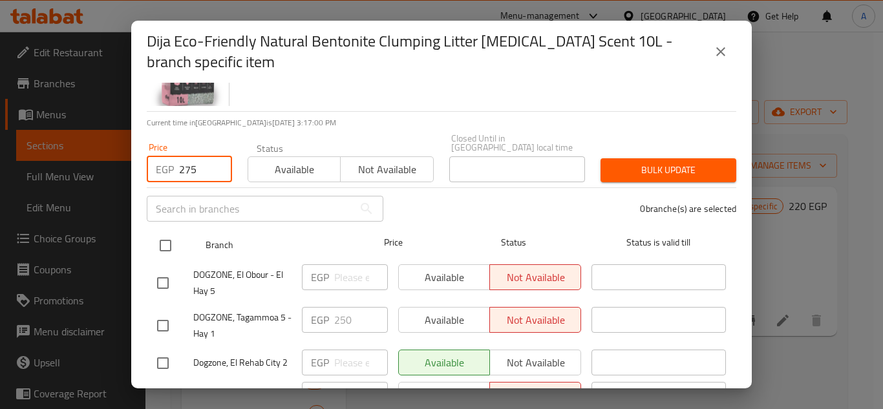
type input "275"
click at [164, 239] on input "checkbox" at bounding box center [165, 245] width 27 height 27
checkbox input "true"
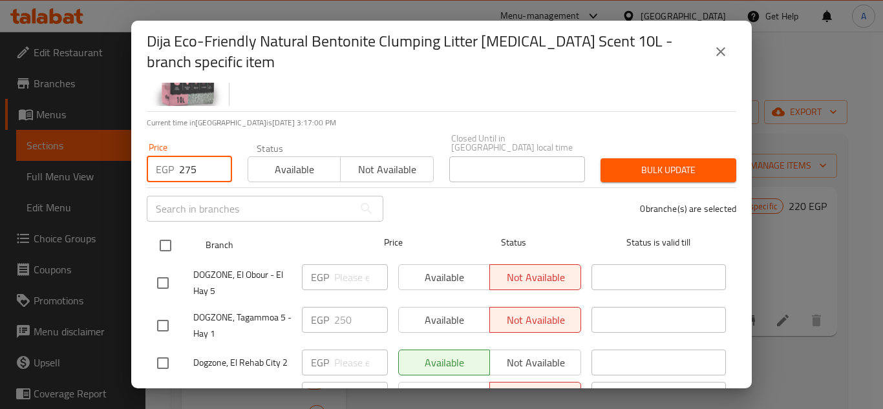
checkbox input "true"
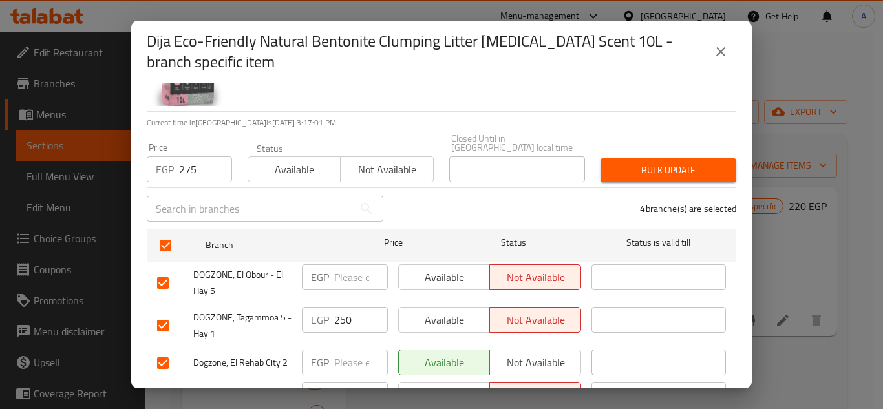
drag, startPoint x: 631, startPoint y: 168, endPoint x: 636, endPoint y: 180, distance: 13.1
click at [630, 168] on span "Bulk update" at bounding box center [668, 170] width 115 height 16
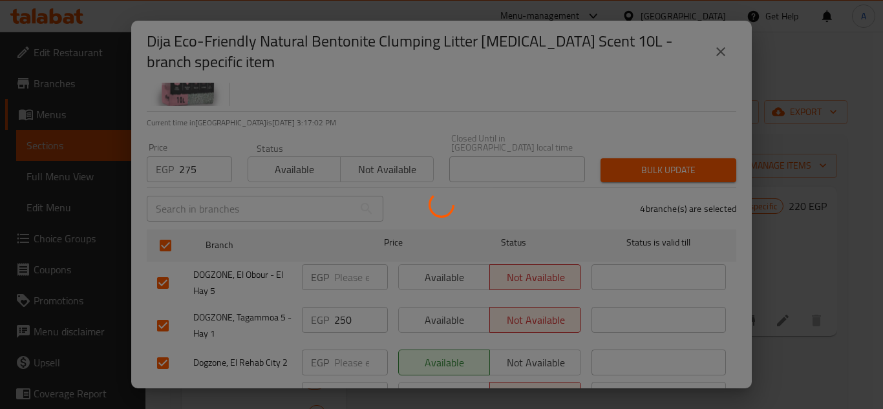
click at [784, 318] on div at bounding box center [441, 204] width 883 height 409
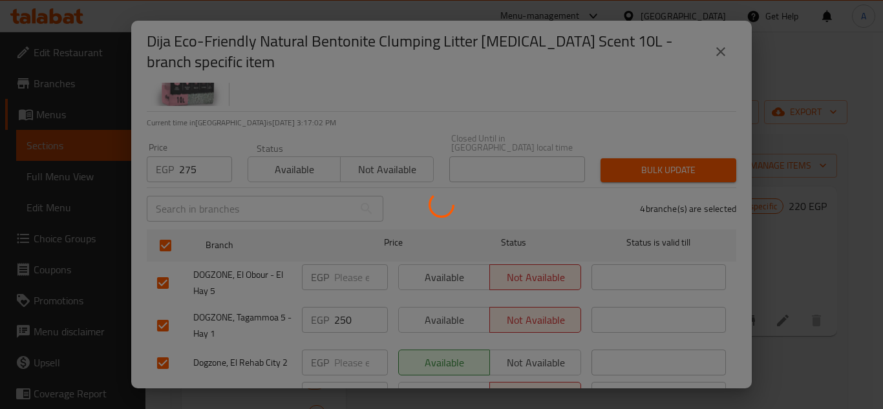
click at [784, 318] on div at bounding box center [441, 204] width 883 height 409
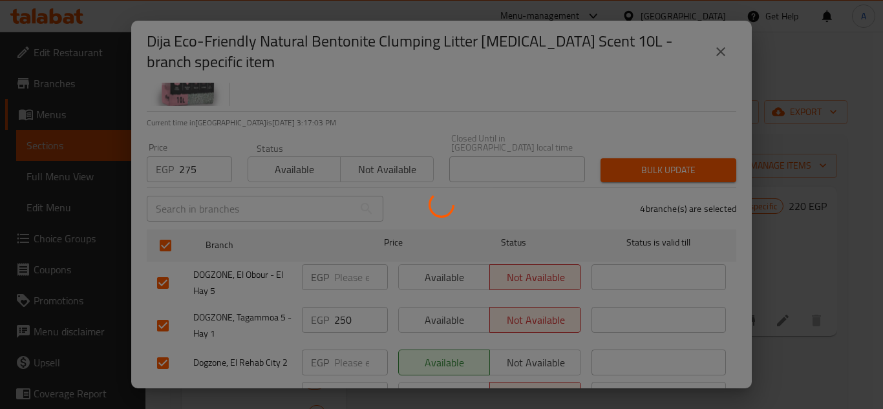
click at [784, 318] on div at bounding box center [441, 204] width 883 height 409
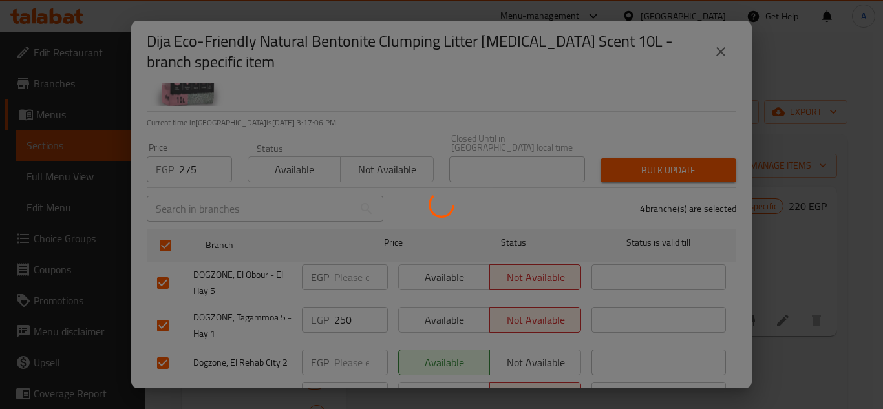
click at [778, 320] on div at bounding box center [441, 204] width 883 height 409
click at [779, 320] on div at bounding box center [441, 204] width 883 height 409
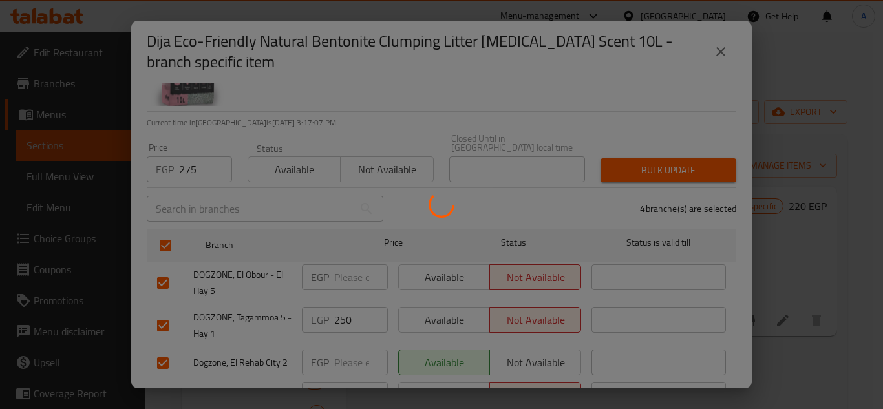
click at [780, 323] on div at bounding box center [441, 204] width 883 height 409
click at [780, 319] on div at bounding box center [441, 204] width 883 height 409
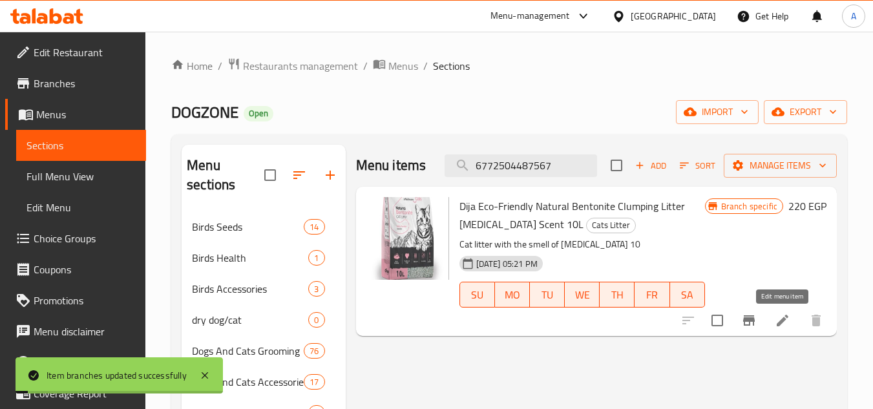
click at [778, 316] on icon at bounding box center [783, 321] width 16 height 16
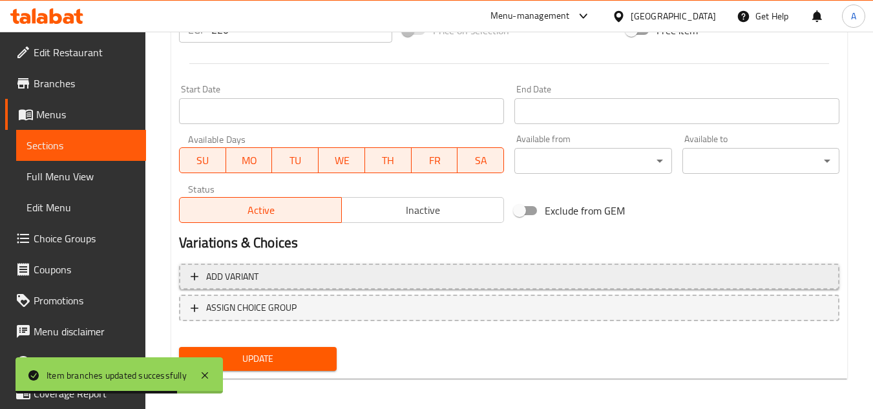
scroll to position [323, 0]
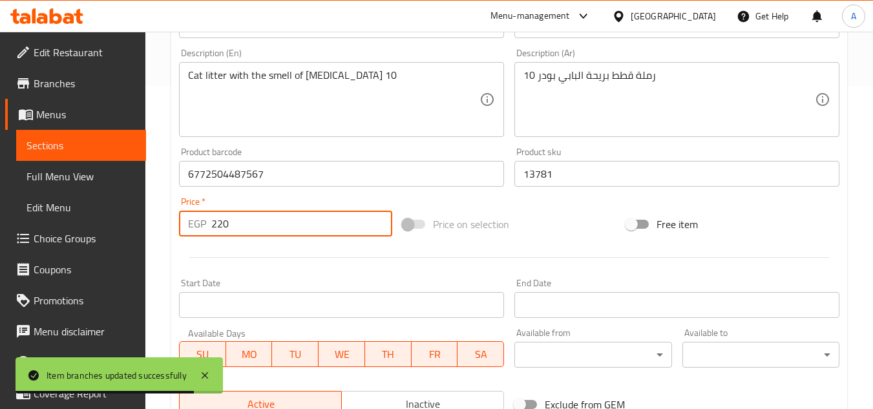
drag, startPoint x: 295, startPoint y: 236, endPoint x: 94, endPoint y: 213, distance: 203.0
click at [74, 213] on div "Edit Restaurant Branches Menus Sections Full Menu View Edit Menu Choice Groups …" at bounding box center [436, 158] width 873 height 901
paste input "75"
type input "275"
click at [313, 268] on div at bounding box center [509, 258] width 671 height 32
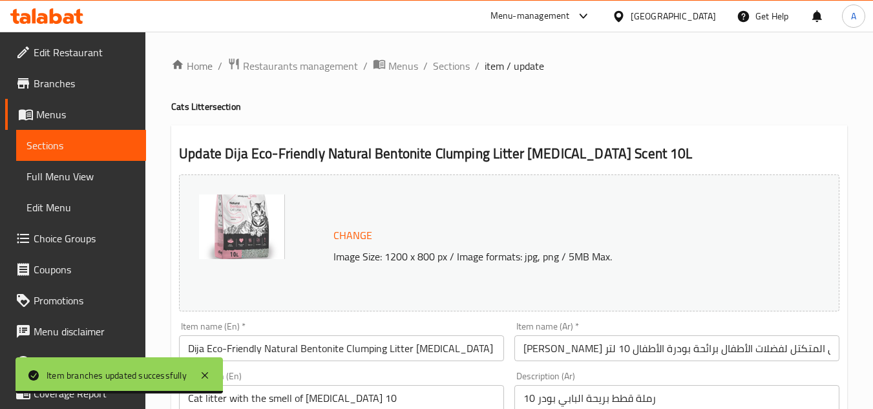
scroll to position [523, 0]
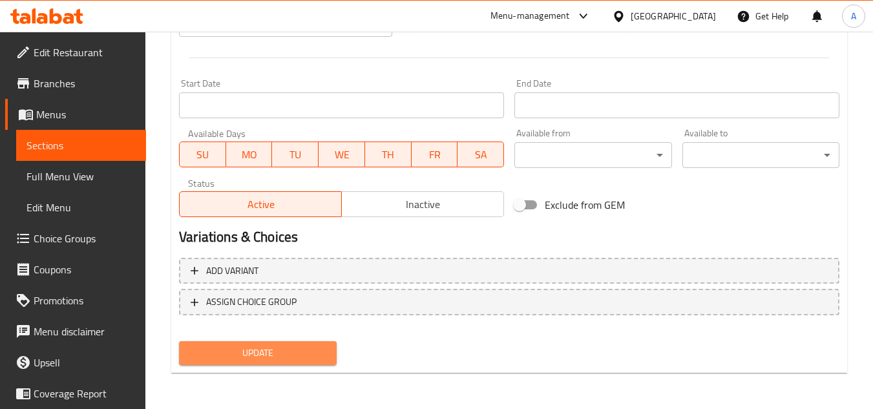
click at [315, 344] on button "Update" at bounding box center [257, 353] width 157 height 24
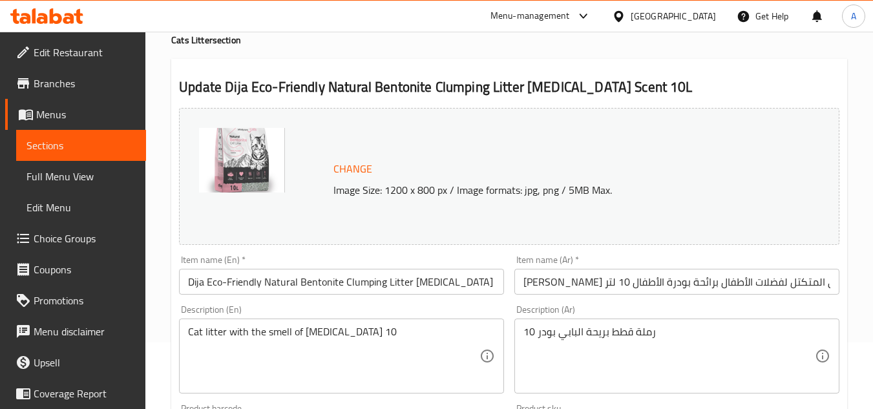
scroll to position [0, 0]
